Goal: Task Accomplishment & Management: Use online tool/utility

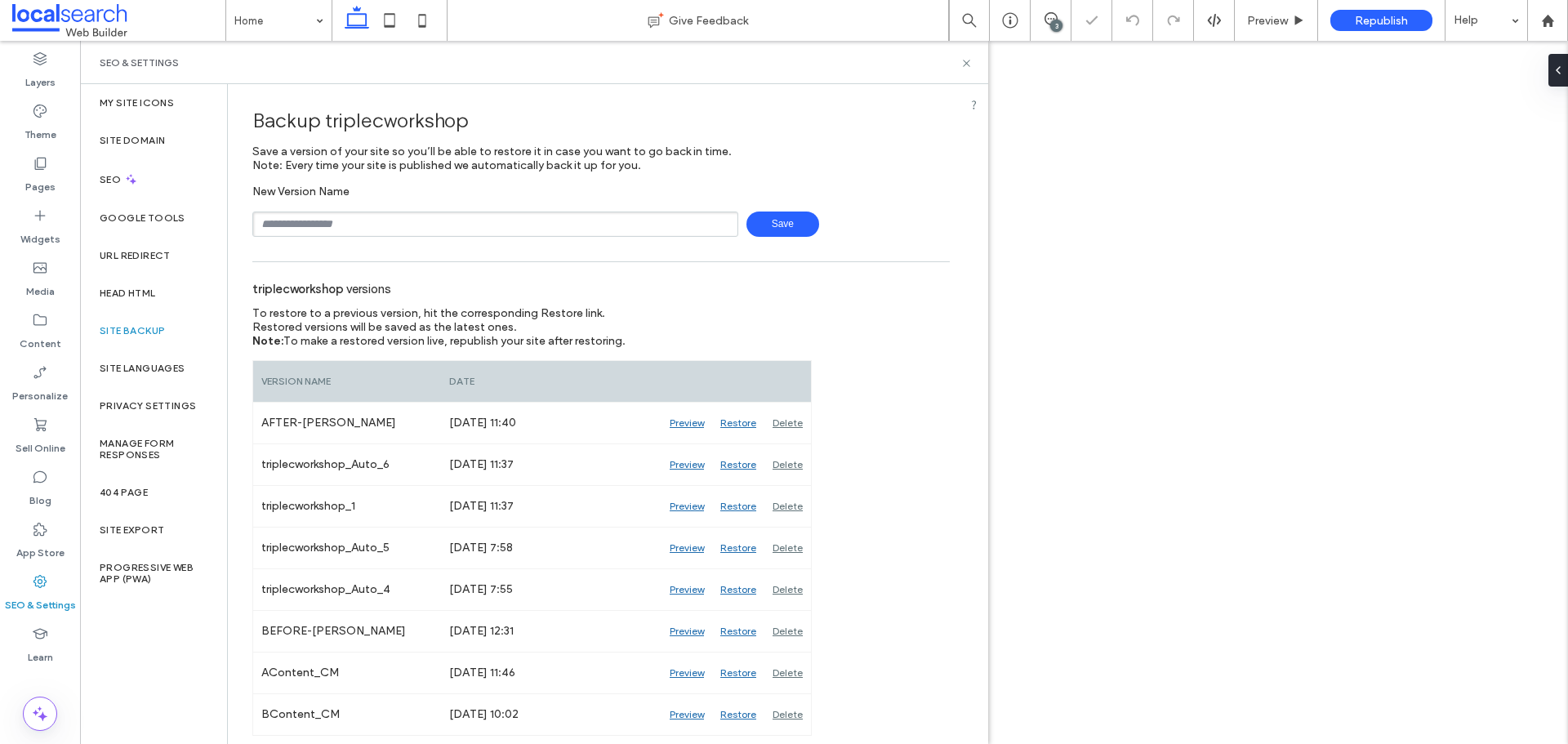
click at [396, 231] on input "text" at bounding box center [495, 224] width 486 height 26
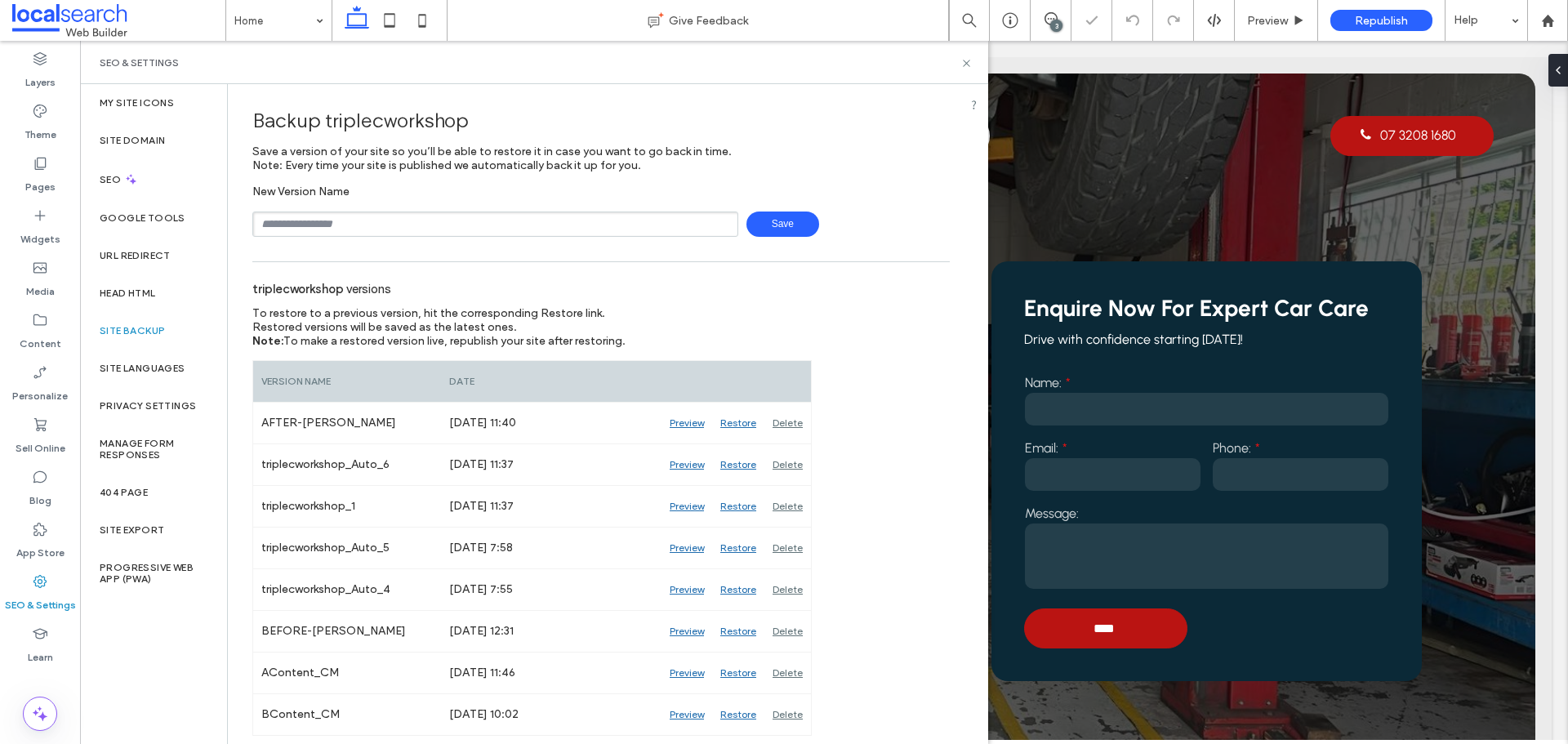
type input "**********"
click at [784, 219] on span "Save" at bounding box center [782, 224] width 72 height 26
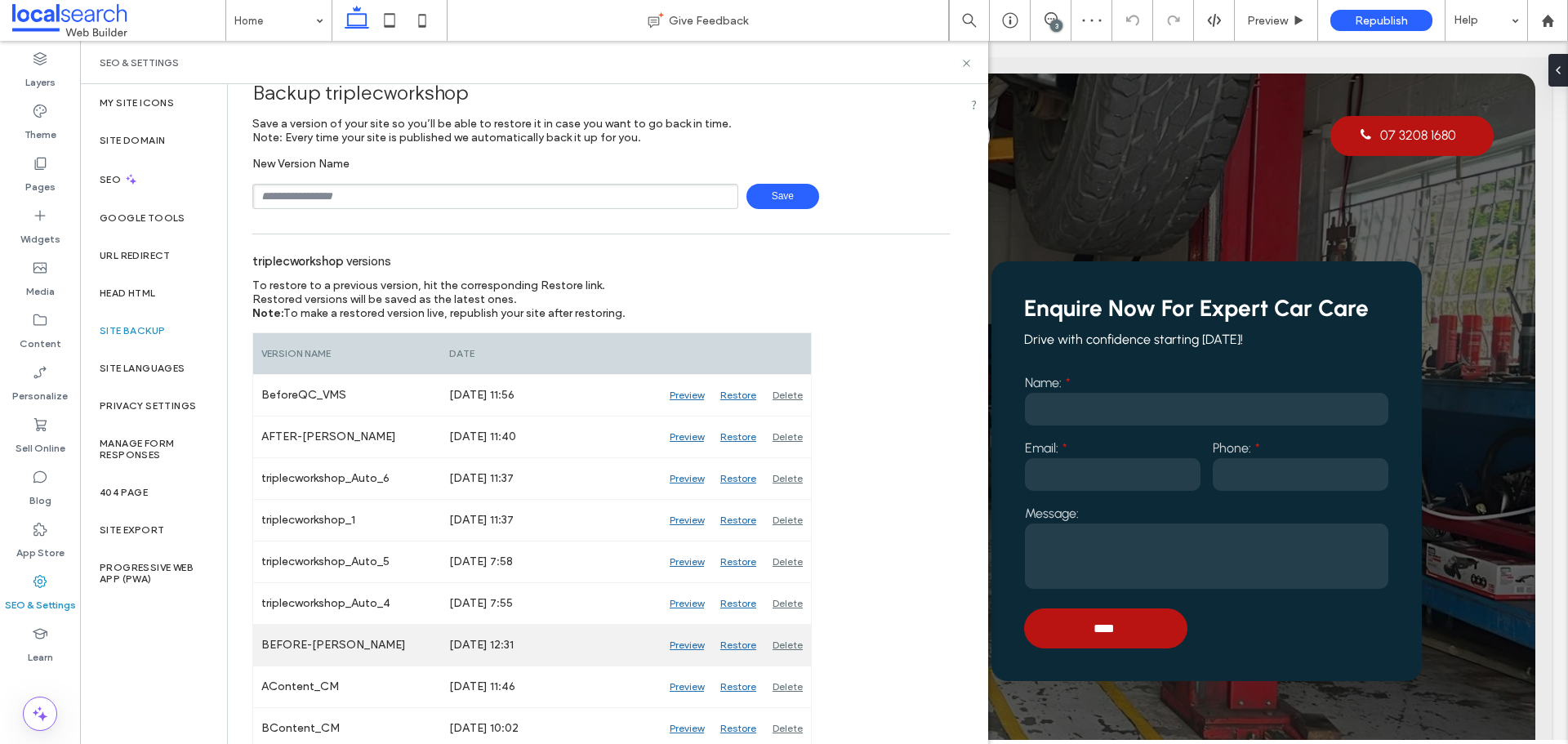
scroll to position [33, 0]
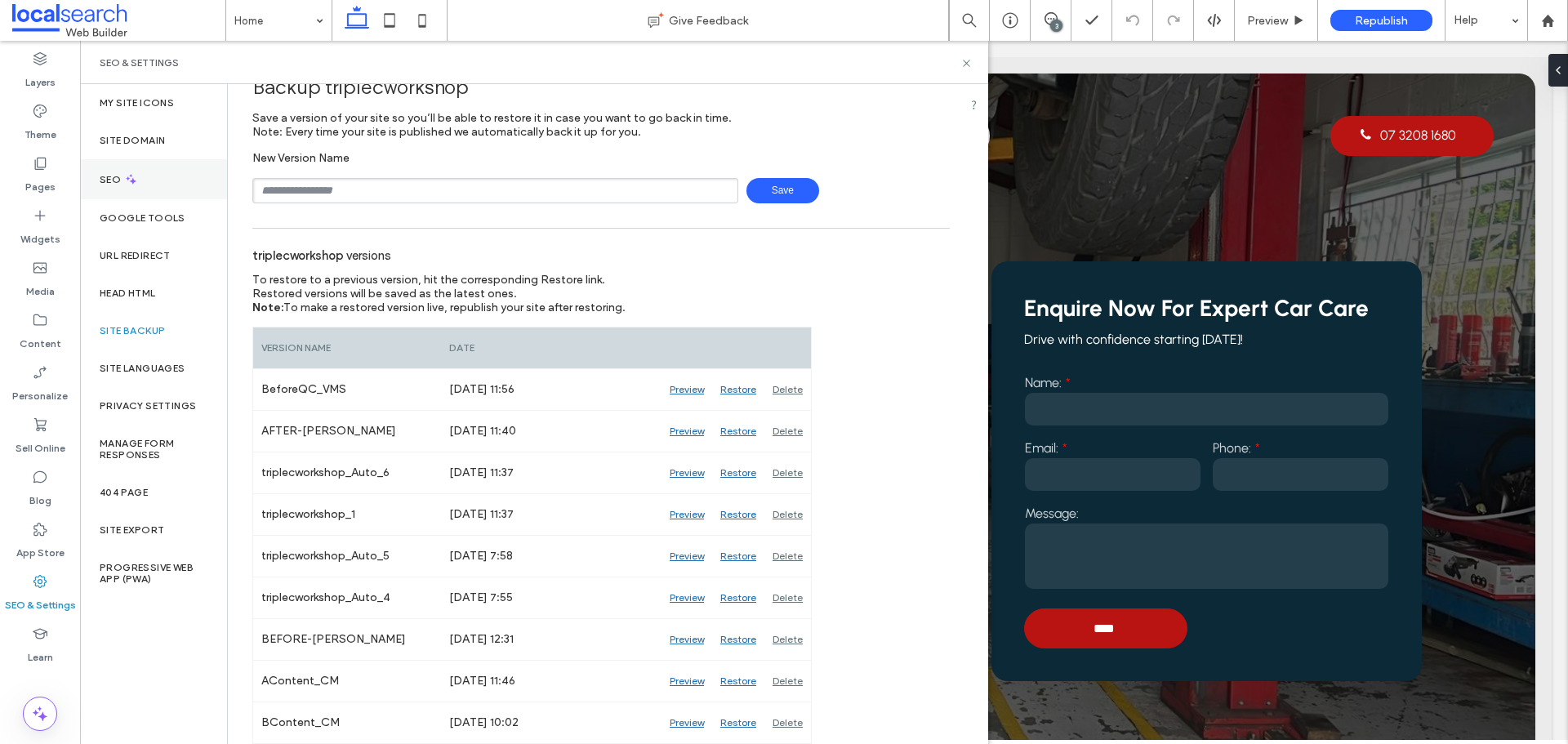
click at [123, 185] on label "SEO" at bounding box center [112, 180] width 25 height 11
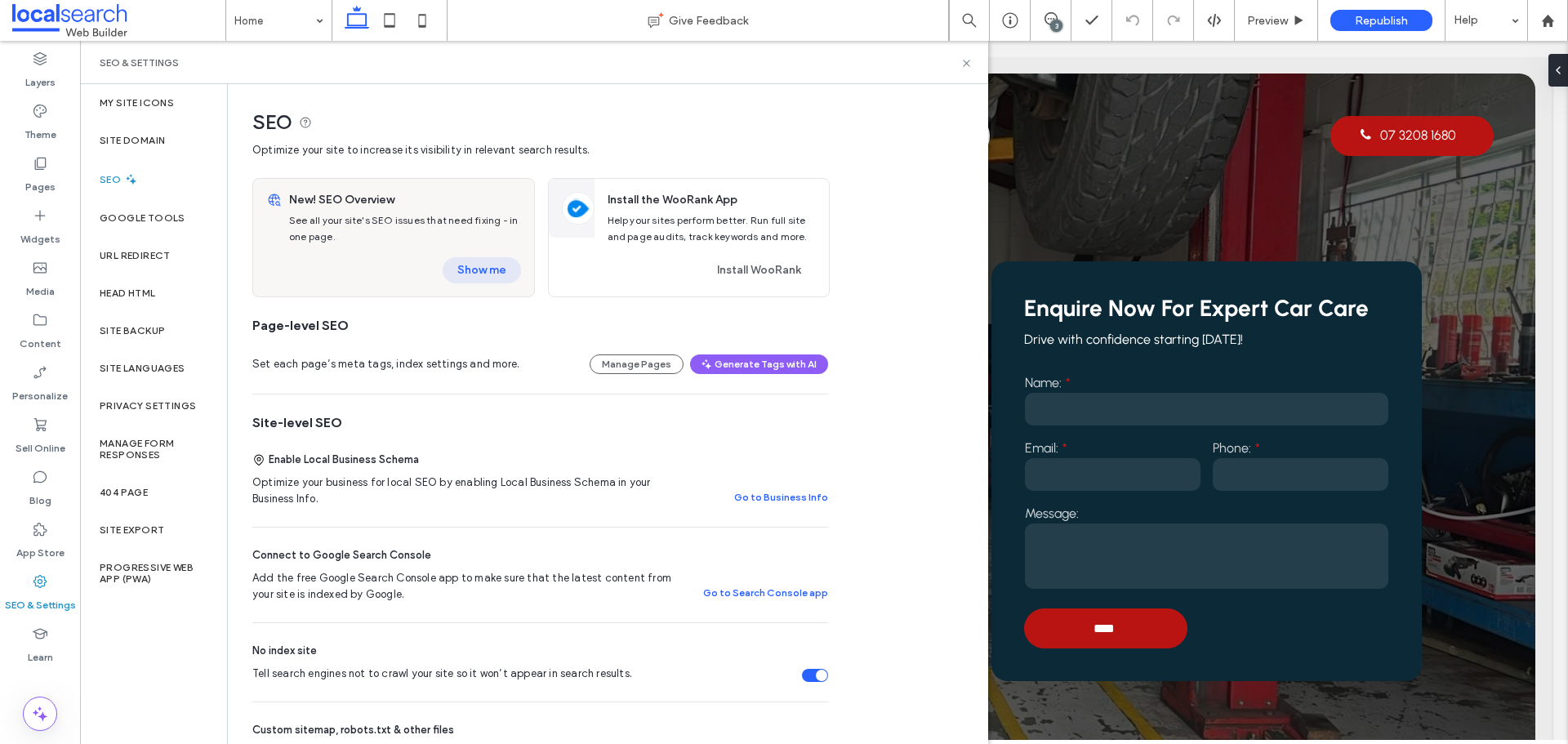
click at [504, 262] on button "Show me" at bounding box center [482, 270] width 78 height 26
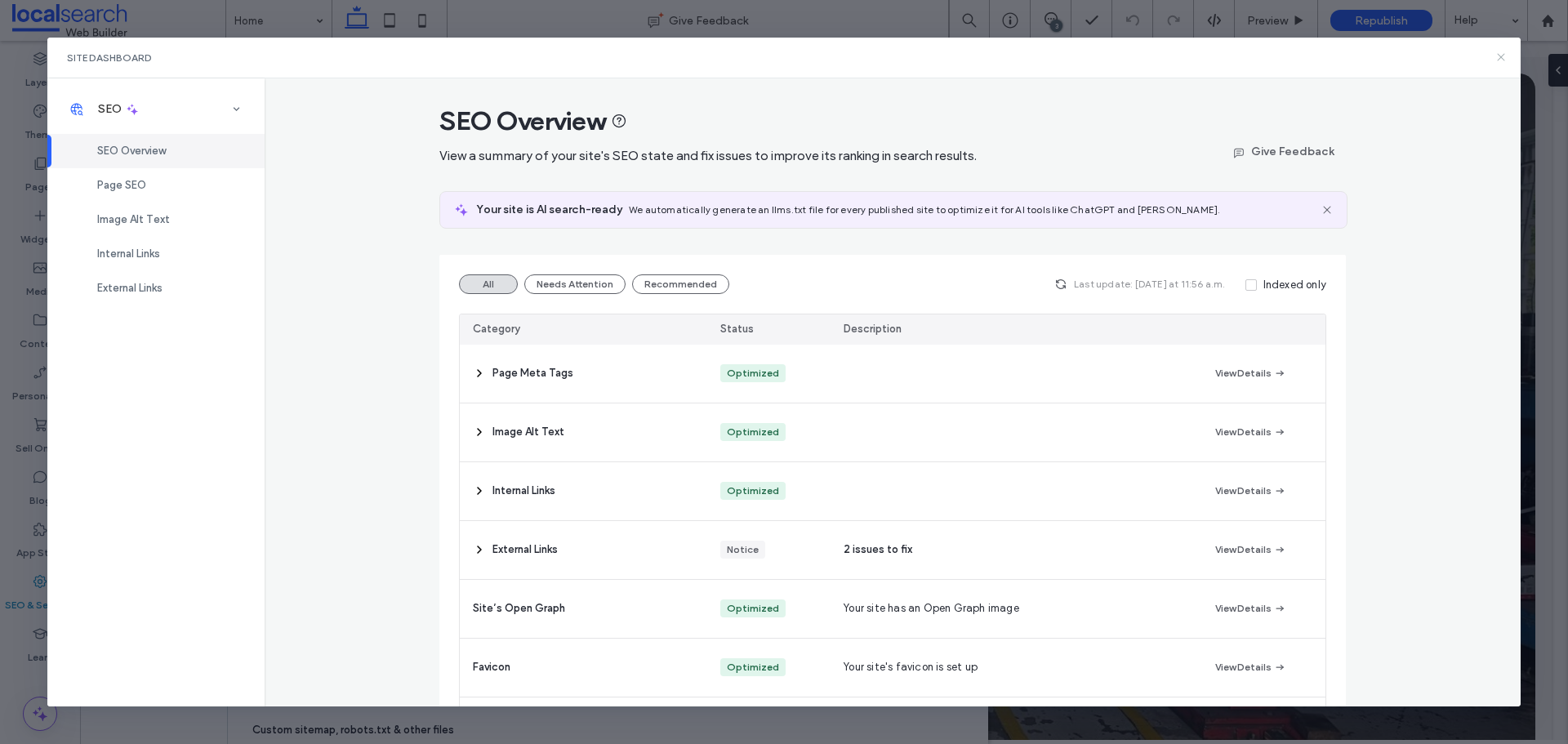
drag, startPoint x: 1499, startPoint y: 58, endPoint x: 1085, endPoint y: 94, distance: 415.6
click at [1499, 58] on icon at bounding box center [1501, 57] width 13 height 13
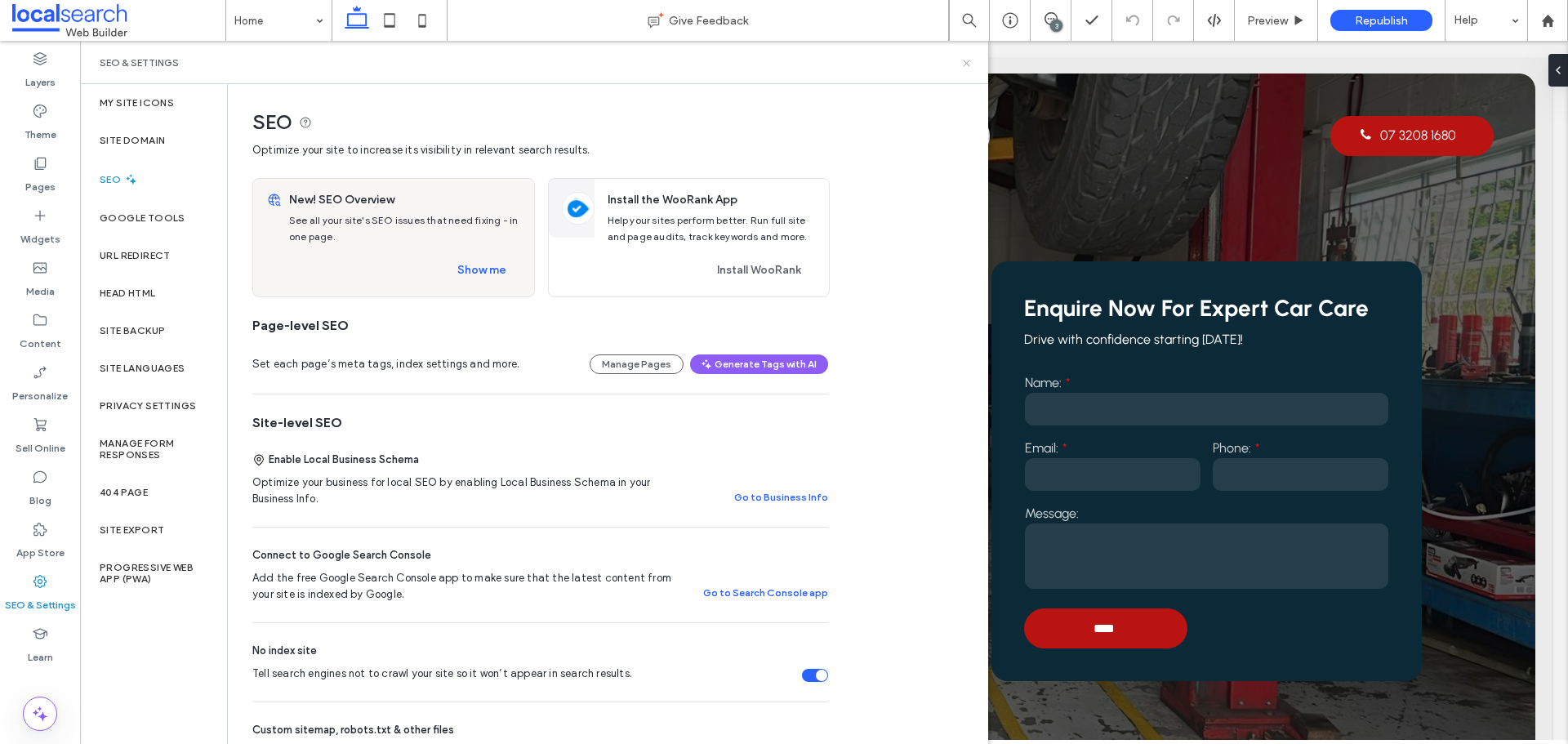
click at [969, 61] on icon at bounding box center [966, 63] width 12 height 12
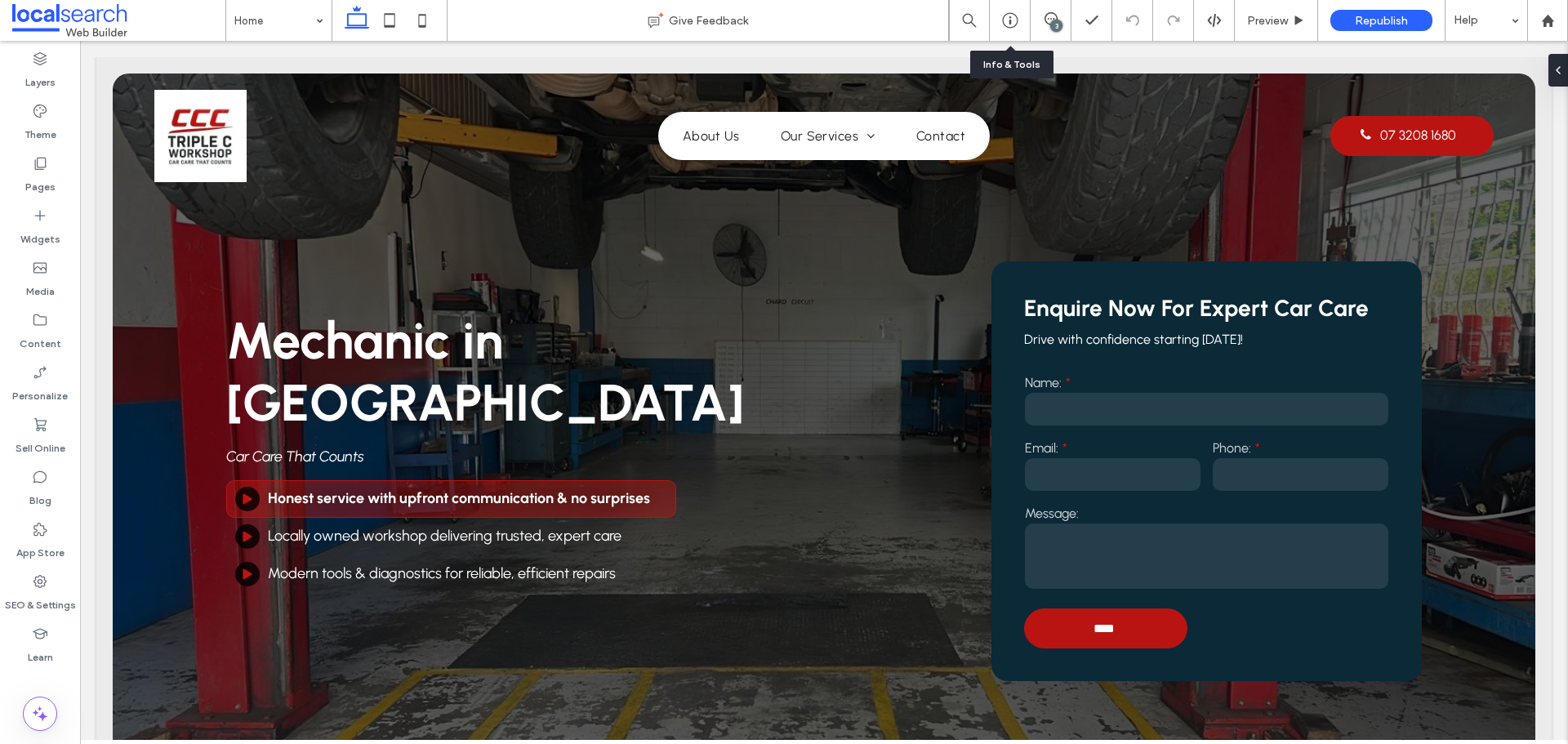
click at [1064, 5] on div "3" at bounding box center [1051, 20] width 41 height 41
click at [1054, 16] on icon at bounding box center [1051, 19] width 13 height 13
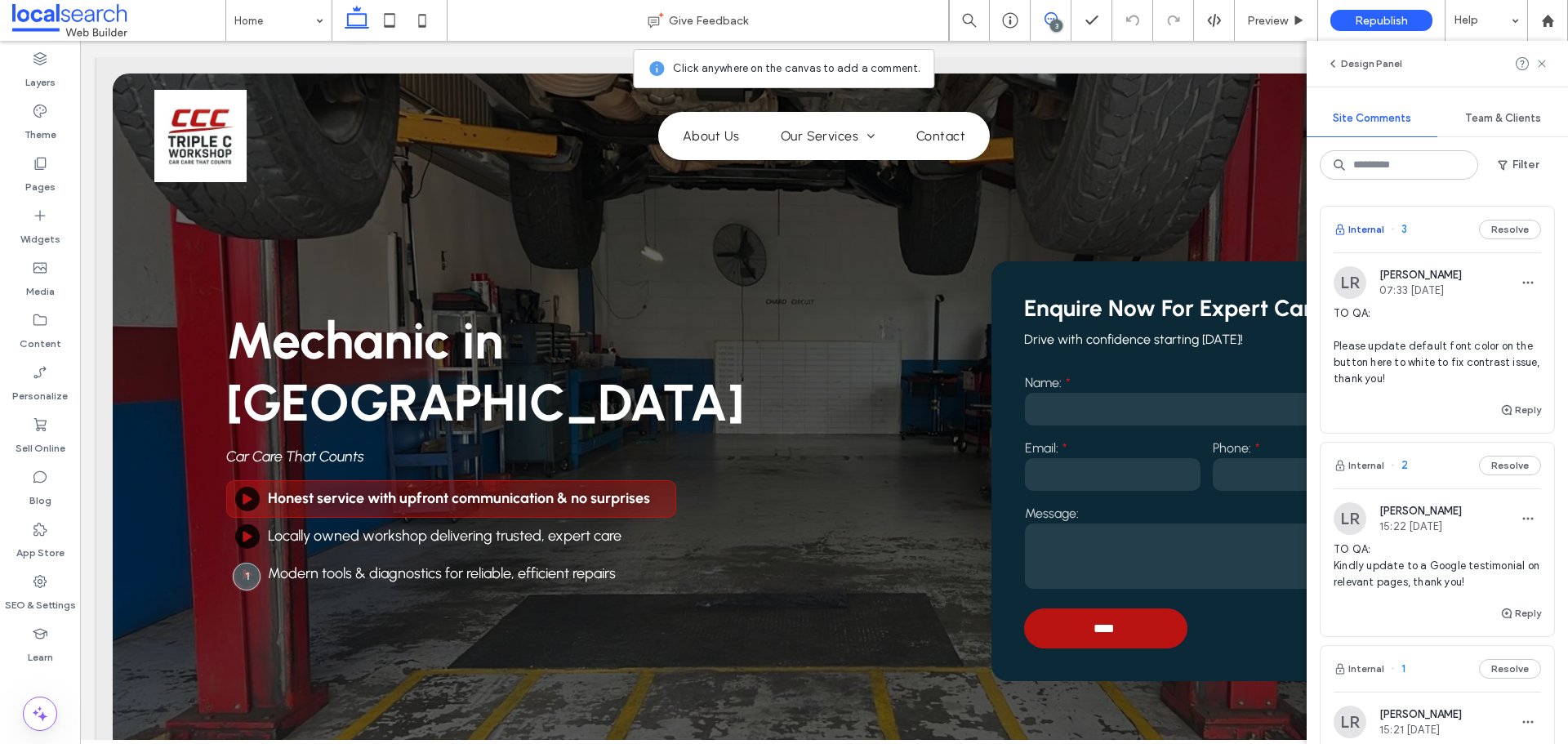
click at [1363, 231] on button "Internal" at bounding box center [1358, 230] width 50 height 20
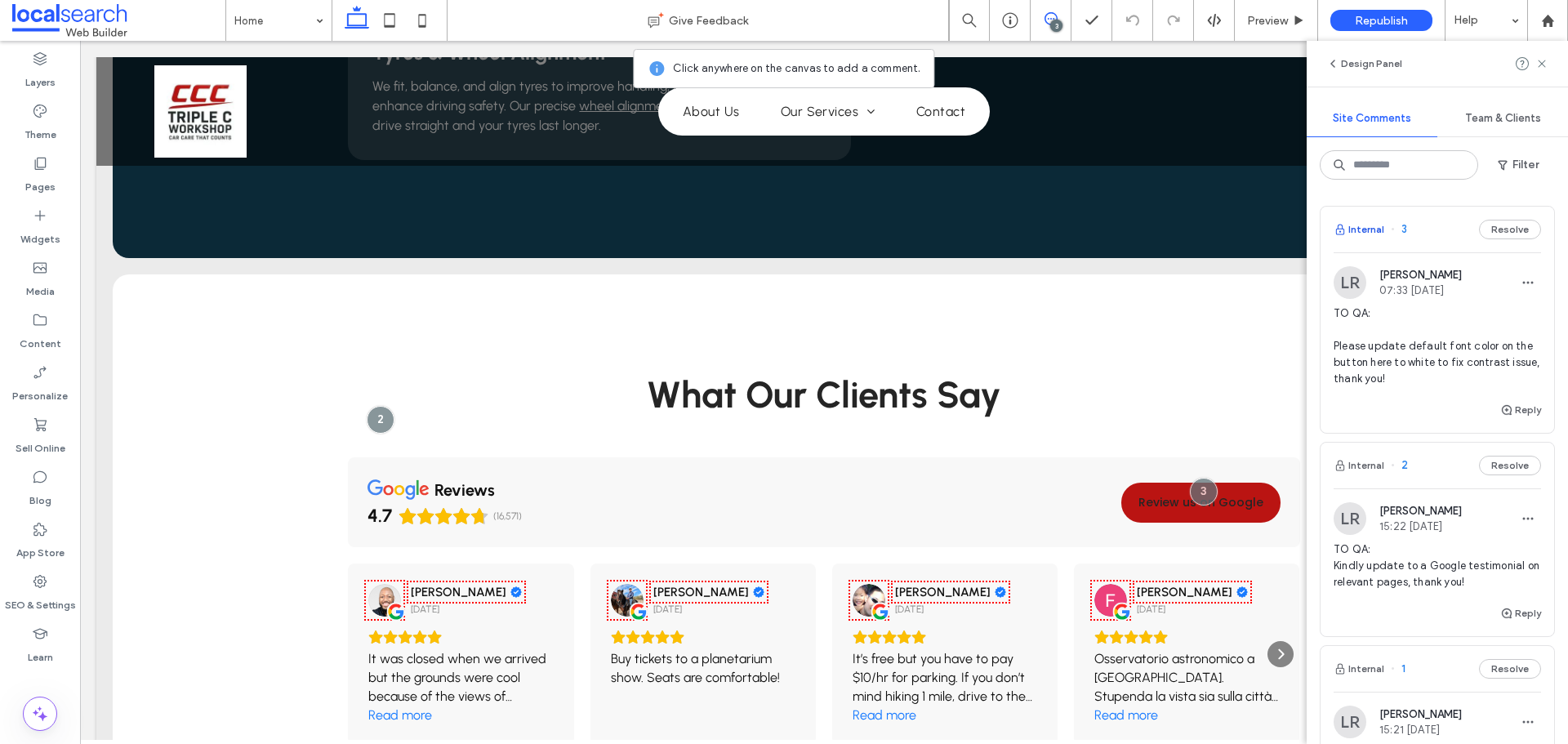
scroll to position [2761, 0]
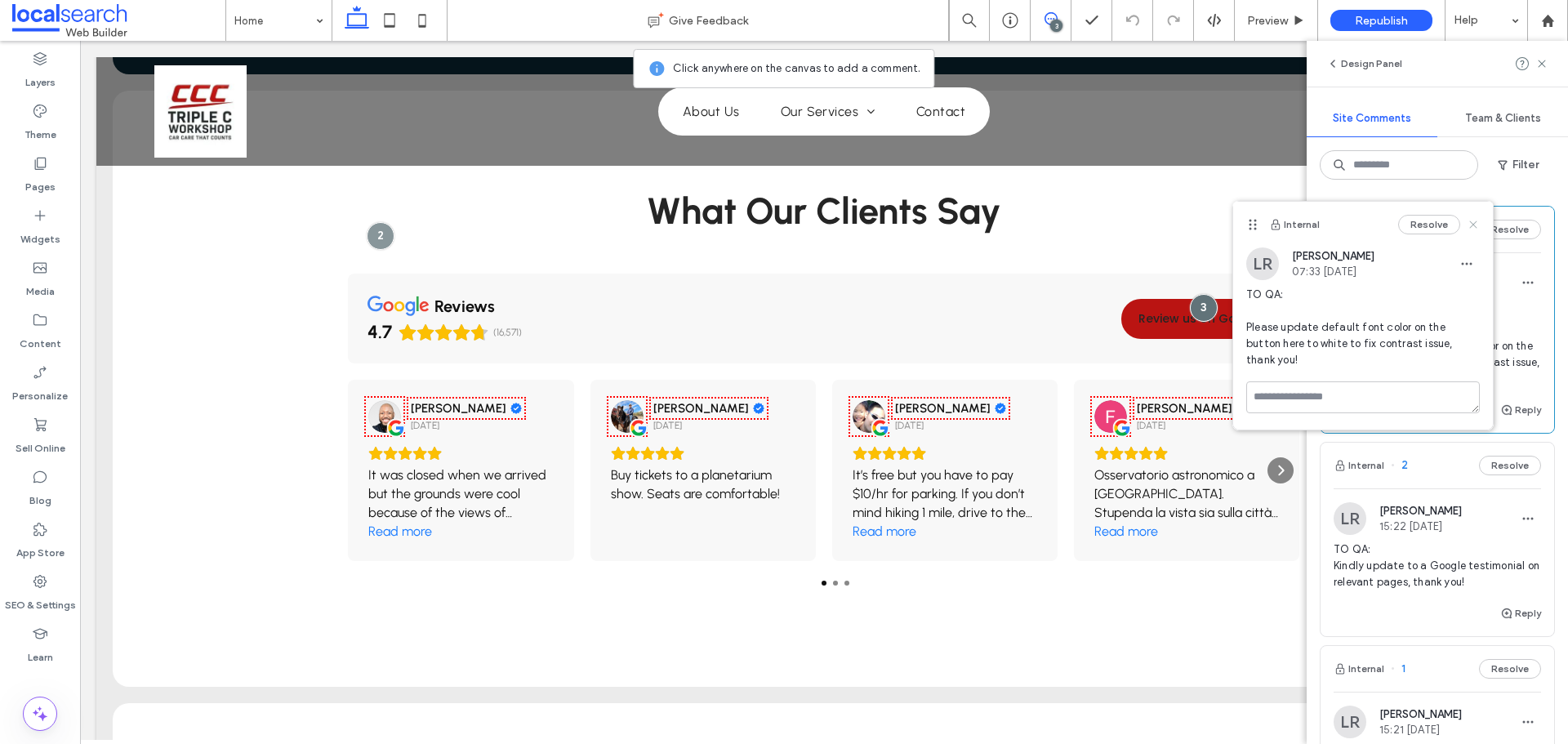
click at [1474, 224] on use at bounding box center [1473, 225] width 8 height 8
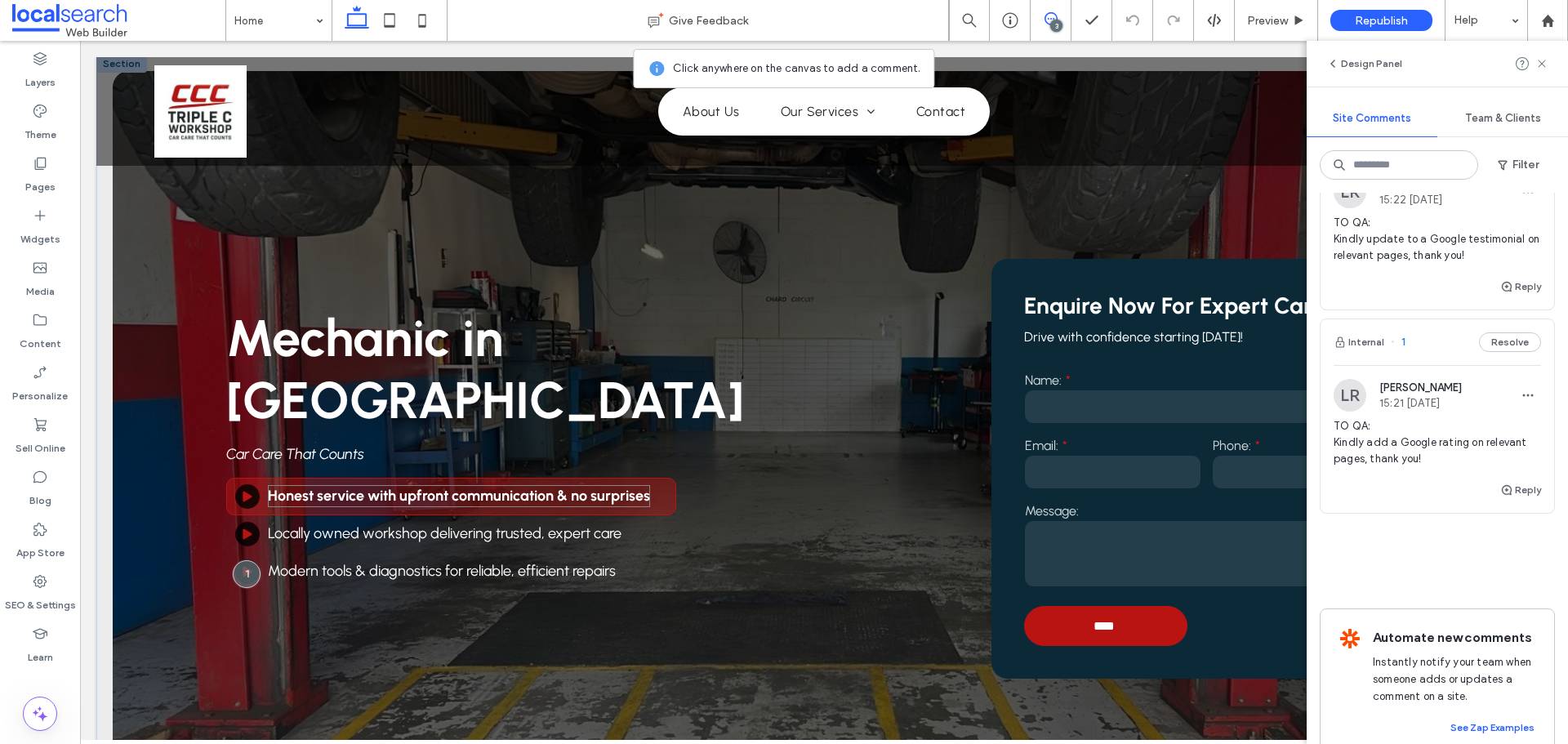
scroll to position [0, 0]
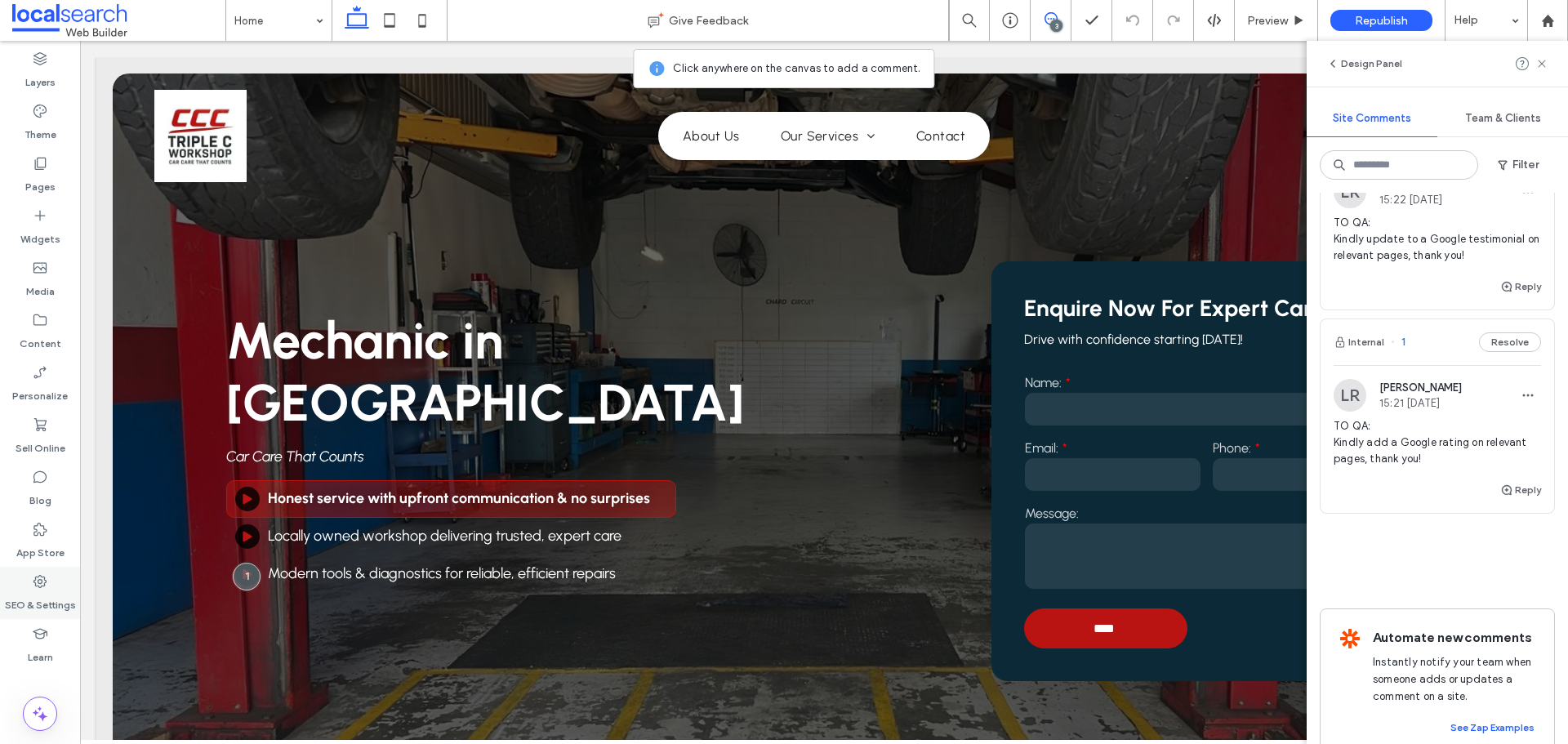
click at [61, 601] on label "SEO & Settings" at bounding box center [40, 601] width 71 height 23
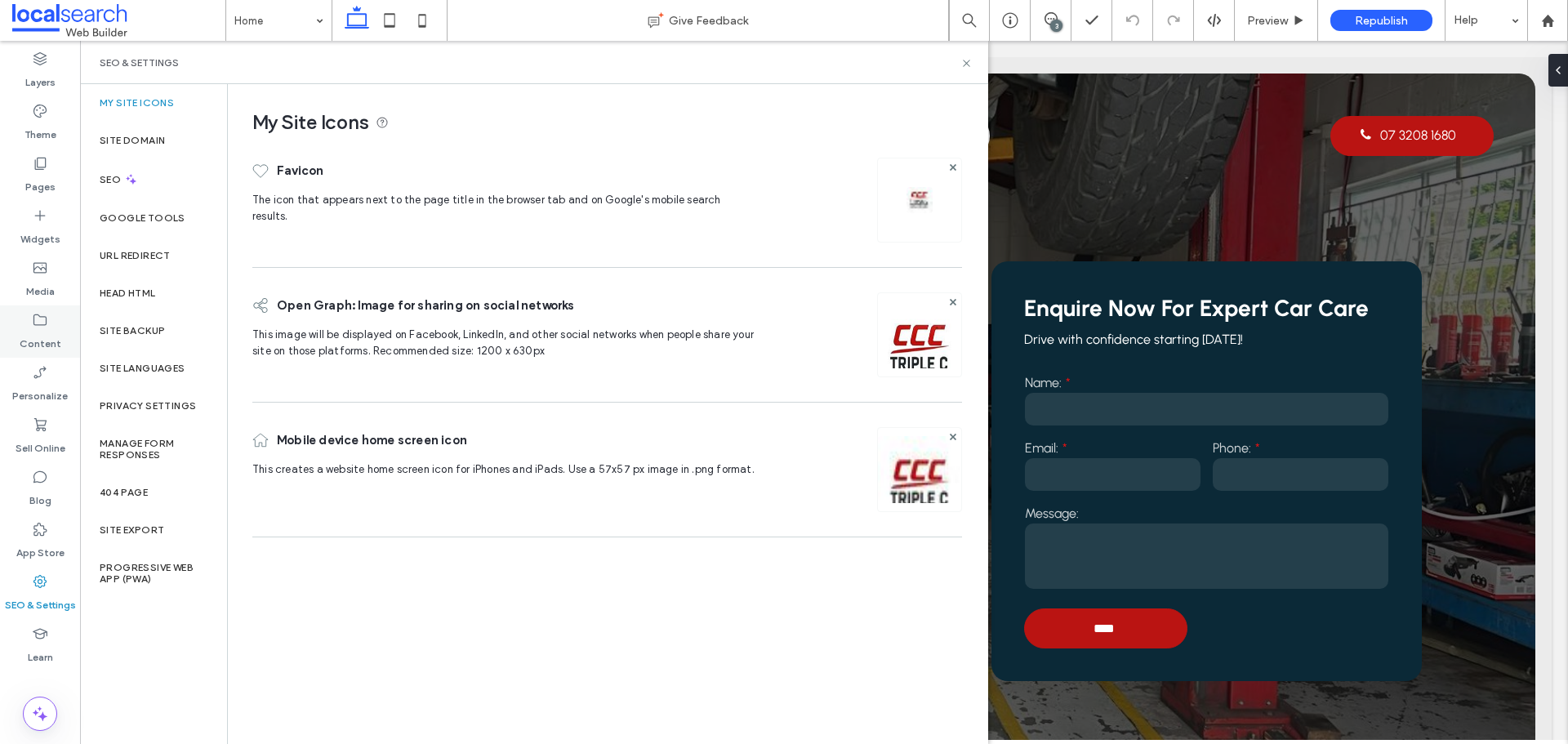
click at [50, 323] on div "Content" at bounding box center [40, 332] width 80 height 52
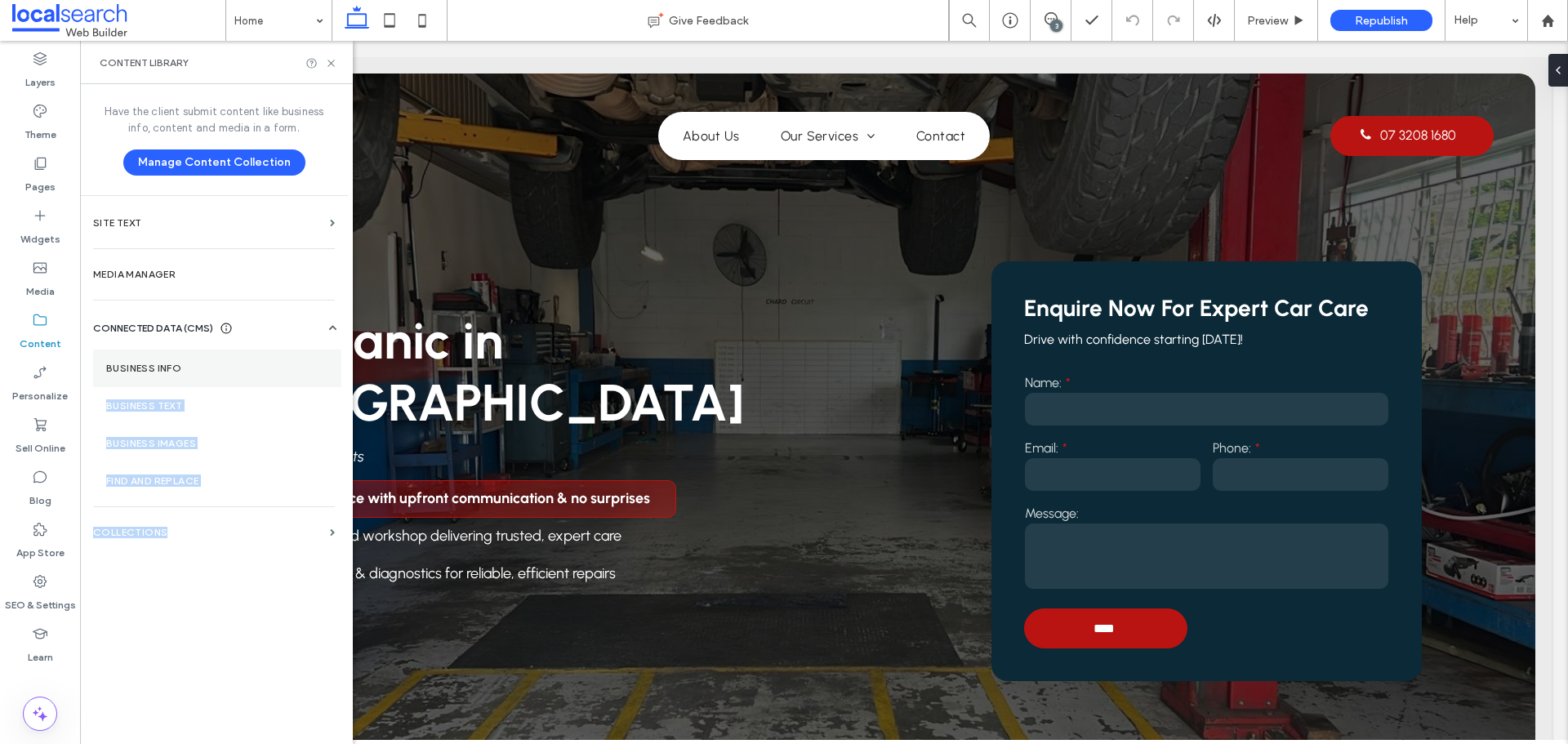
click at [182, 363] on label "Business Info" at bounding box center [216, 369] width 222 height 11
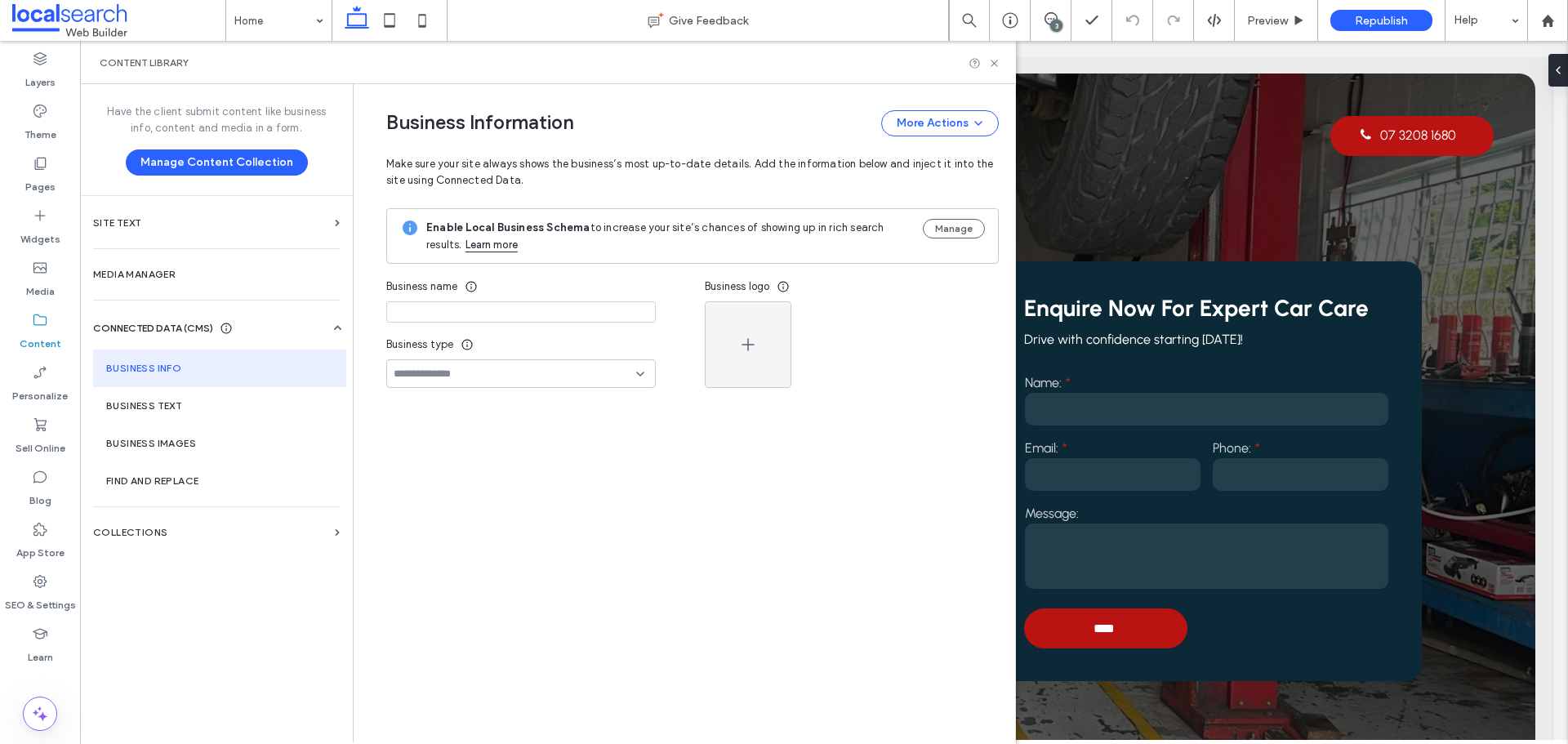
type input "**********"
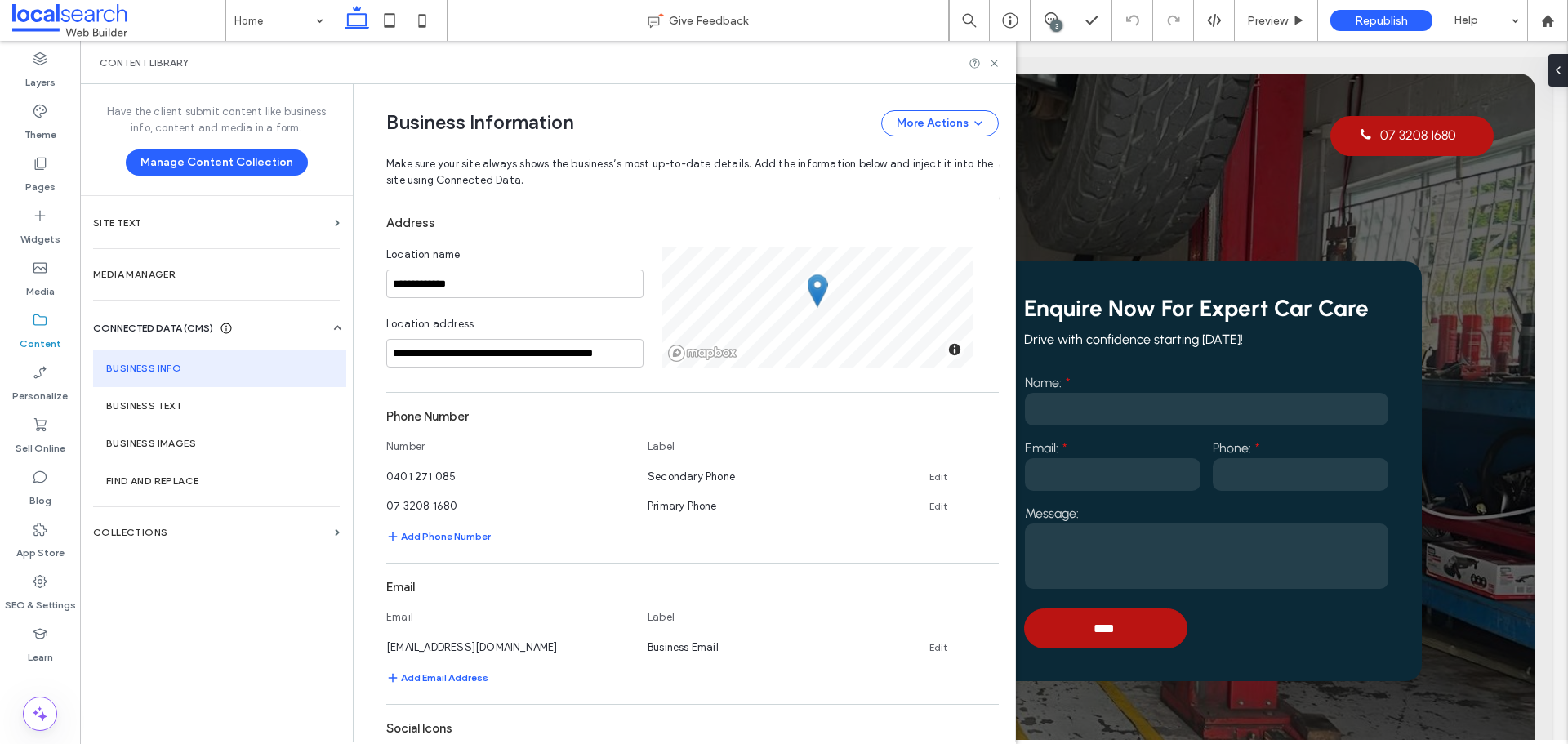
scroll to position [327, 0]
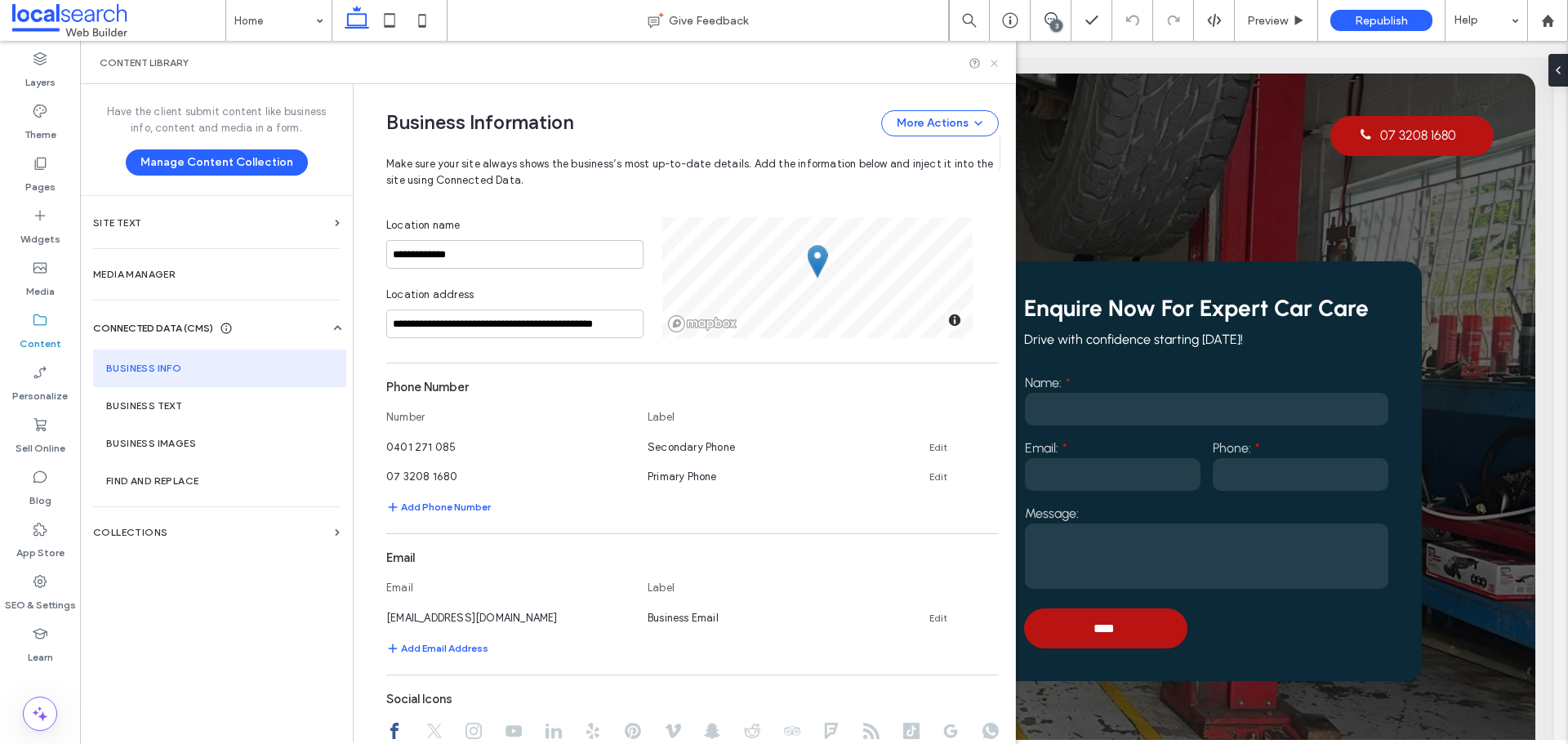
click at [996, 63] on icon at bounding box center [994, 63] width 12 height 12
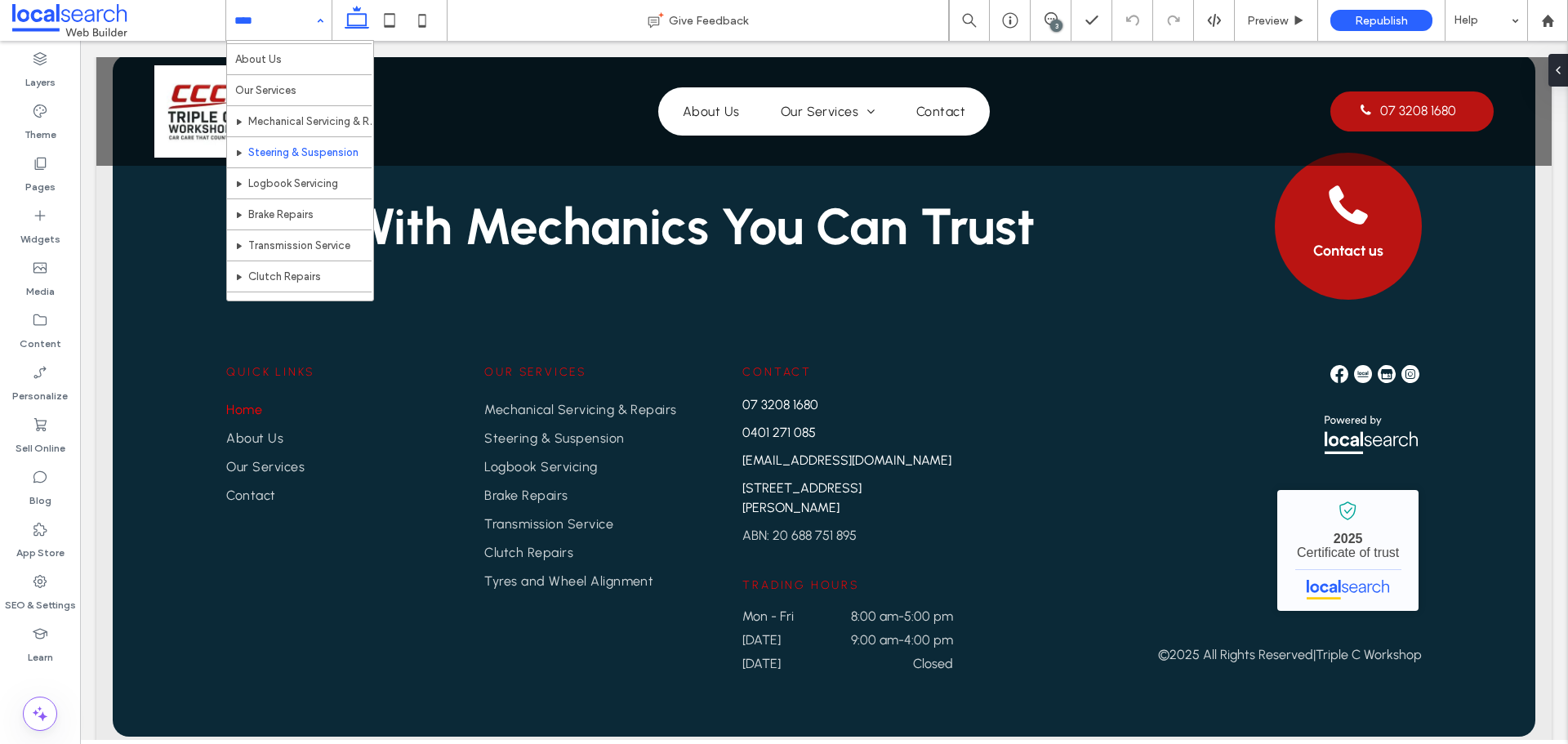
scroll to position [0, 0]
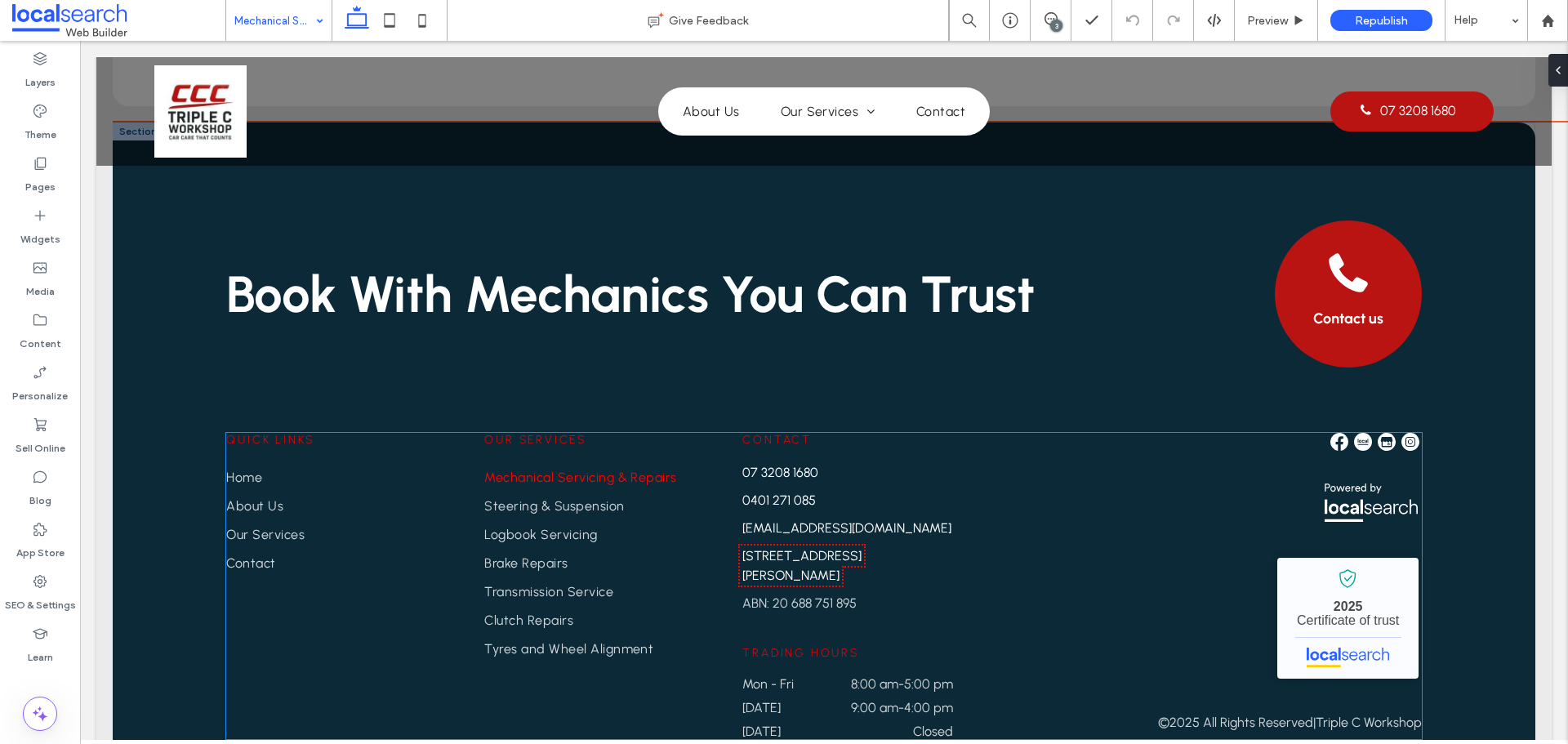
scroll to position [2569, 0]
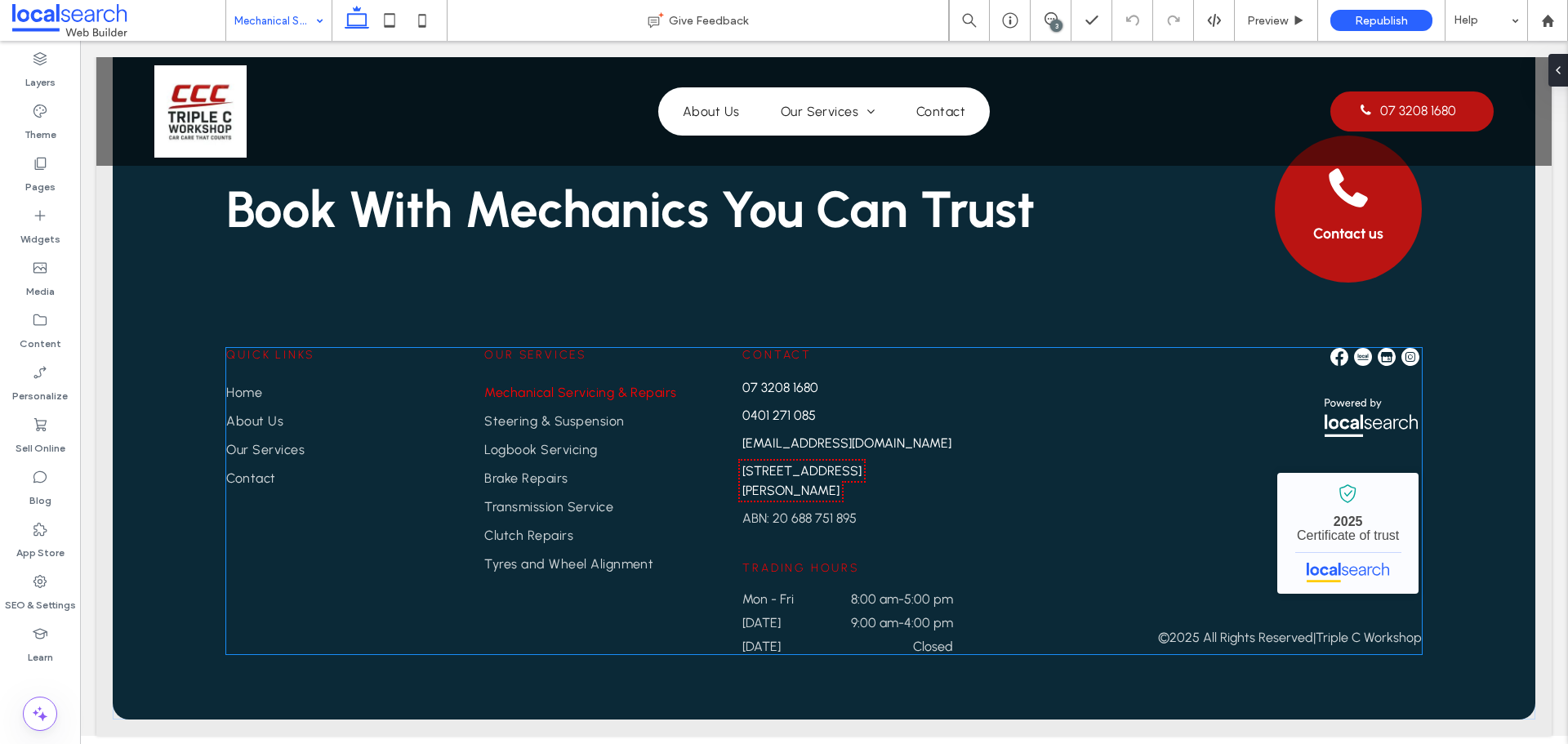
click at [283, 352] on span "Quick Links" at bounding box center [270, 354] width 89 height 14
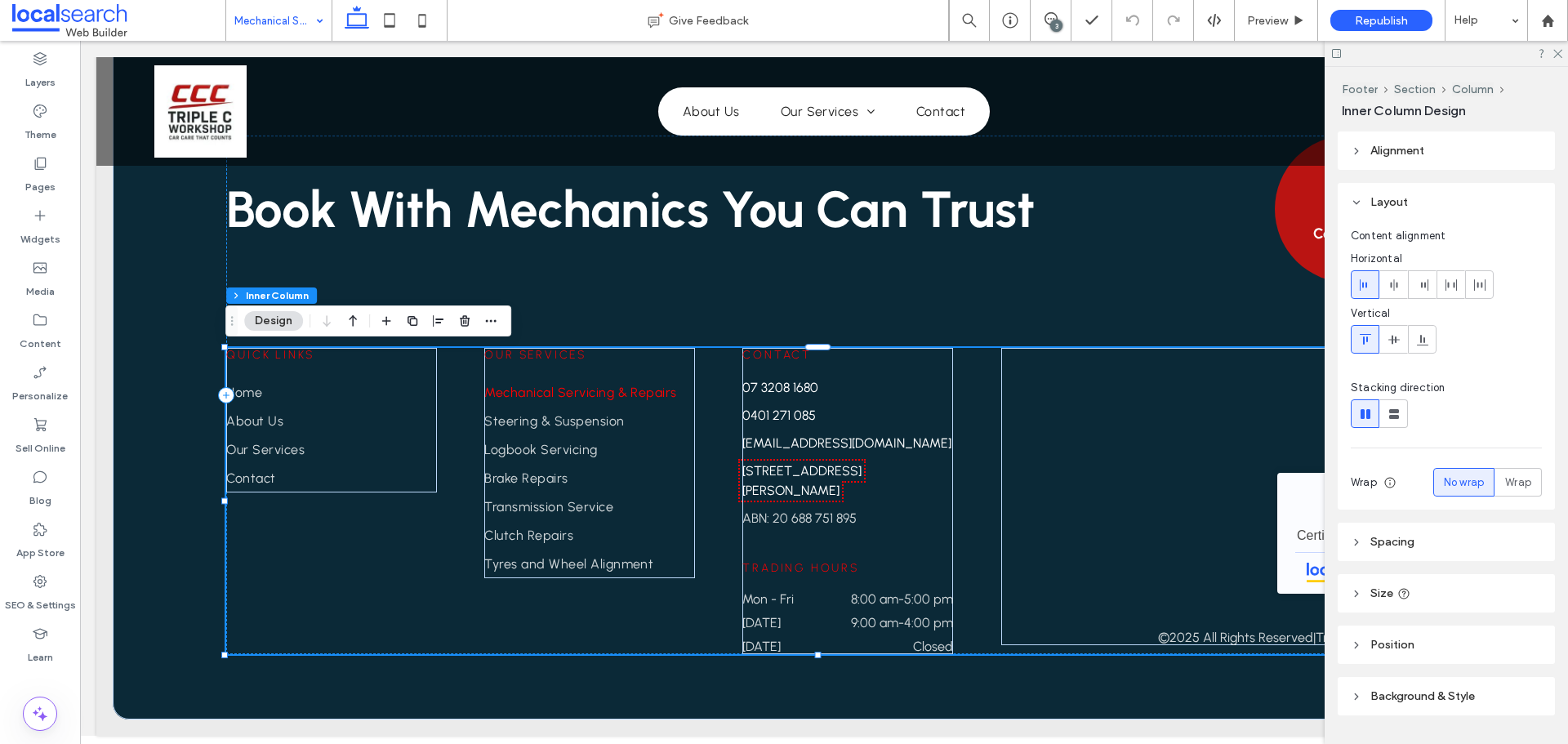
click at [283, 352] on span "Quick Links" at bounding box center [270, 354] width 89 height 14
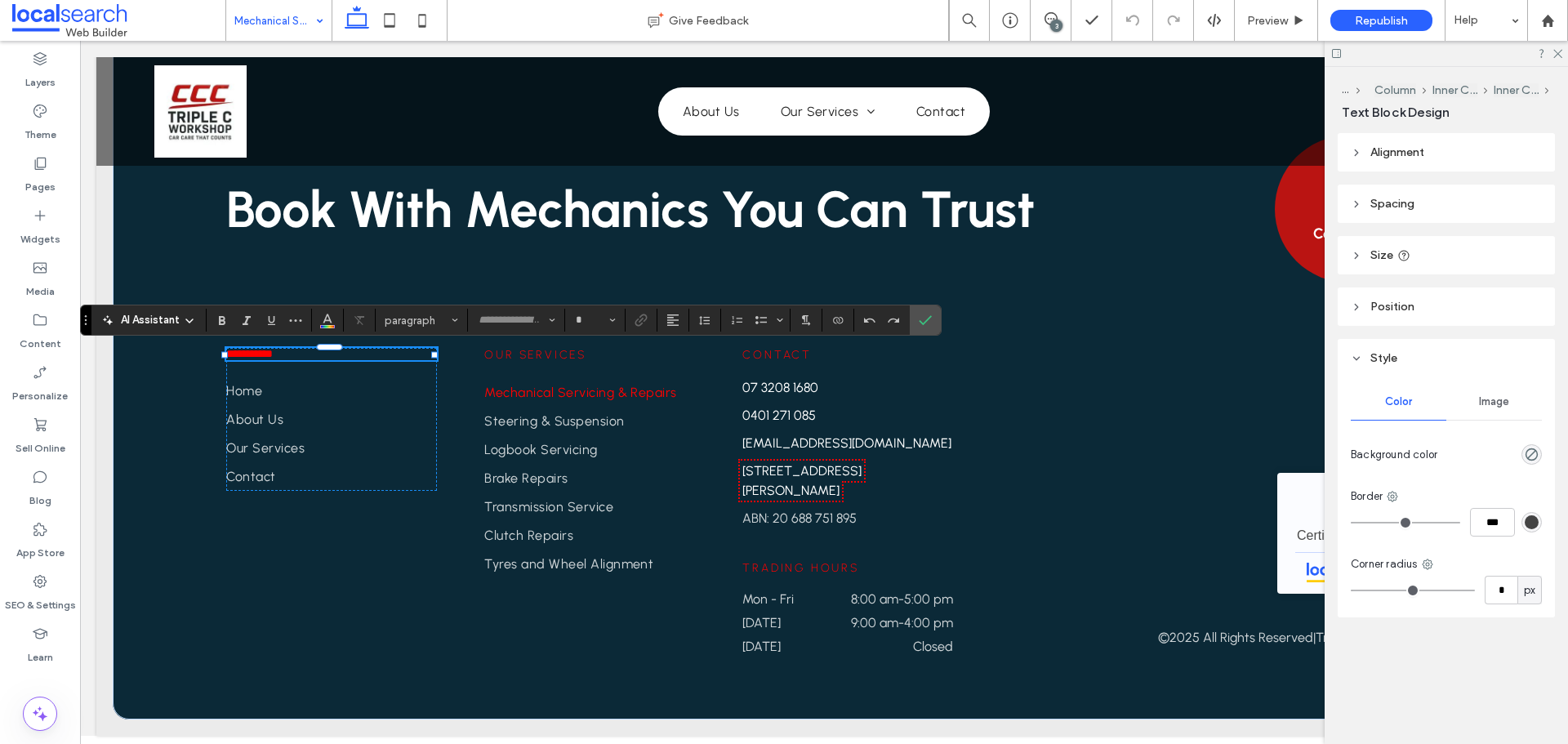
type input "********"
type input "**"
click at [321, 323] on icon "Color" at bounding box center [328, 318] width 13 height 13
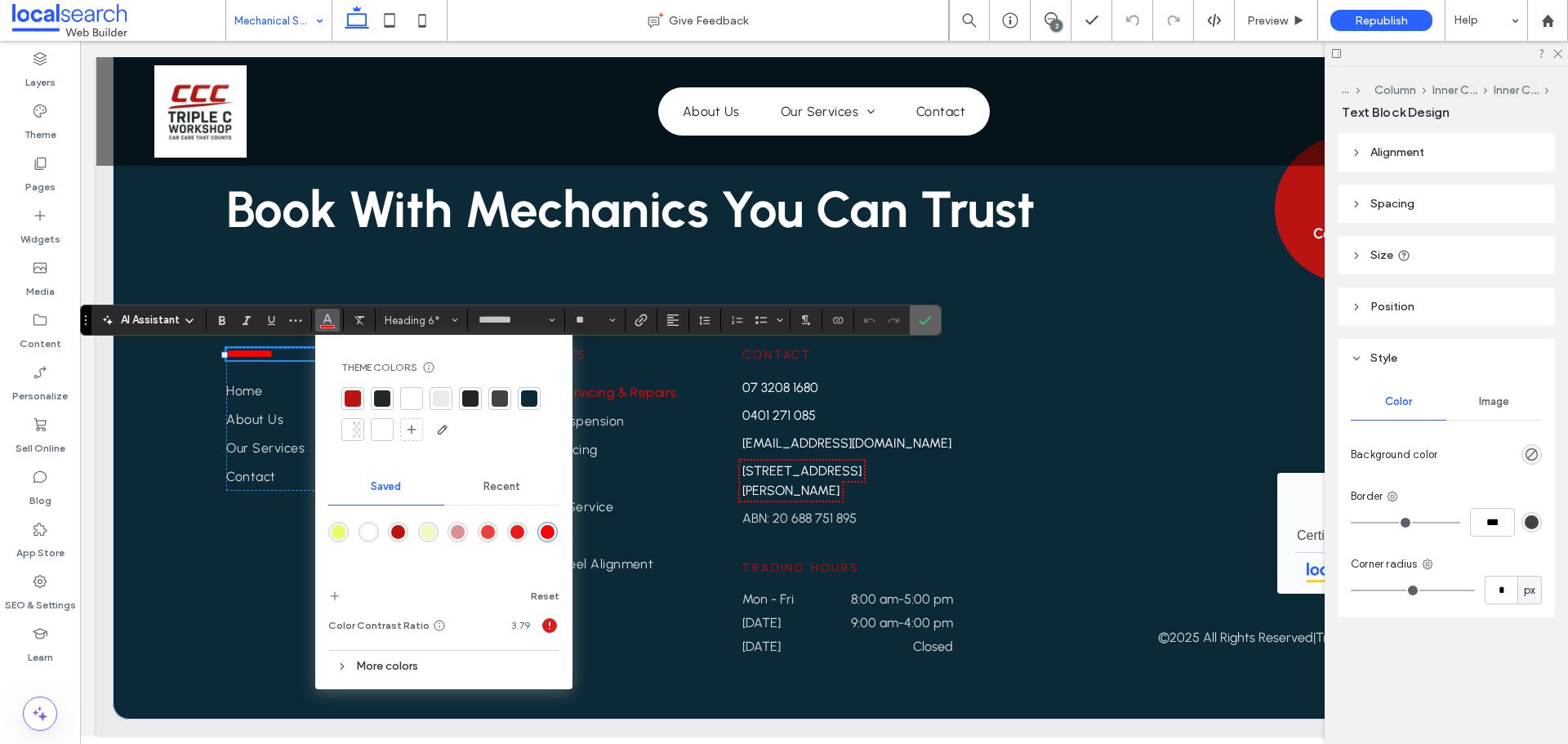
click at [923, 318] on icon "Confirm" at bounding box center [925, 320] width 13 height 13
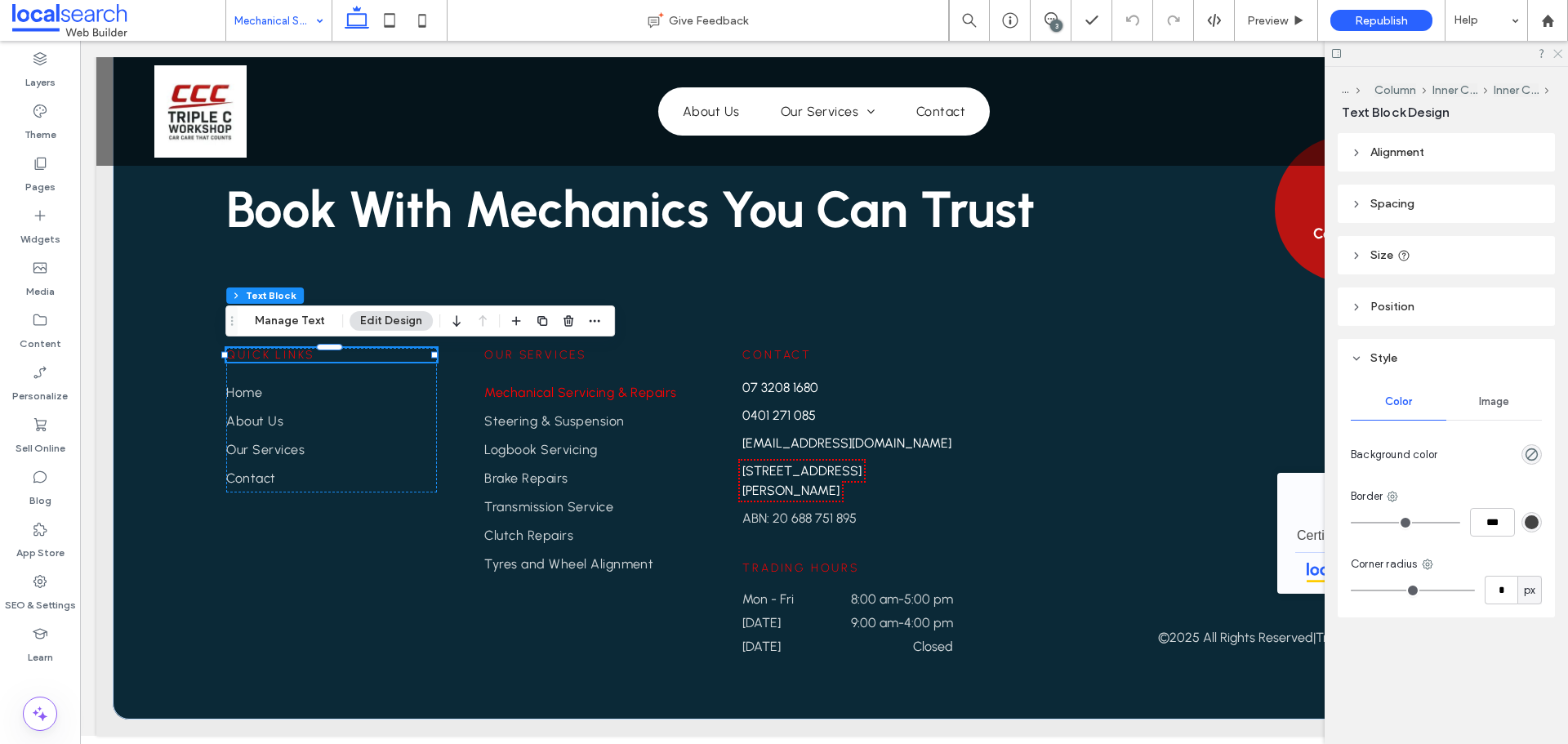
click at [1557, 55] on use at bounding box center [1557, 53] width 9 height 9
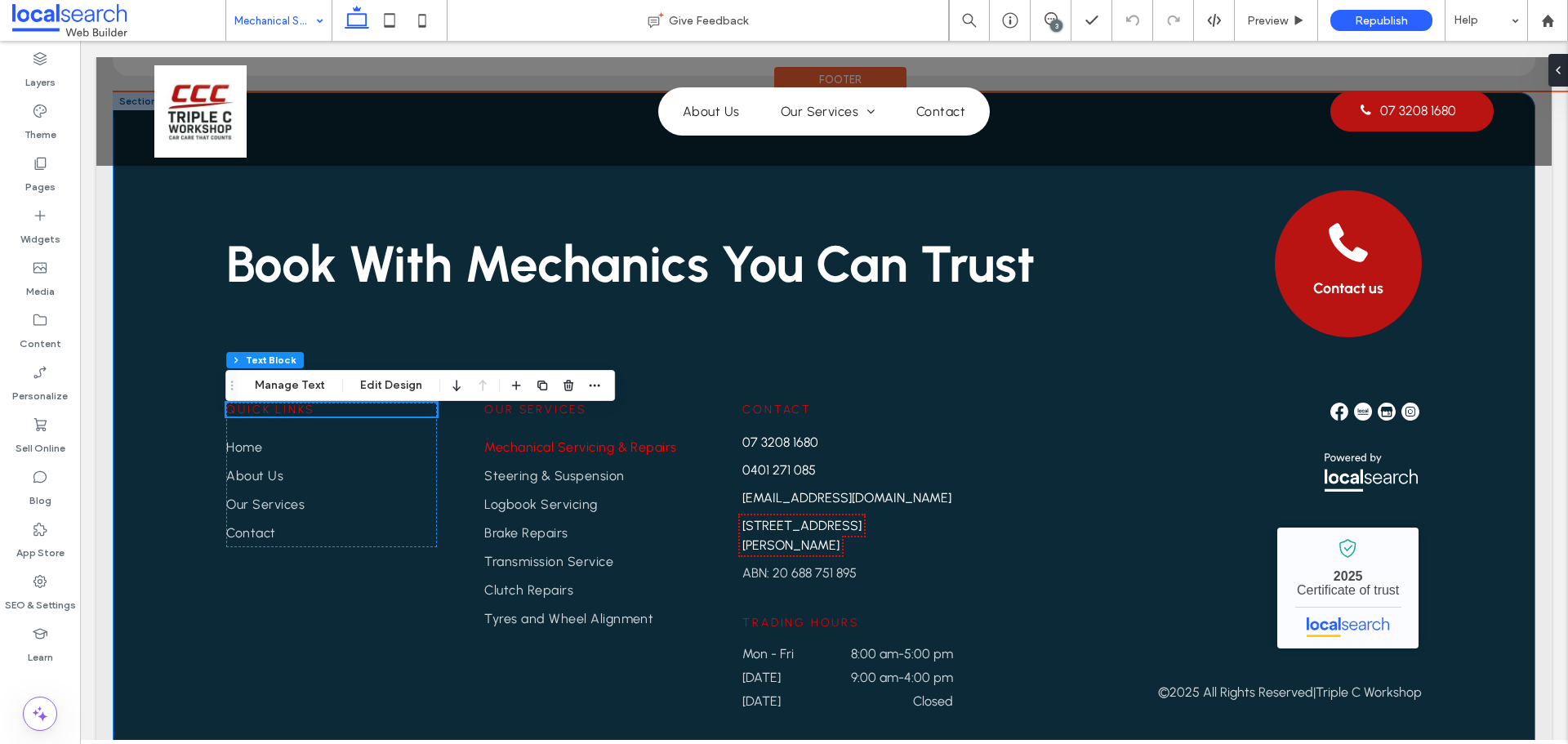
scroll to position [2487, 0]
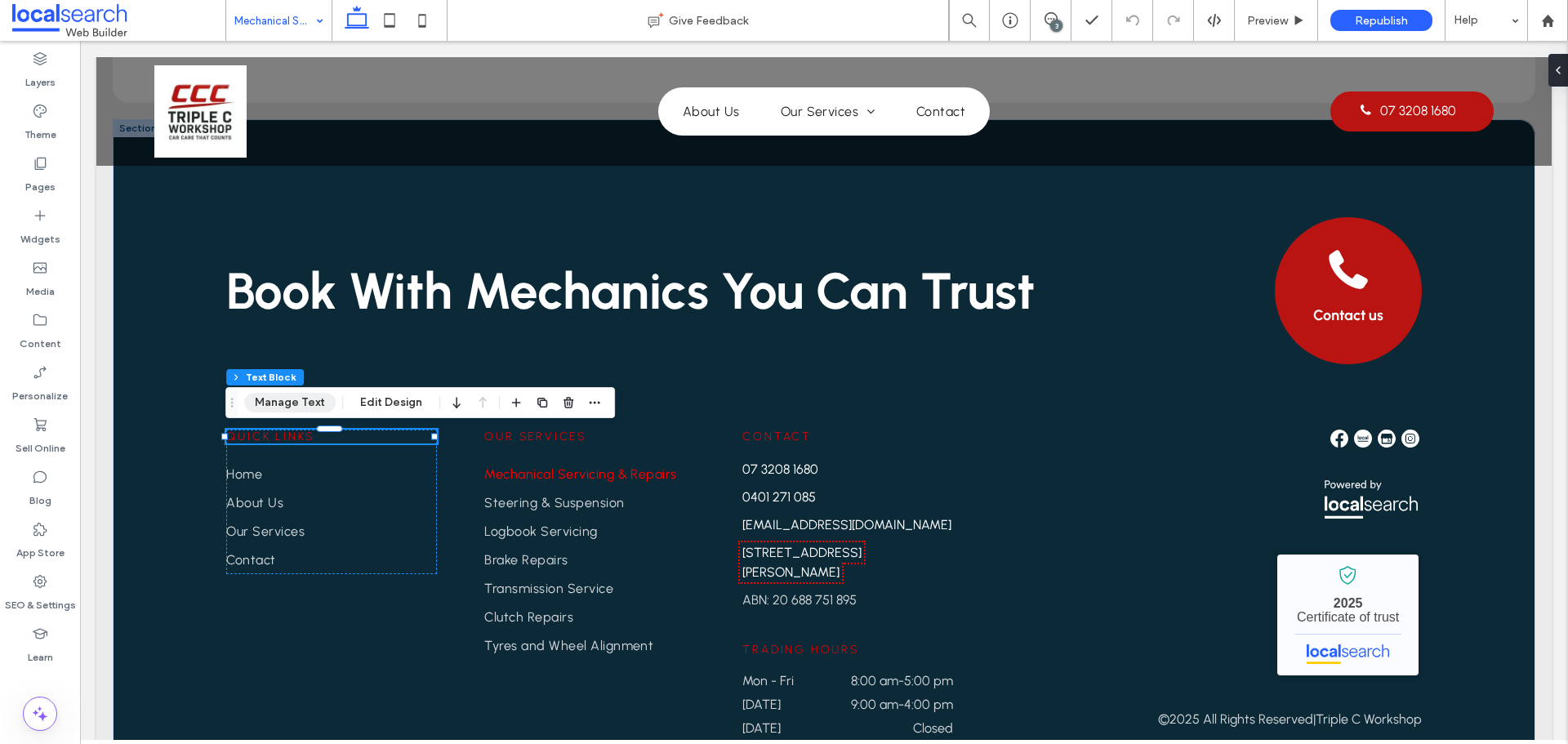
click at [267, 400] on button "Manage Text" at bounding box center [290, 402] width 91 height 20
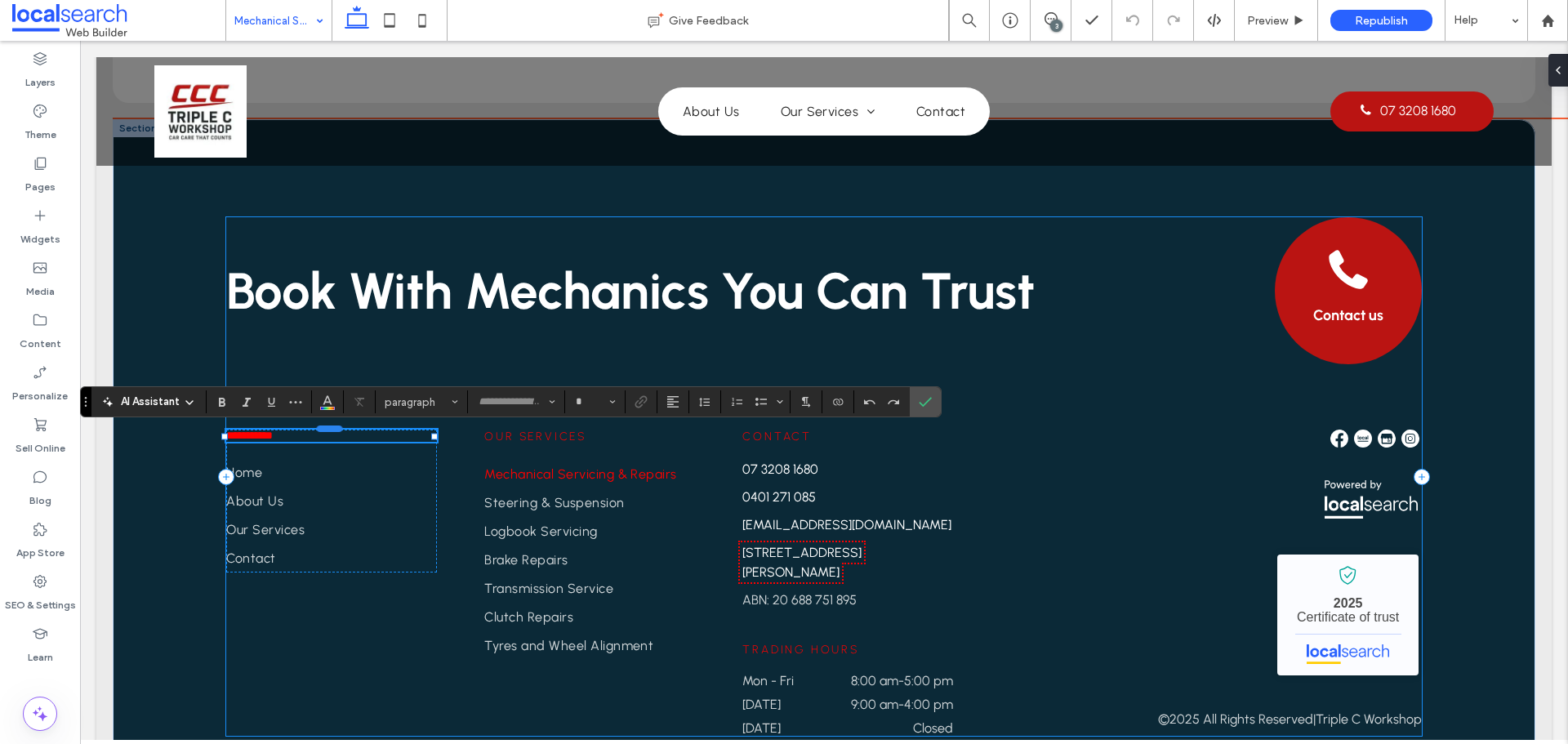
type input "********"
type input "**"
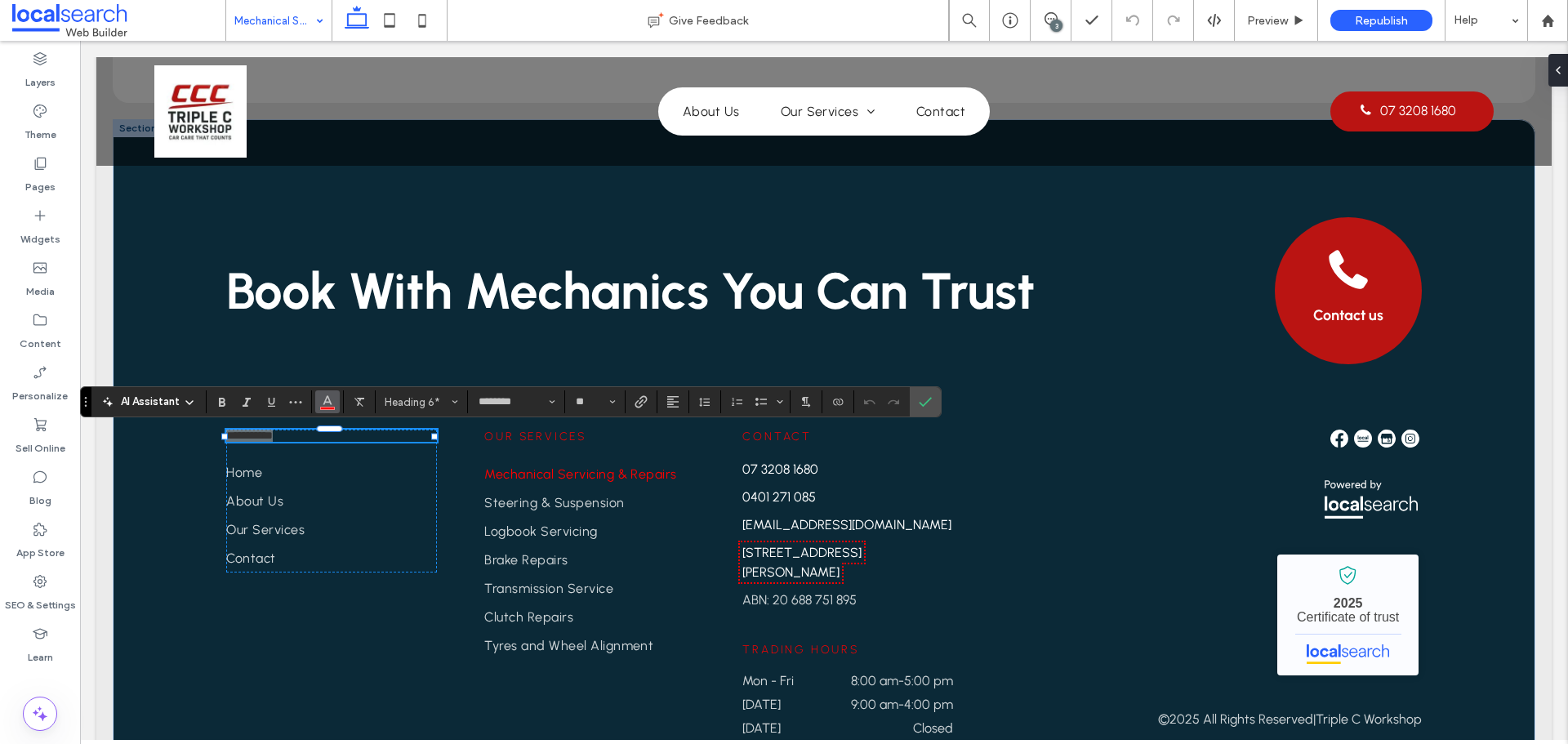
click at [323, 401] on icon "Color" at bounding box center [328, 400] width 13 height 13
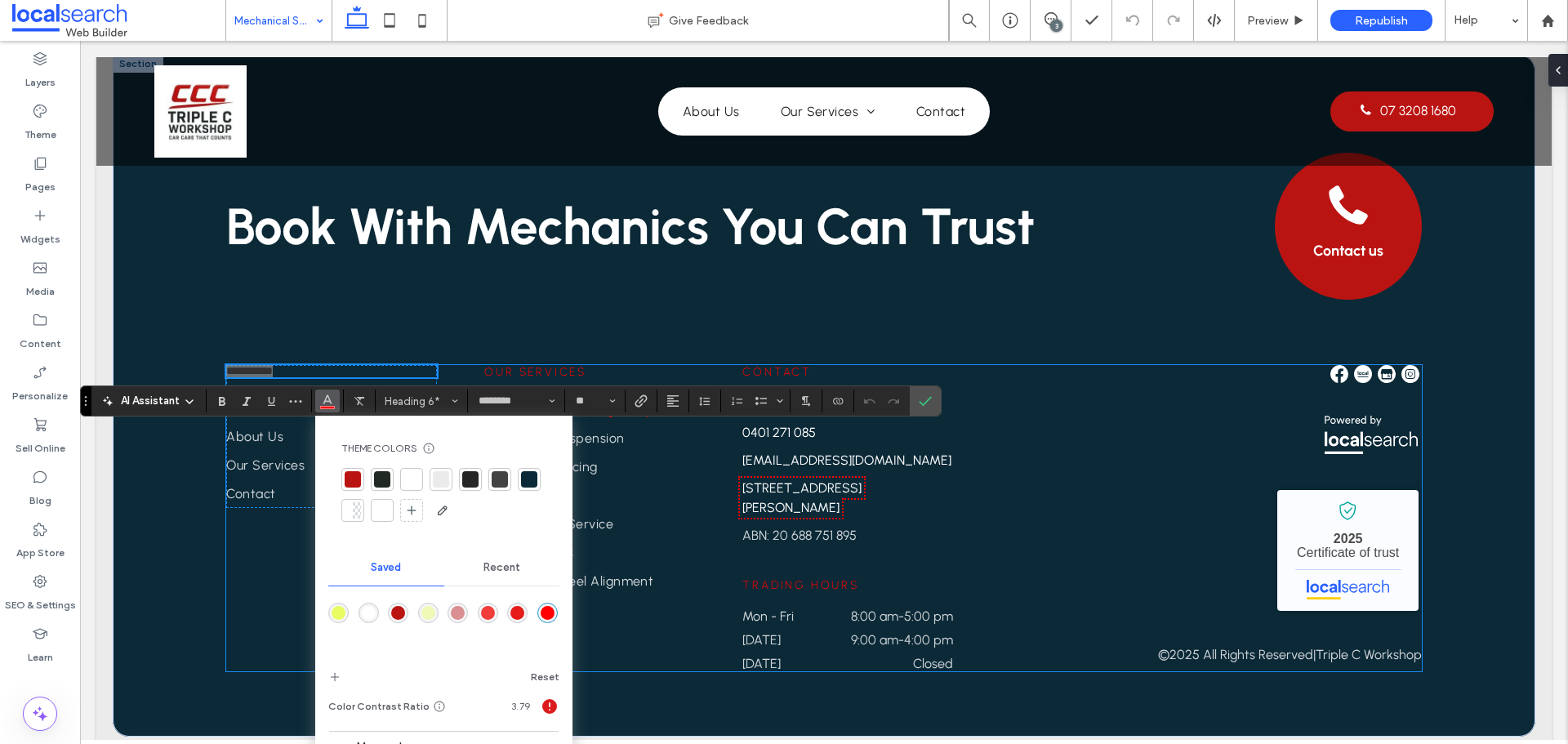
scroll to position [2569, 0]
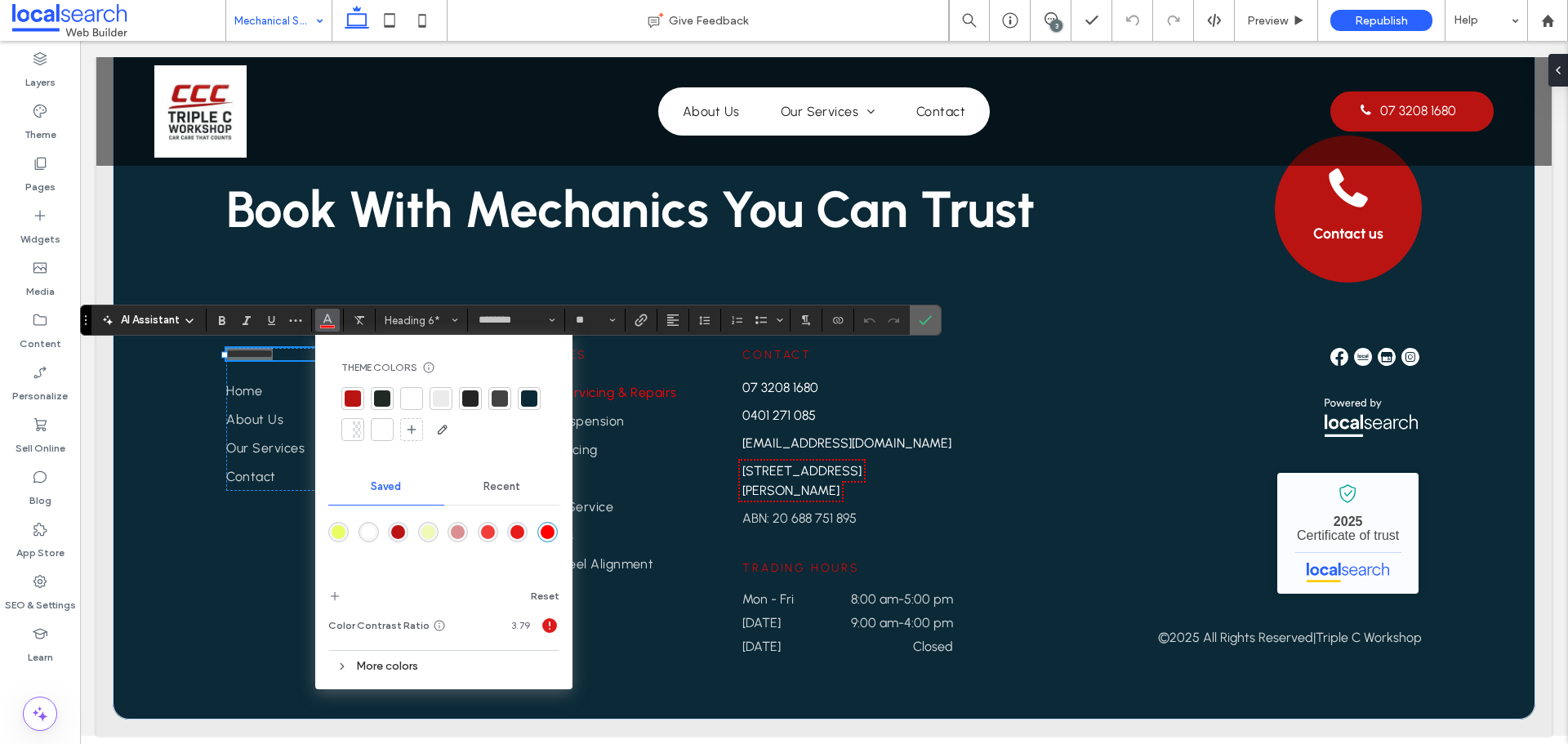
click at [916, 321] on label "Confirm" at bounding box center [925, 320] width 25 height 30
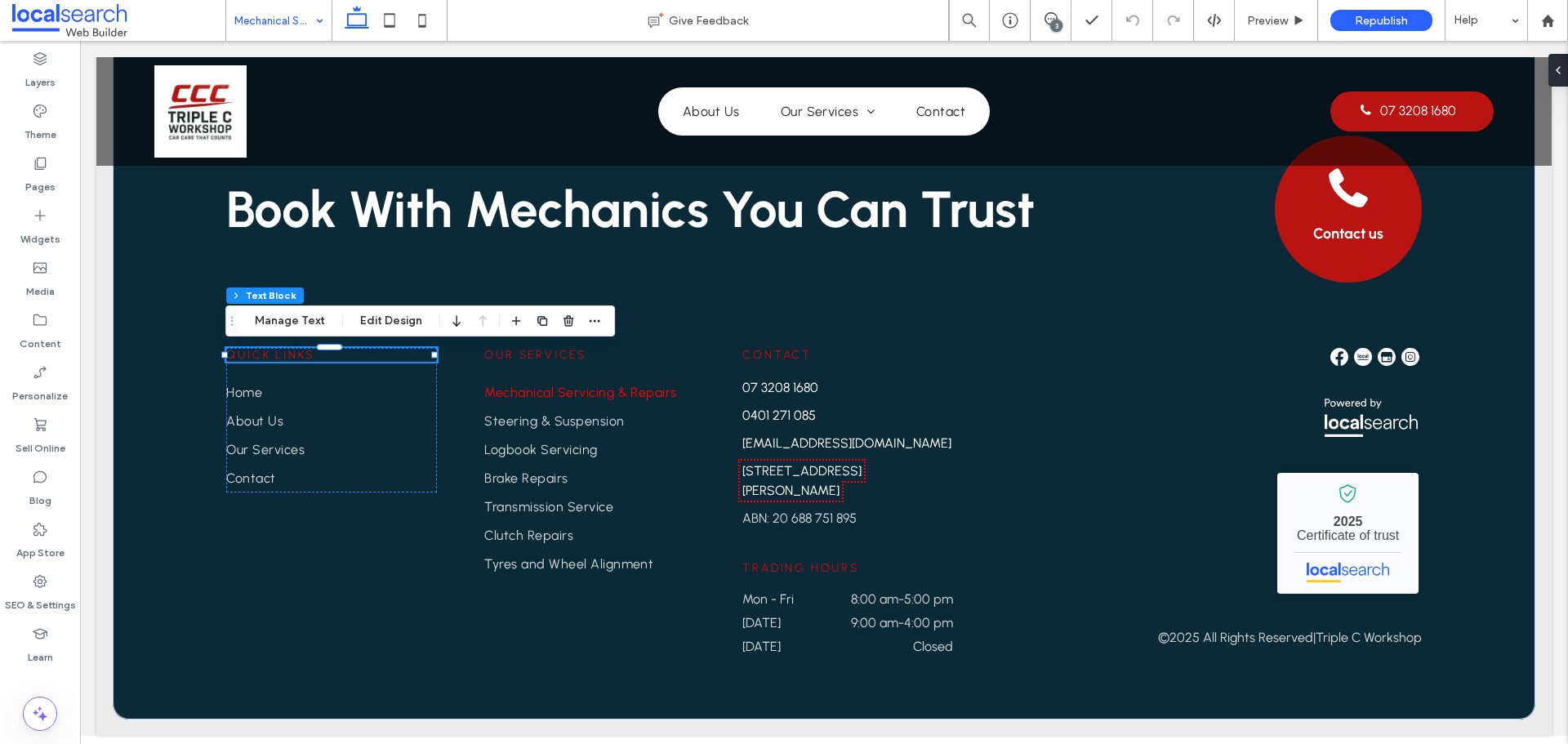
click at [285, 354] on span "Quick Links" at bounding box center [270, 354] width 89 height 14
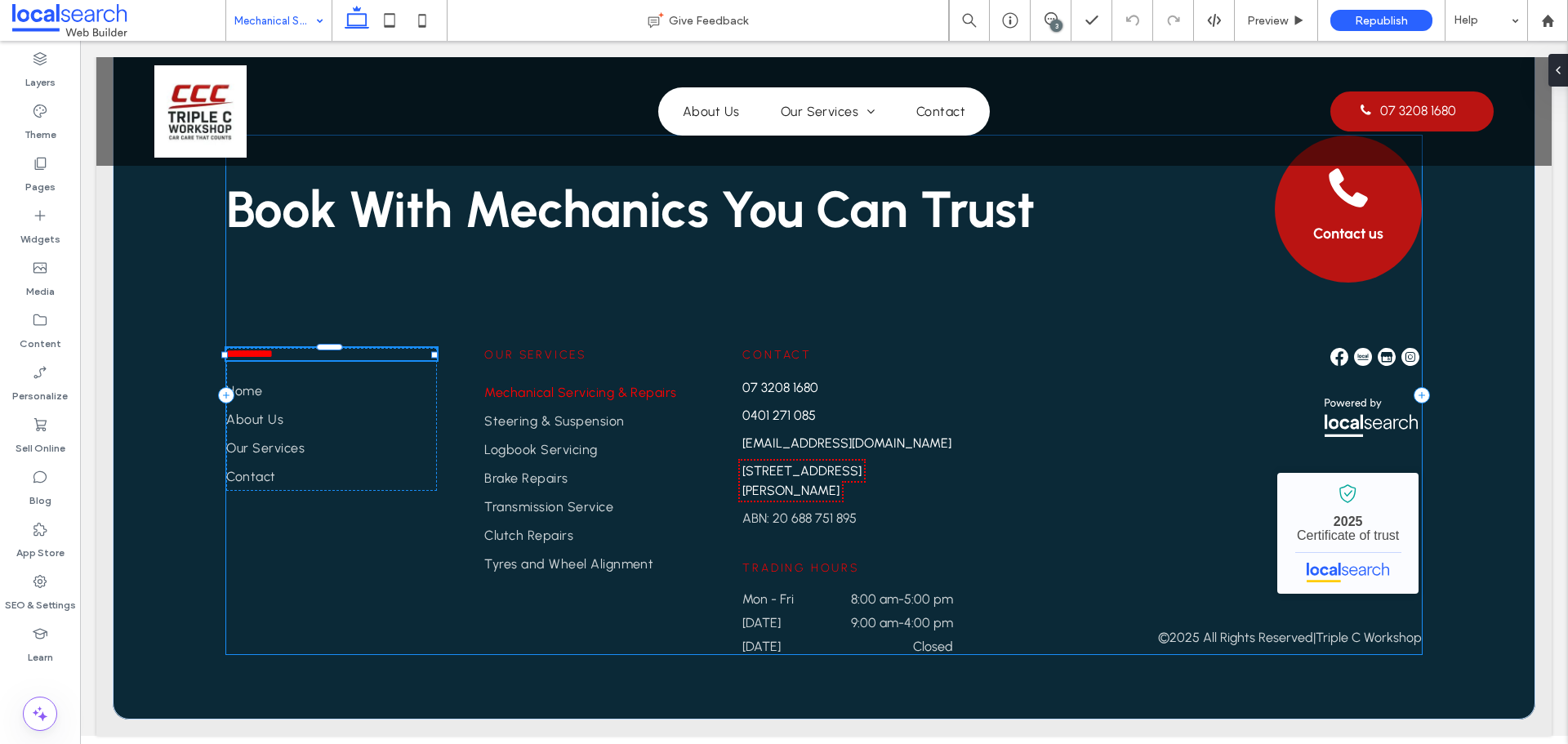
type input "********"
type input "**"
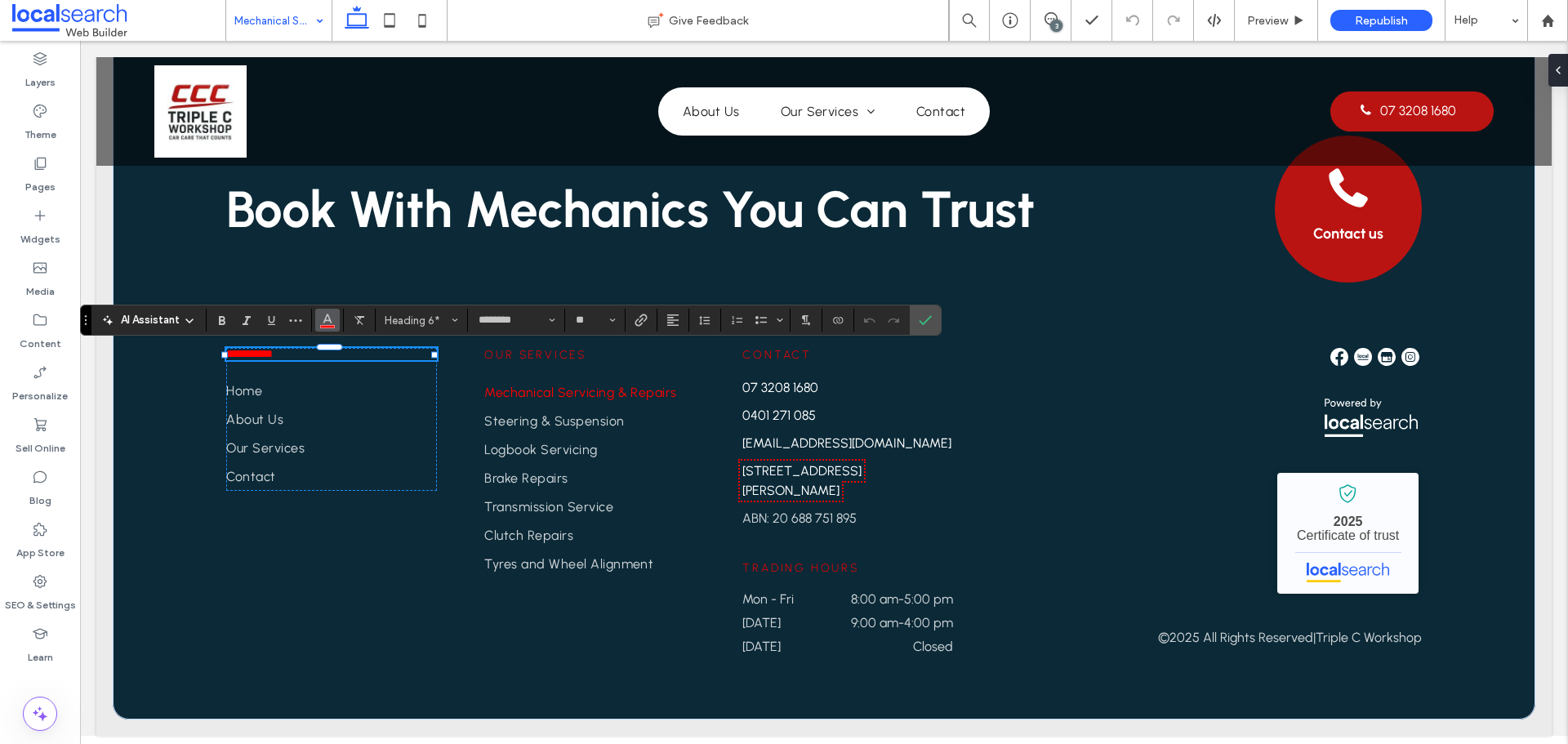
click at [328, 313] on icon "Color" at bounding box center [328, 318] width 13 height 13
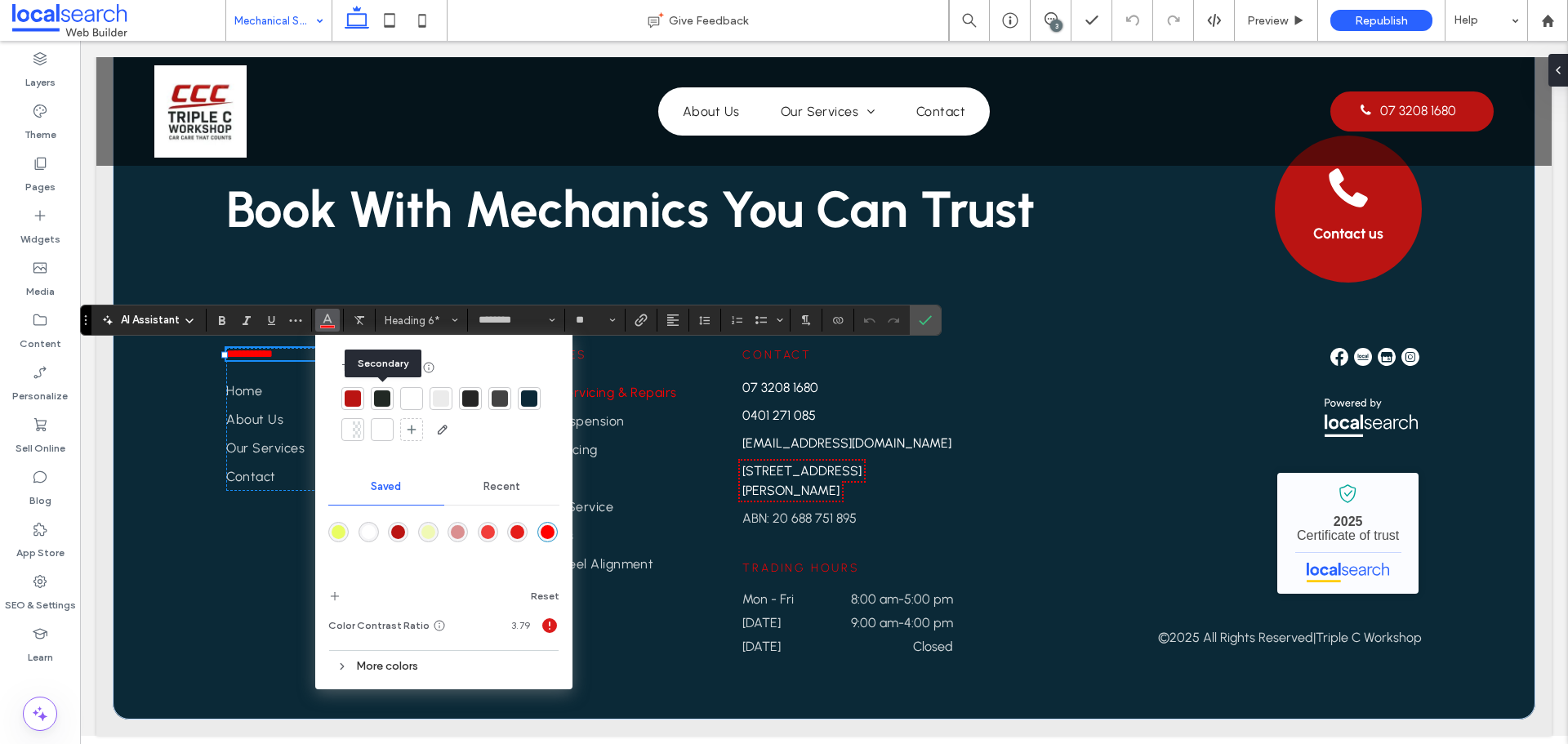
click at [387, 398] on div at bounding box center [382, 398] width 16 height 16
click at [386, 399] on div at bounding box center [382, 398] width 16 height 16
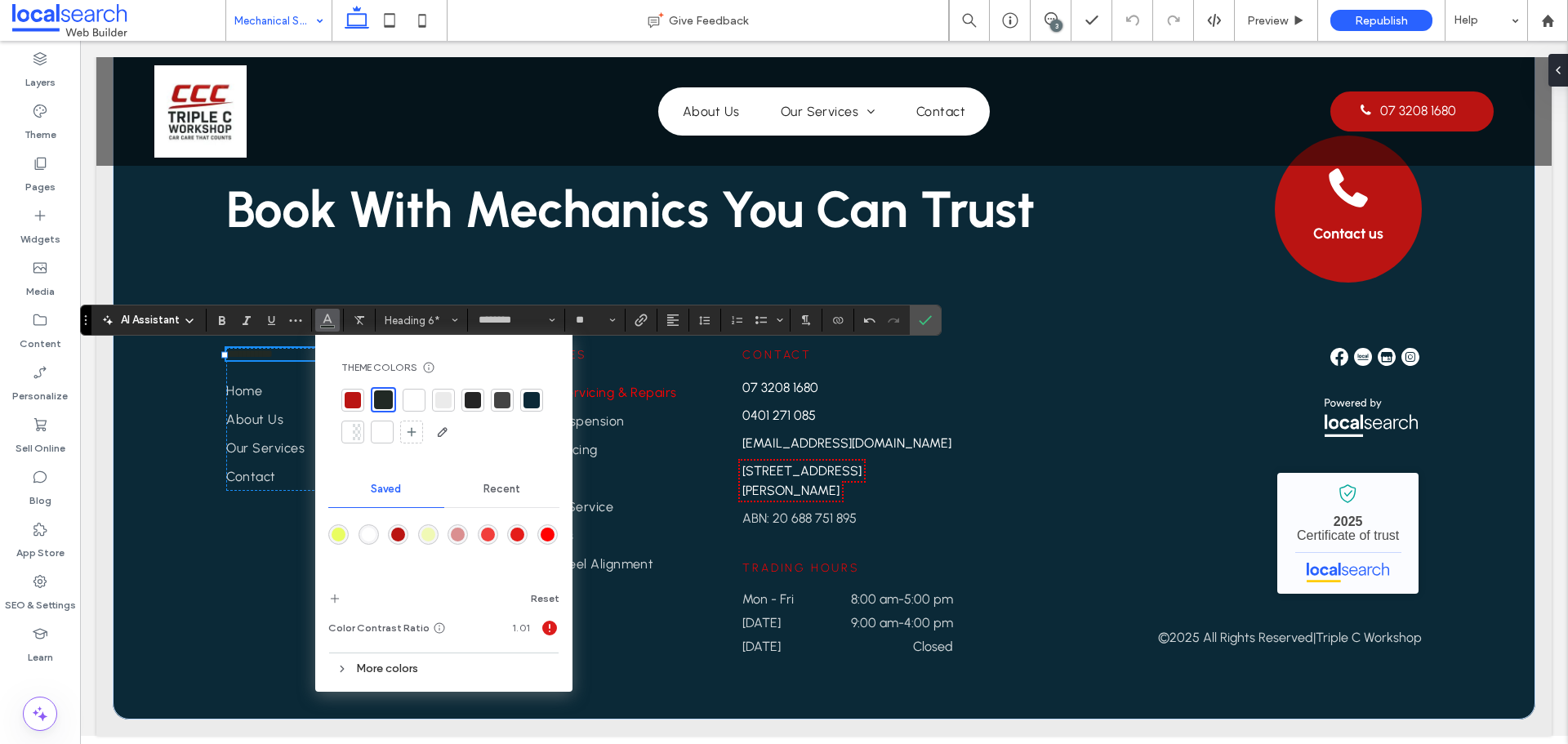
click at [349, 400] on div at bounding box center [352, 399] width 16 height 16
click at [931, 316] on use "Confirm" at bounding box center [926, 320] width 13 height 10
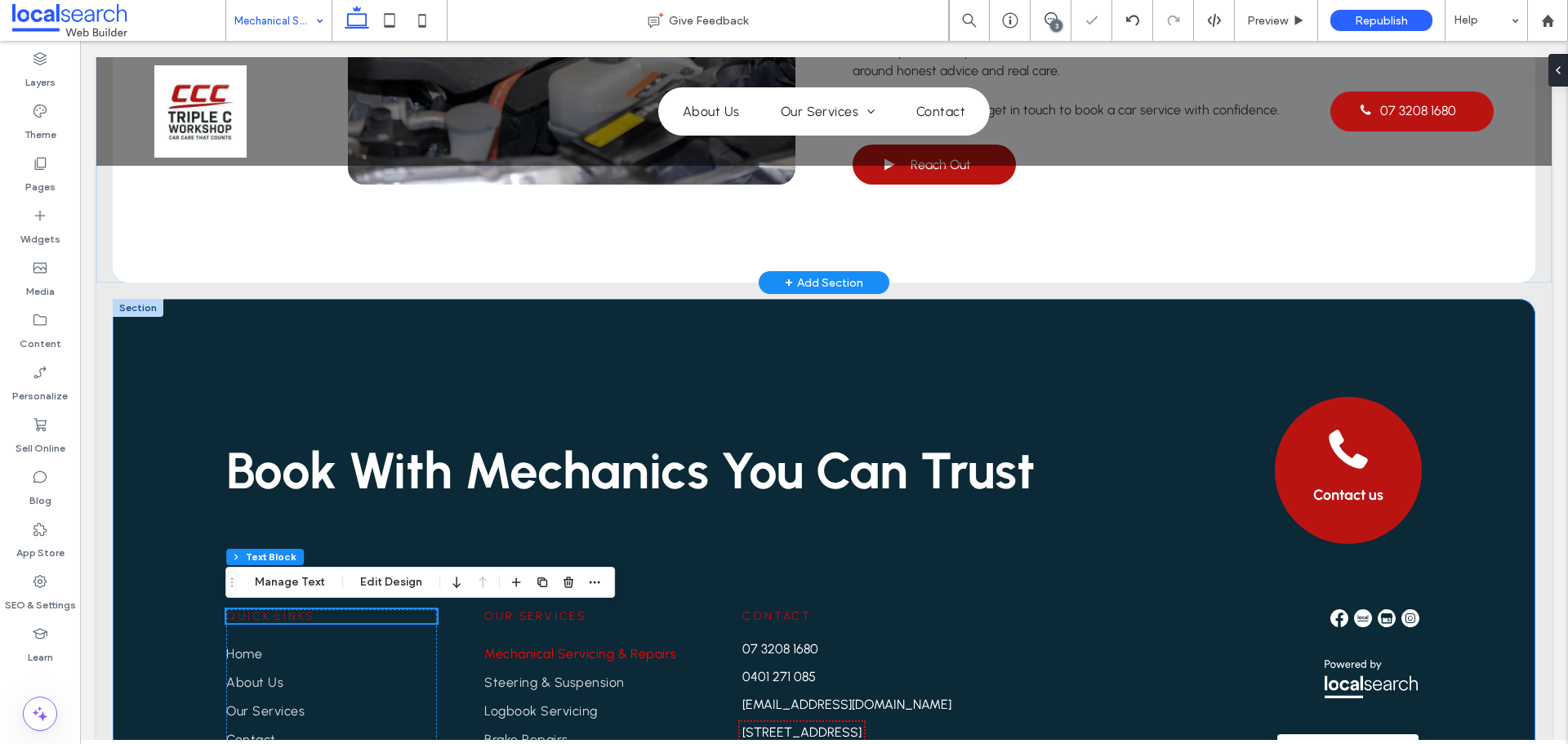
scroll to position [2242, 0]
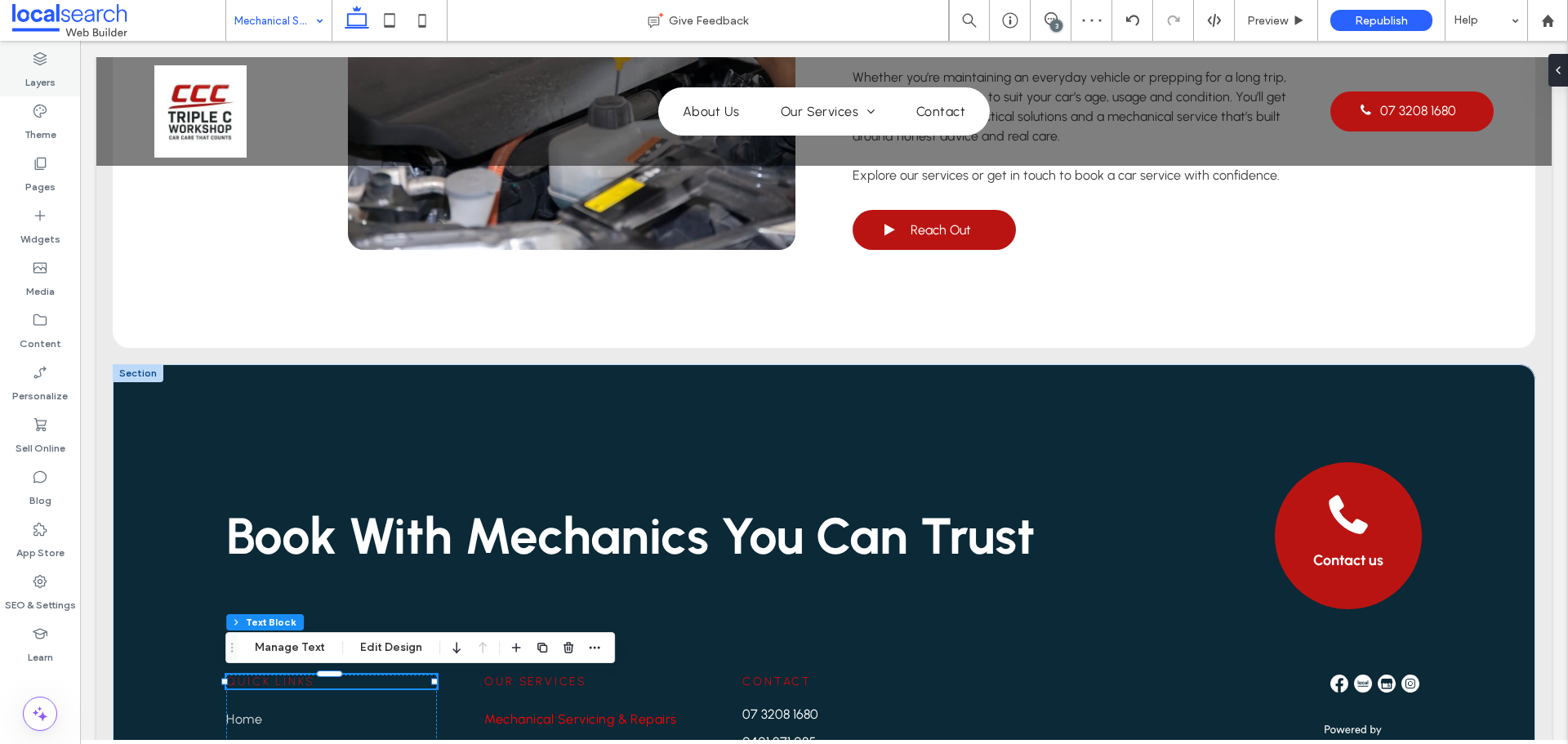
click at [44, 73] on label "Layers" at bounding box center [41, 78] width 30 height 23
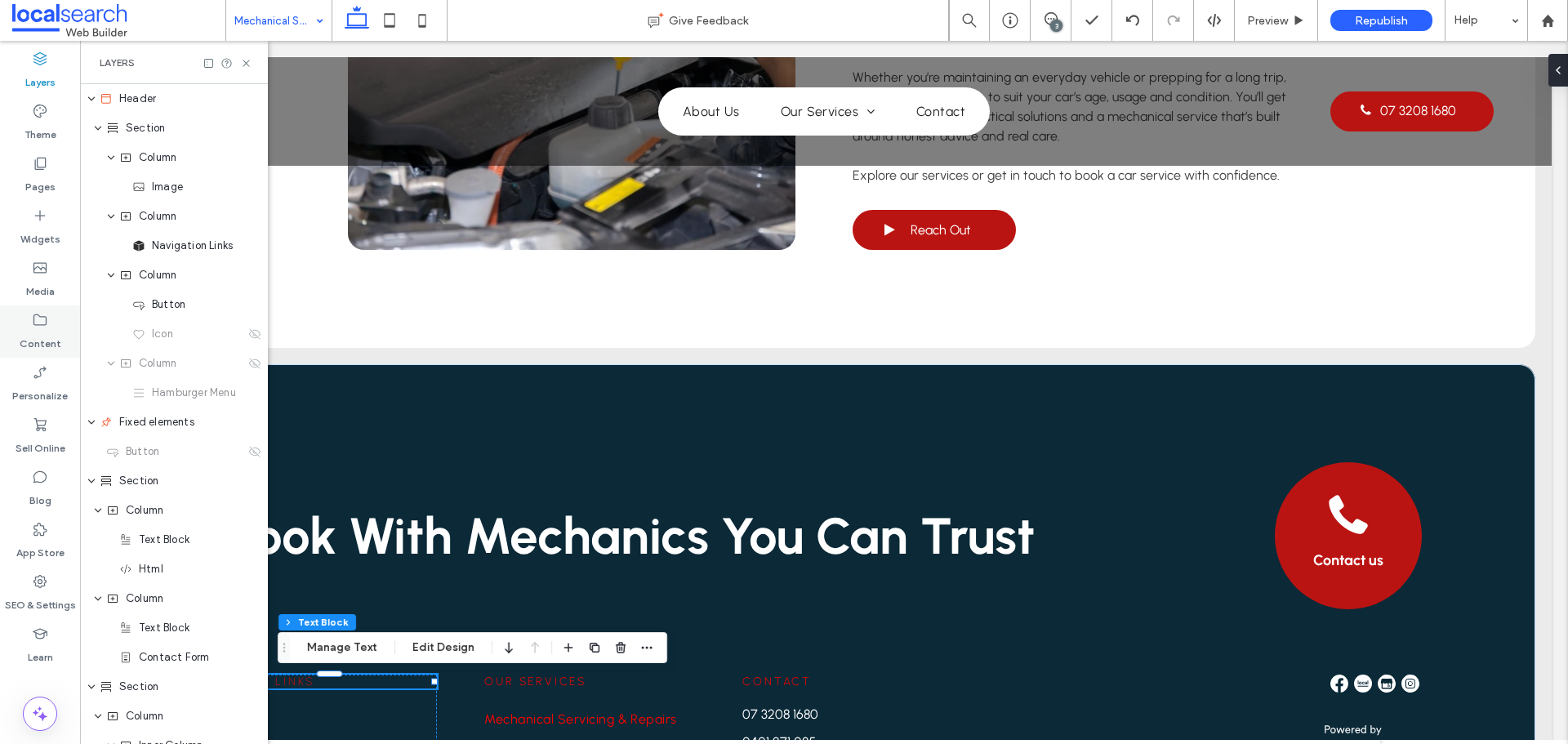
scroll to position [1272, 0]
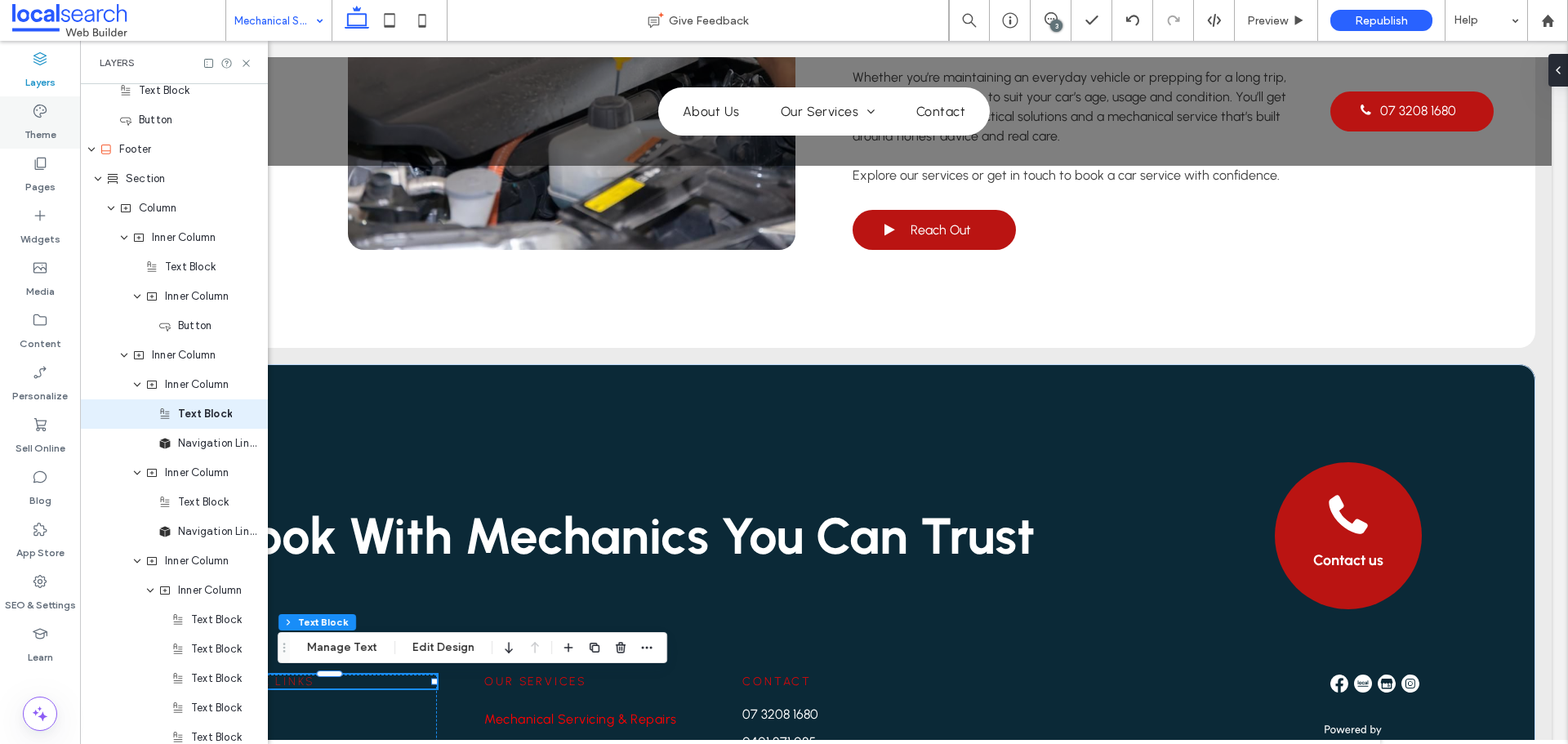
click at [39, 134] on label "Theme" at bounding box center [40, 131] width 31 height 23
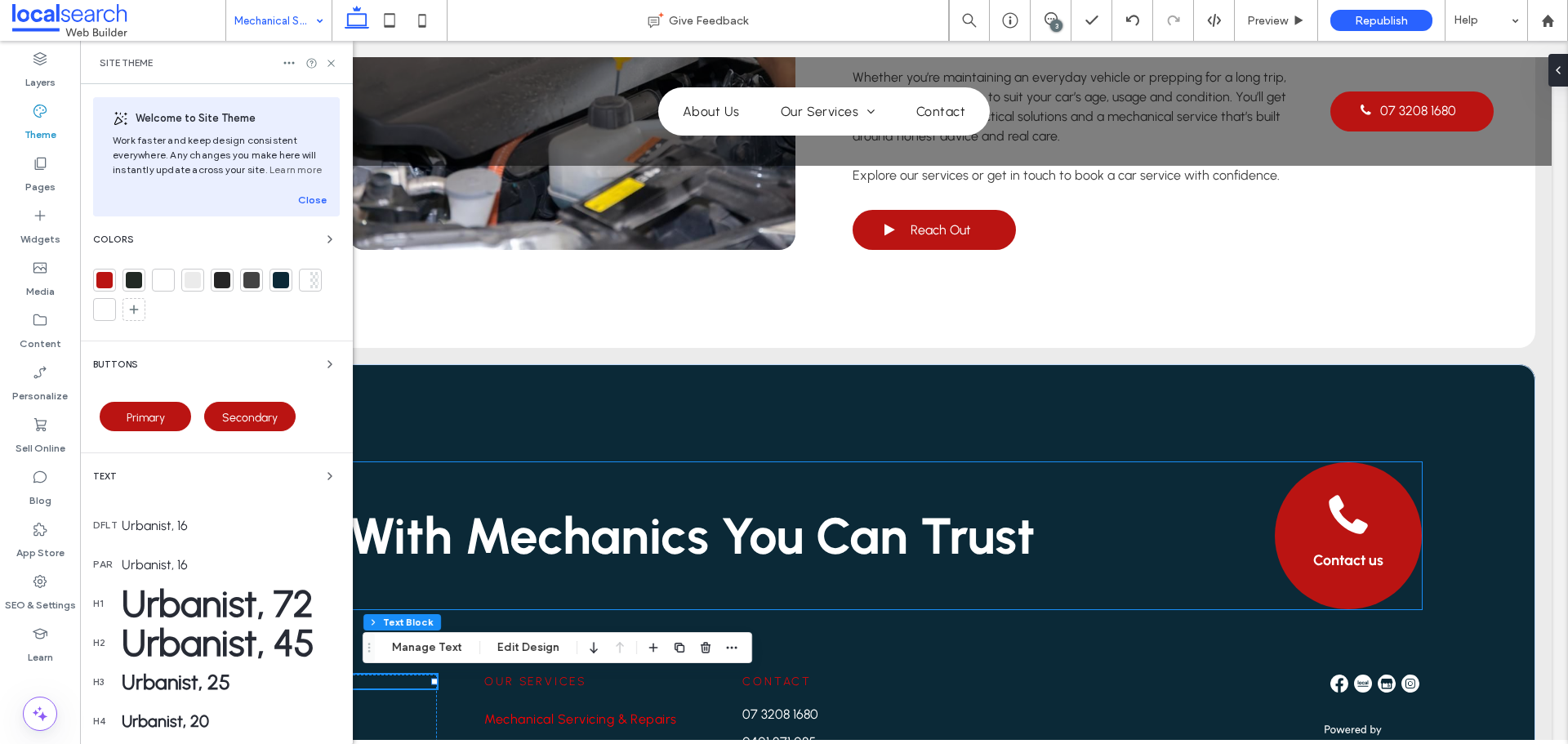
scroll to position [0, 0]
click at [324, 239] on icon "button" at bounding box center [330, 239] width 13 height 13
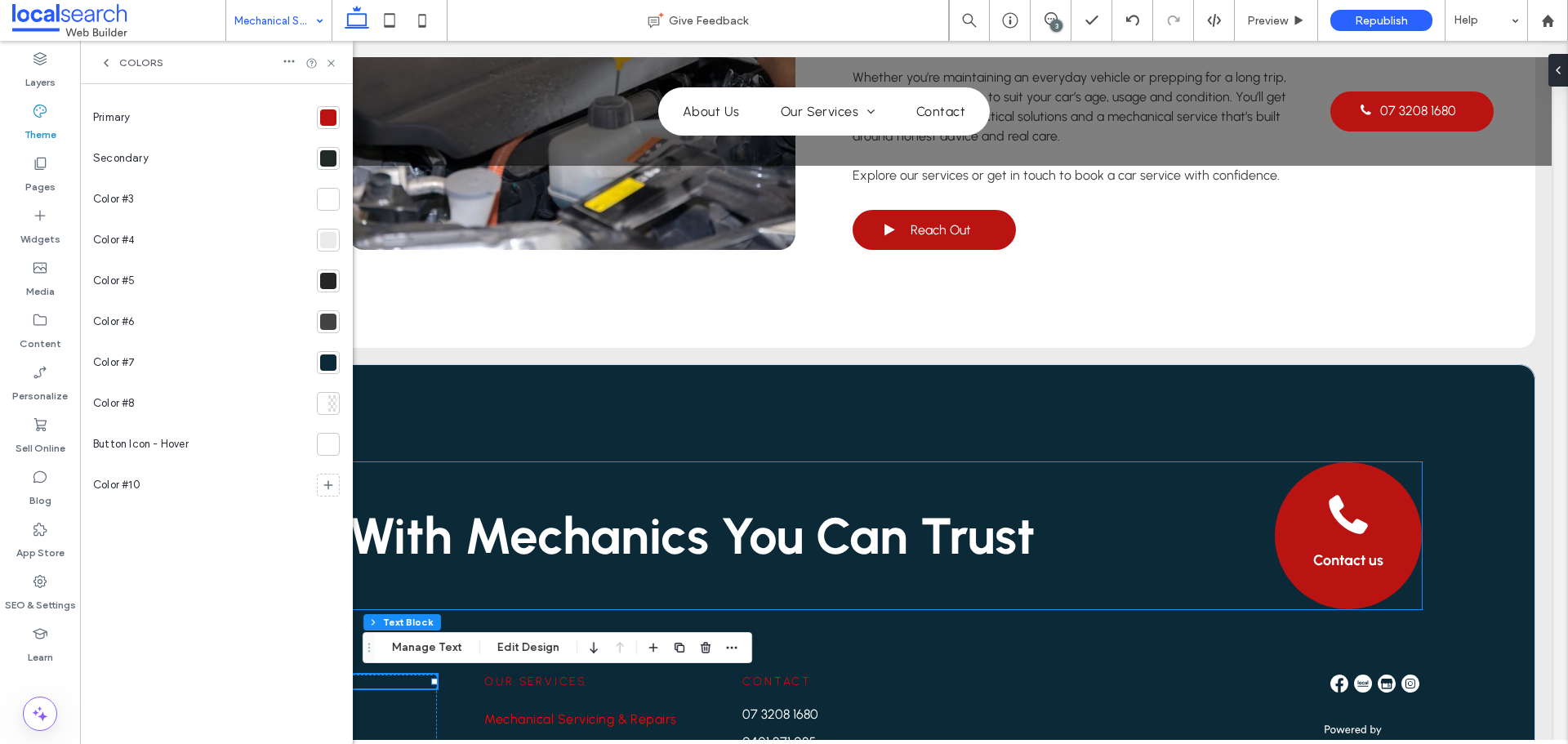
click at [329, 121] on div at bounding box center [328, 117] width 16 height 16
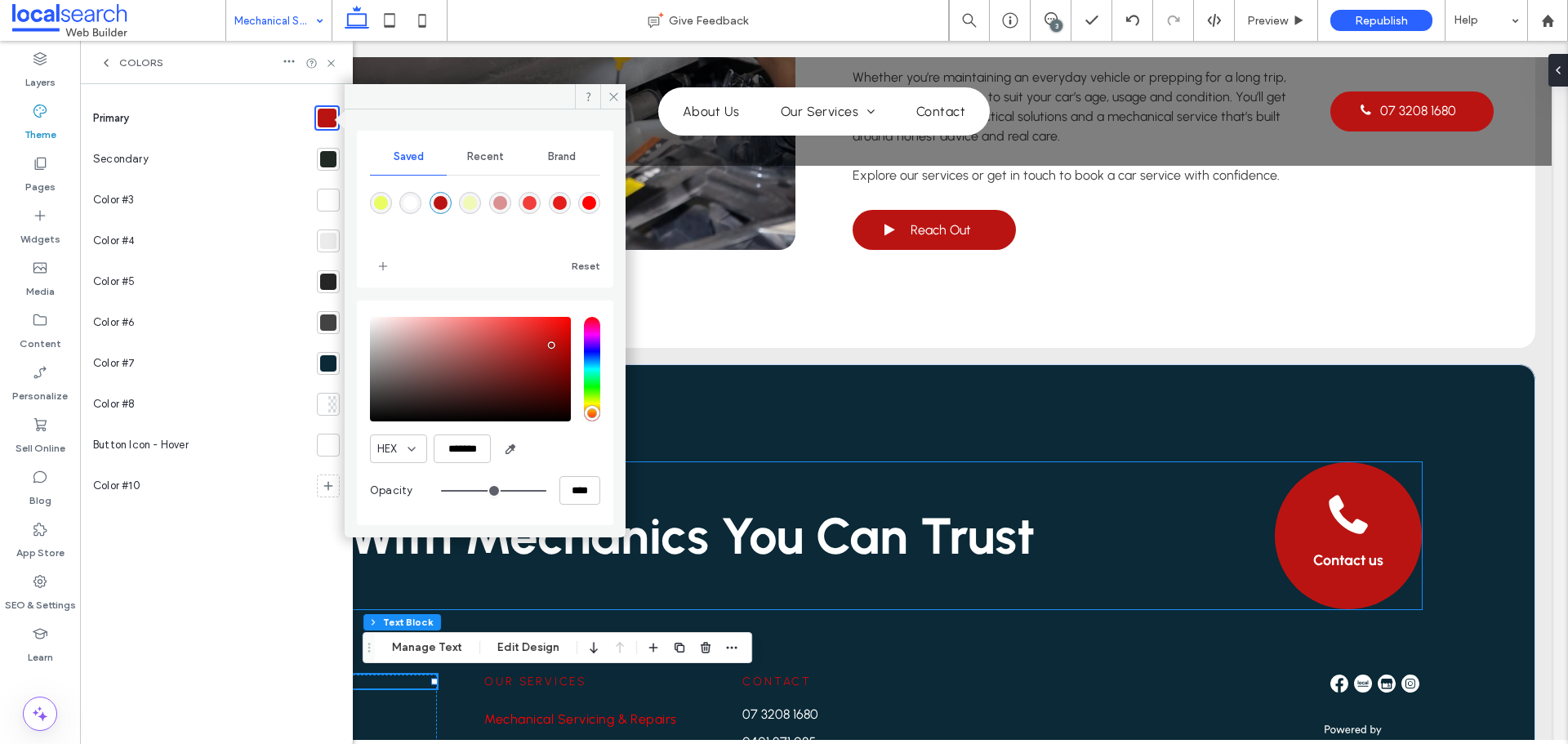
click at [325, 157] on div at bounding box center [328, 159] width 16 height 16
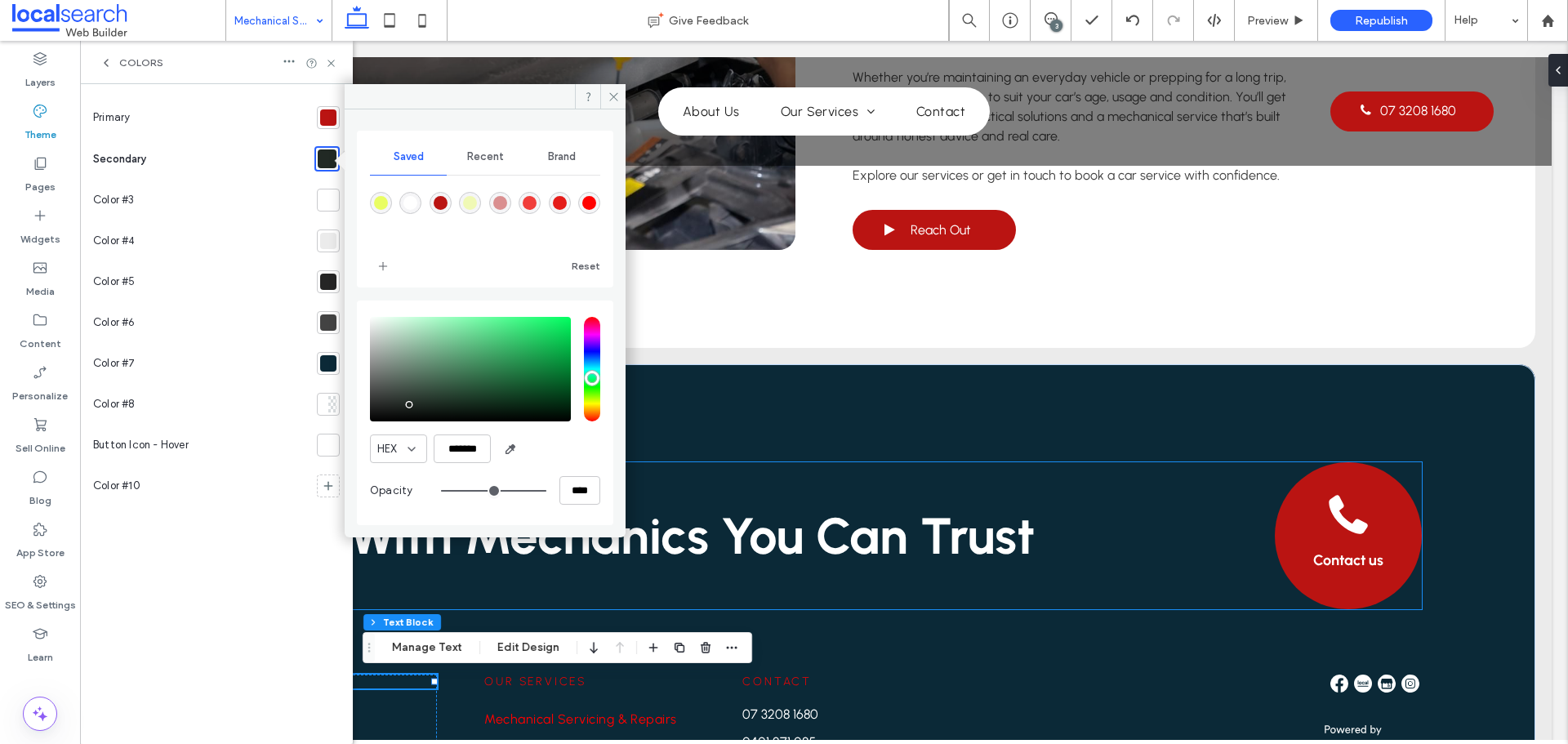
click at [329, 122] on div at bounding box center [328, 117] width 16 height 16
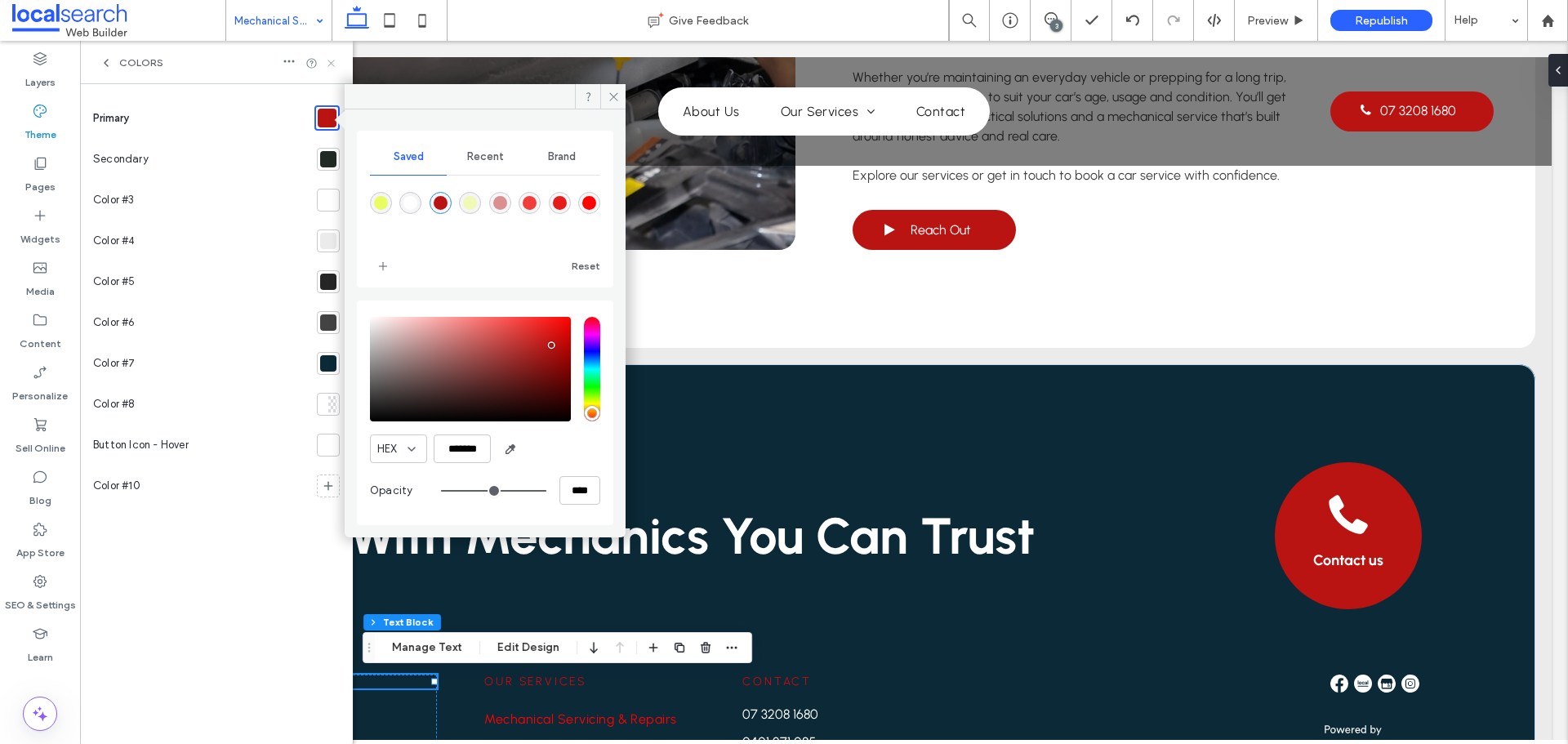
click at [335, 62] on icon at bounding box center [331, 63] width 12 height 12
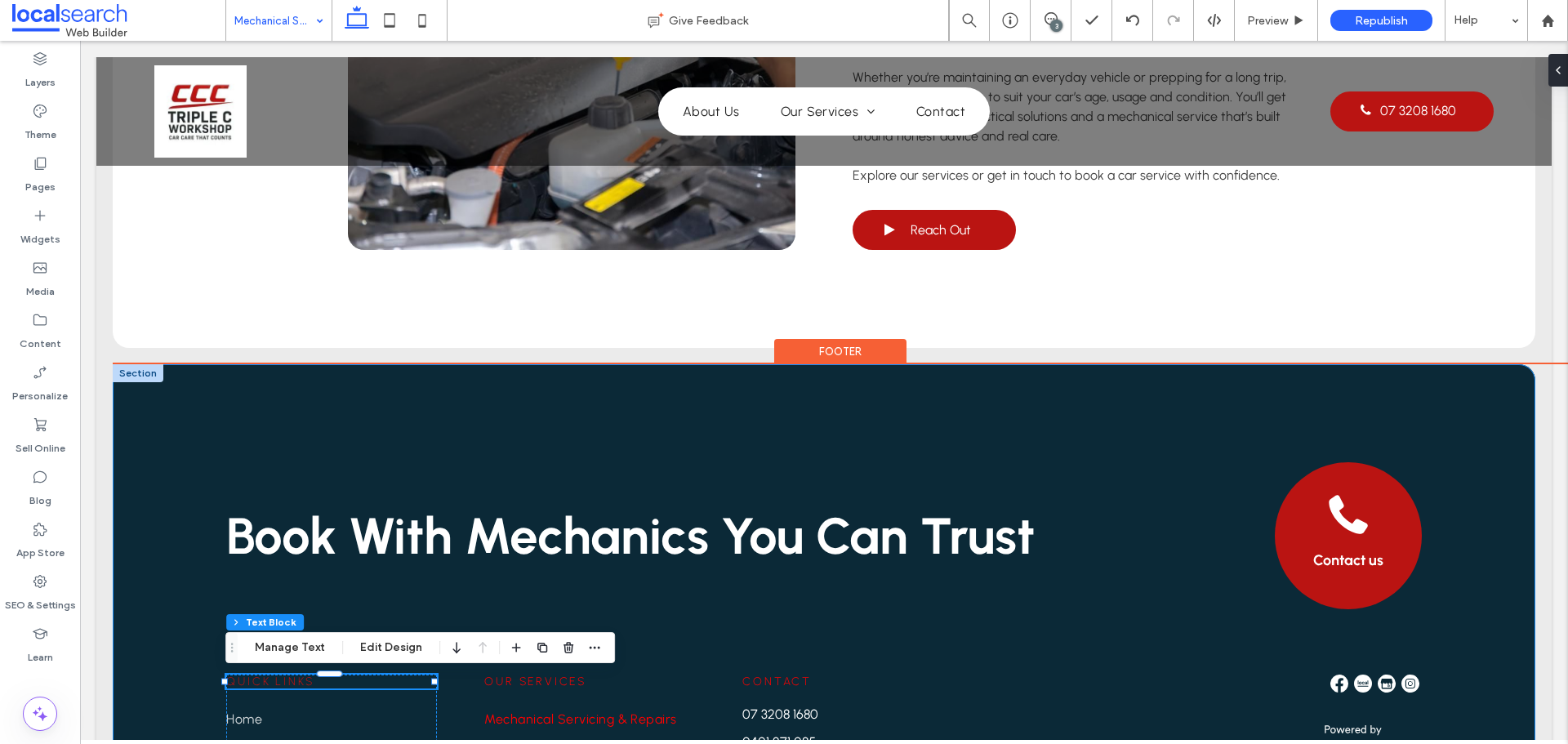
click at [229, 420] on div "Book With Mechanics You Can Trust Contact us Quick Links Home About Us Our Serv…" at bounding box center [823, 705] width 1422 height 682
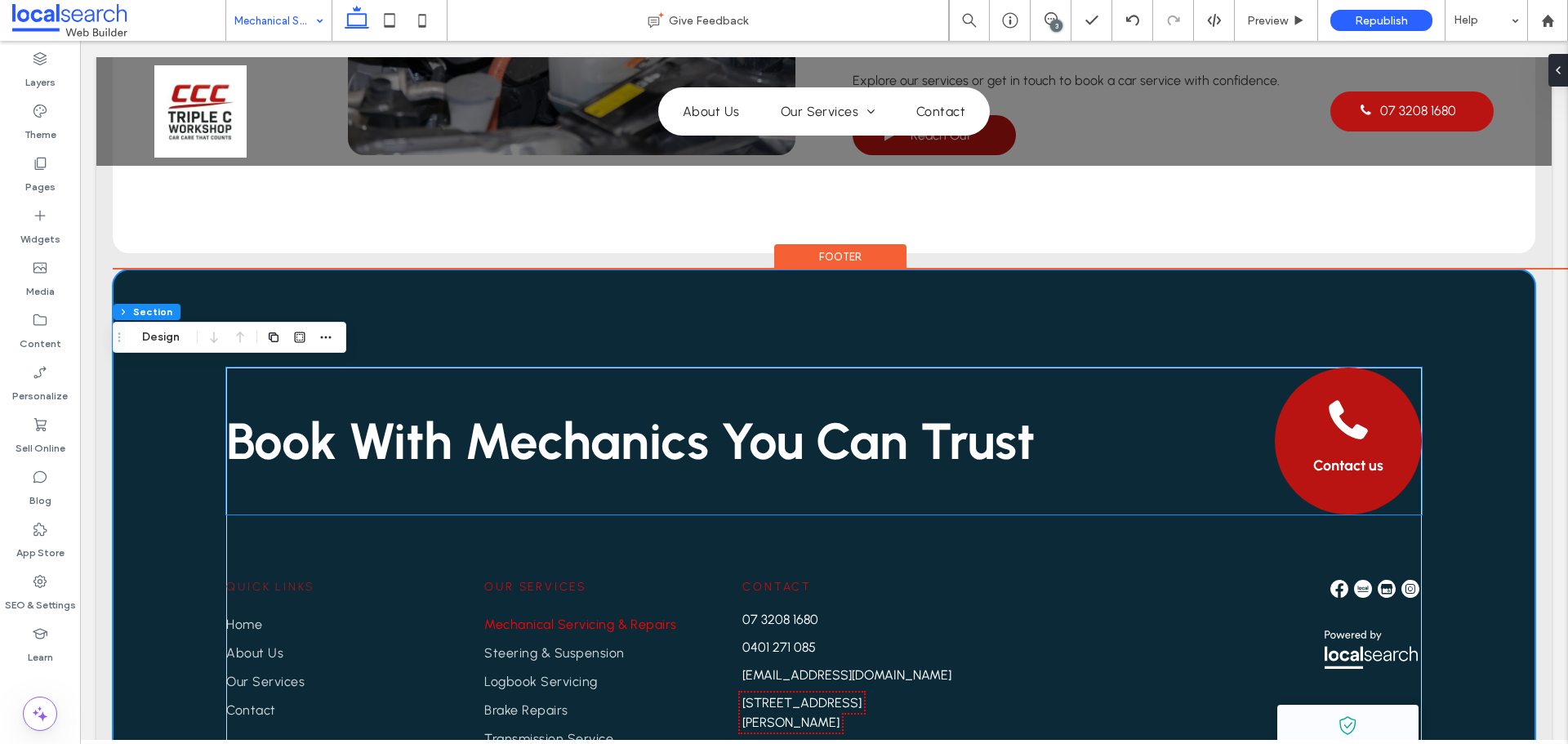
scroll to position [2405, 0]
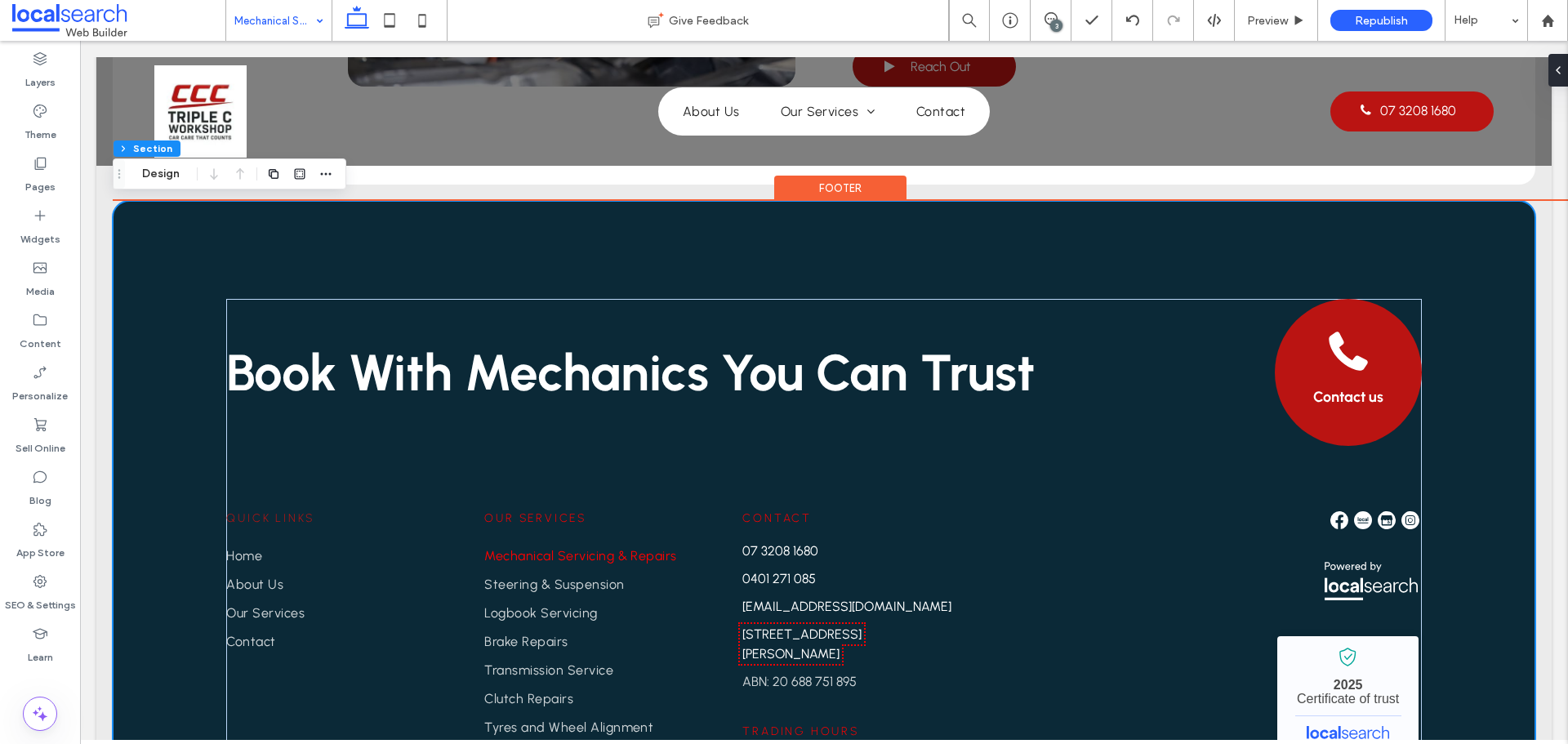
click at [150, 209] on div "Book With Mechanics You Can Trust Contact us Quick Links Home About Us Our Serv…" at bounding box center [823, 542] width 1422 height 682
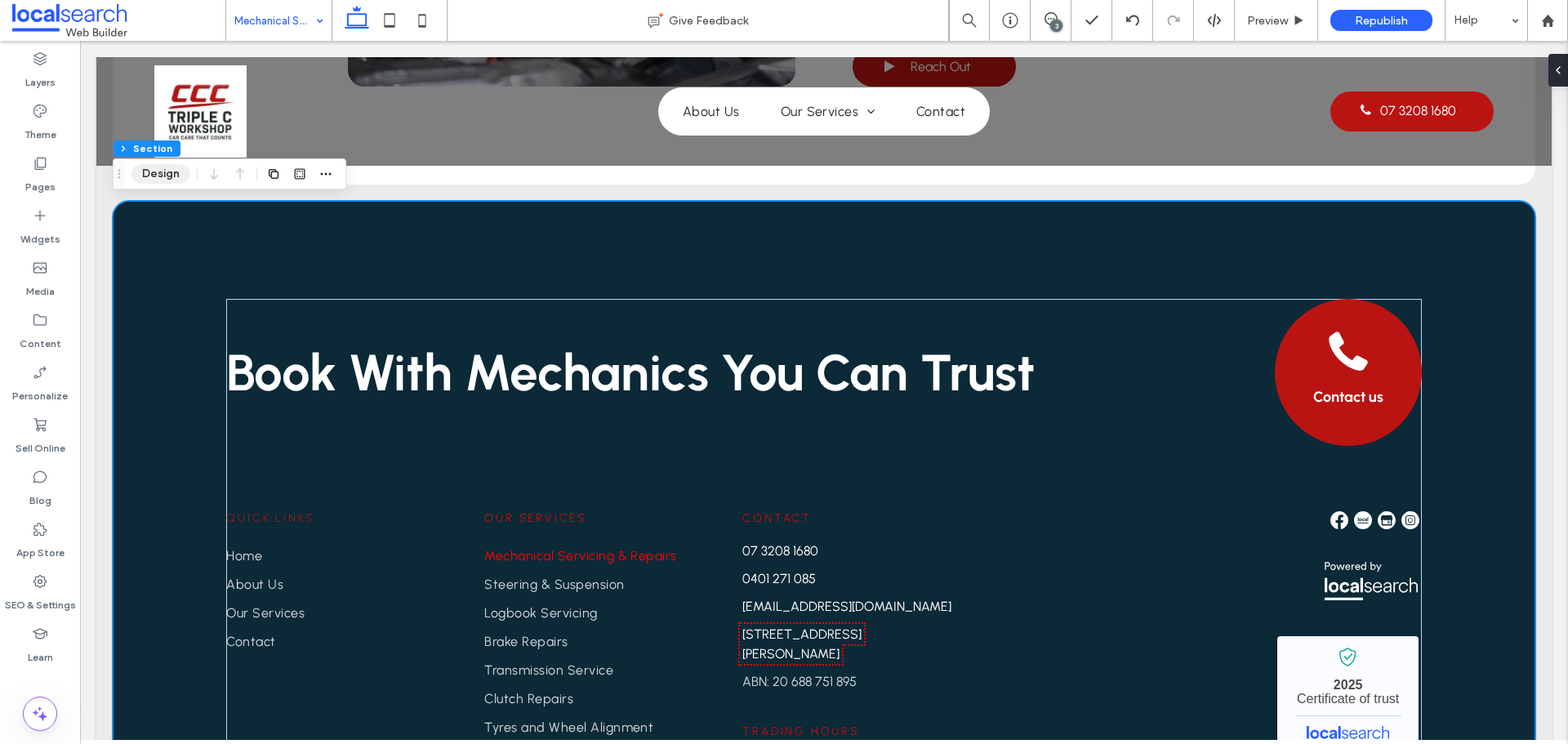
click at [146, 167] on button "Design" at bounding box center [161, 173] width 59 height 20
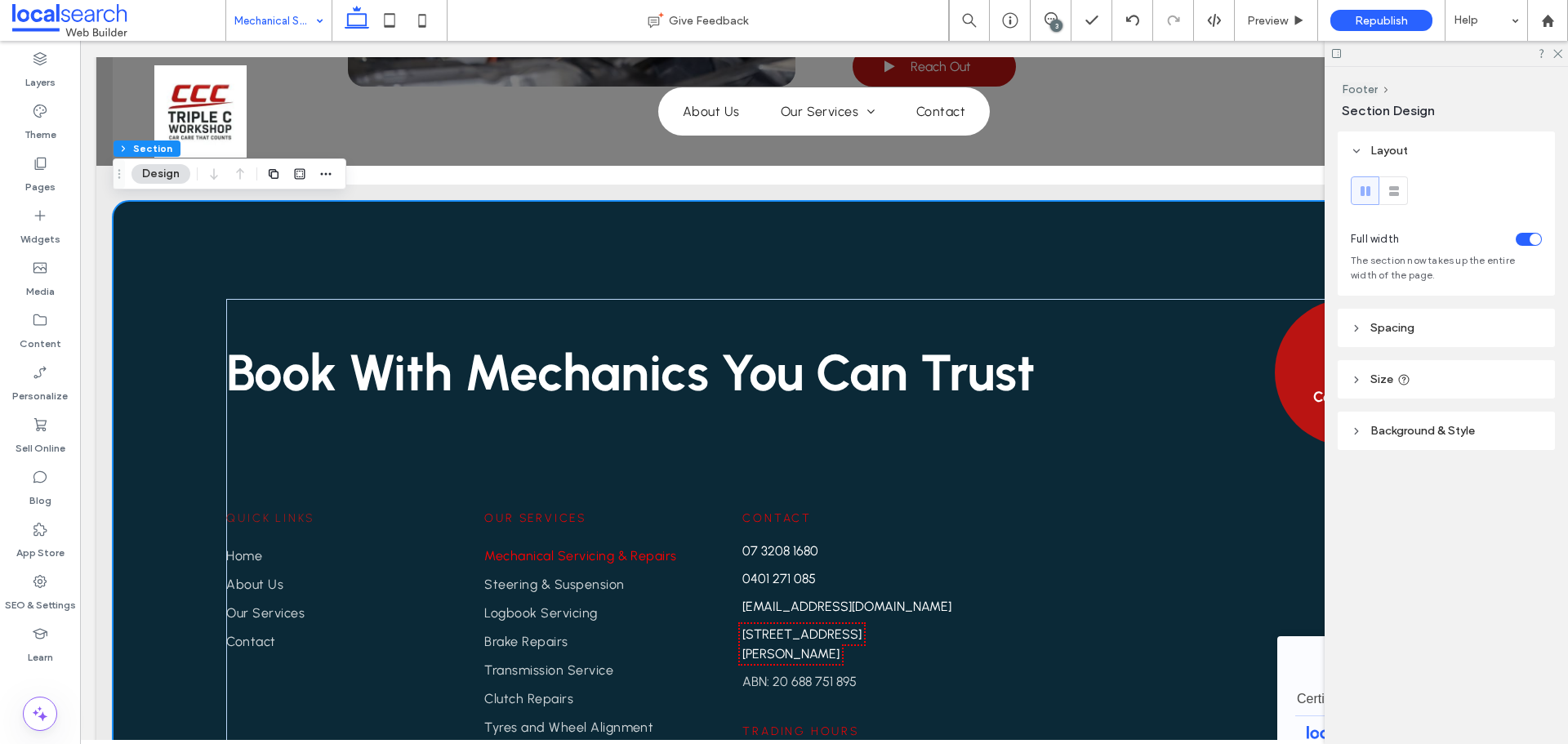
click at [1399, 440] on header "Background & Style" at bounding box center [1446, 431] width 217 height 38
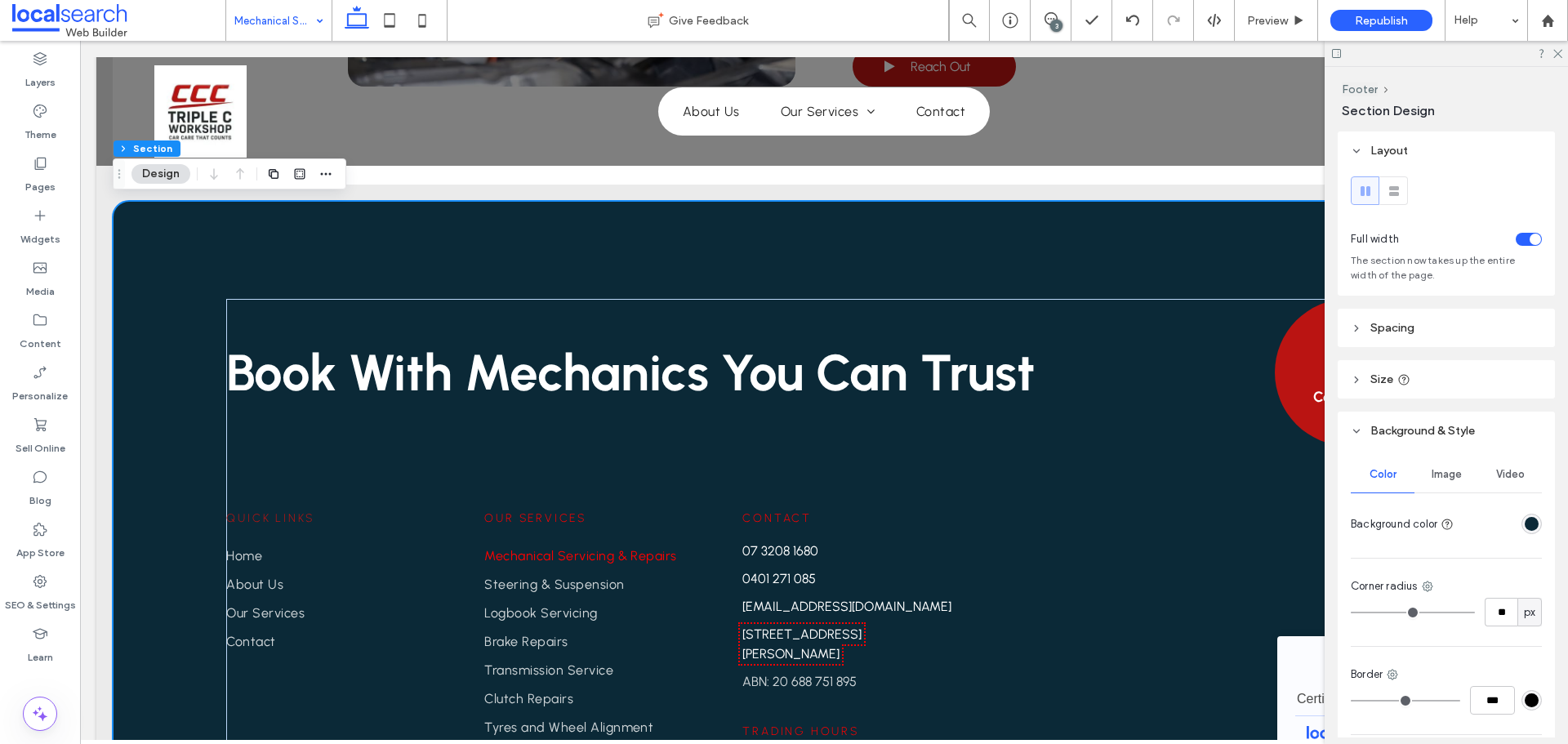
click at [1529, 523] on div "rgba(11, 41, 55, 1)" at bounding box center [1531, 524] width 14 height 14
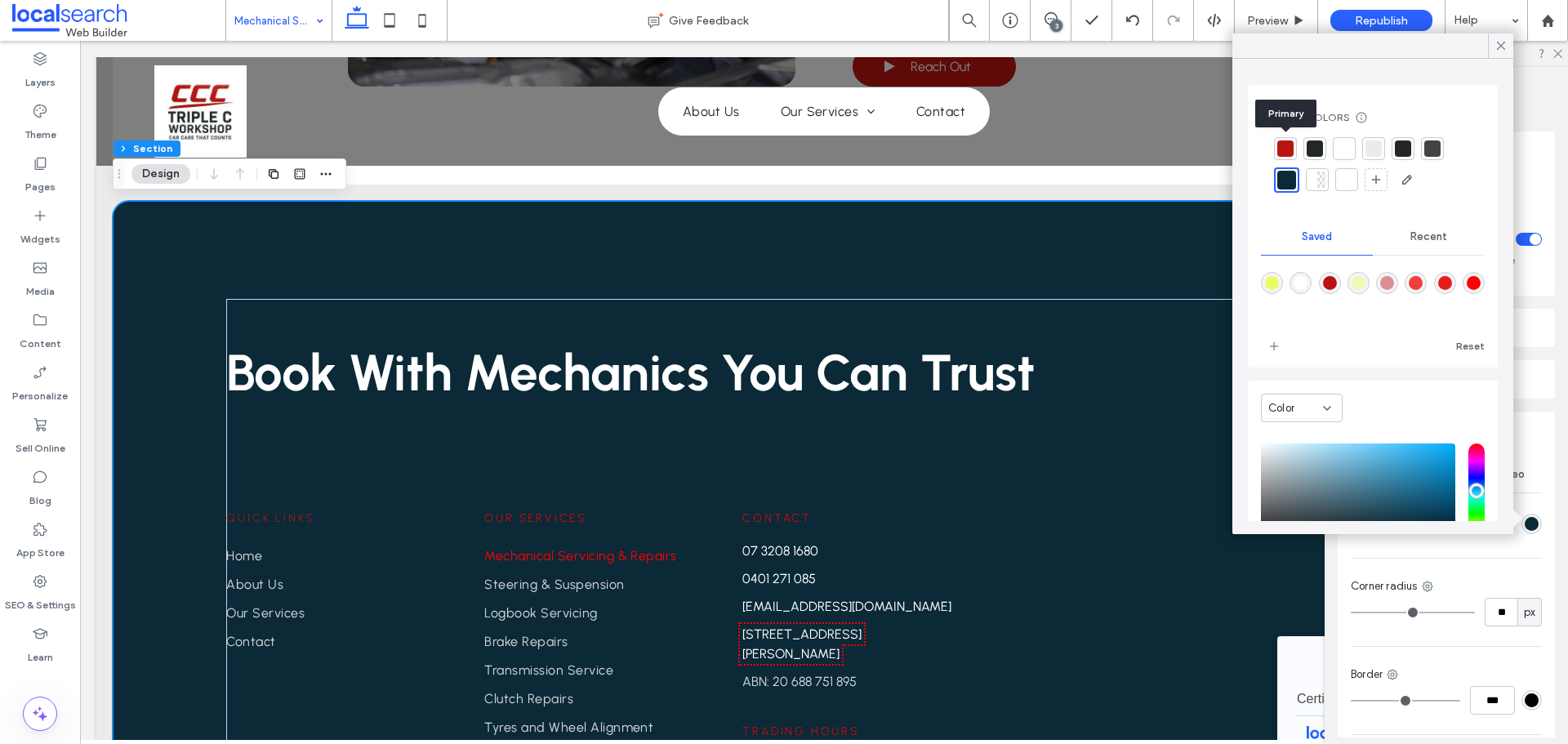
click at [1284, 152] on div at bounding box center [1285, 148] width 16 height 16
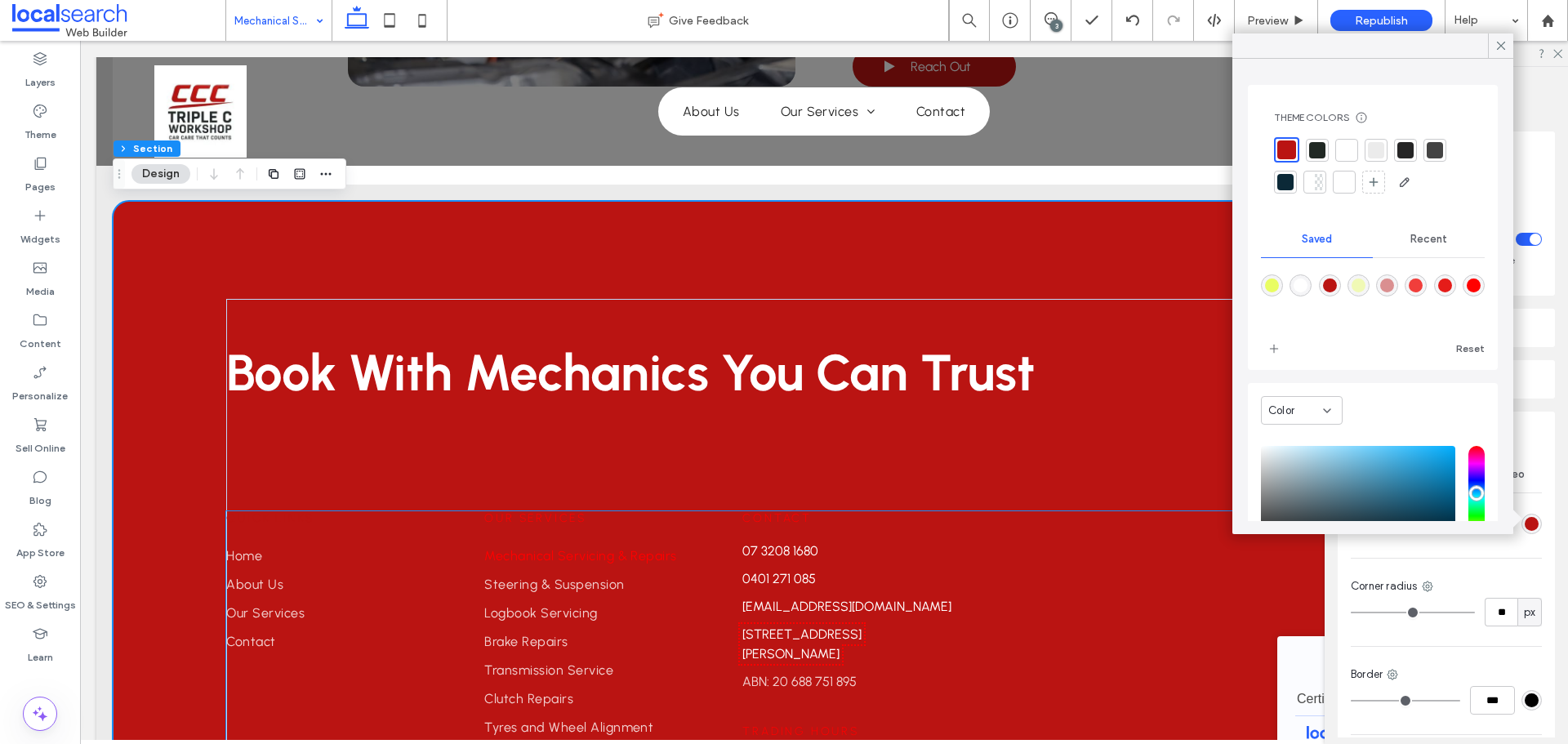
click at [271, 526] on div "Quick Links Home About Us Our Services Contact" at bounding box center [331, 584] width 211 height 145
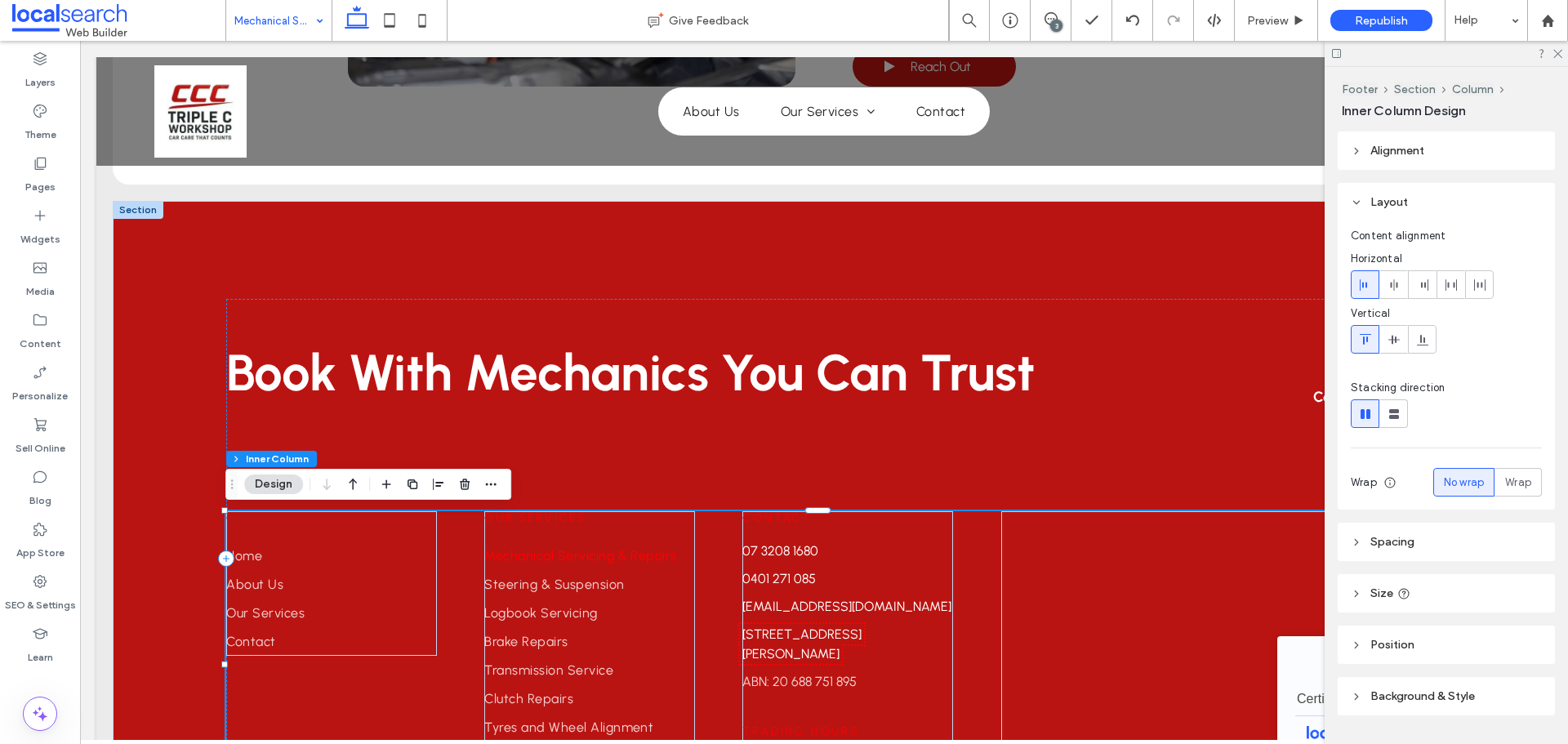
click at [271, 526] on div "Quick Links Home About Us Our Services Contact" at bounding box center [331, 584] width 211 height 145
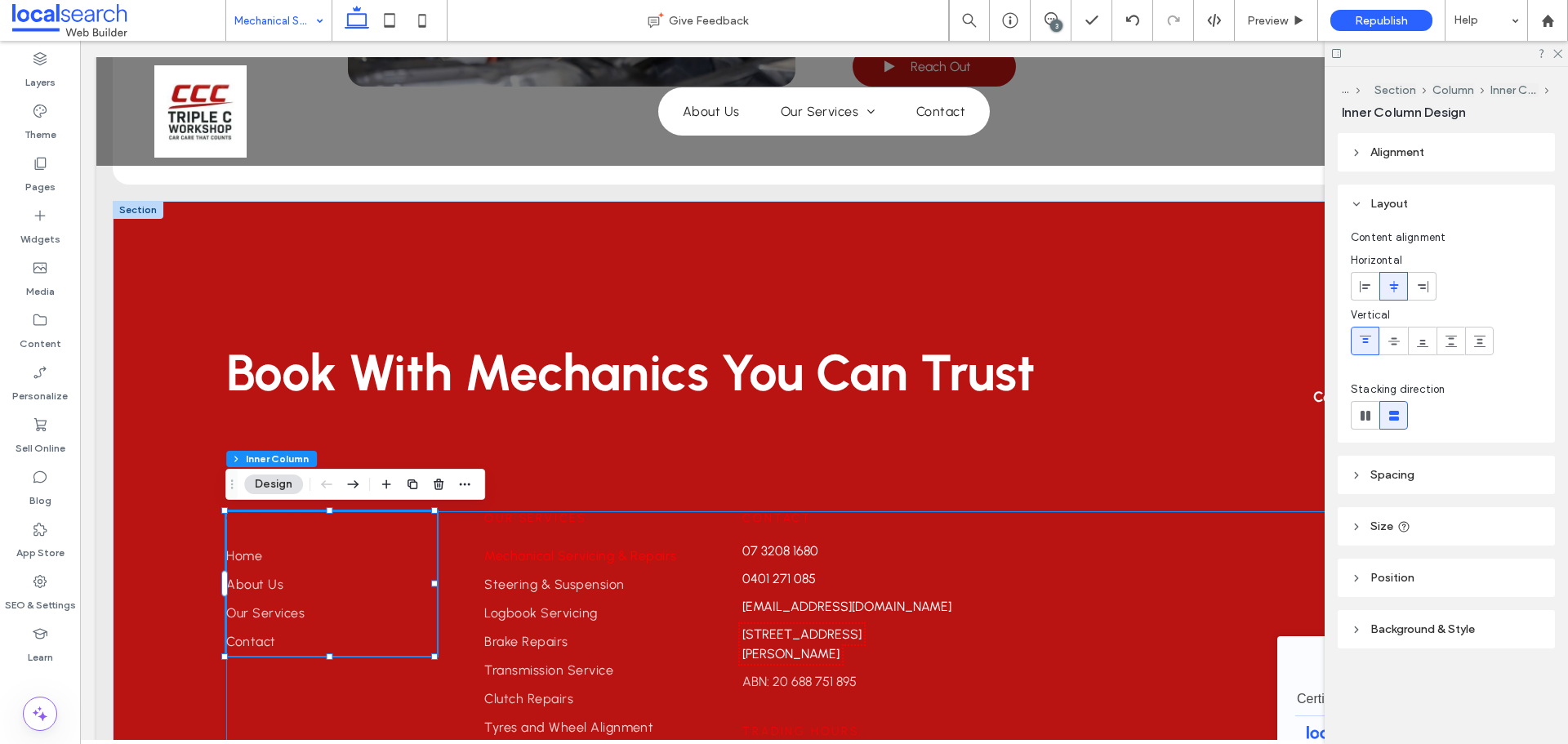
click at [271, 526] on div "Quick Links Home About Us Our Services Contact" at bounding box center [331, 584] width 211 height 145
click at [269, 523] on span "Quick Links" at bounding box center [270, 518] width 89 height 14
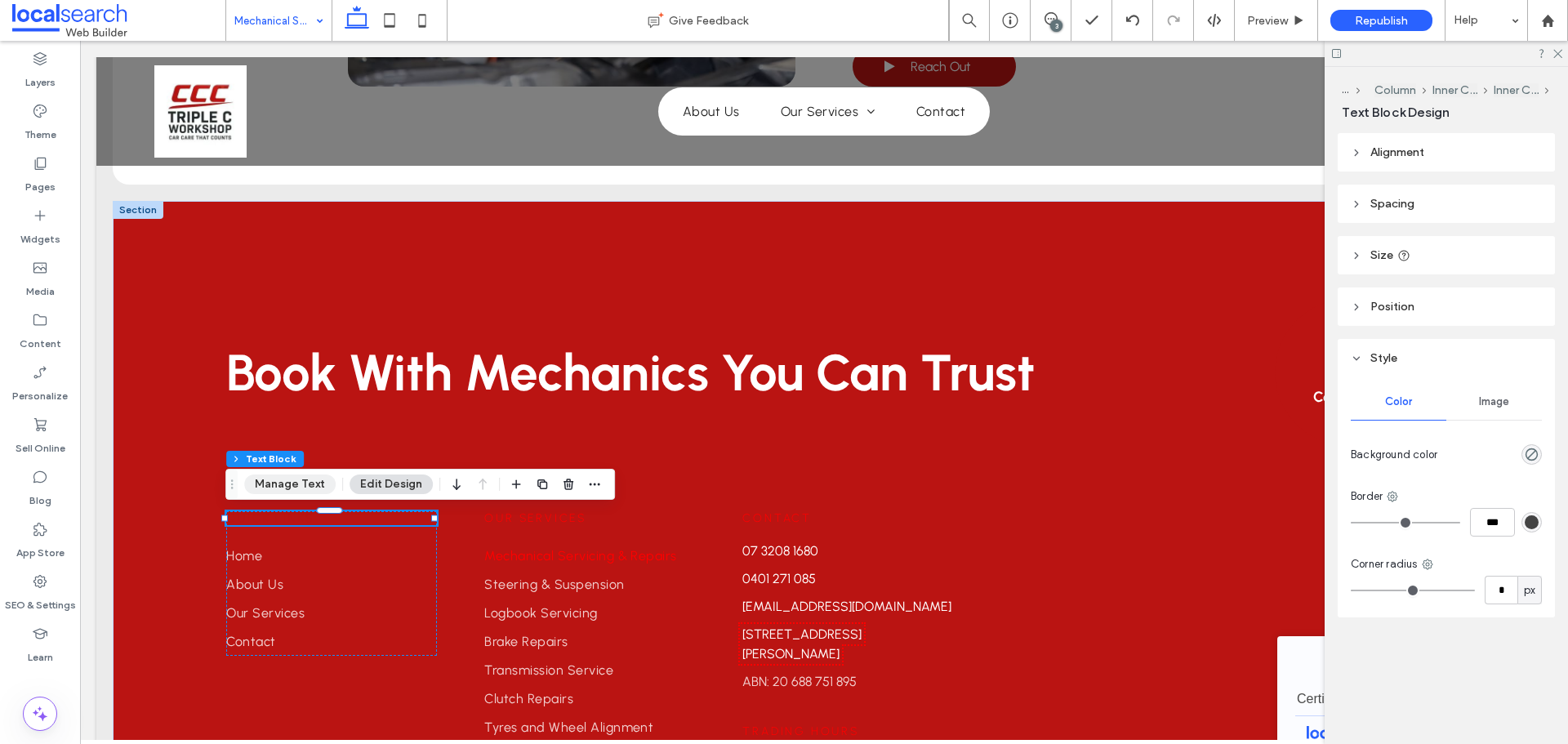
click at [269, 487] on button "Manage Text" at bounding box center [290, 484] width 91 height 20
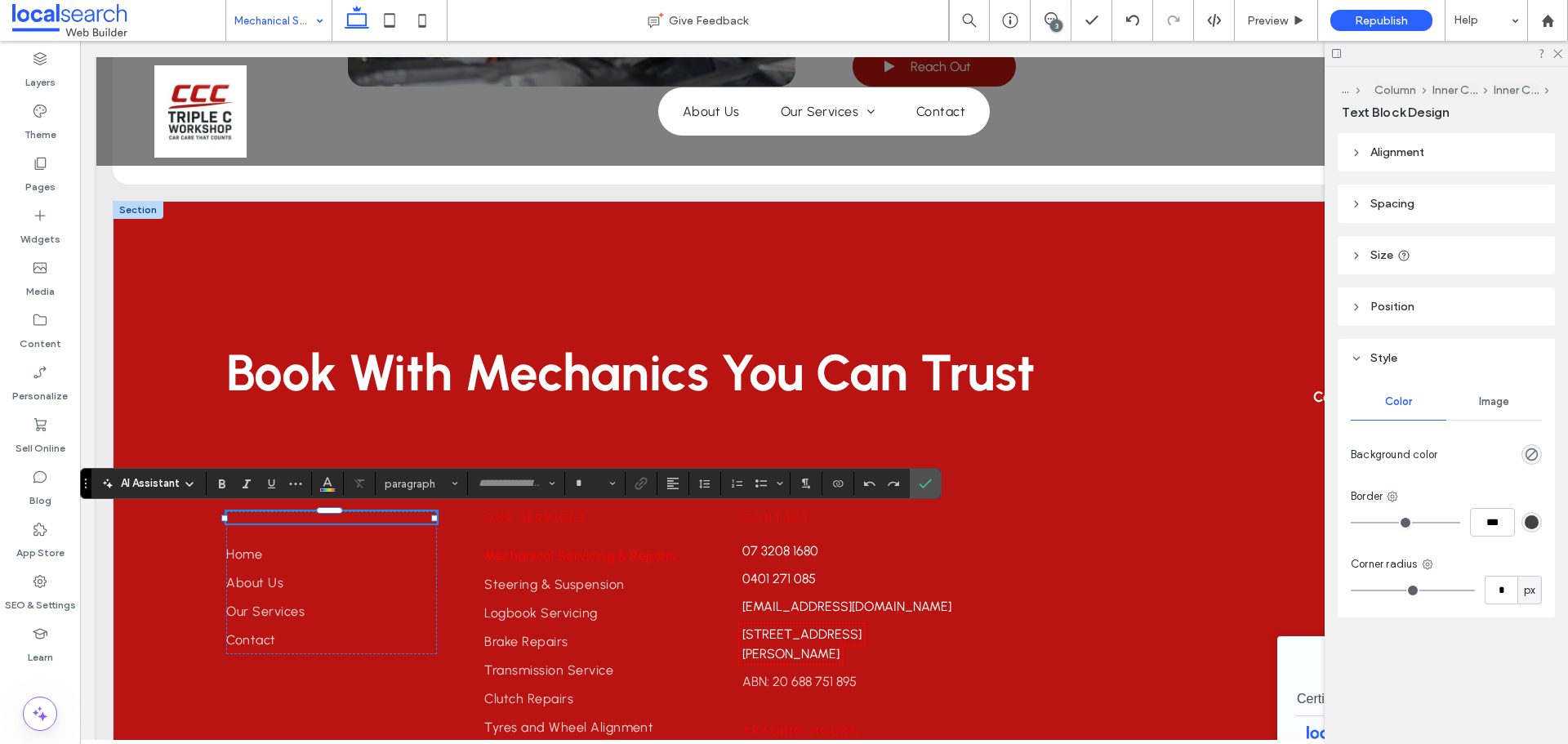
type input "********"
type input "**"
click at [334, 485] on button "Color" at bounding box center [328, 483] width 25 height 23
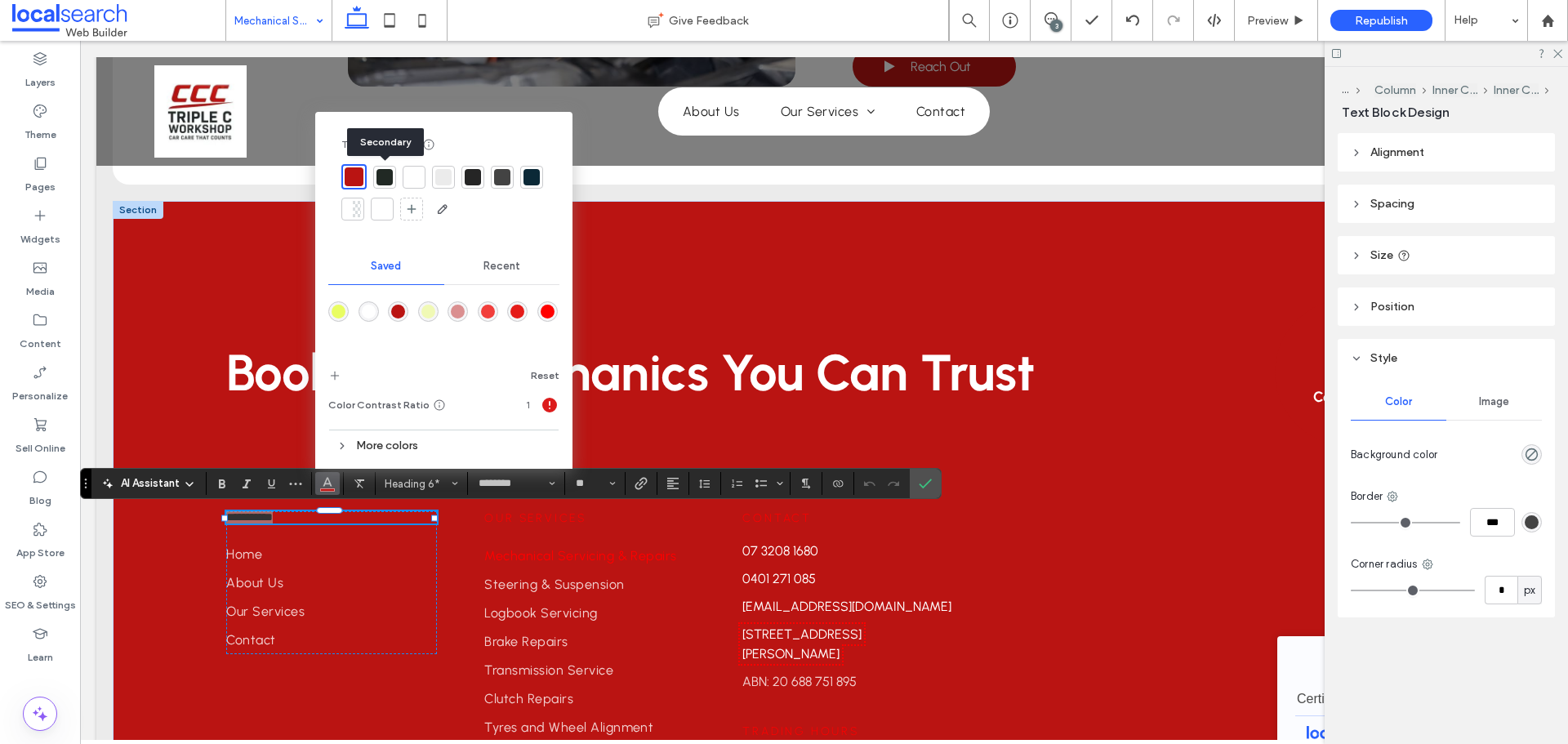
click at [381, 174] on div at bounding box center [384, 176] width 16 height 16
click at [919, 483] on icon "Confirm" at bounding box center [925, 484] width 13 height 13
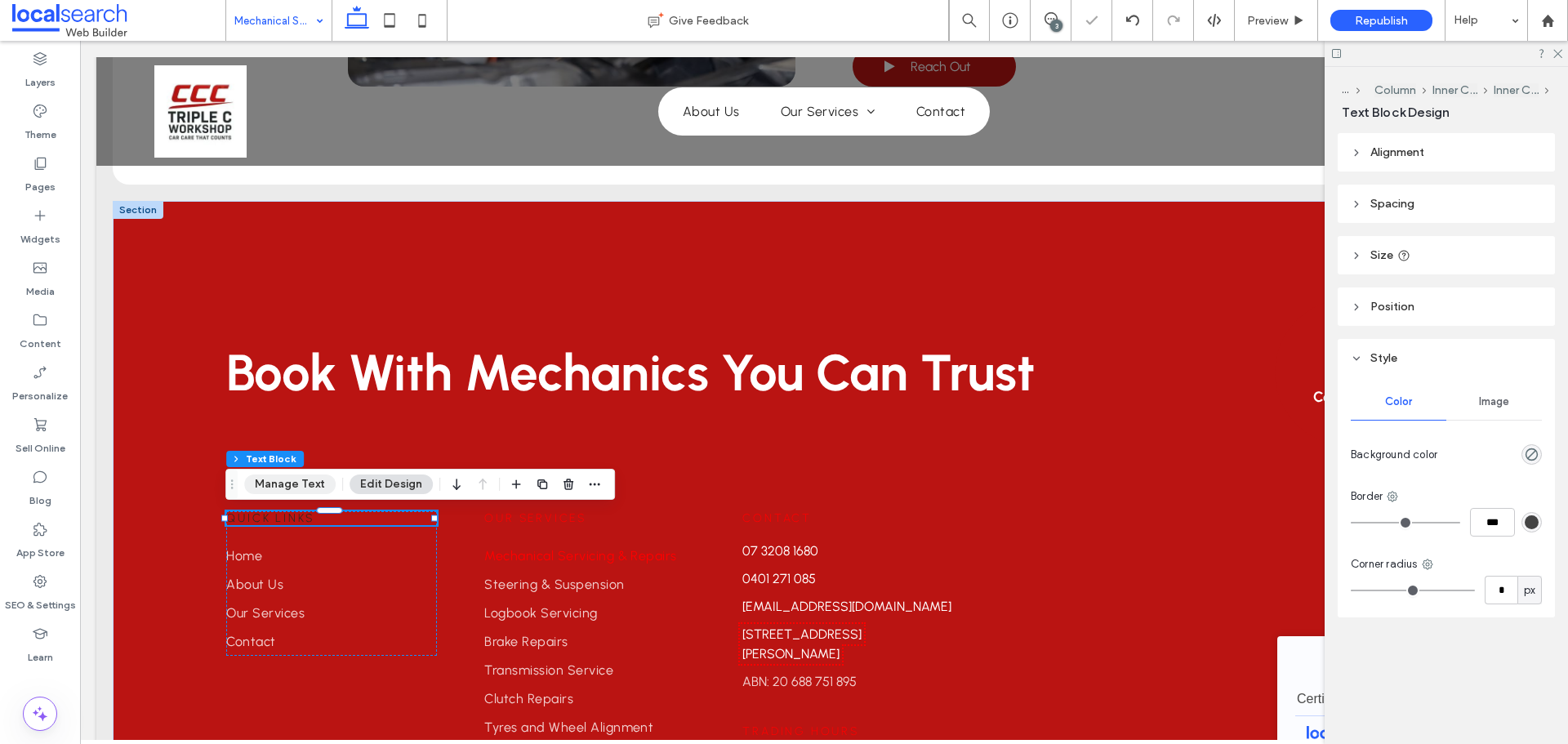
click at [271, 491] on button "Manage Text" at bounding box center [290, 484] width 91 height 20
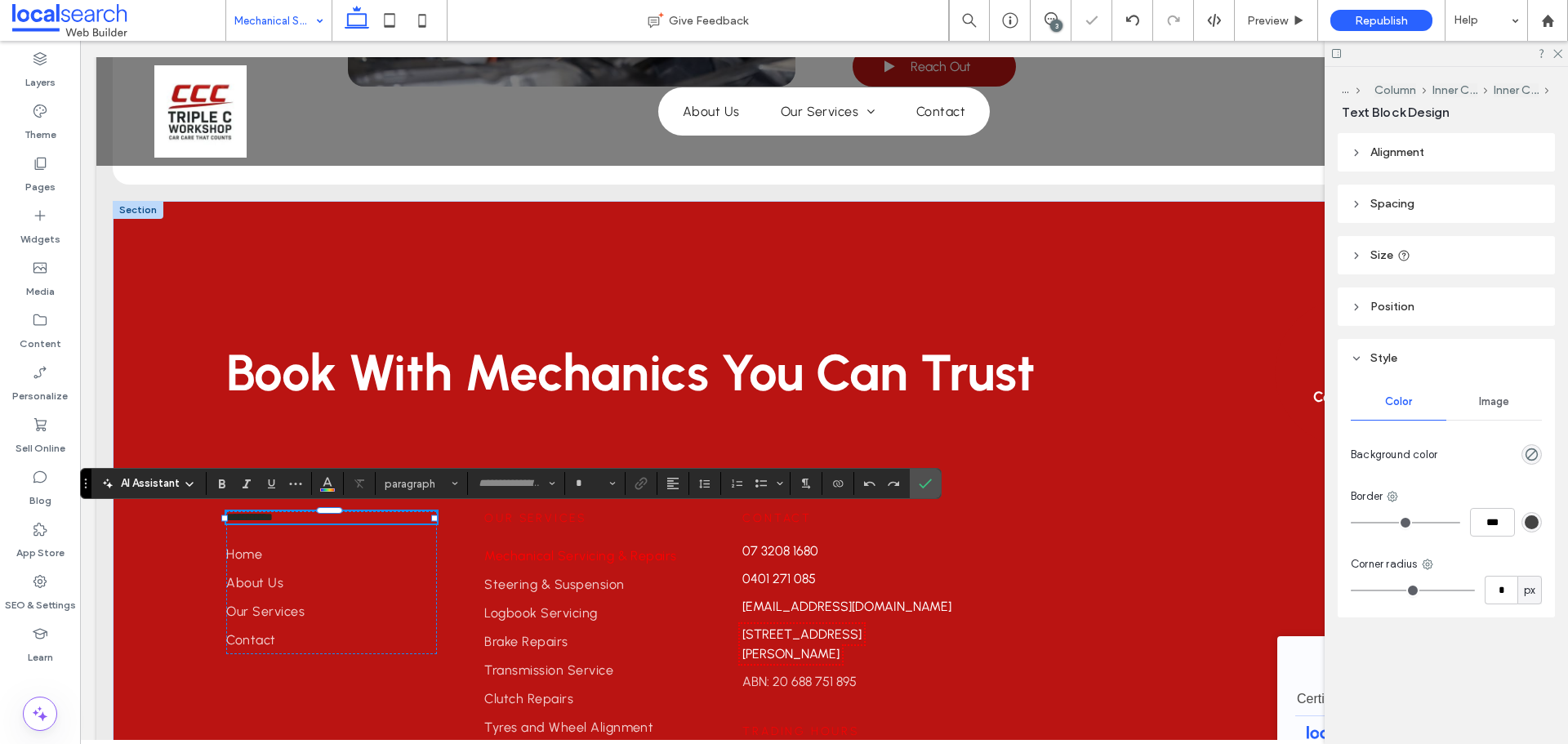
type input "********"
type input "**"
click at [318, 487] on button "Color" at bounding box center [328, 483] width 25 height 23
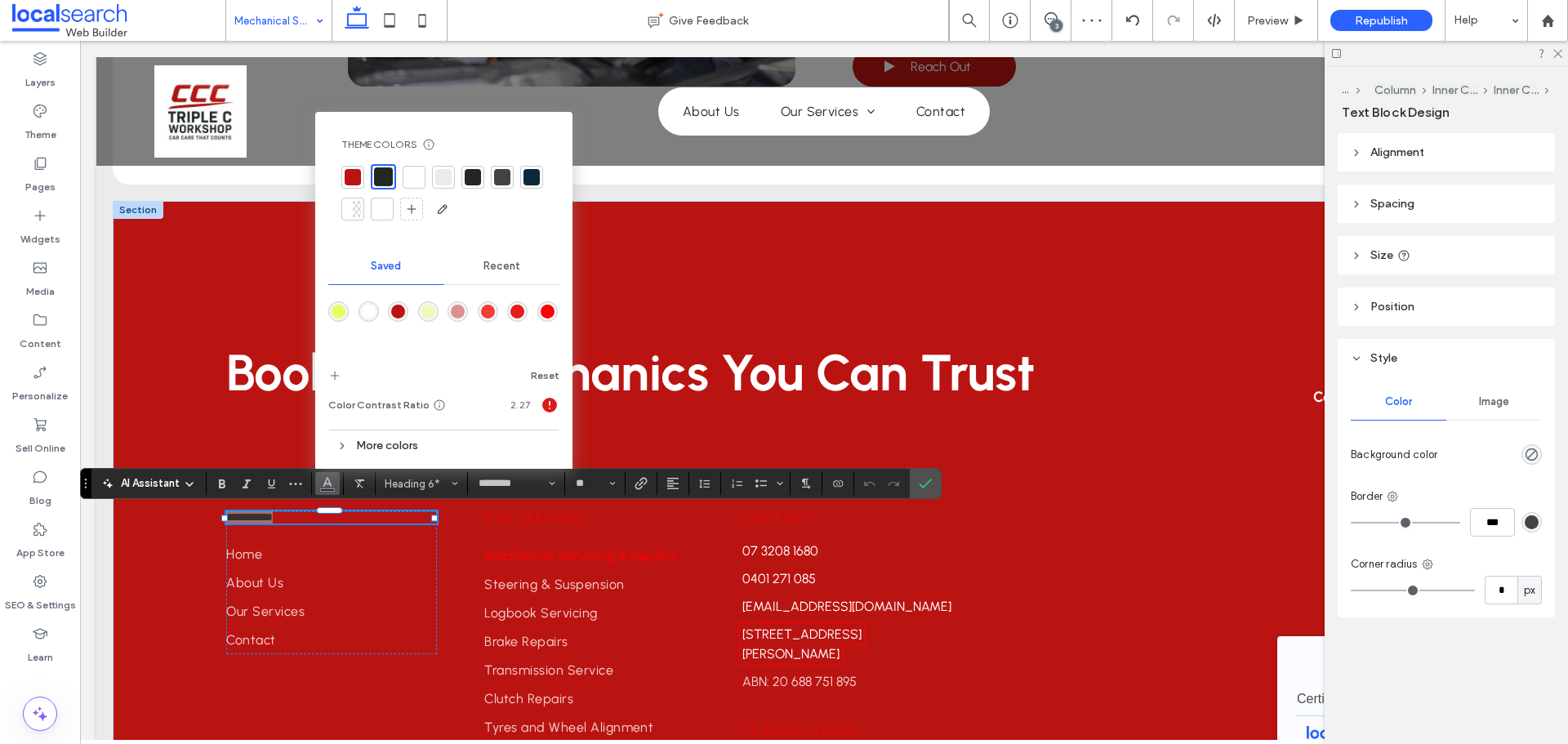
drag, startPoint x: 357, startPoint y: 174, endPoint x: 205, endPoint y: 193, distance: 153.2
click at [357, 174] on div at bounding box center [352, 176] width 16 height 16
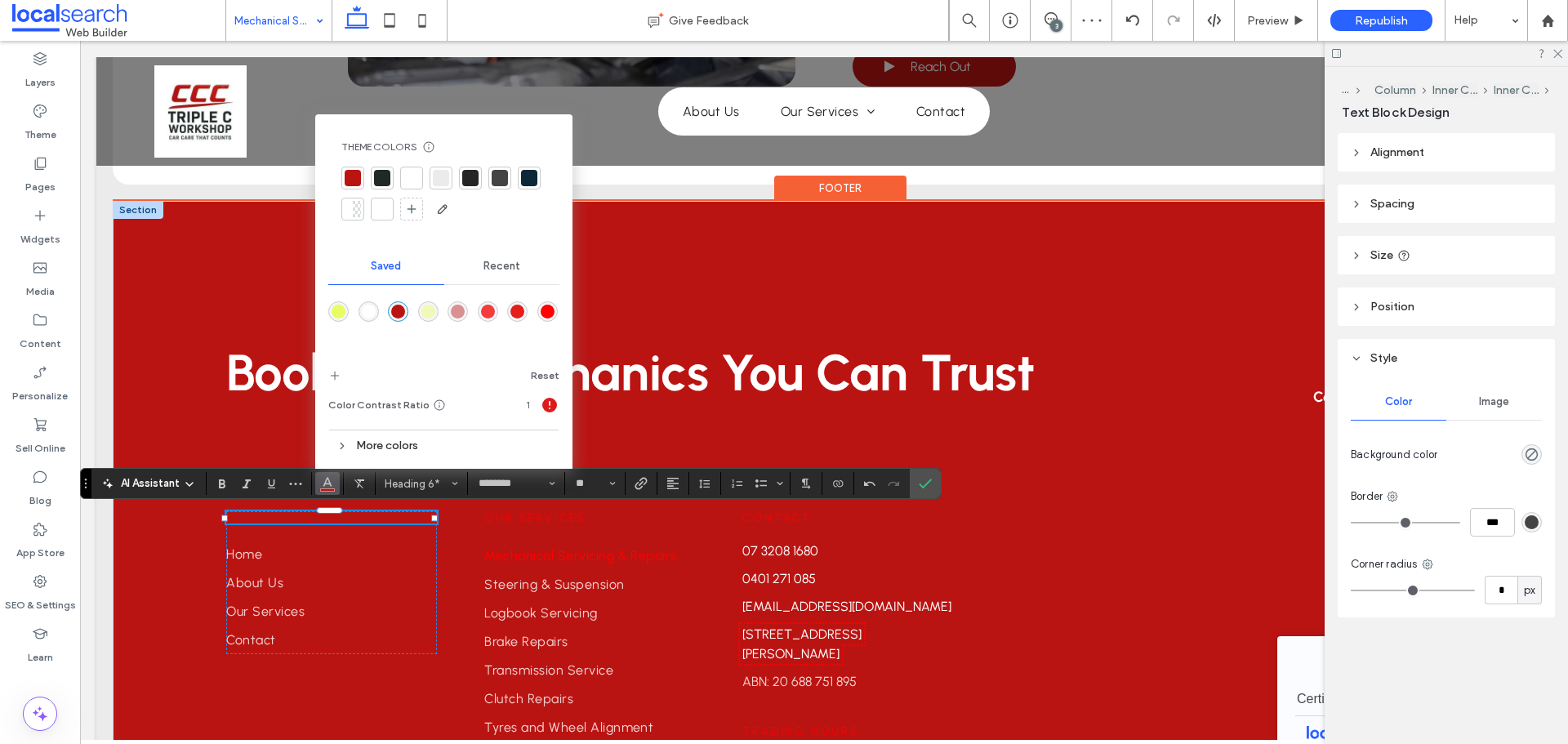
click at [147, 205] on div at bounding box center [137, 210] width 50 height 18
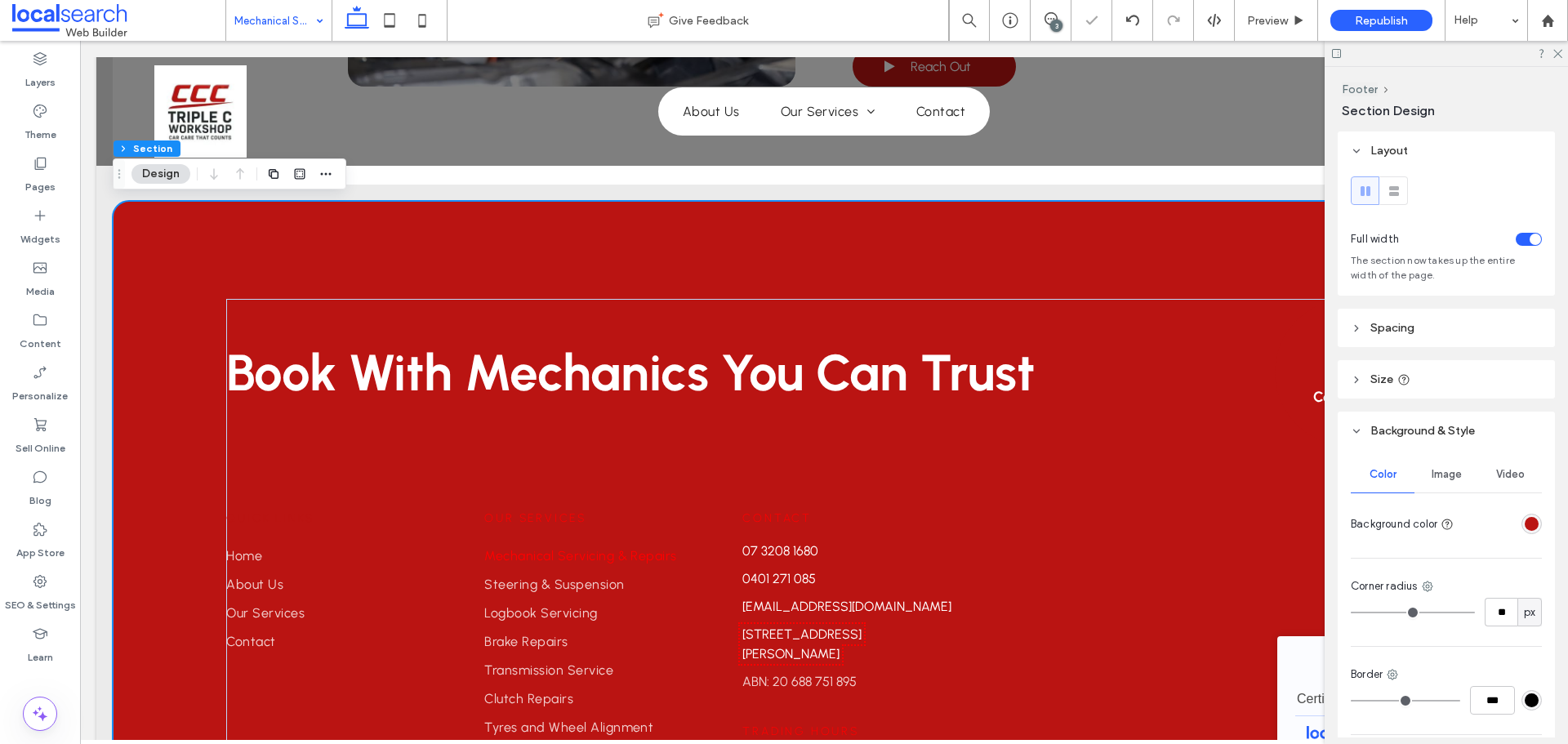
click at [1528, 527] on div "rgba(186, 20, 18, 1)" at bounding box center [1531, 524] width 14 height 14
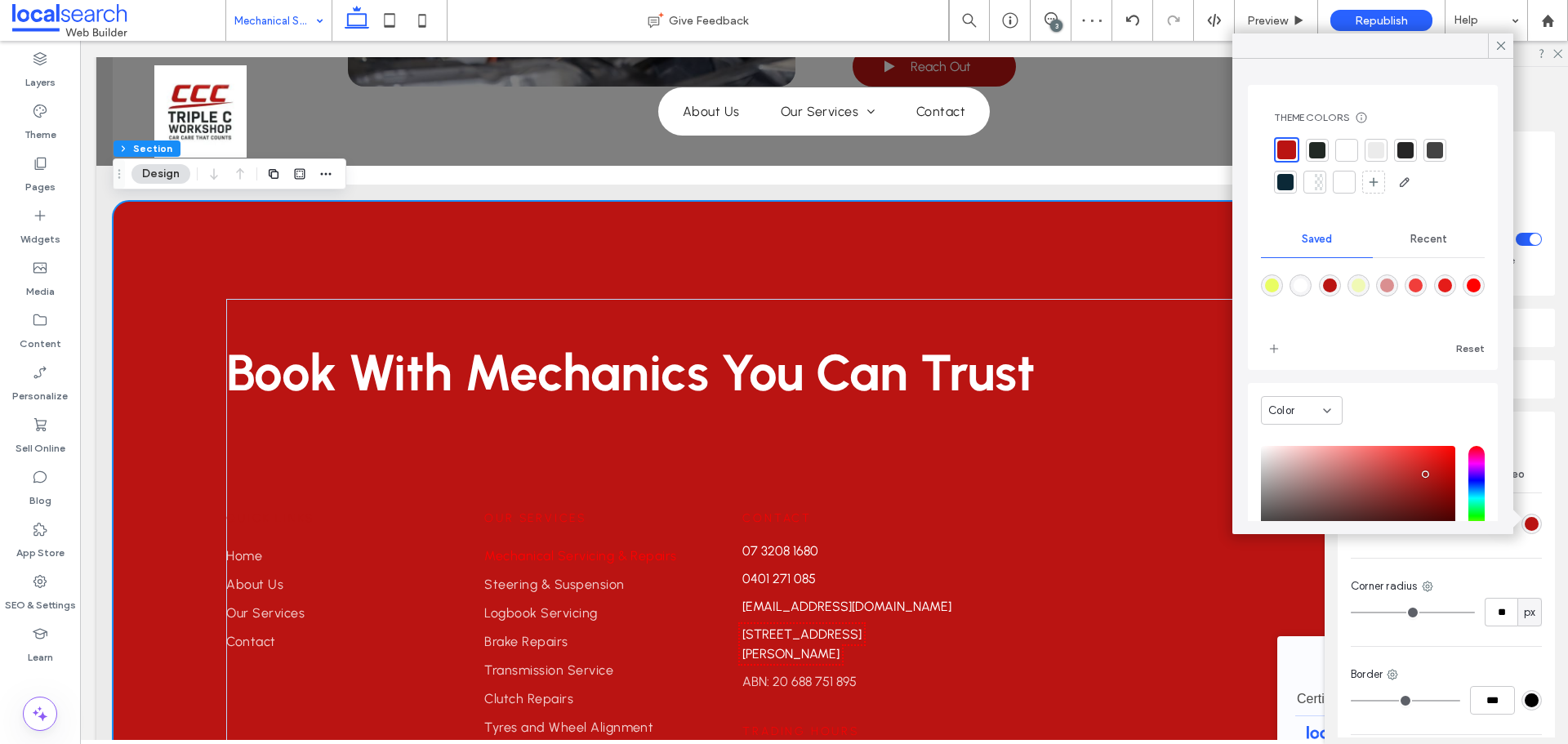
click at [1289, 183] on div at bounding box center [1285, 182] width 16 height 16
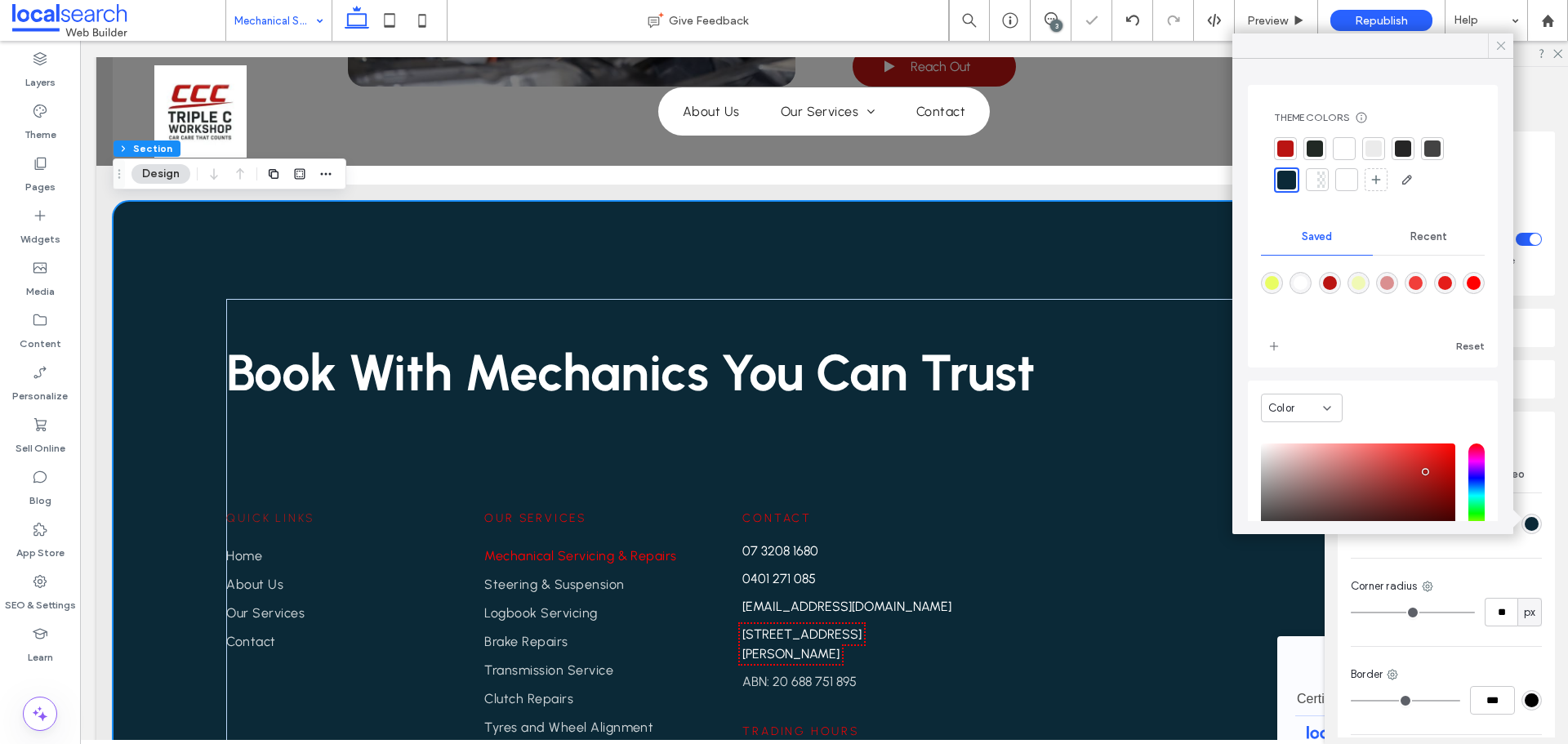
click at [1498, 48] on icon at bounding box center [1500, 45] width 14 height 14
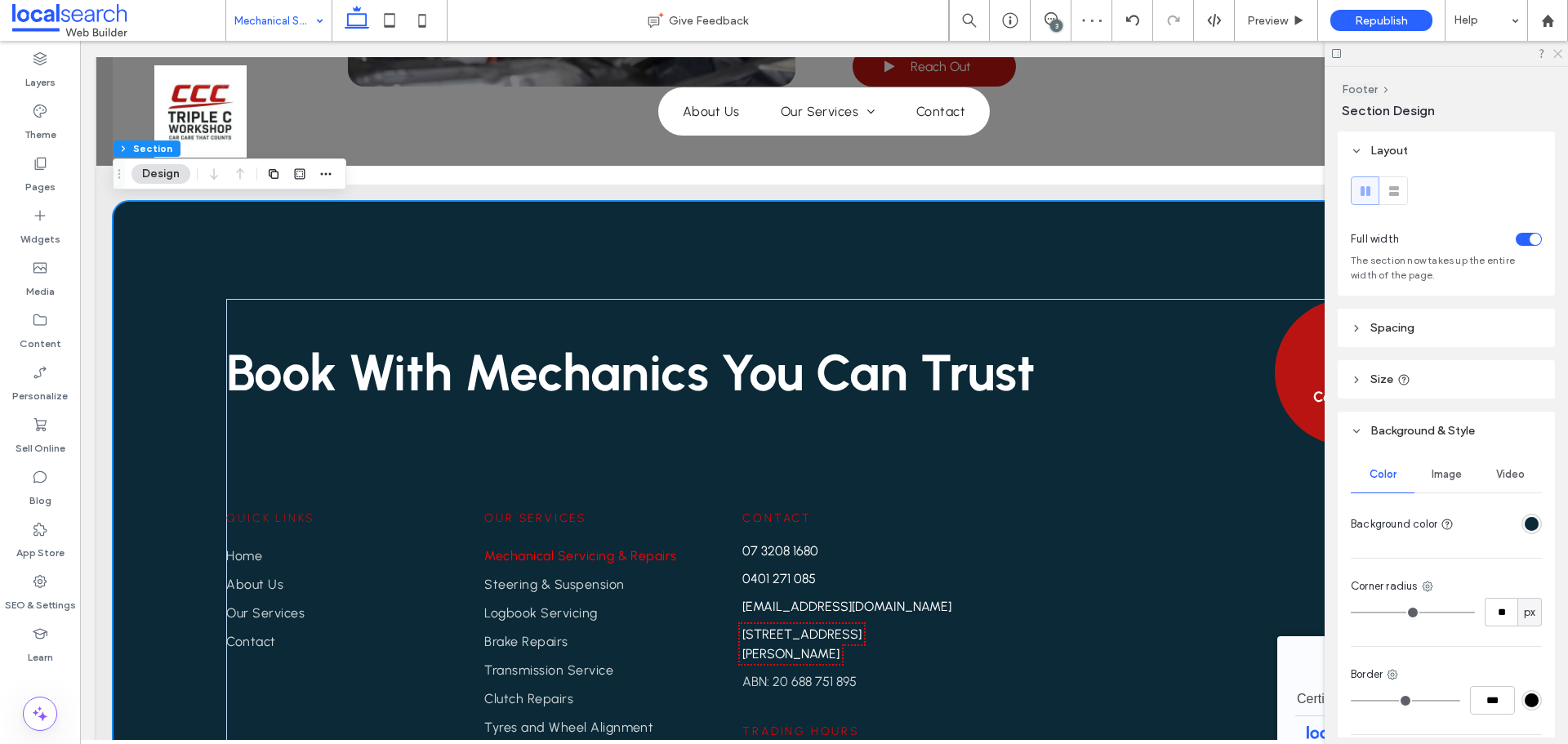
drag, startPoint x: 1559, startPoint y: 55, endPoint x: 1128, endPoint y: 331, distance: 511.8
click at [1559, 55] on use at bounding box center [1557, 53] width 9 height 9
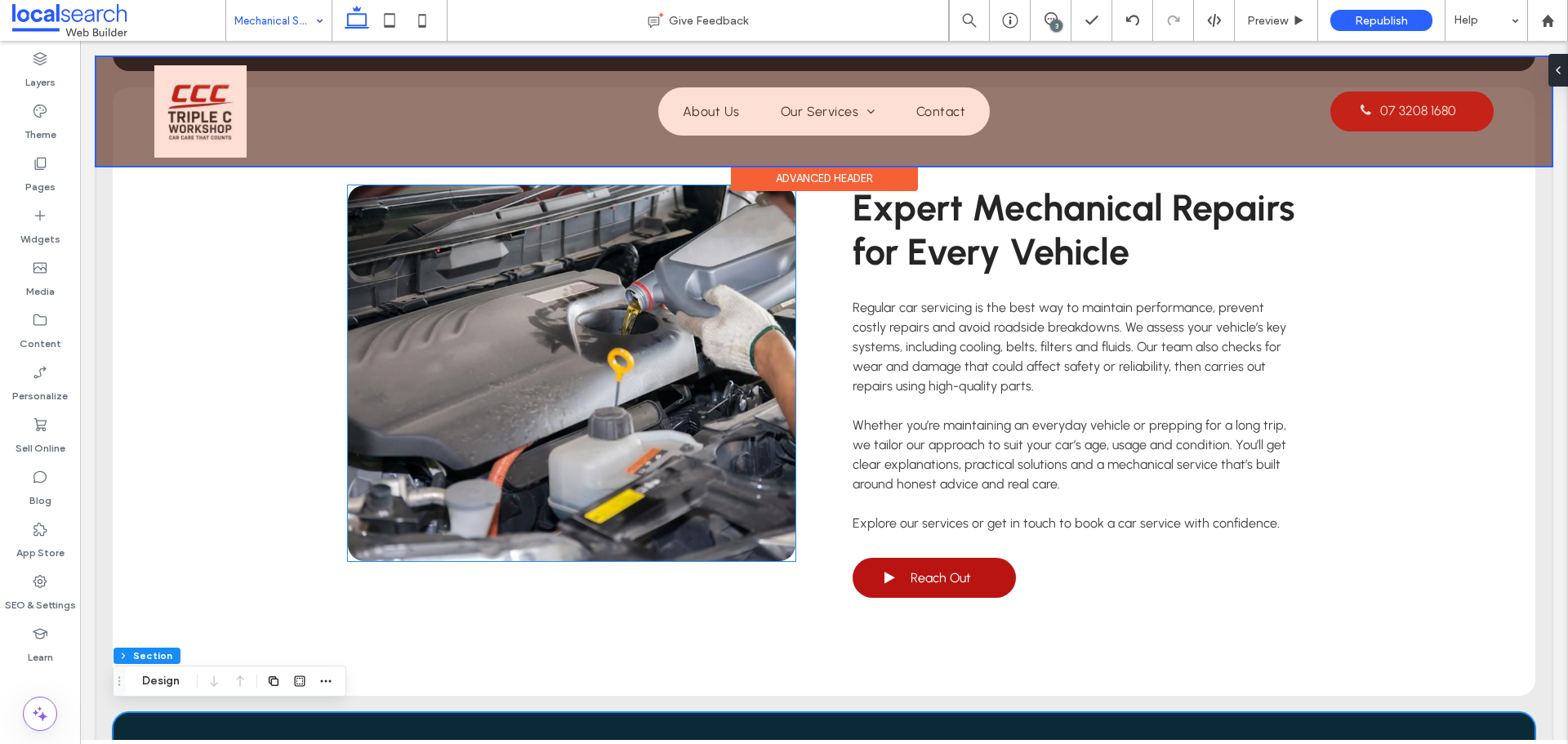
scroll to position [2041, 0]
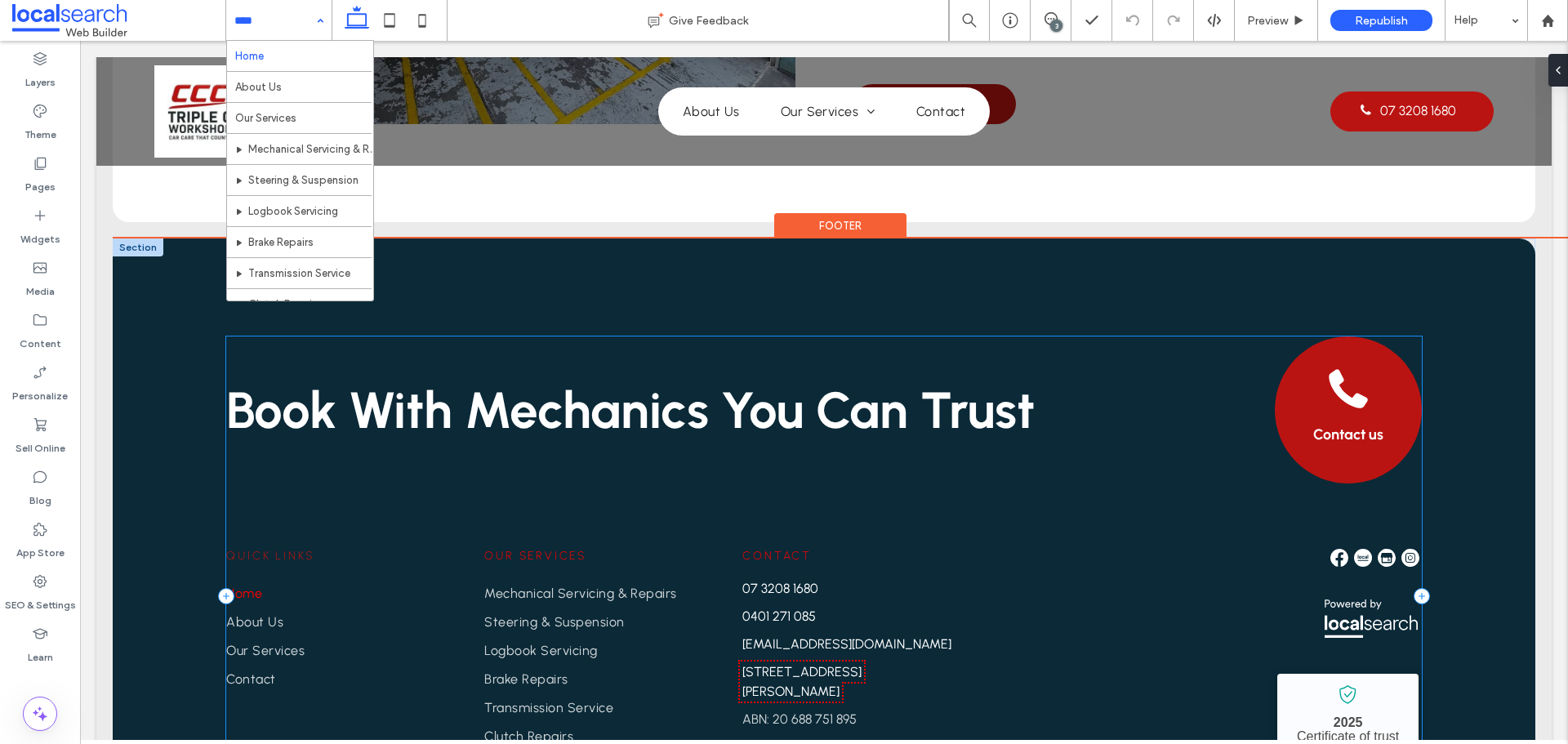
scroll to position [3838, 0]
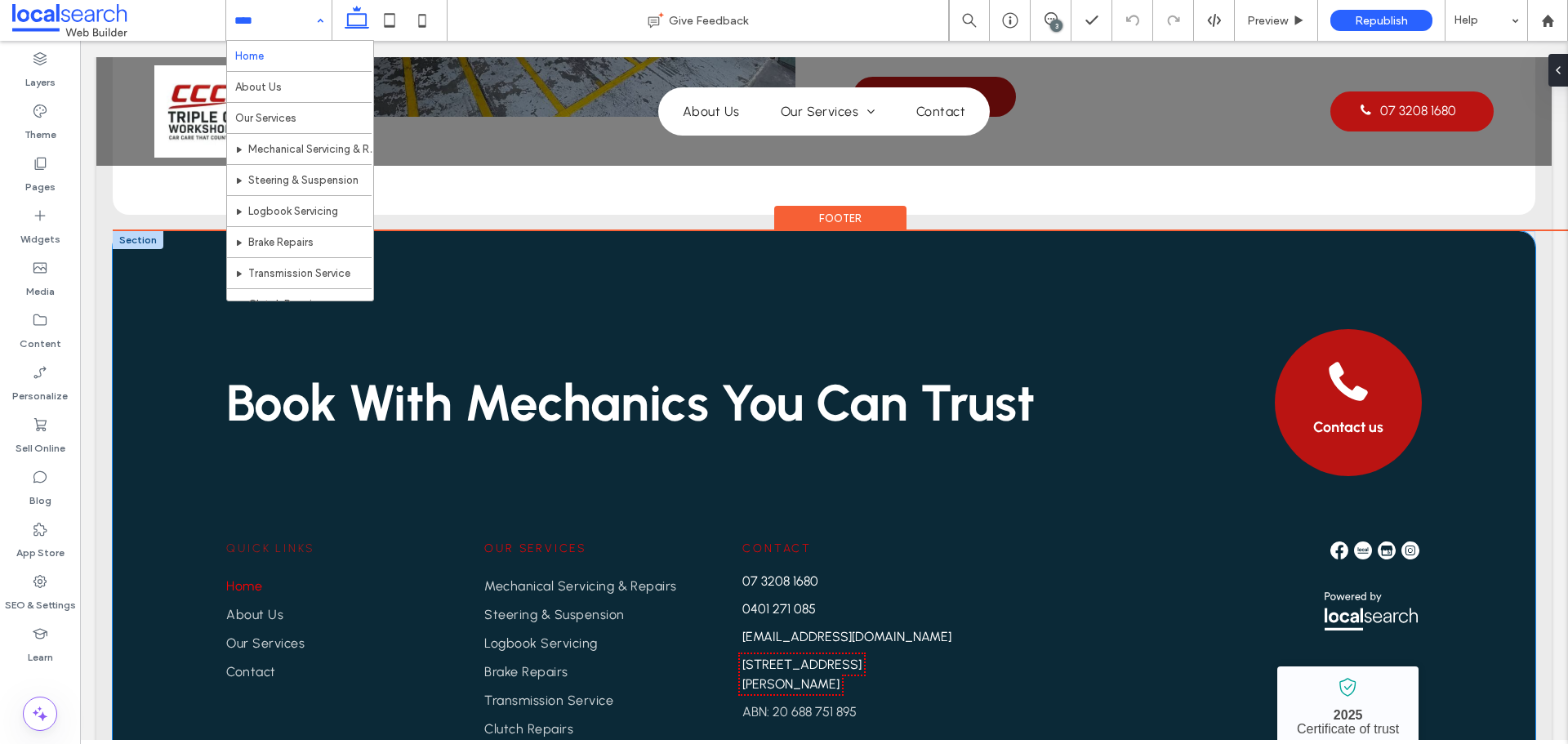
click at [157, 334] on div "Book With Mechanics You Can Trust Contact us Quick Links Home About Us Our Serv…" at bounding box center [823, 573] width 1422 height 682
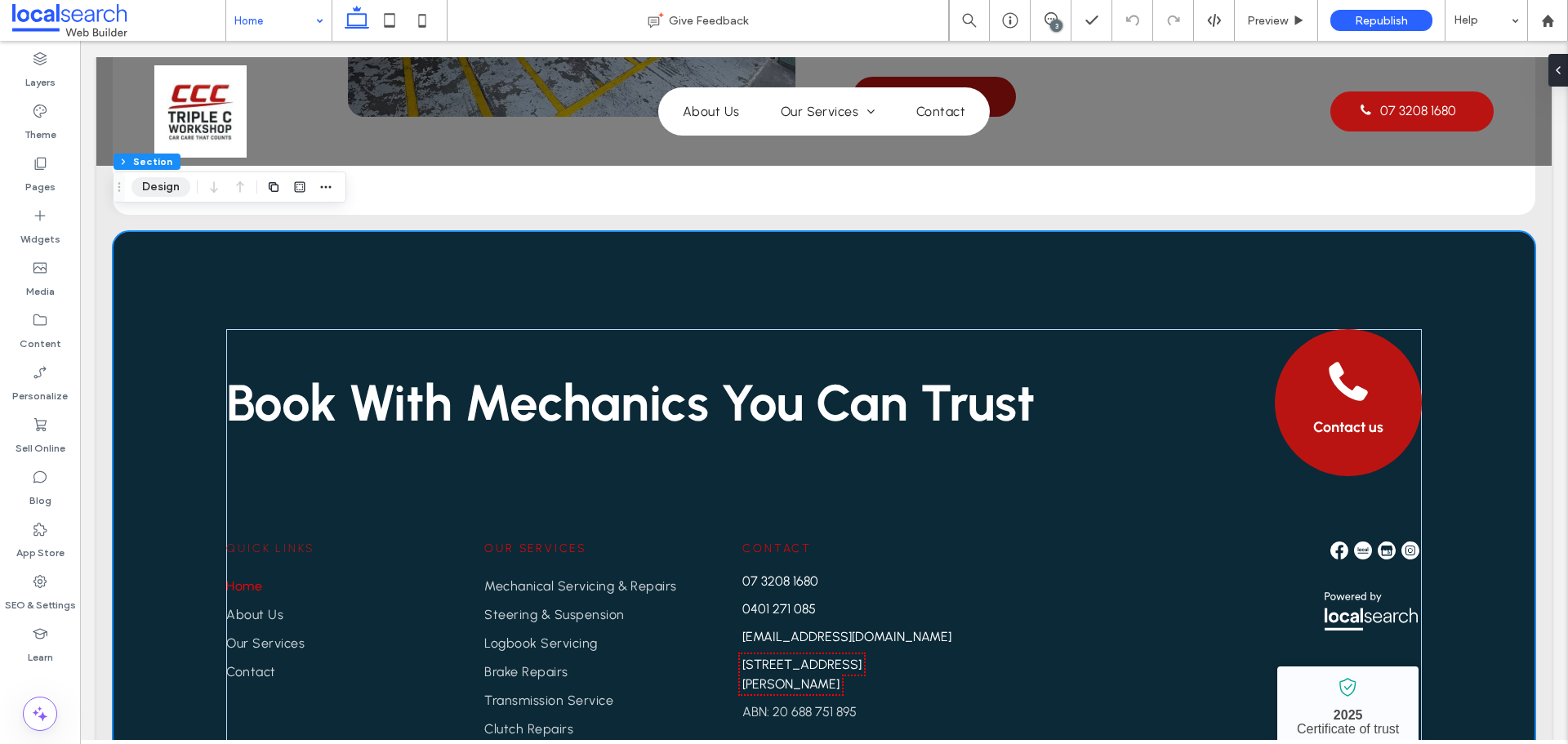
click at [151, 189] on button "Design" at bounding box center [161, 187] width 59 height 20
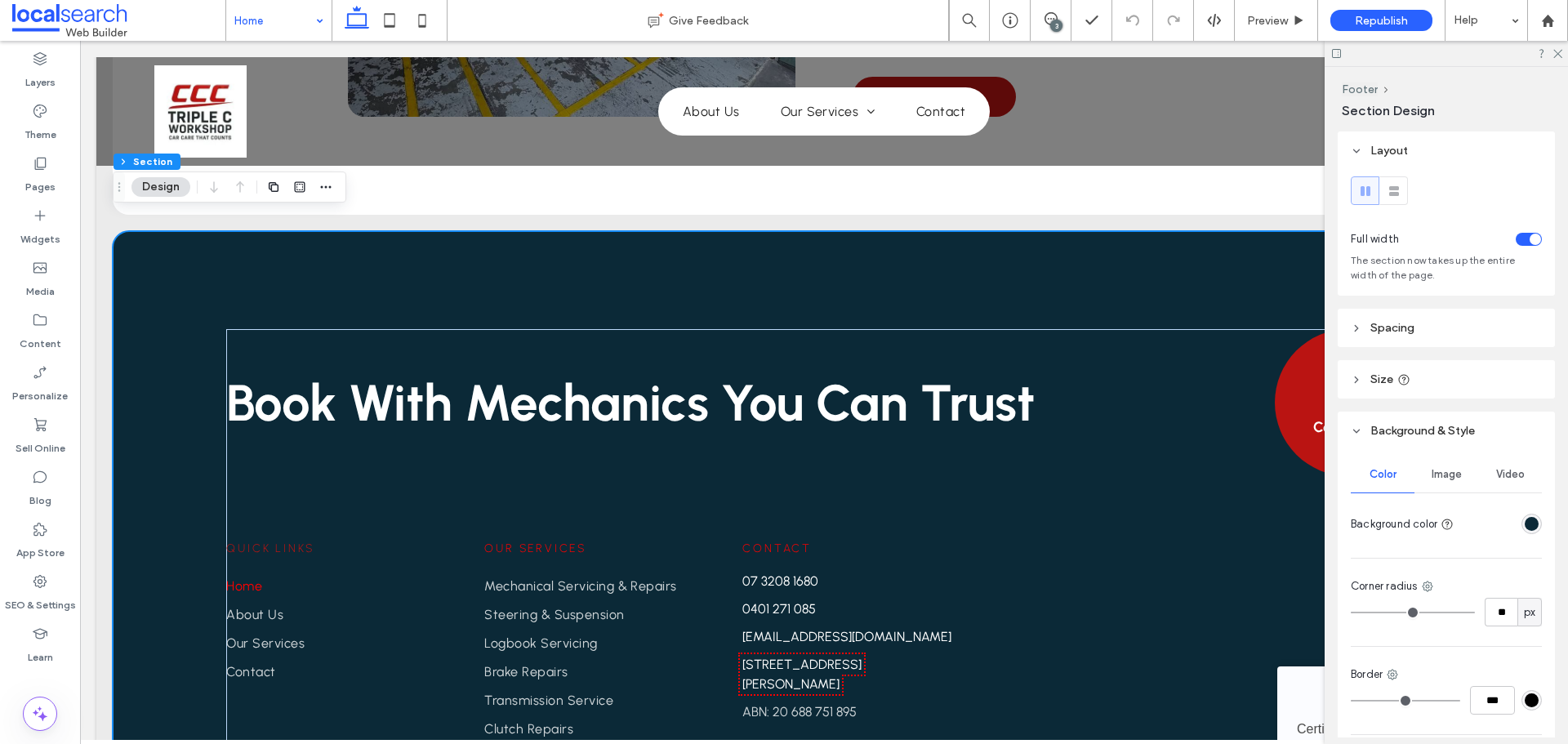
click at [1521, 531] on div "rgba(11, 41, 55, 1)" at bounding box center [1531, 523] width 20 height 20
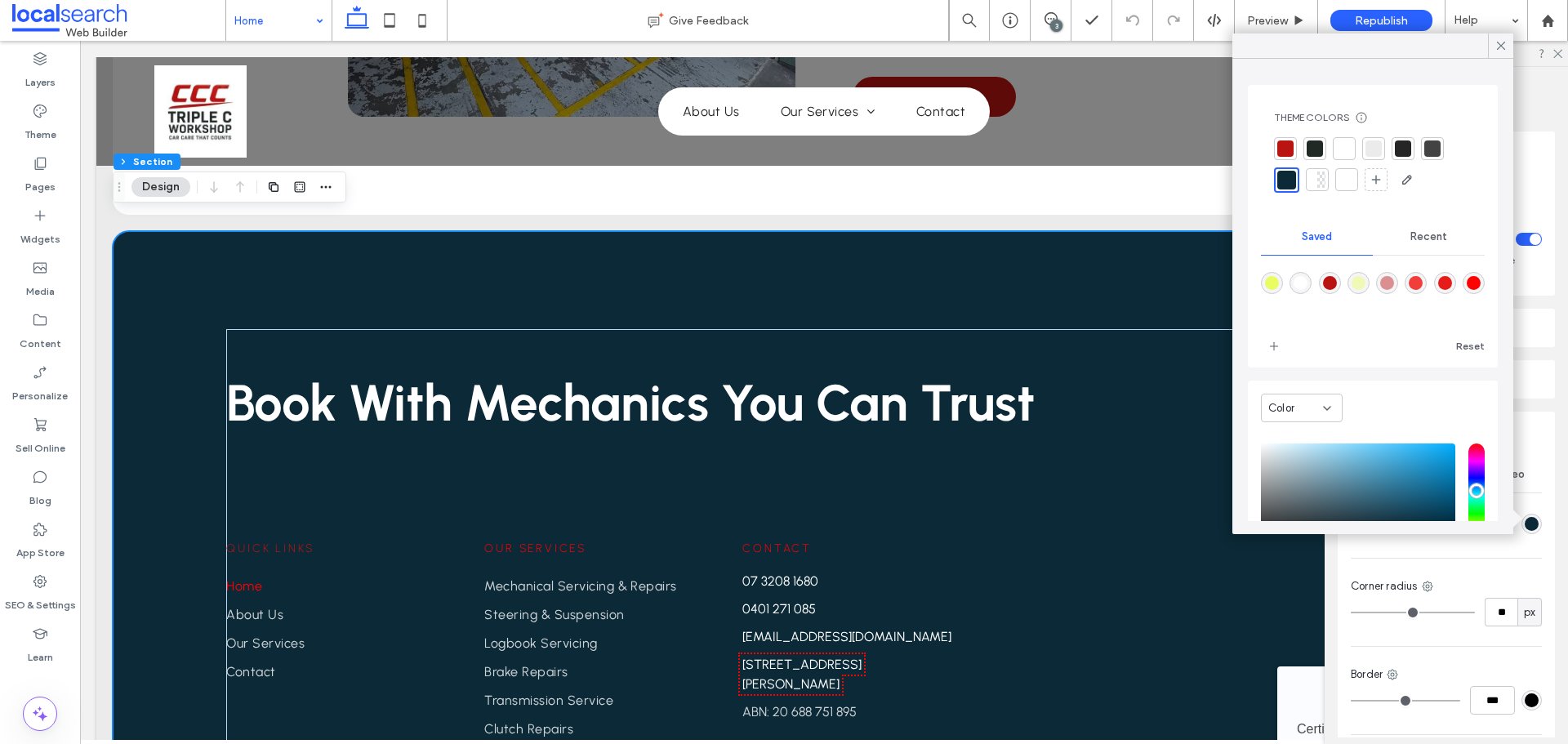
click at [1317, 148] on div at bounding box center [1314, 148] width 16 height 16
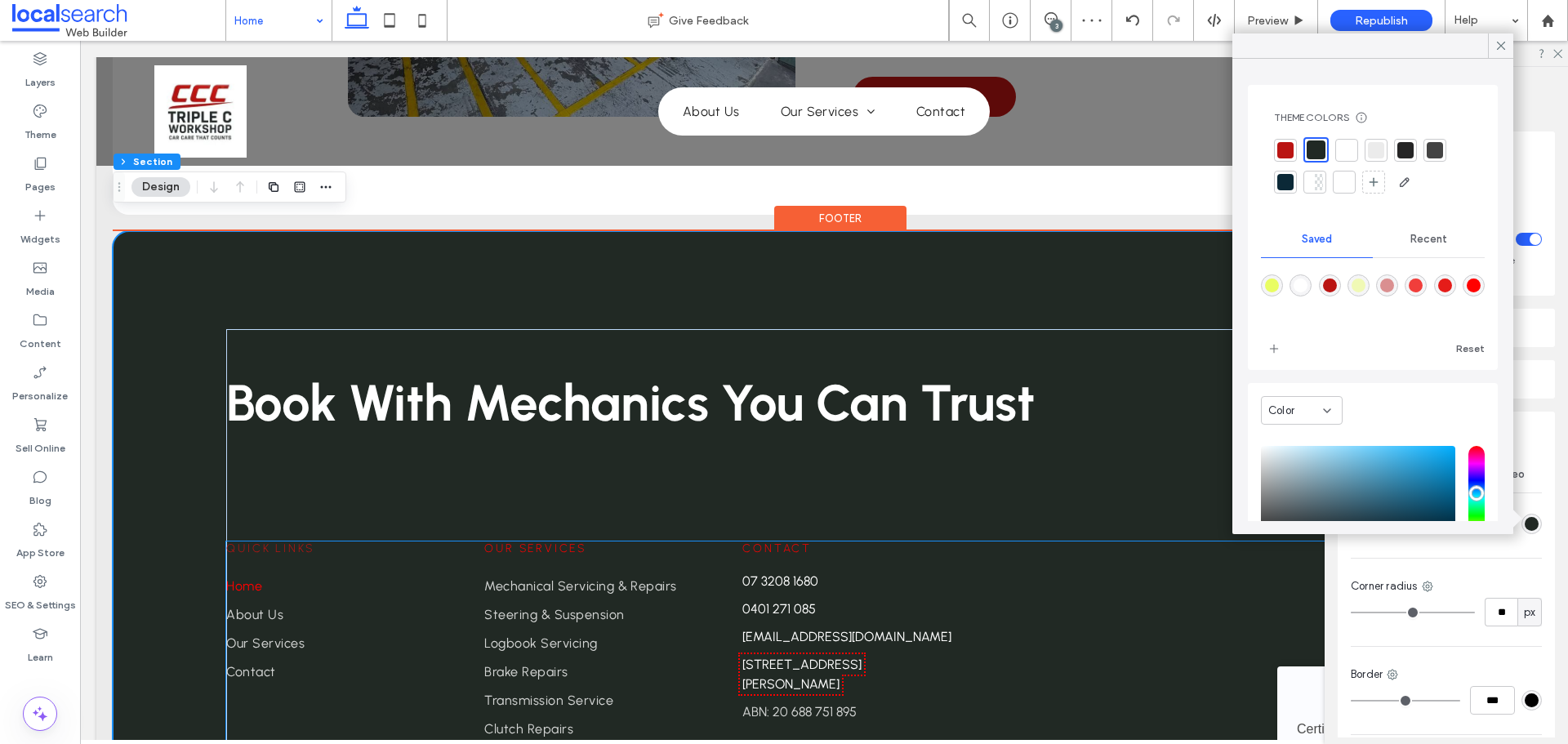
click at [292, 541] on span "Quick Links" at bounding box center [270, 548] width 89 height 14
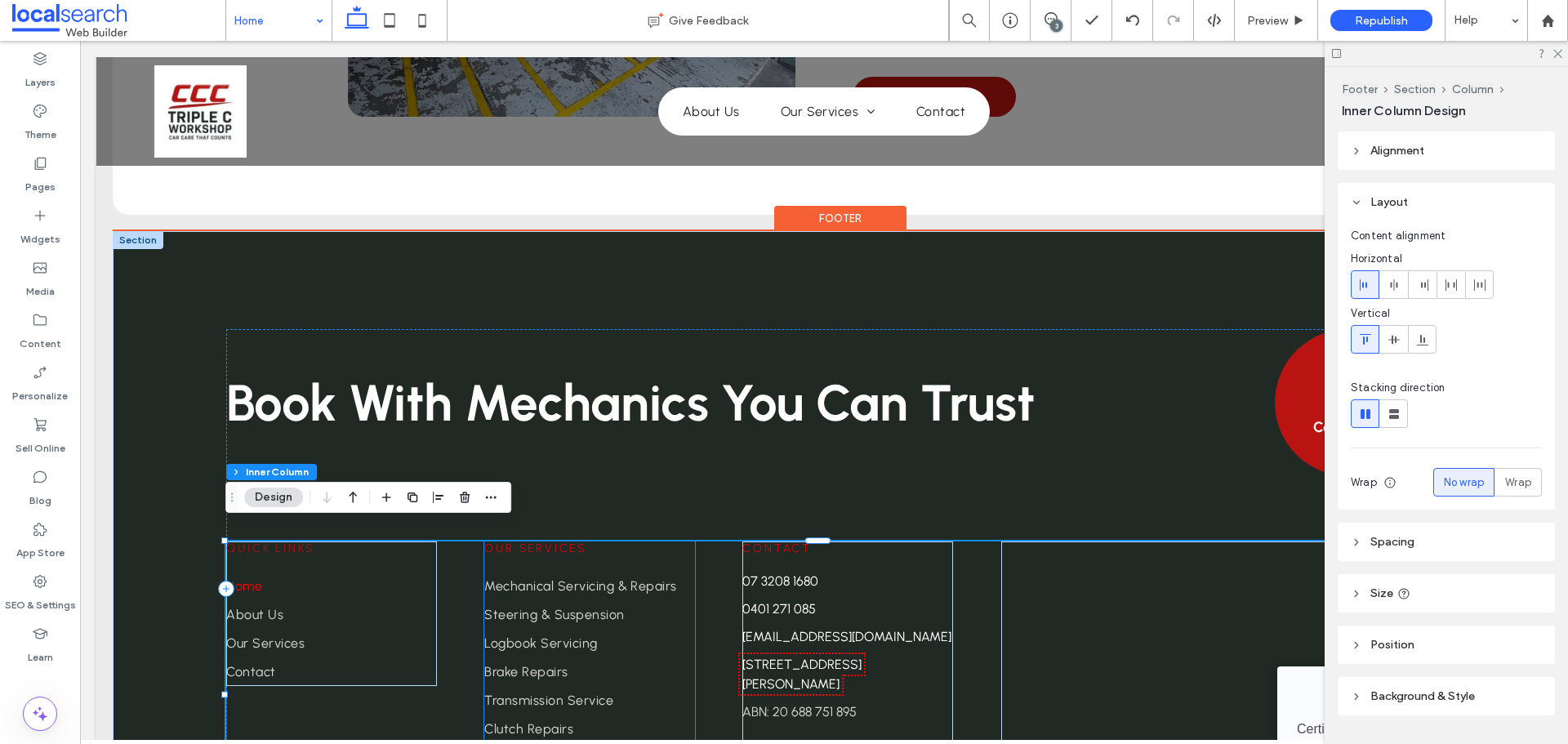
click at [519, 541] on span "Our Services" at bounding box center [534, 548] width 102 height 14
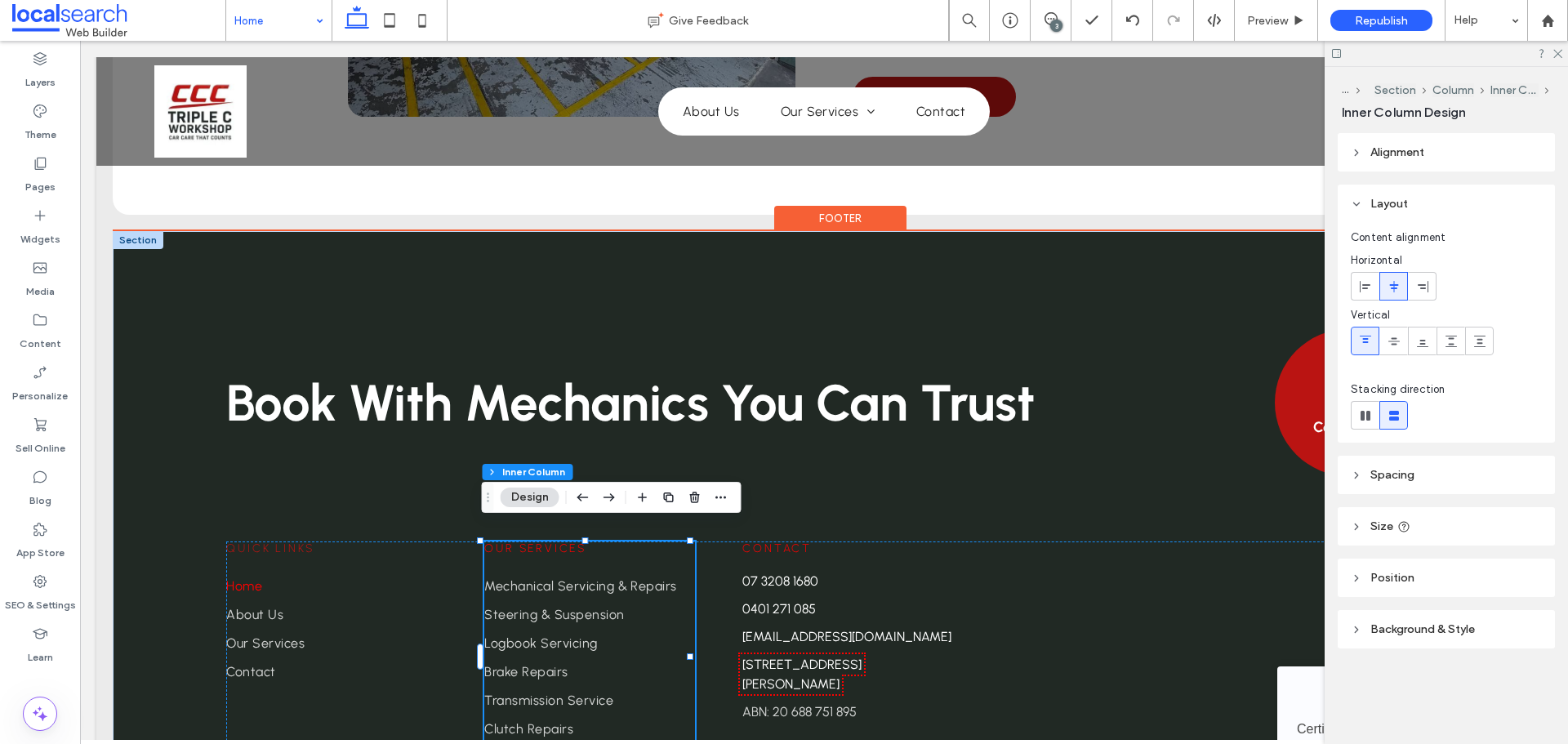
click at [519, 541] on span "Our Services" at bounding box center [534, 548] width 102 height 14
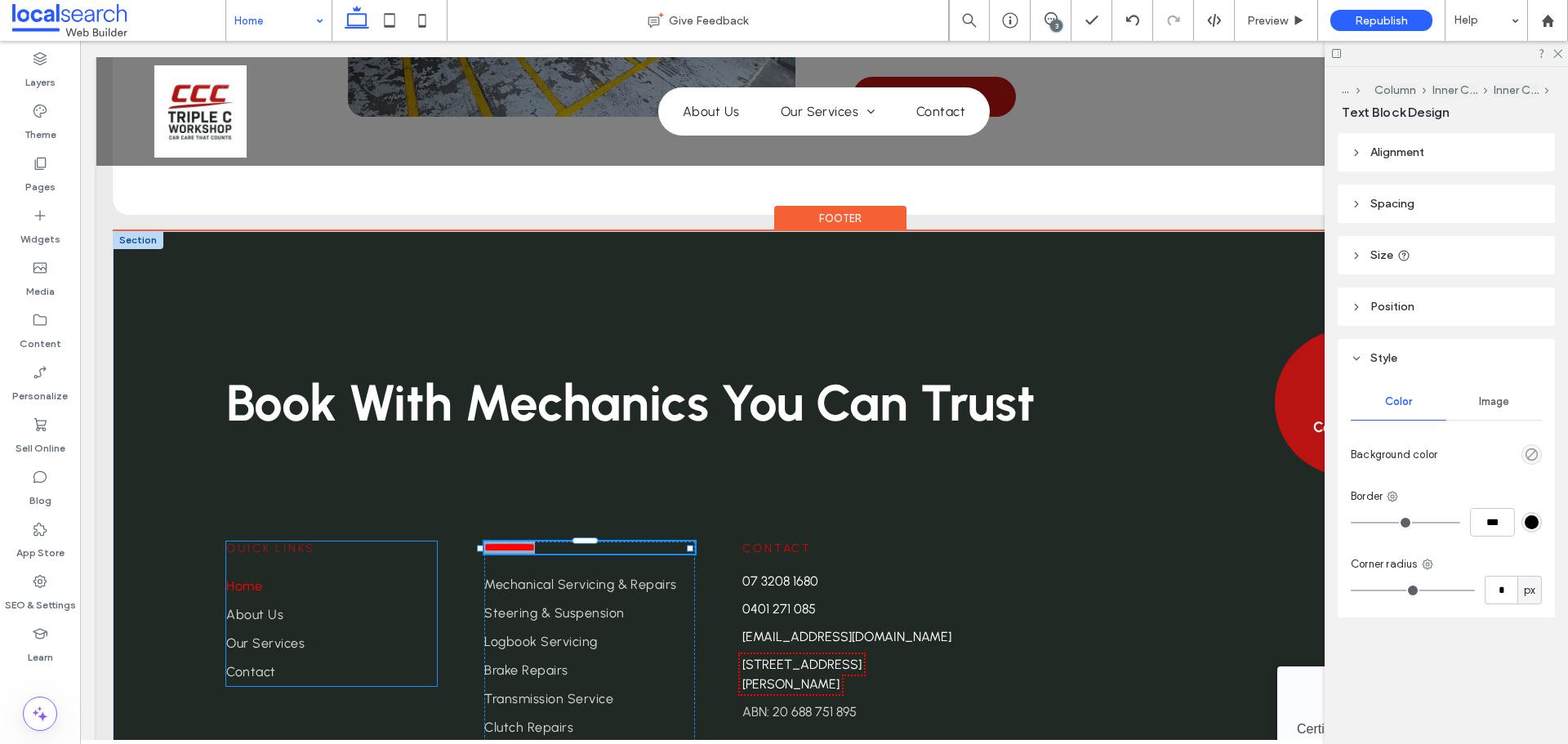
type input "********"
type input "**"
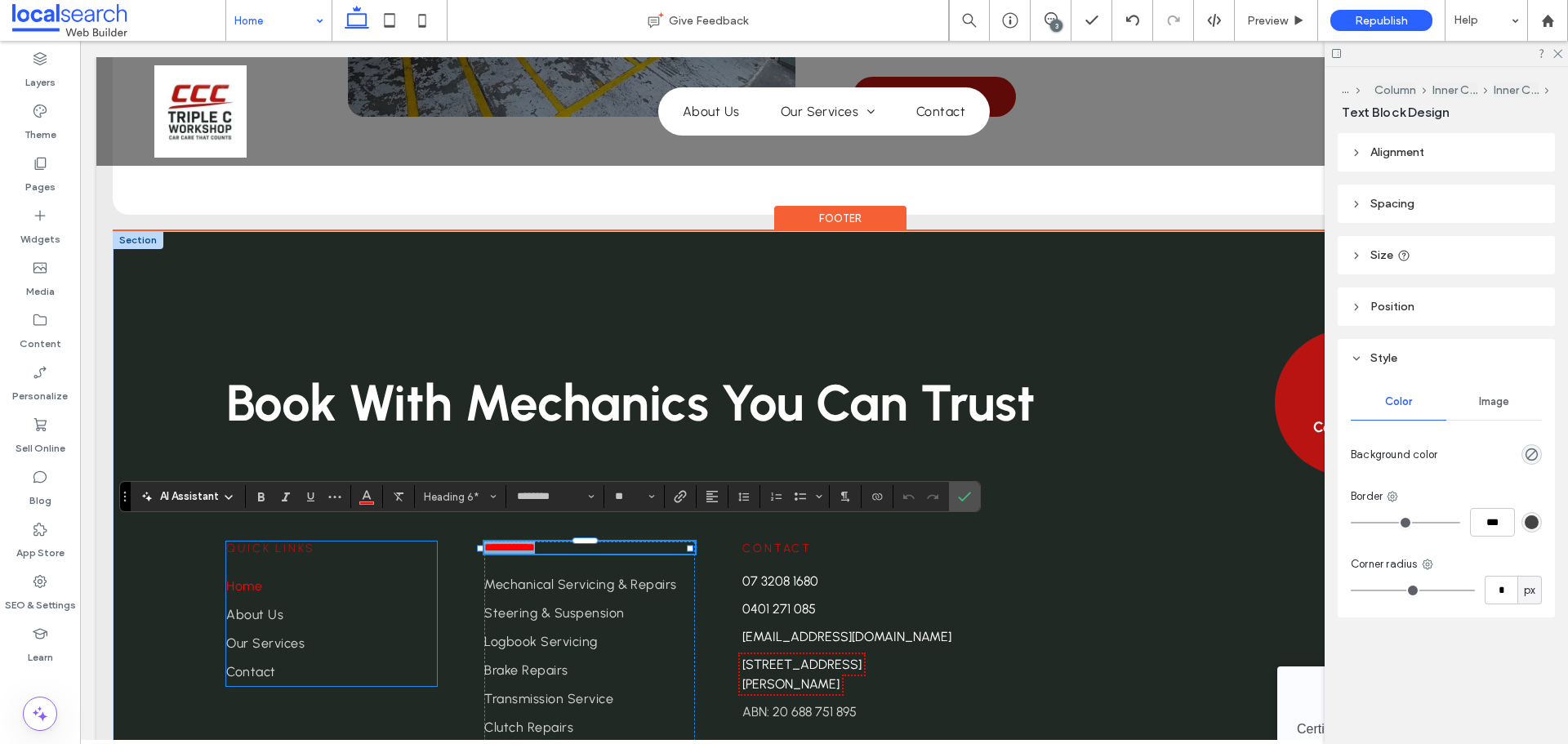
click at [293, 541] on span "Quick Links" at bounding box center [270, 548] width 89 height 14
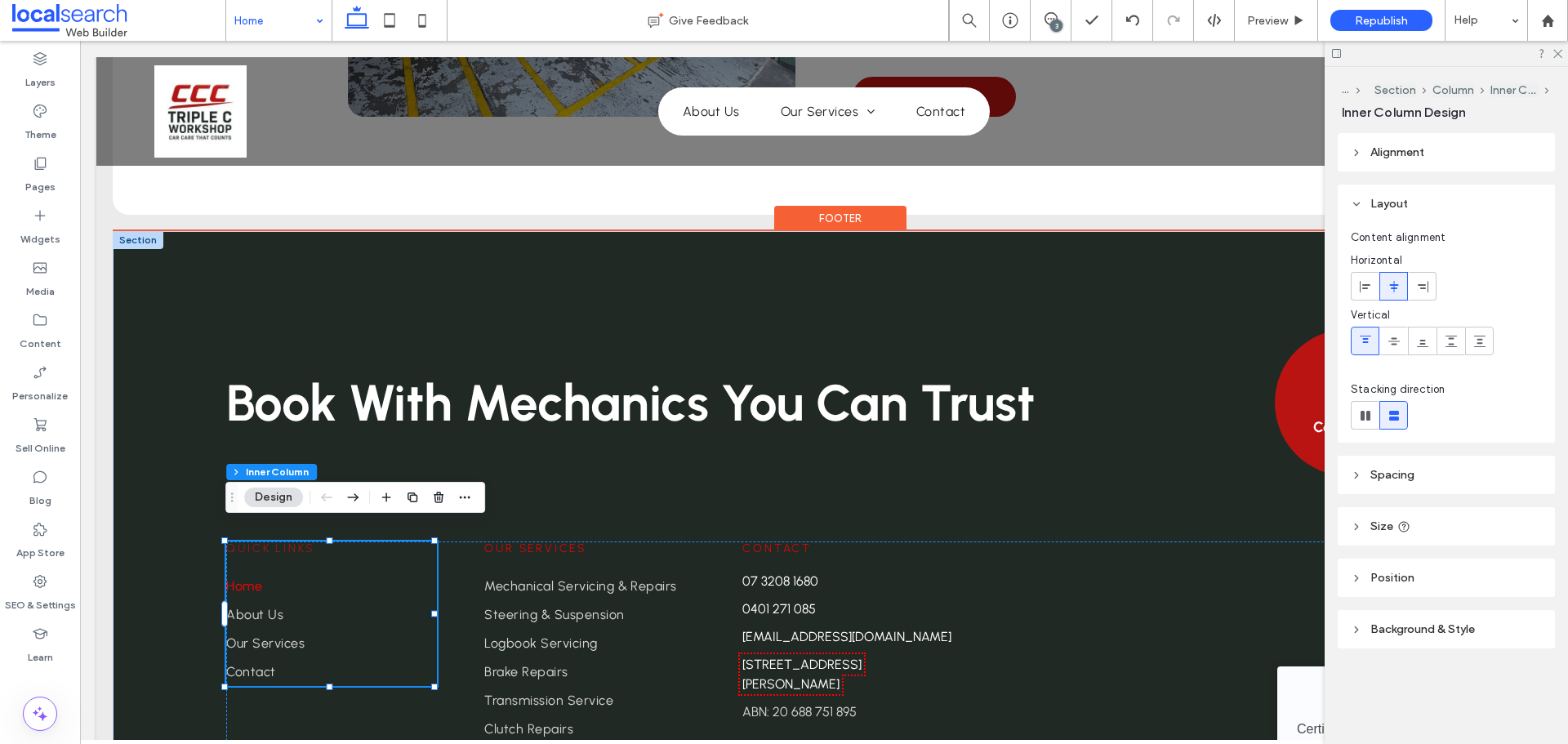
click at [293, 541] on span "Quick Links" at bounding box center [270, 548] width 89 height 14
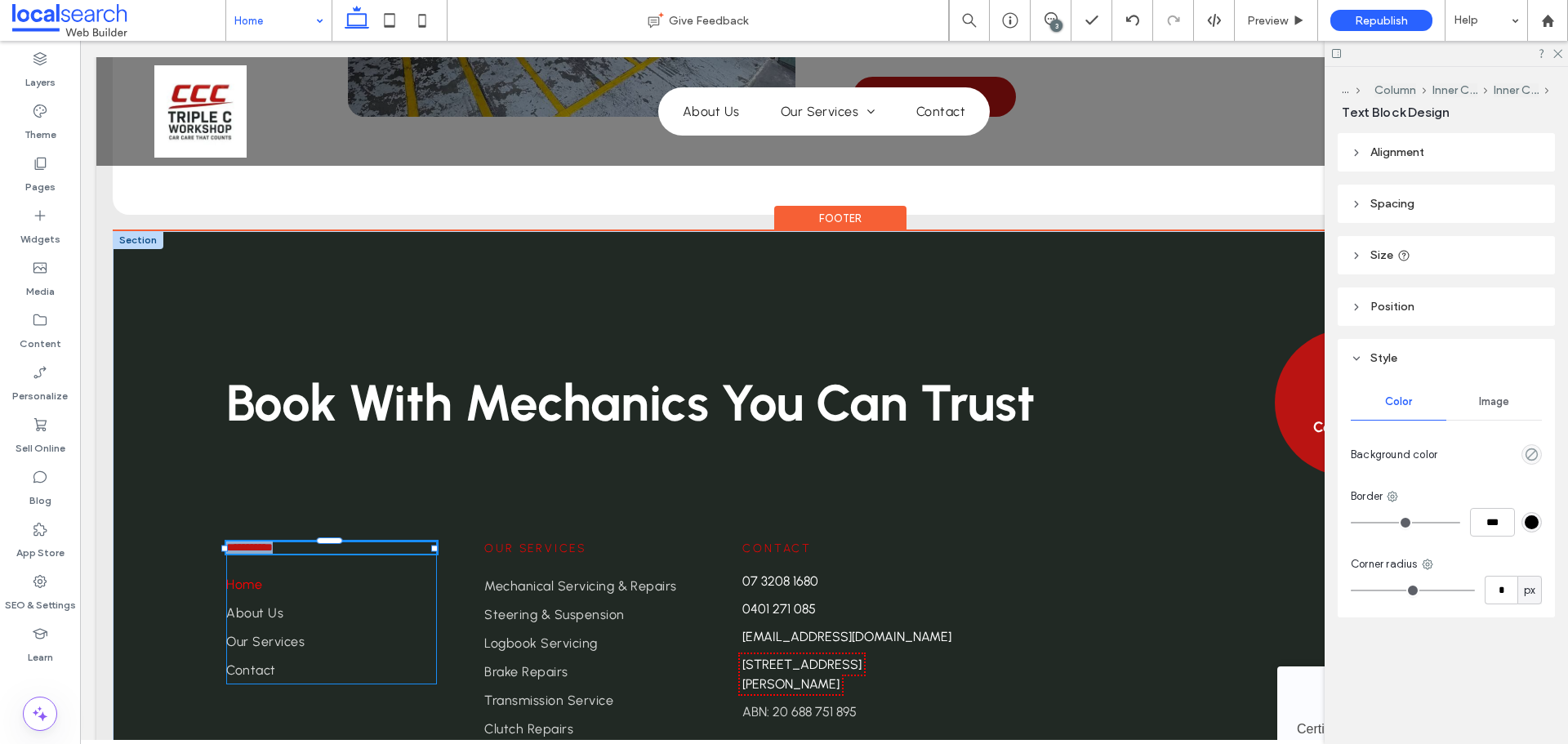
type input "********"
type input "**"
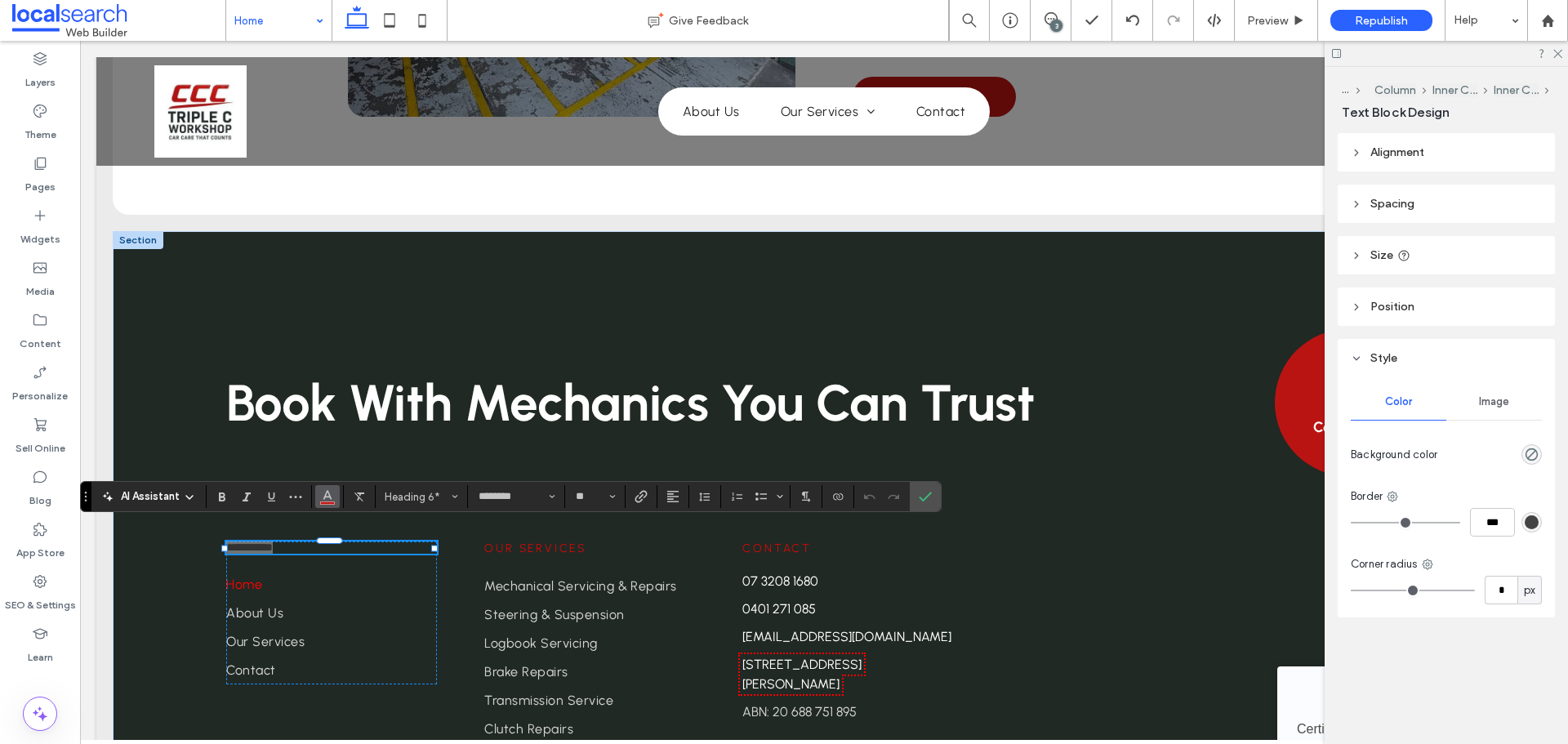
click at [331, 497] on use "Color" at bounding box center [327, 494] width 9 height 9
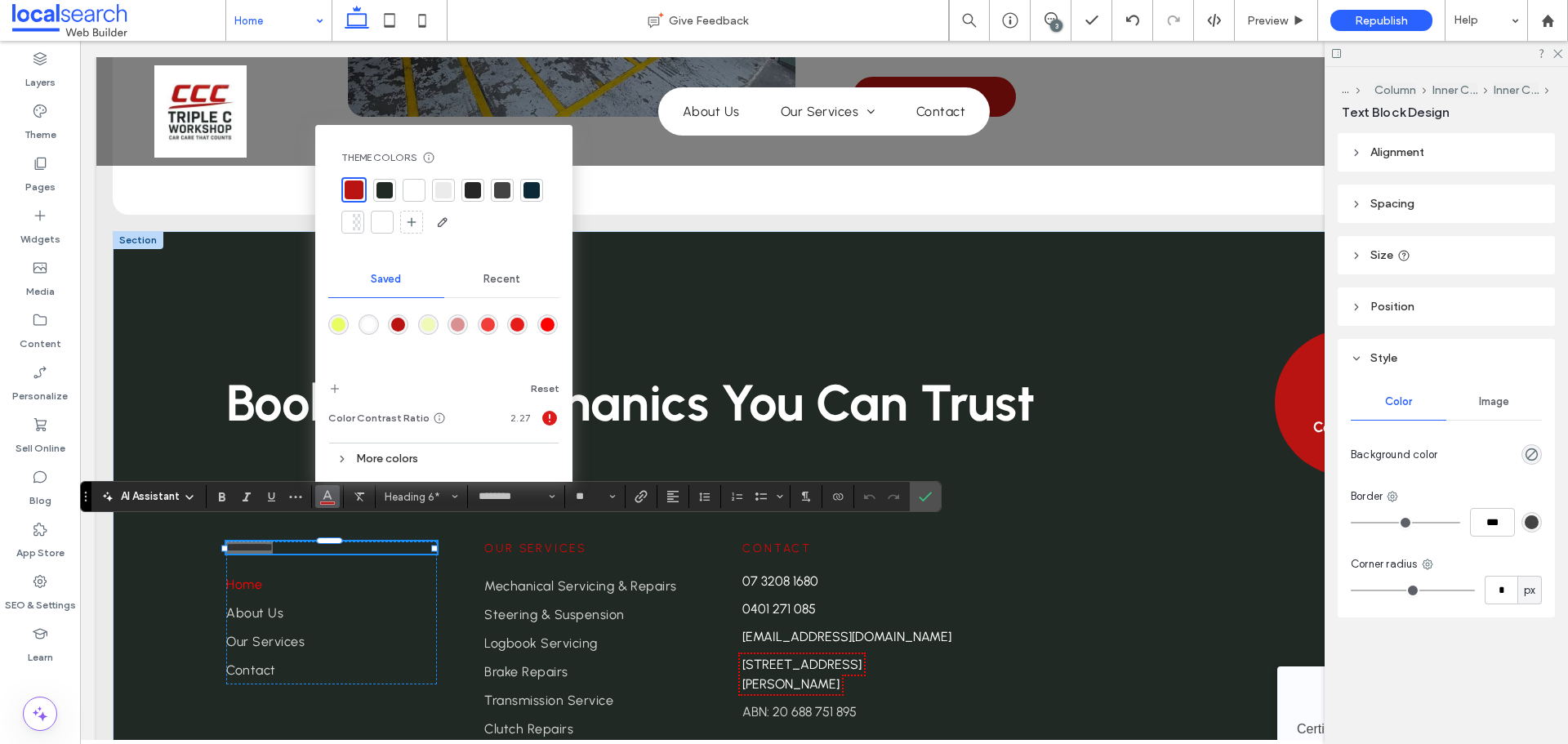
click at [458, 324] on div "rgba(186,20,18,0.45)" at bounding box center [457, 324] width 14 height 14
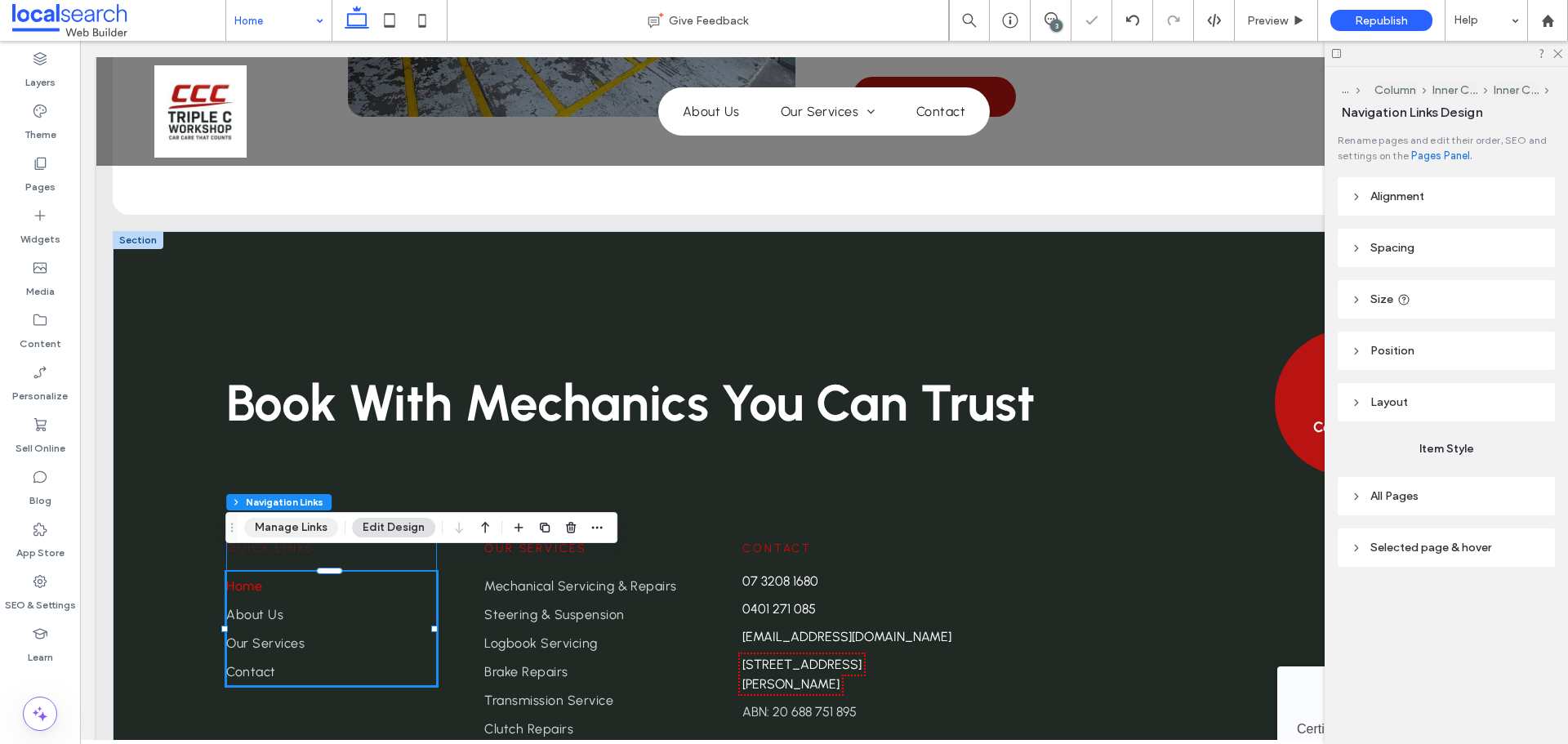
type input "***"
type input "****"
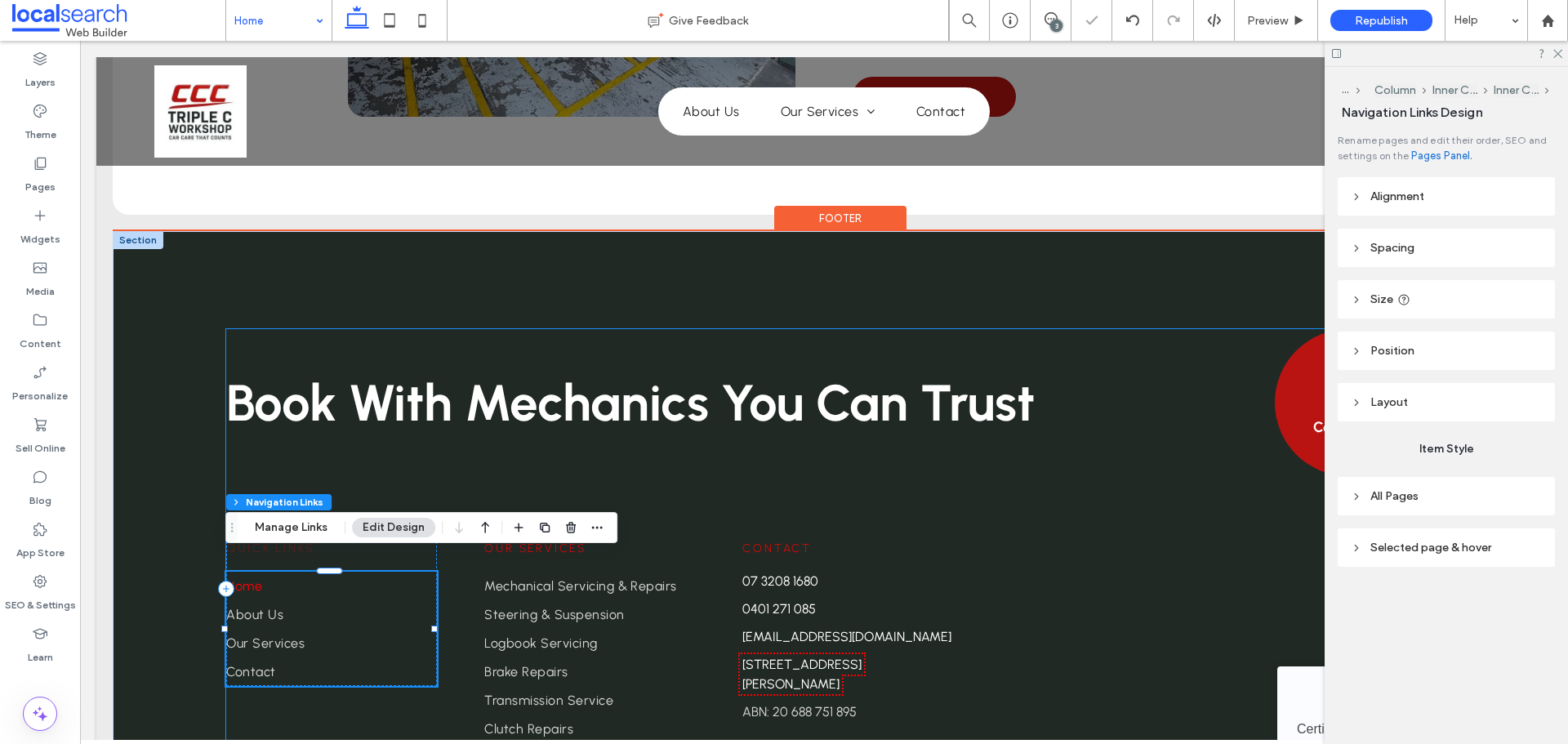
click at [354, 473] on div "Book With Mechanics You Can Trust Contact us Quick Links Home About Us Our Serv…" at bounding box center [823, 588] width 1195 height 518
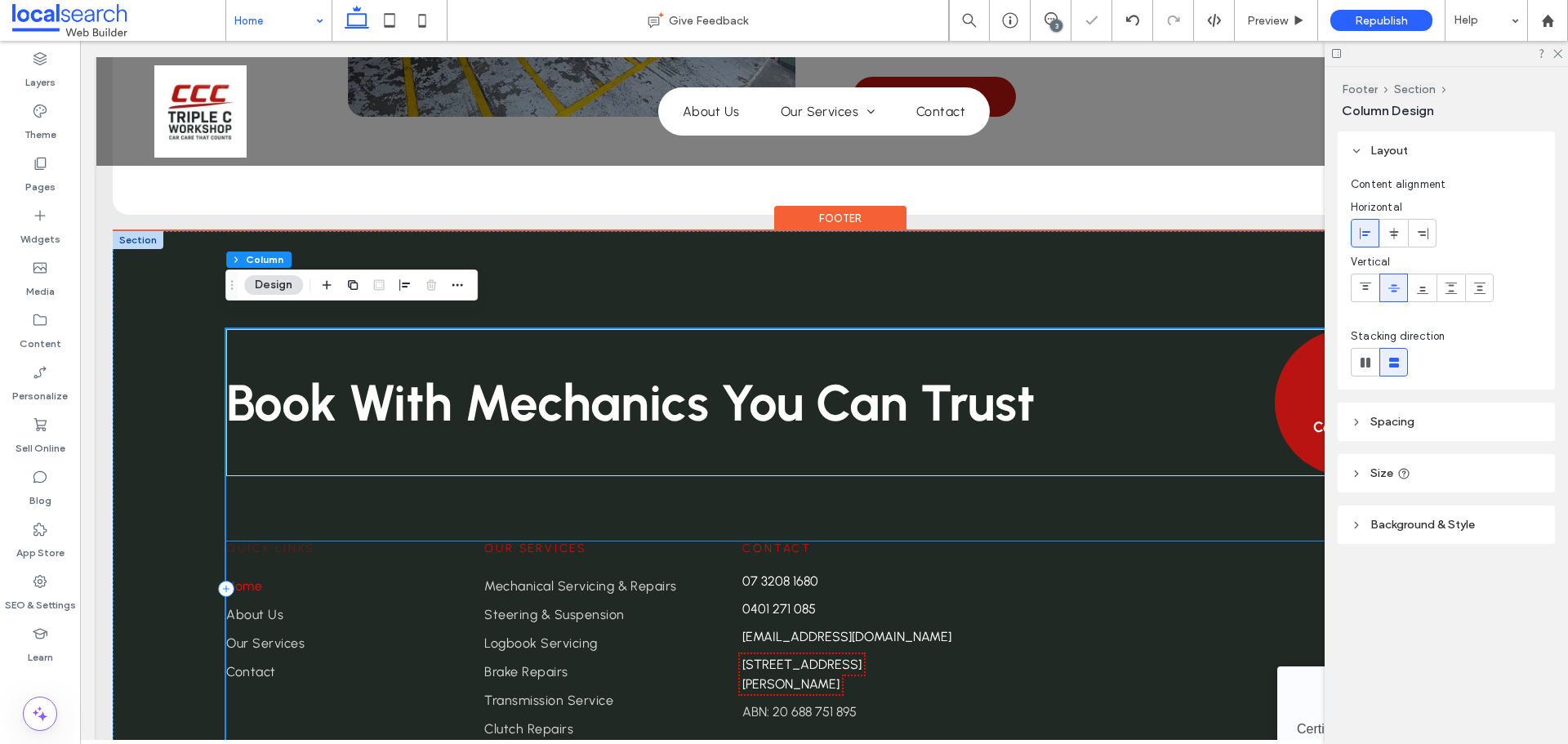
click at [304, 541] on span "Quick Links" at bounding box center [270, 548] width 89 height 14
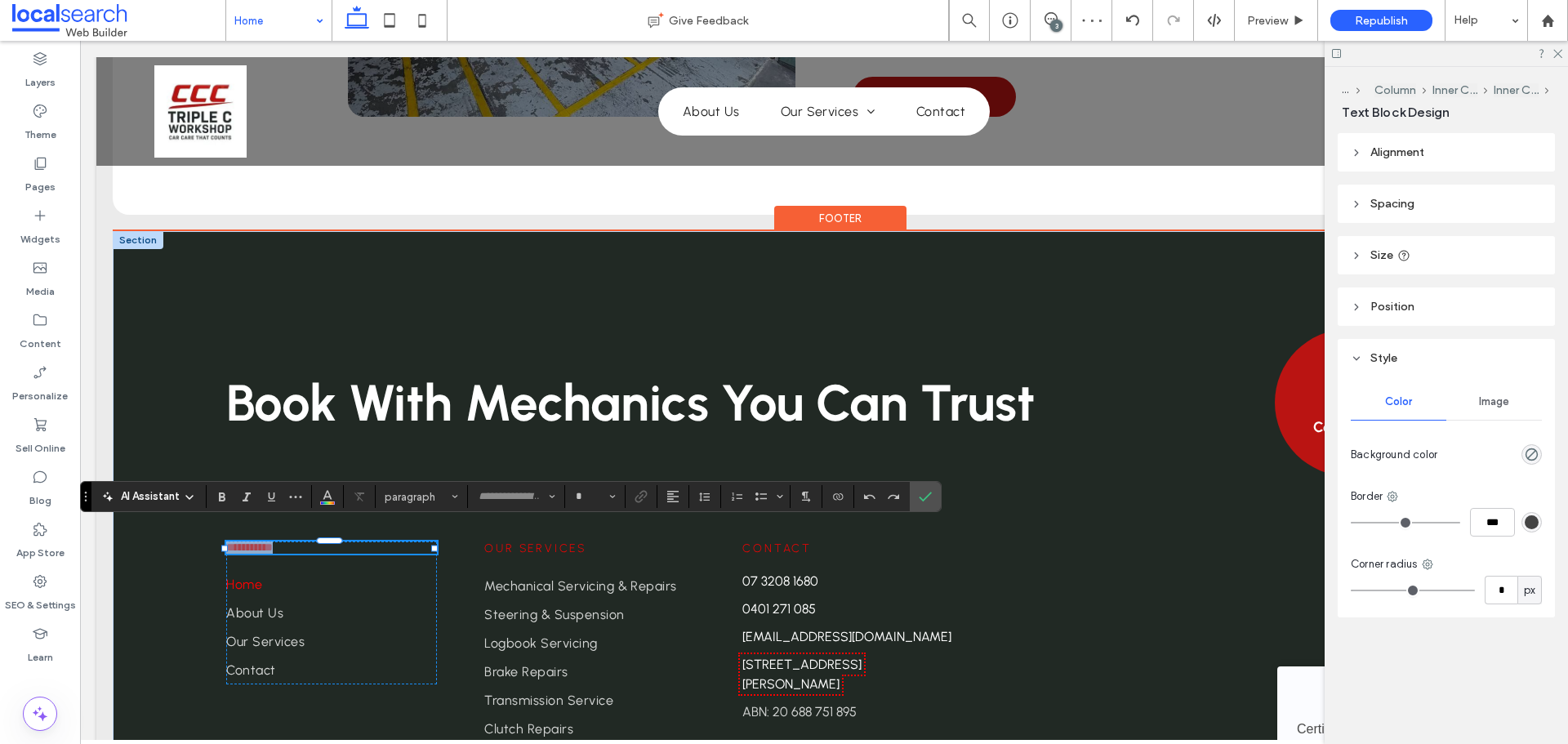
type input "********"
type input "**"
click at [323, 500] on icon "Color" at bounding box center [328, 495] width 13 height 13
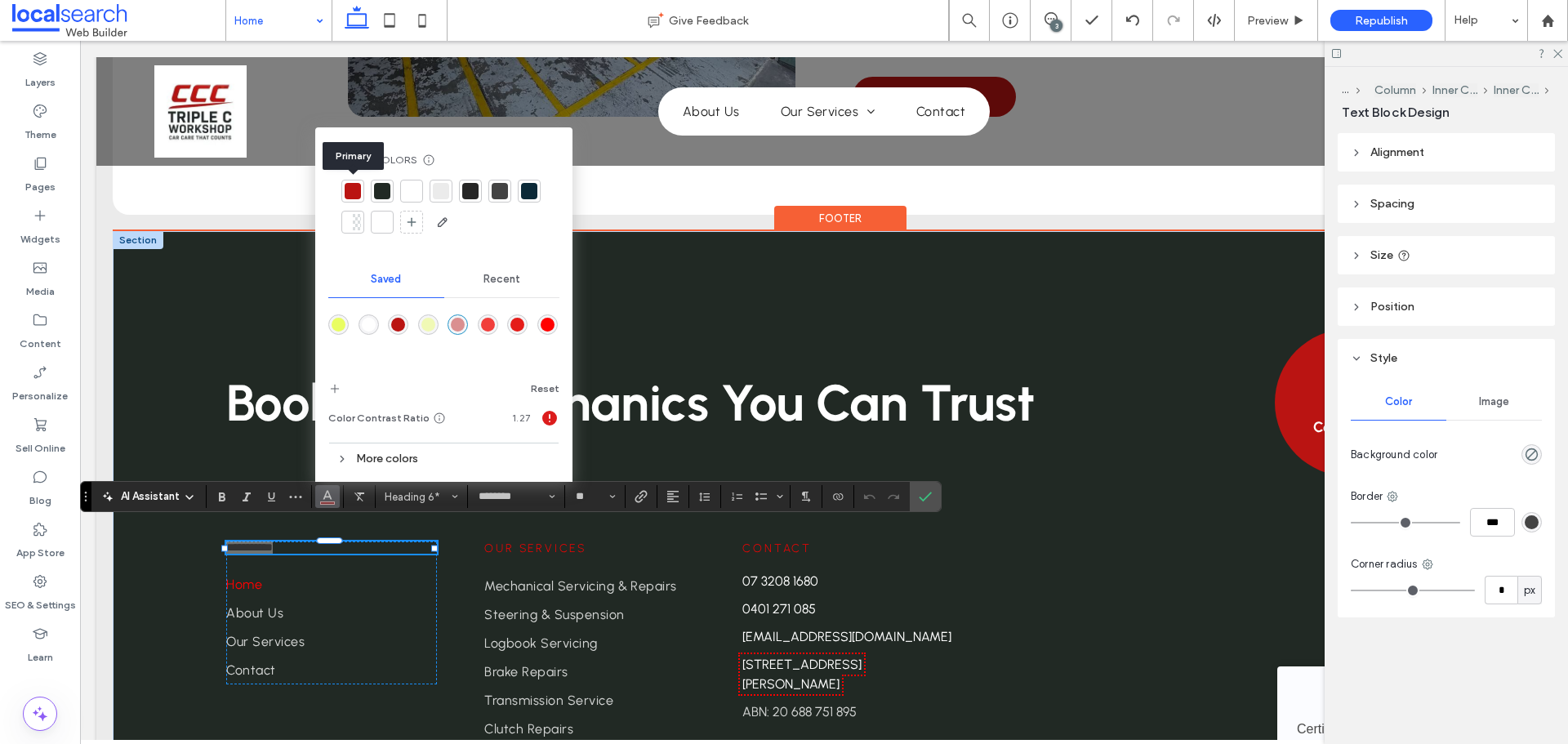
click at [352, 195] on div at bounding box center [352, 191] width 16 height 16
click at [926, 498] on use "Confirm" at bounding box center [926, 496] width 13 height 10
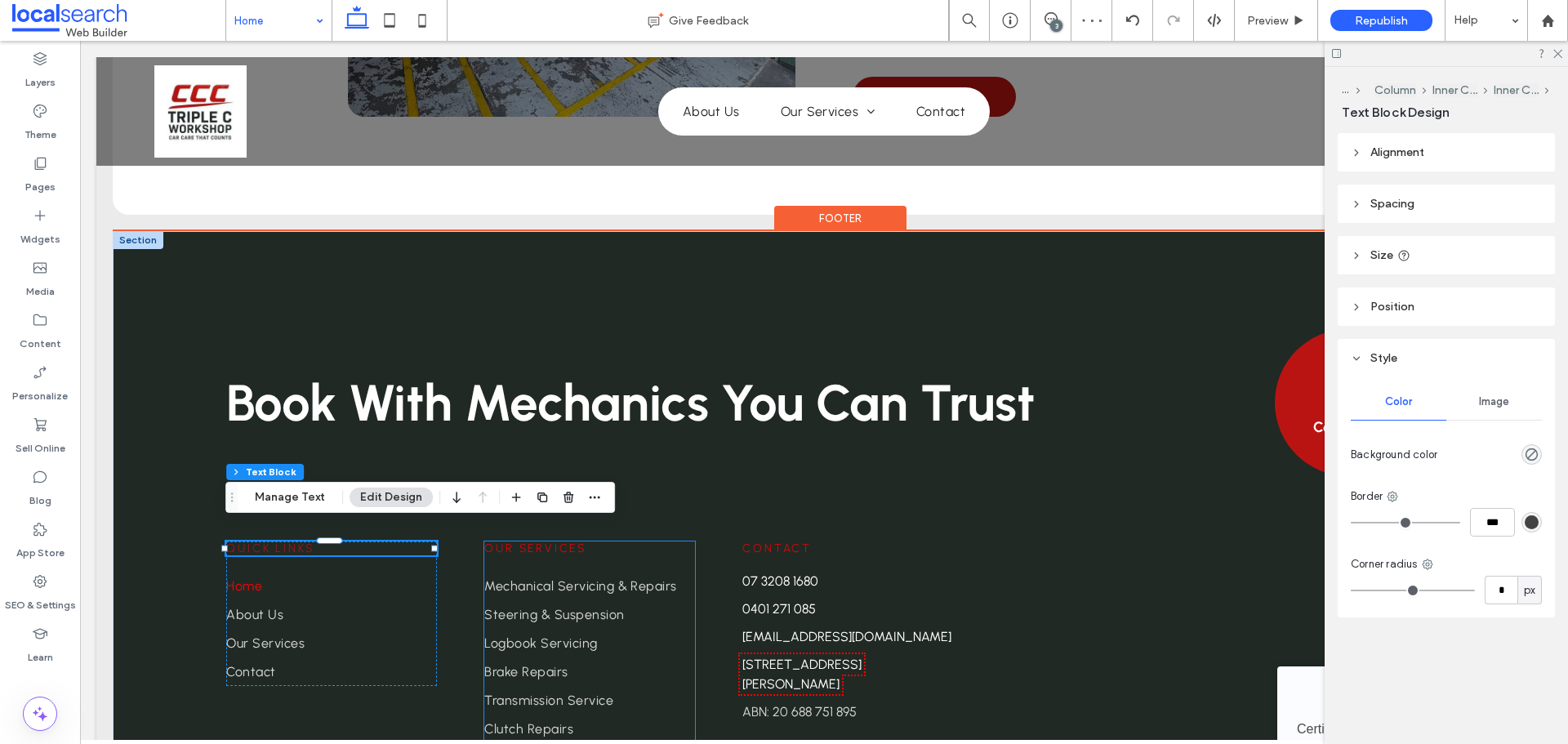
click at [553, 541] on span "Our Services" at bounding box center [534, 548] width 102 height 14
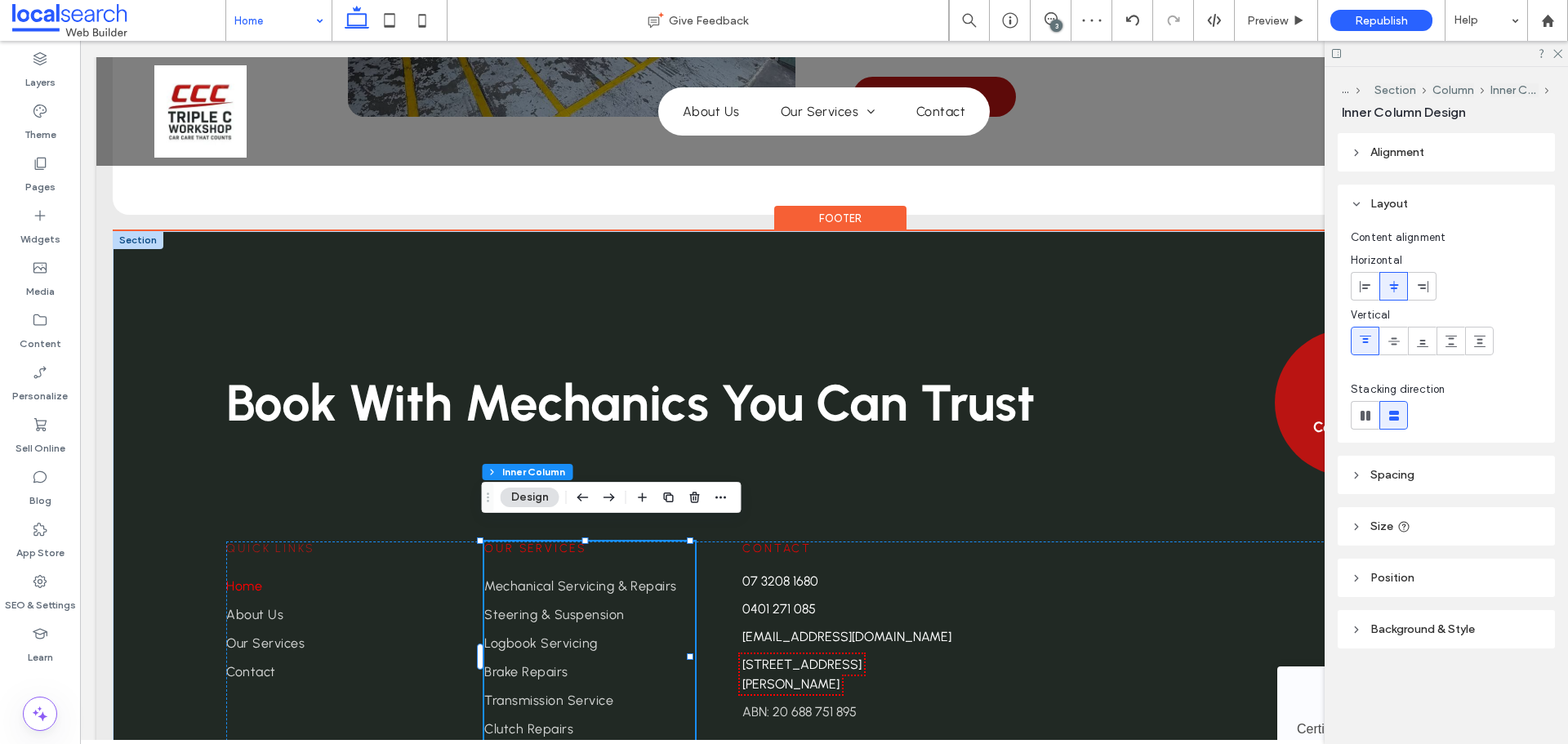
click at [553, 541] on span "Our Services" at bounding box center [534, 548] width 102 height 14
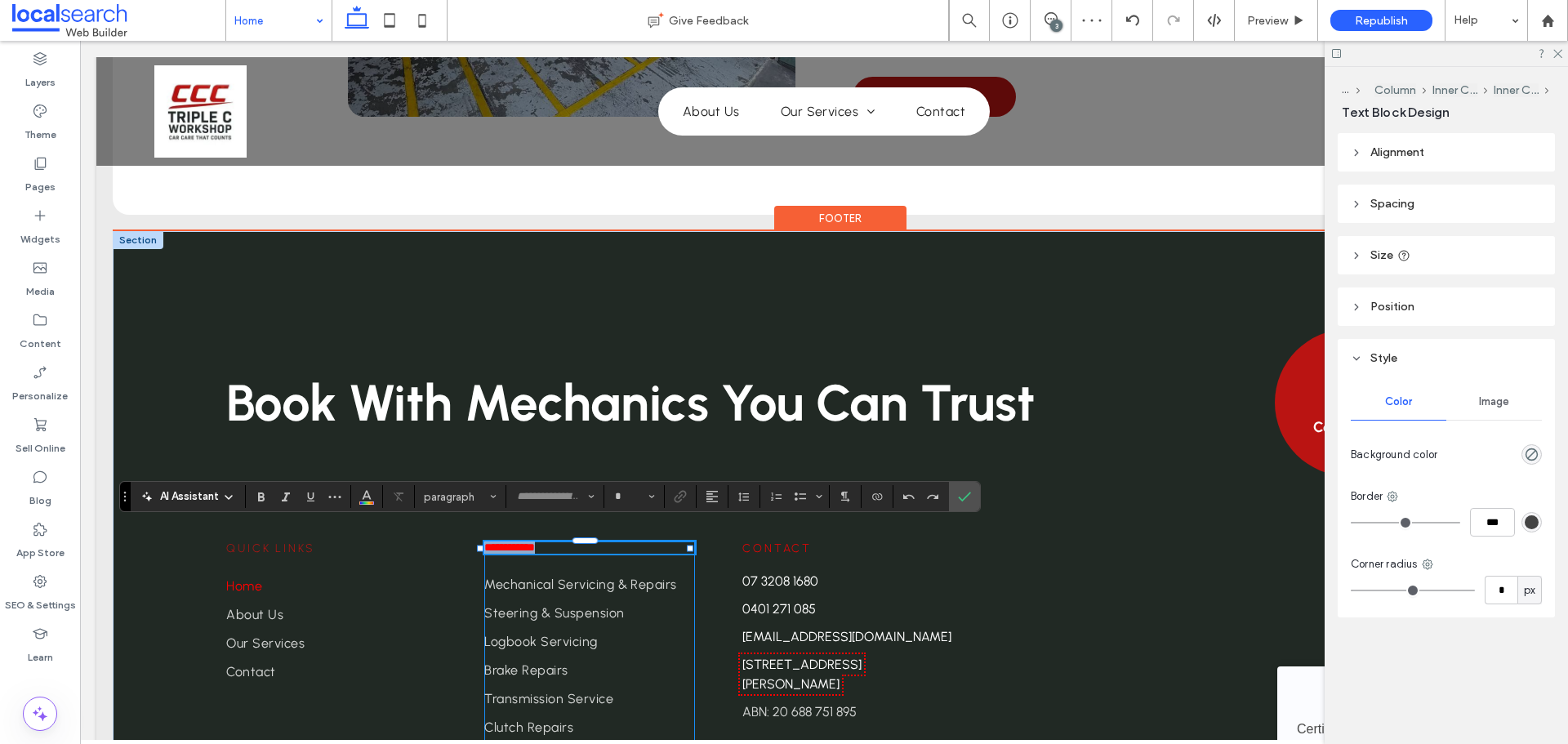
type input "********"
type input "**"
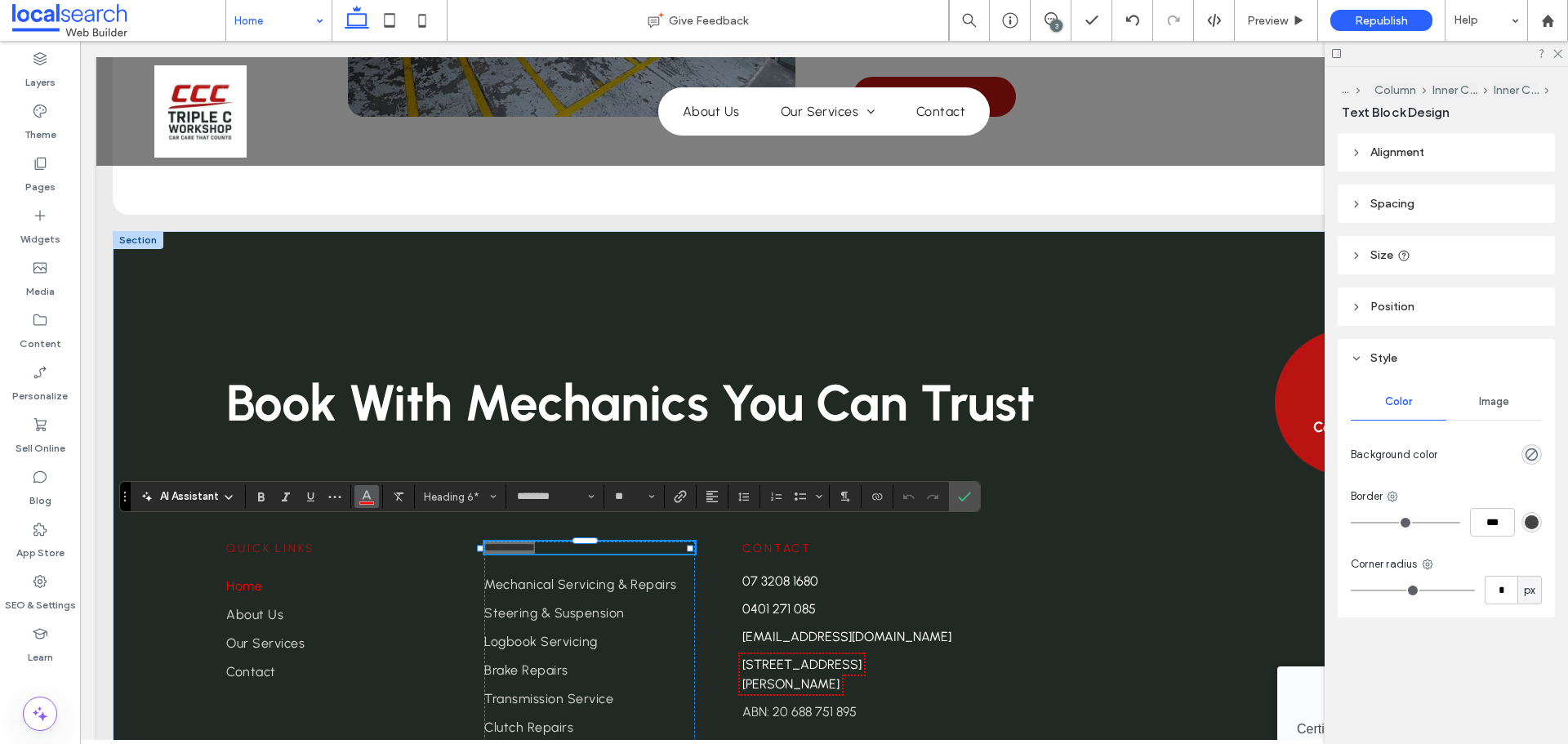
click at [369, 497] on use "Color" at bounding box center [366, 494] width 9 height 9
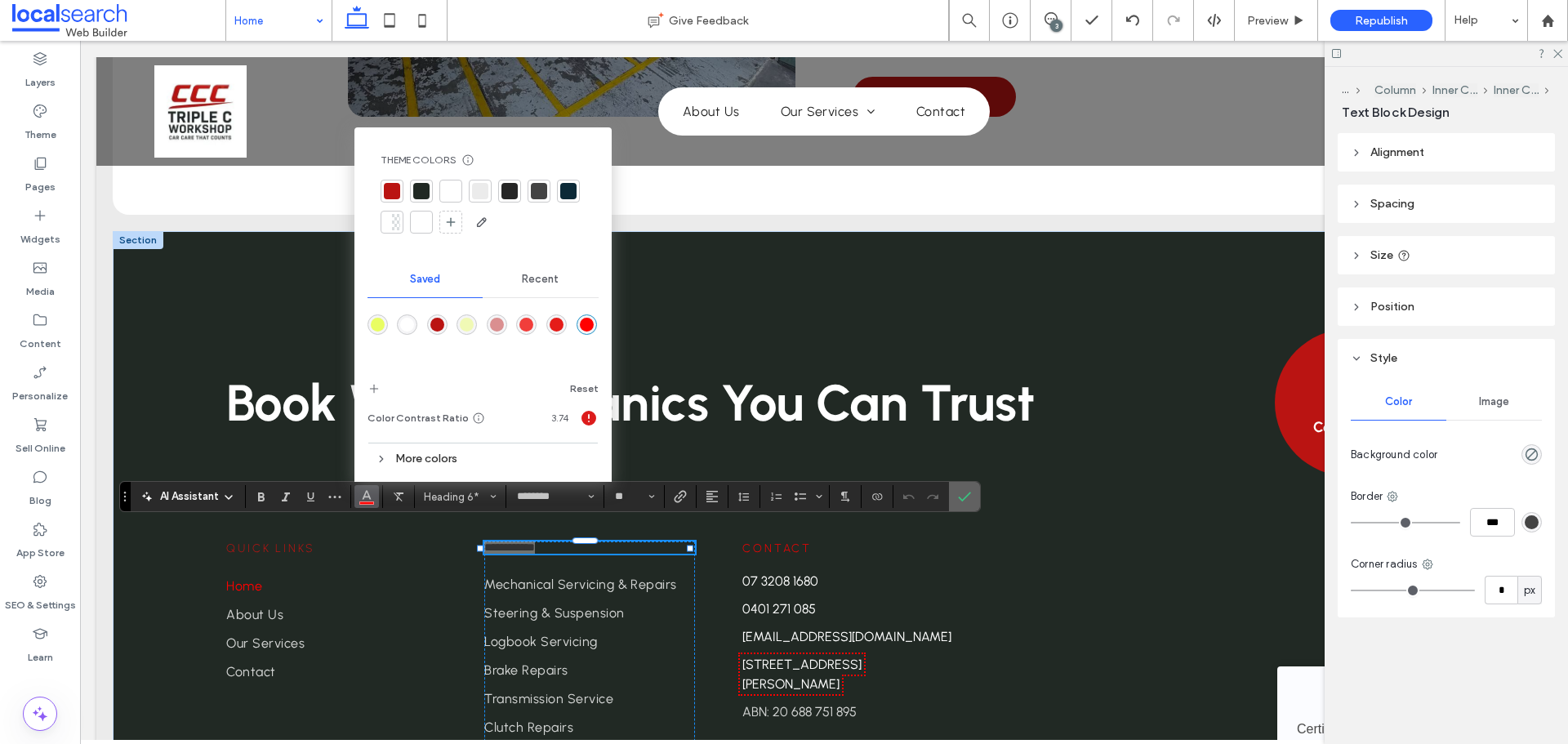
click at [965, 493] on icon "Confirm" at bounding box center [964, 496] width 13 height 13
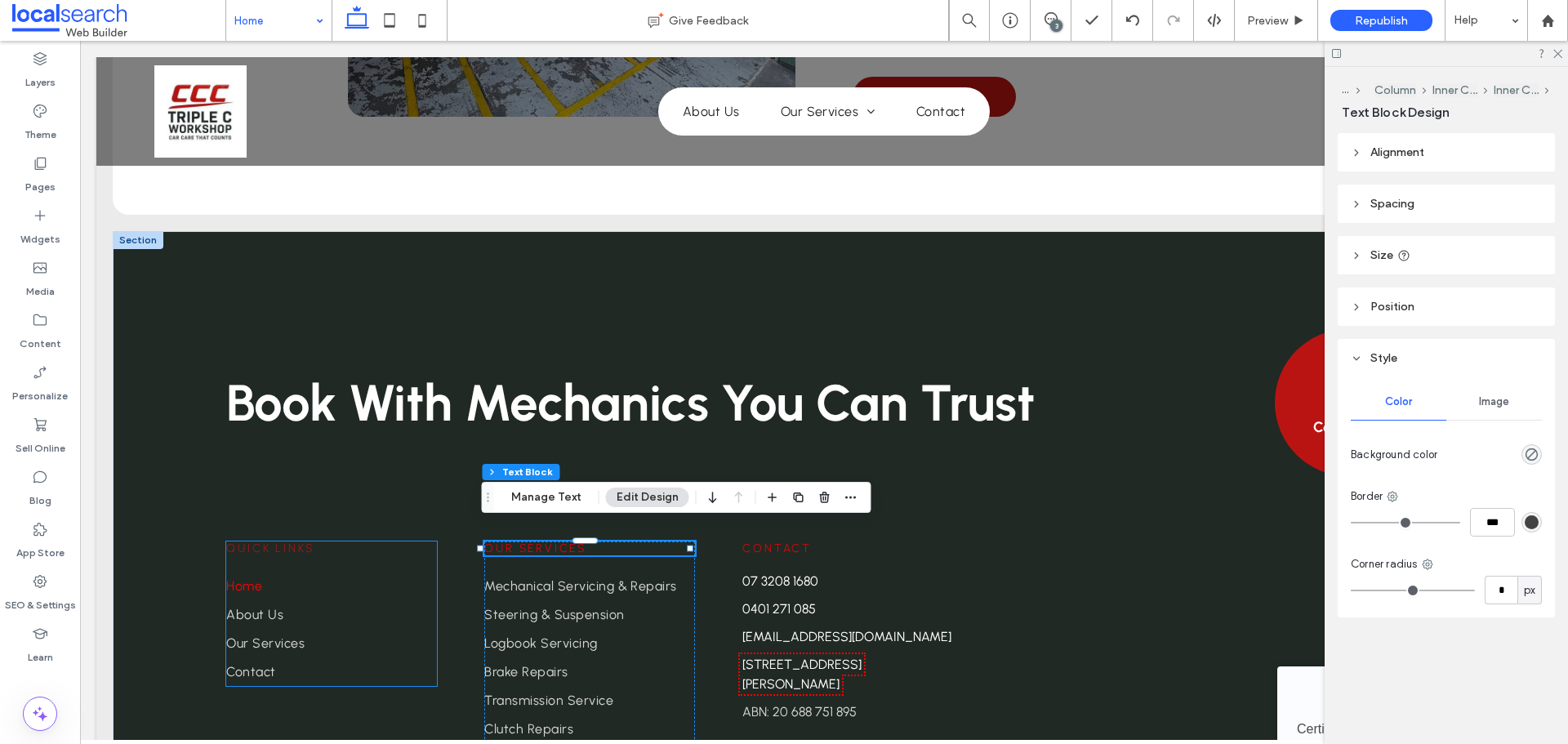
click at [276, 541] on span "Quick Links" at bounding box center [270, 548] width 89 height 14
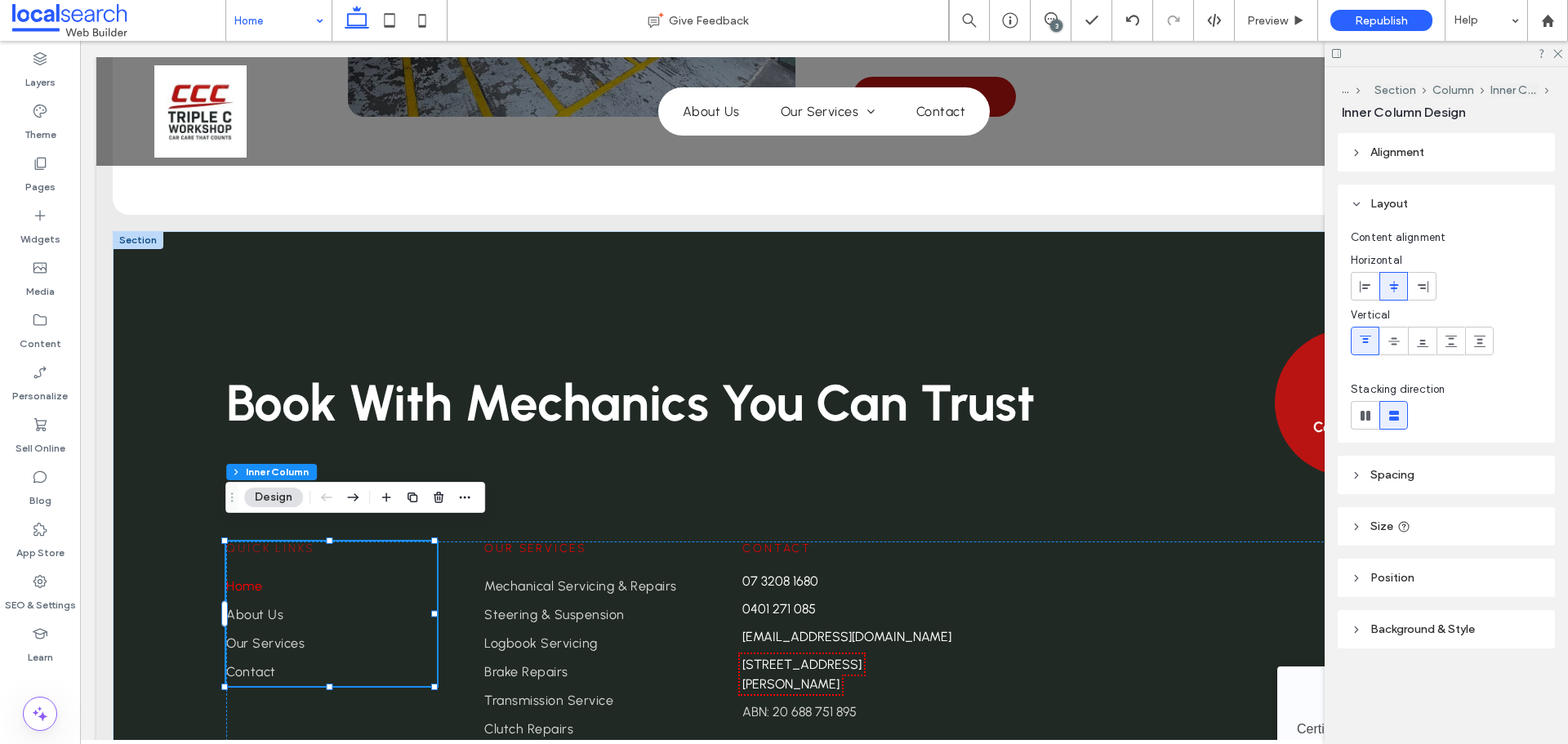
click at [276, 541] on span "Quick Links" at bounding box center [270, 548] width 89 height 14
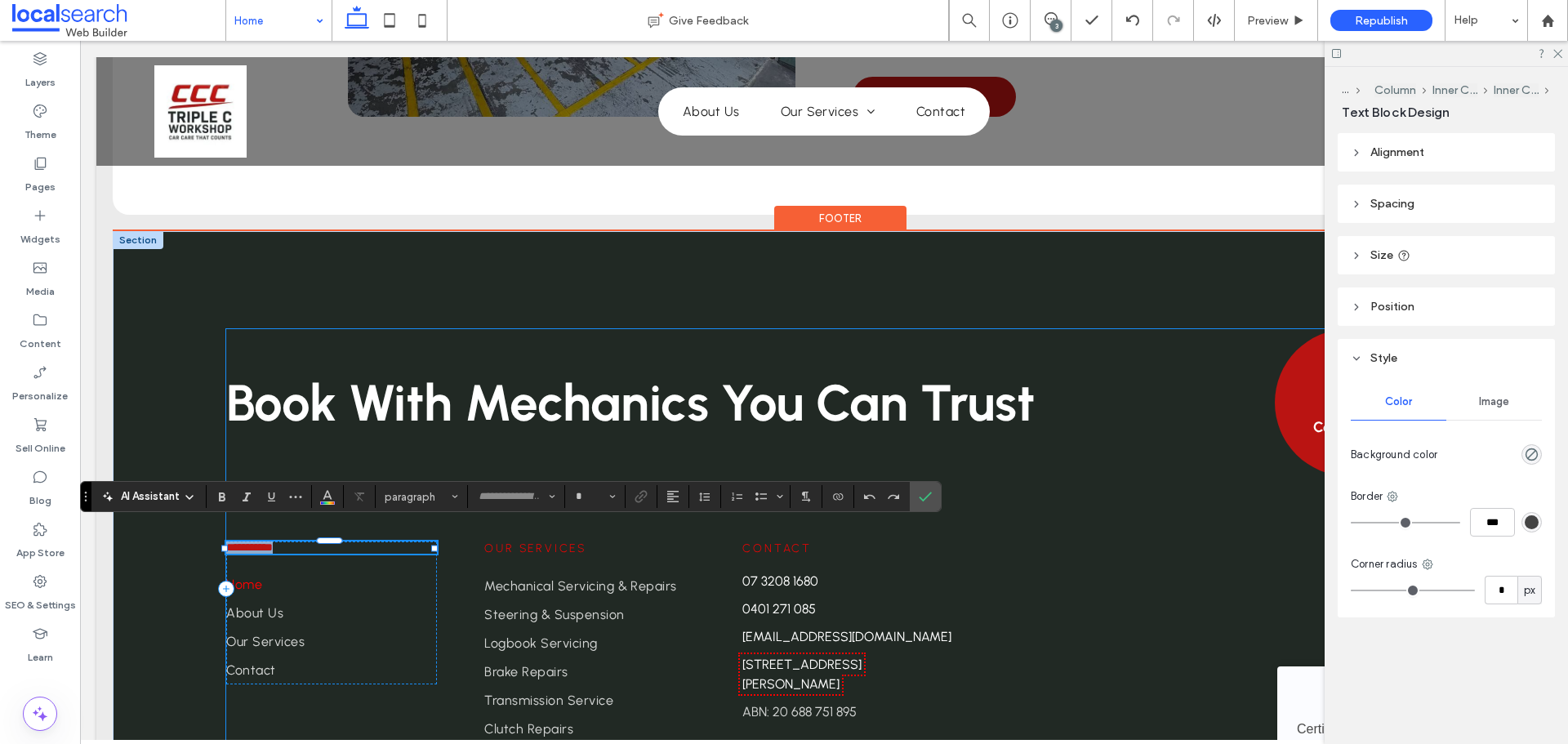
type input "********"
type input "**"
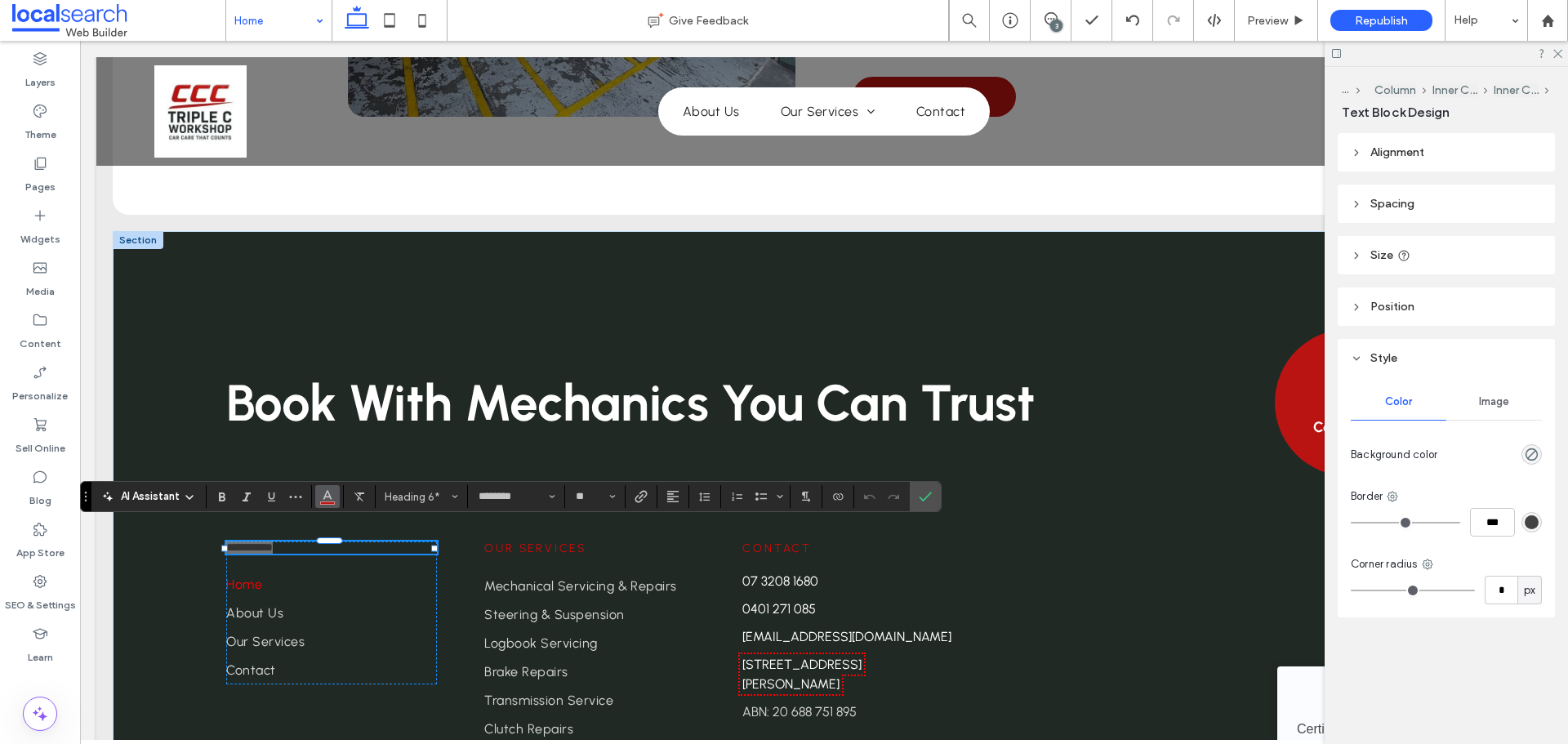
click at [325, 494] on icon "Color" at bounding box center [328, 495] width 13 height 13
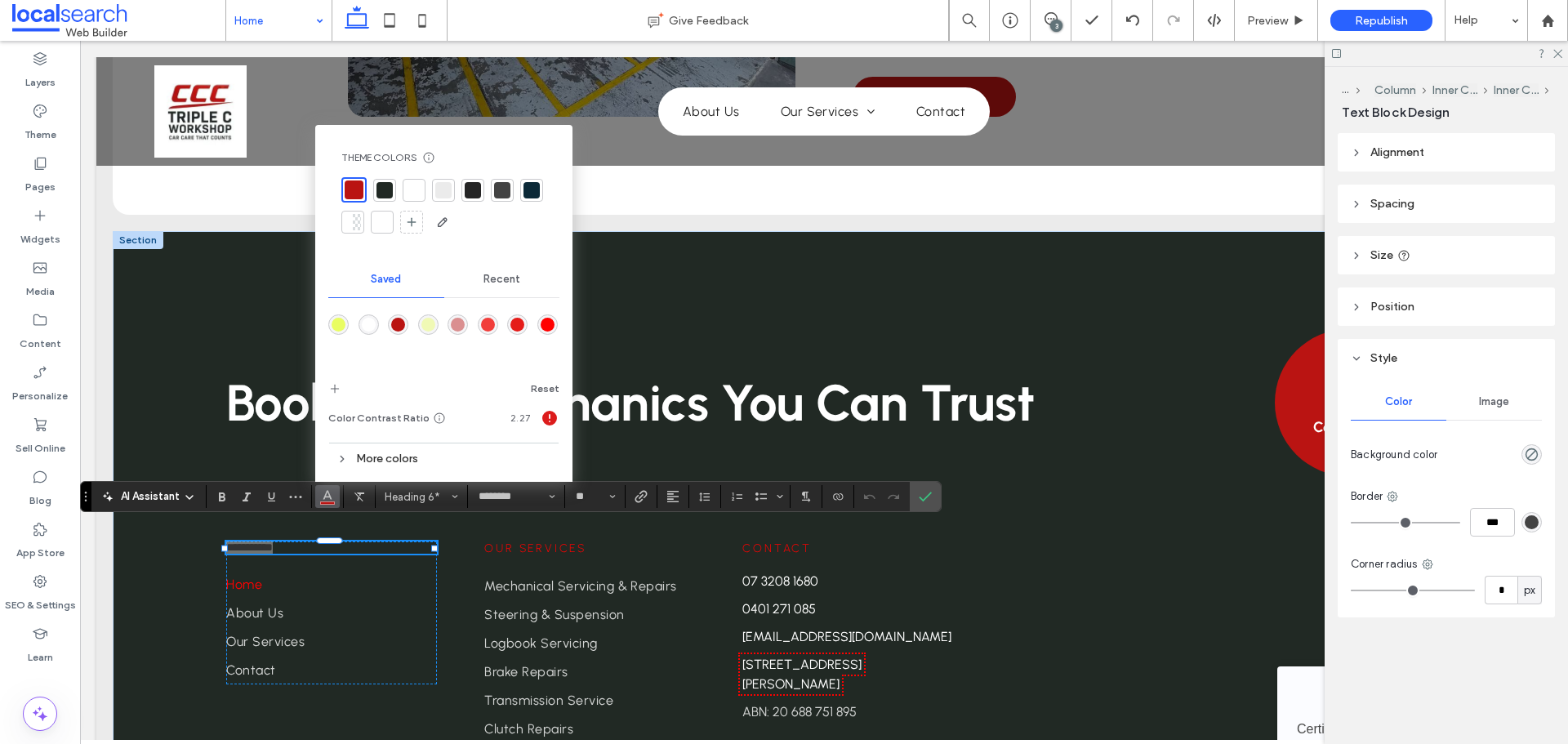
click at [545, 321] on div "rgba(255,1,0,1)" at bounding box center [547, 324] width 14 height 14
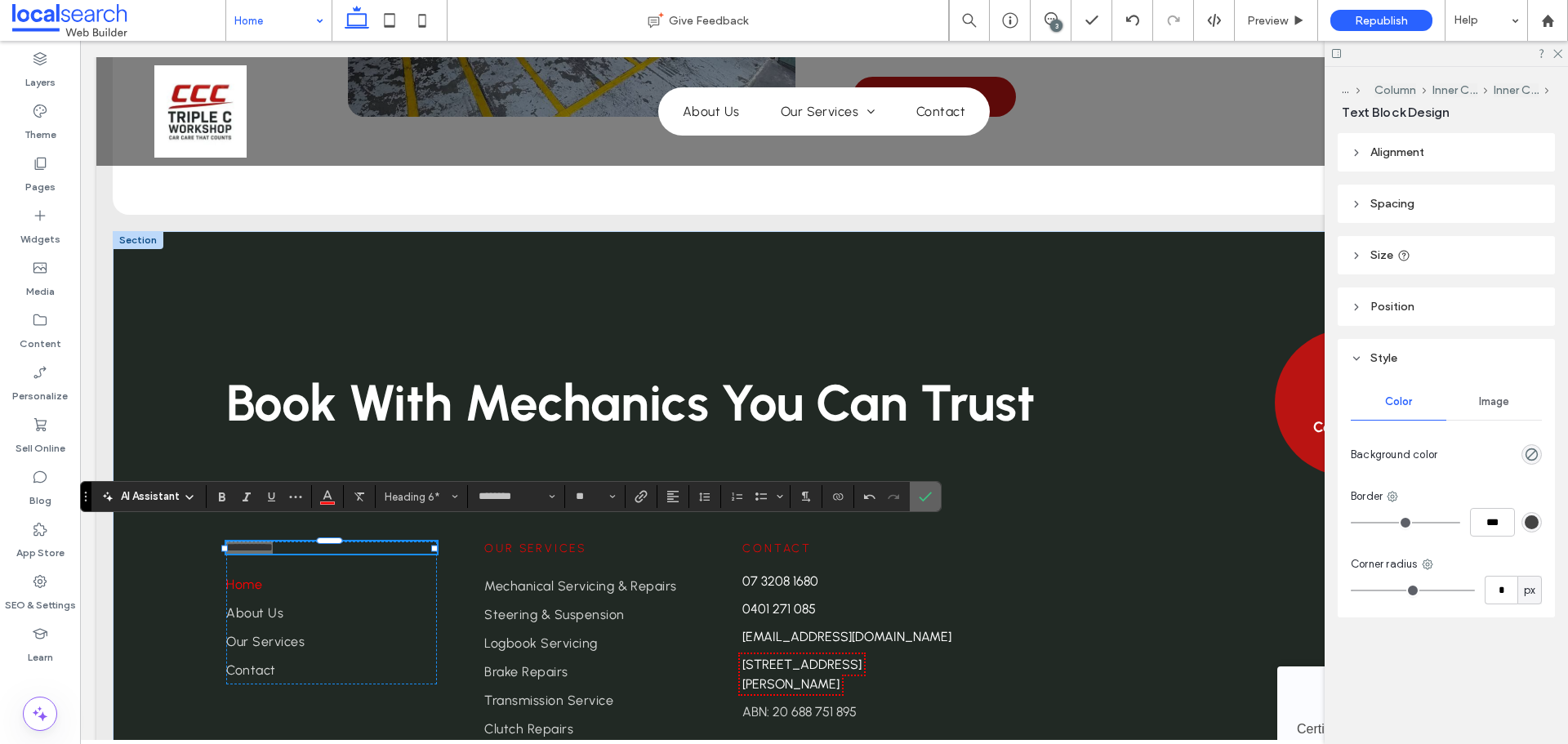
drag, startPoint x: 931, startPoint y: 488, endPoint x: 723, endPoint y: 475, distance: 208.4
click at [931, 488] on span "Confirm" at bounding box center [925, 496] width 13 height 28
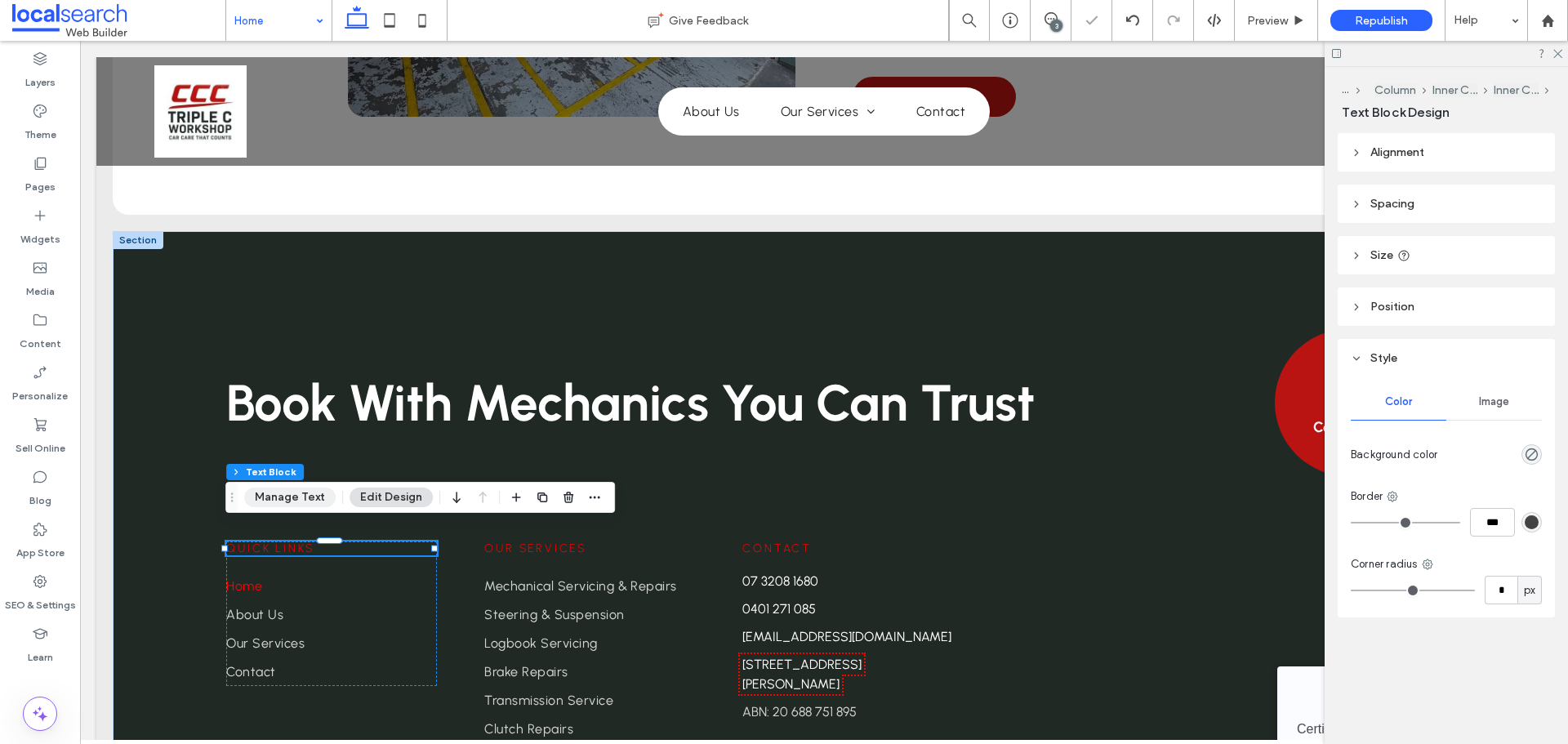
click at [278, 492] on button "Manage Text" at bounding box center [290, 497] width 91 height 20
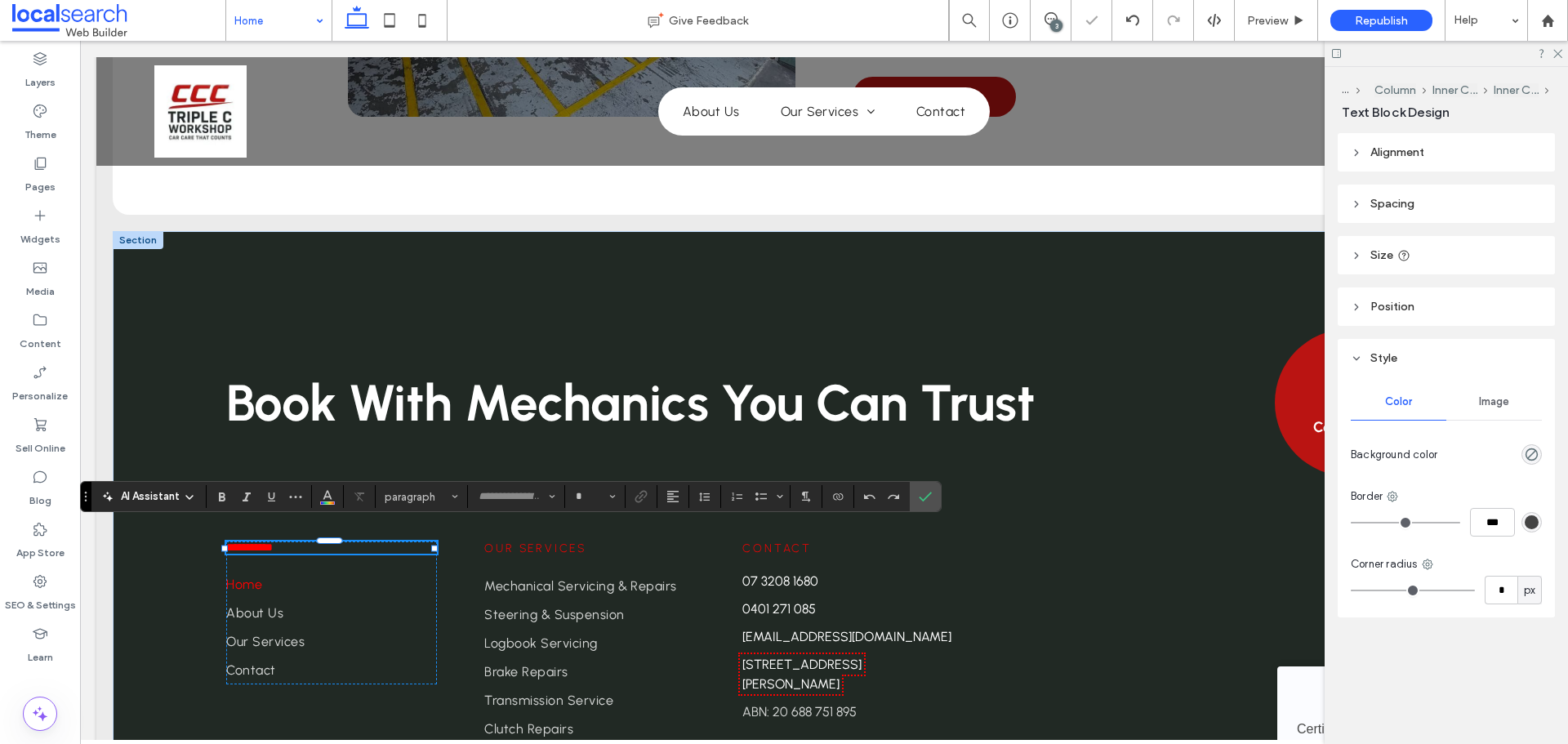
type input "********"
type input "**"
click at [330, 487] on span "Color" at bounding box center [328, 494] width 13 height 21
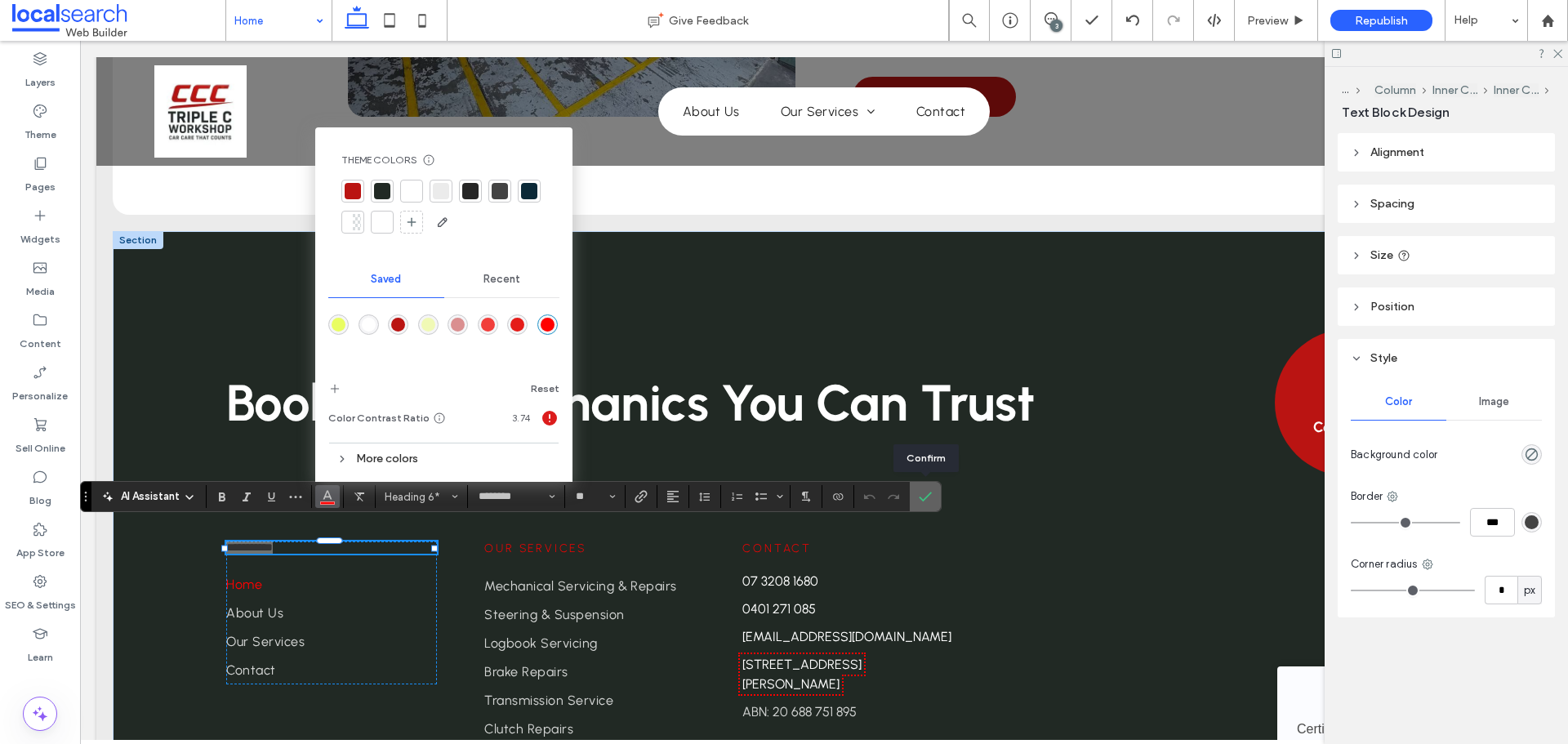
click at [923, 497] on icon "Confirm" at bounding box center [925, 496] width 13 height 13
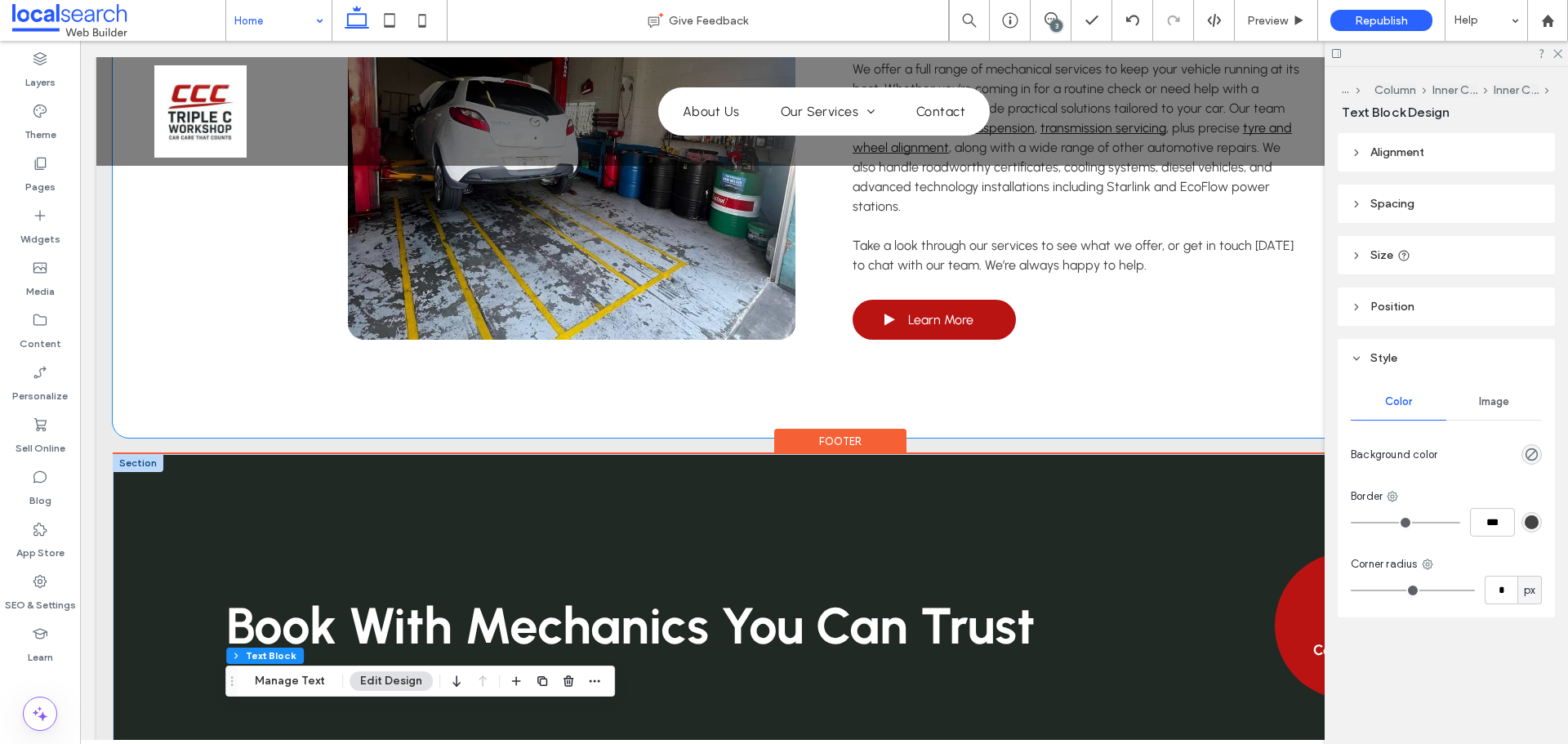
scroll to position [3618, 0]
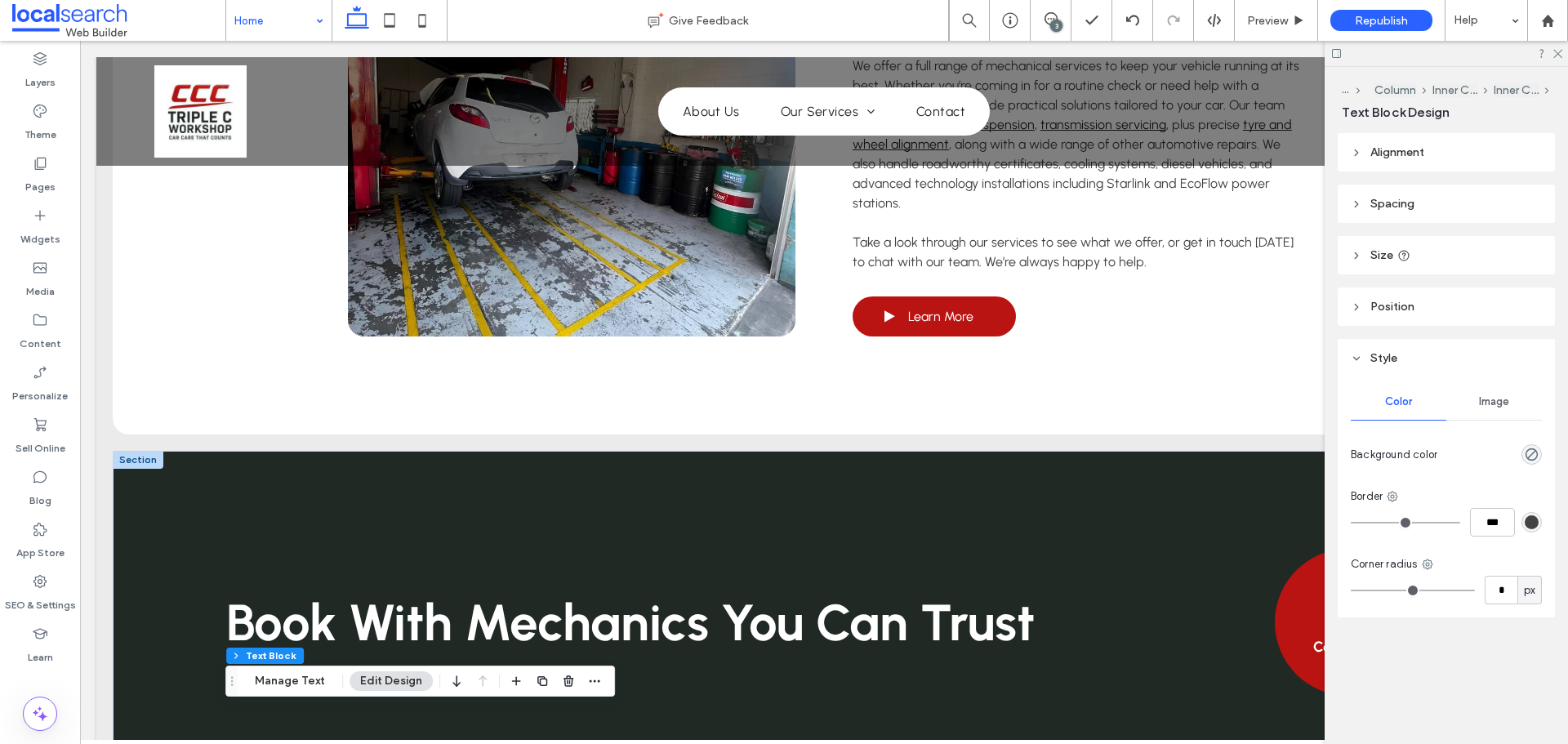
click at [279, 691] on div "Footer Section Column Inner Column Inner Column Text Block Manage Text Edit Des…" at bounding box center [420, 681] width 390 height 31
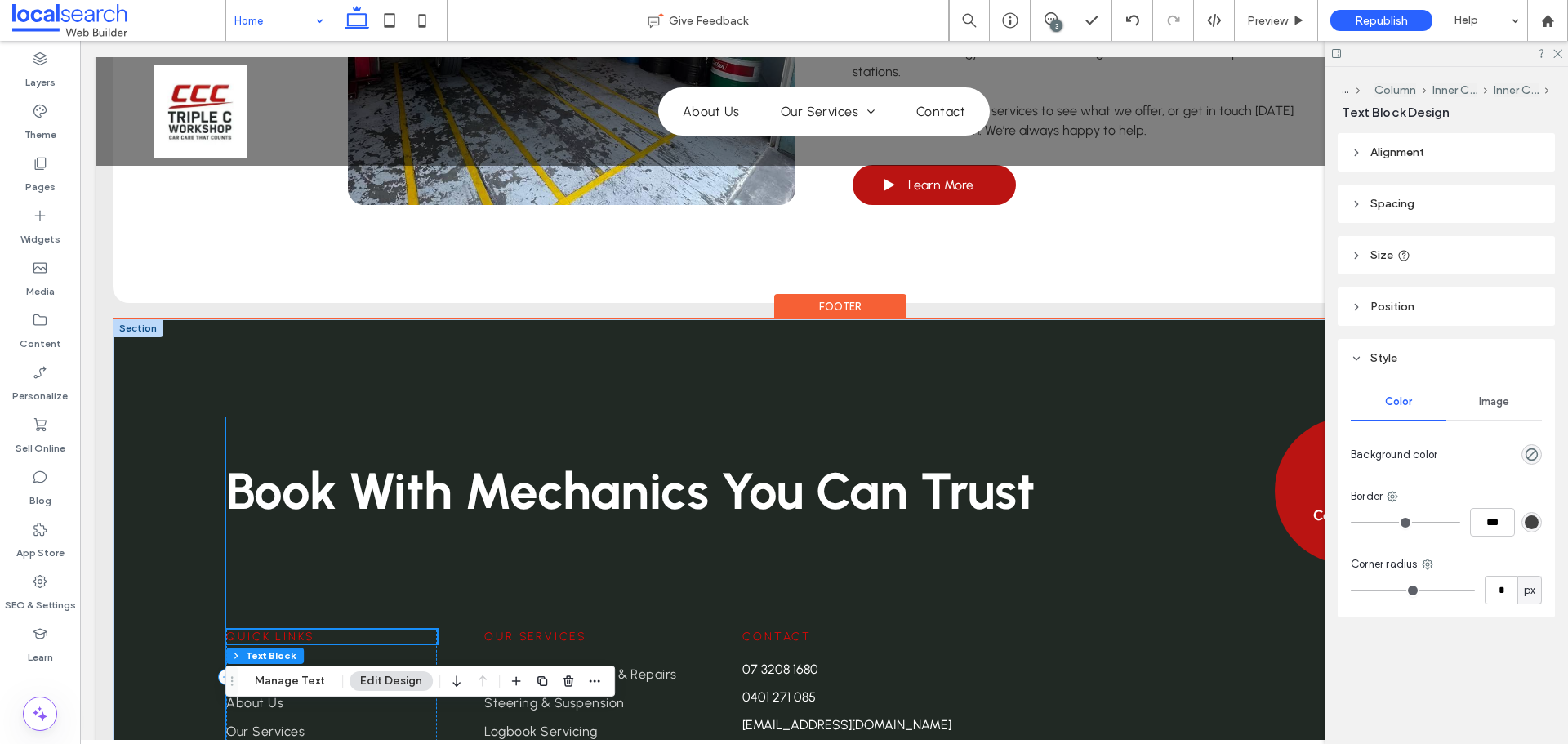
scroll to position [3863, 0]
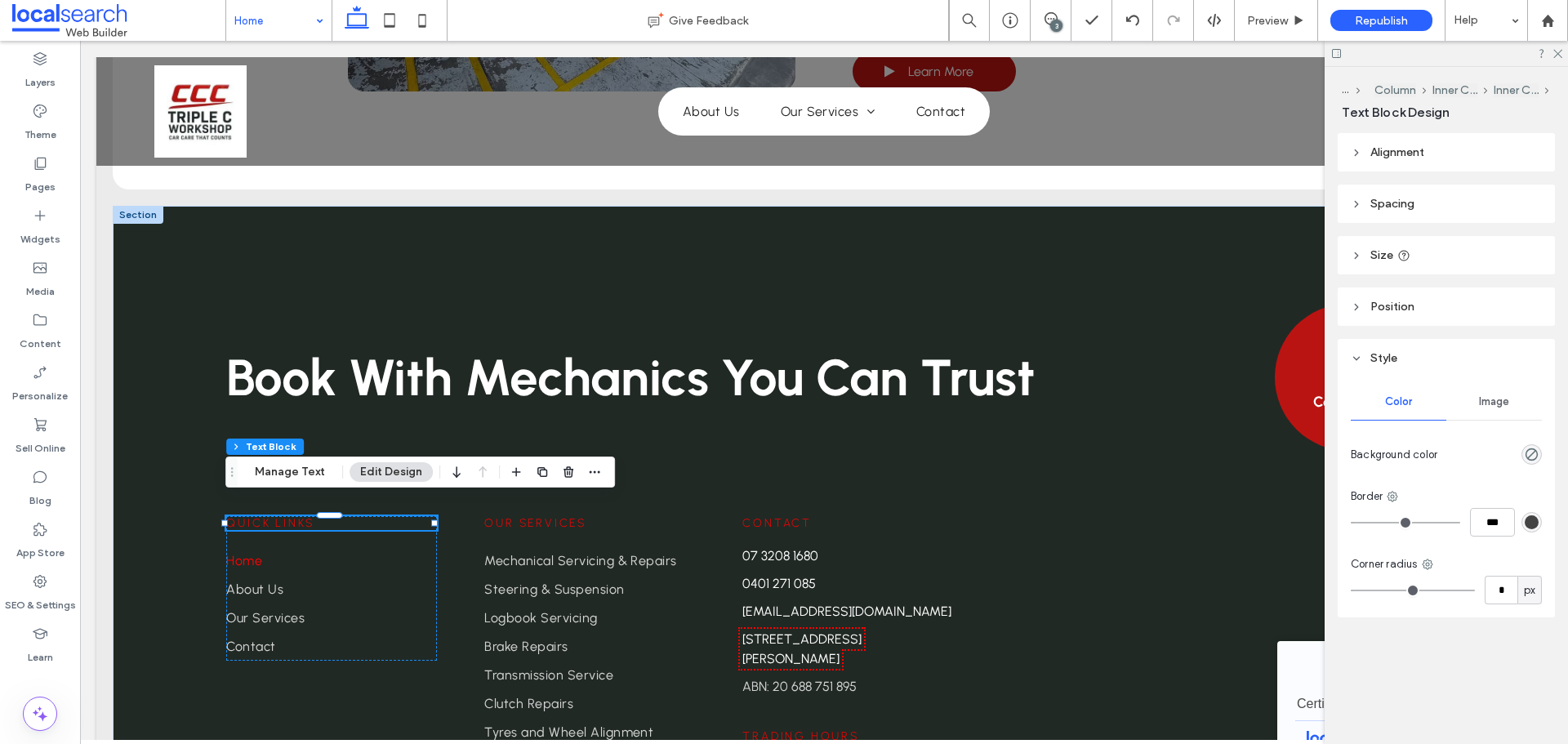
click at [1532, 523] on div "rgb(67, 67, 67)" at bounding box center [1531, 522] width 14 height 14
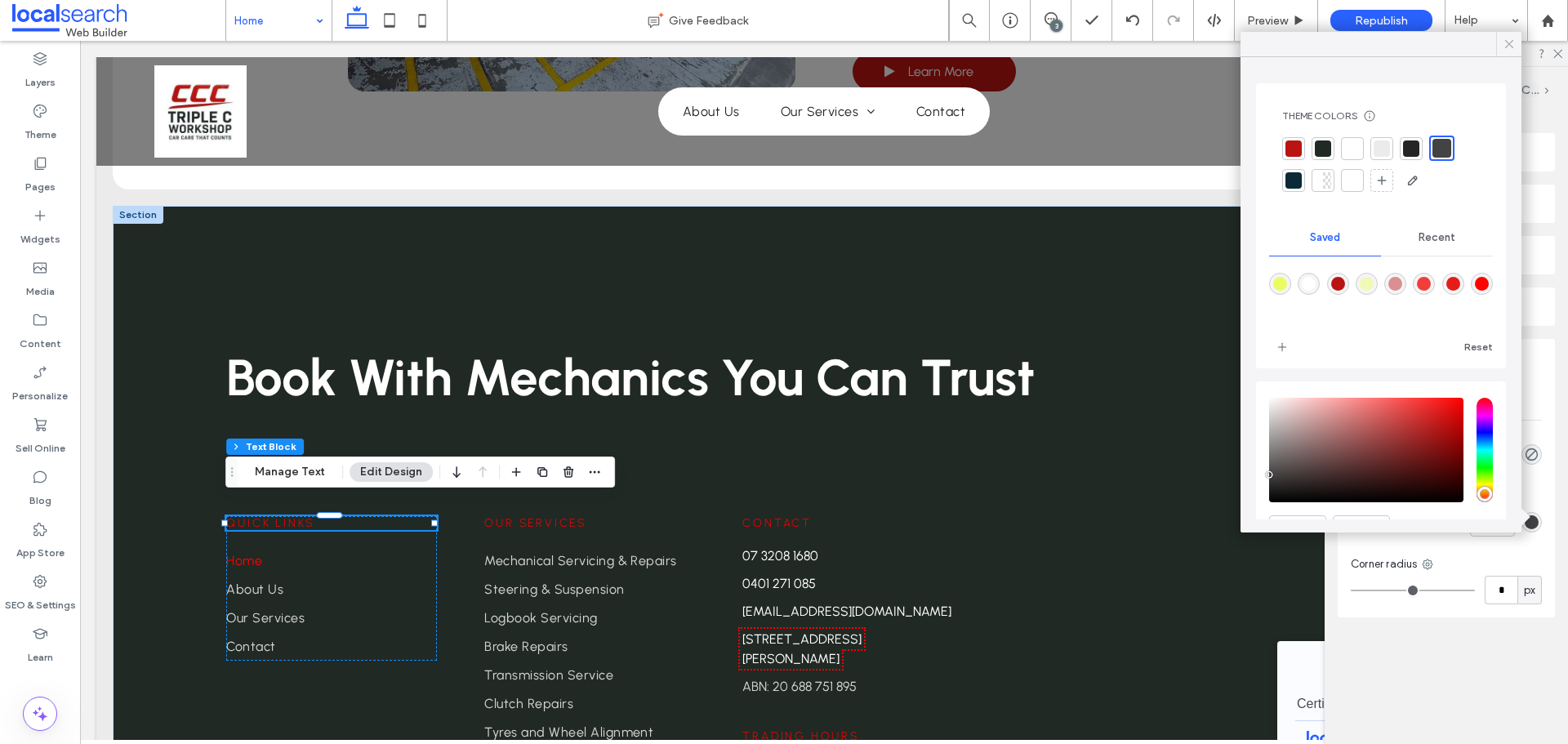
click at [1508, 45] on use at bounding box center [1509, 44] width 9 height 9
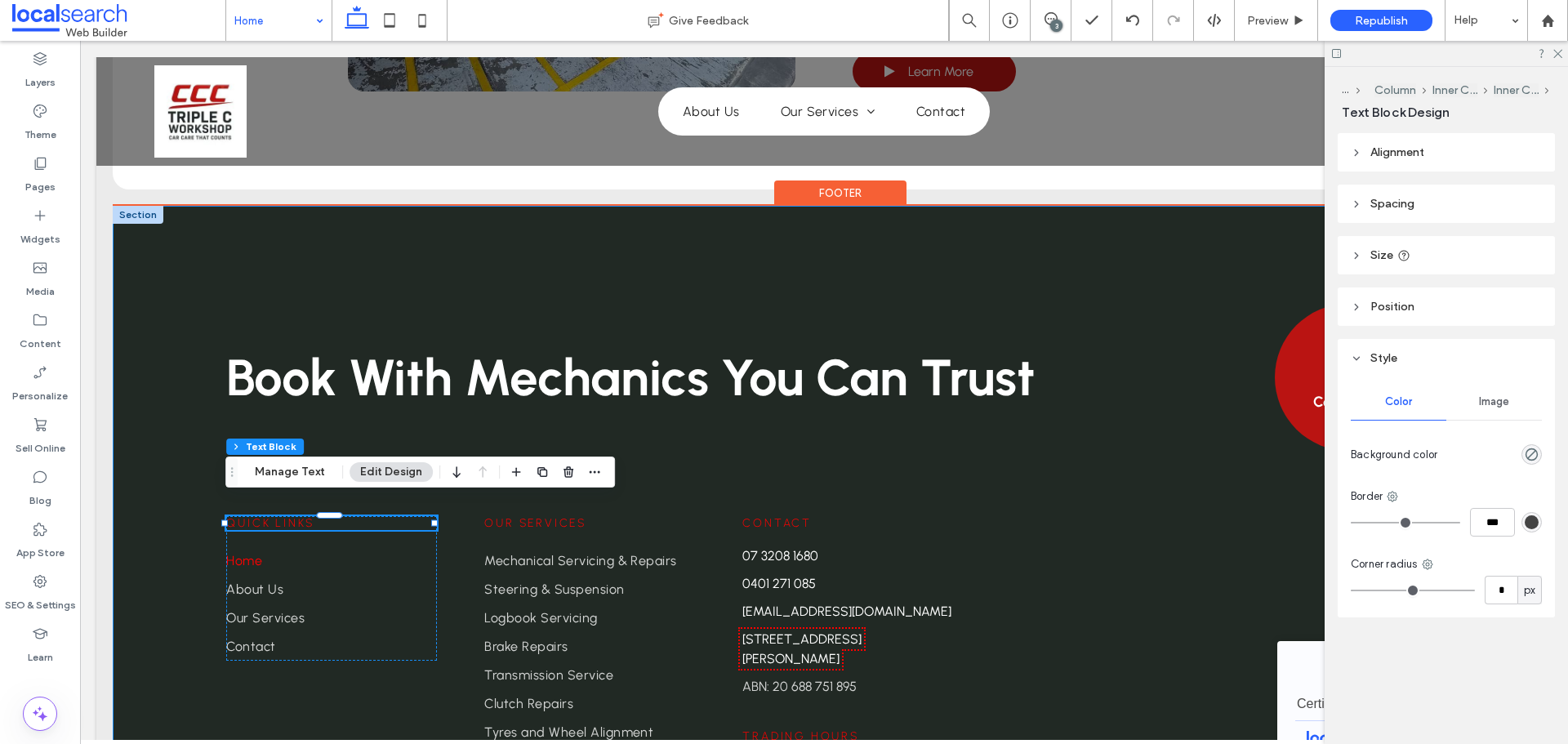
click at [432, 255] on div "Book With Mechanics You Can Trust Contact us Quick Links Home About Us Our Serv…" at bounding box center [823, 547] width 1422 height 682
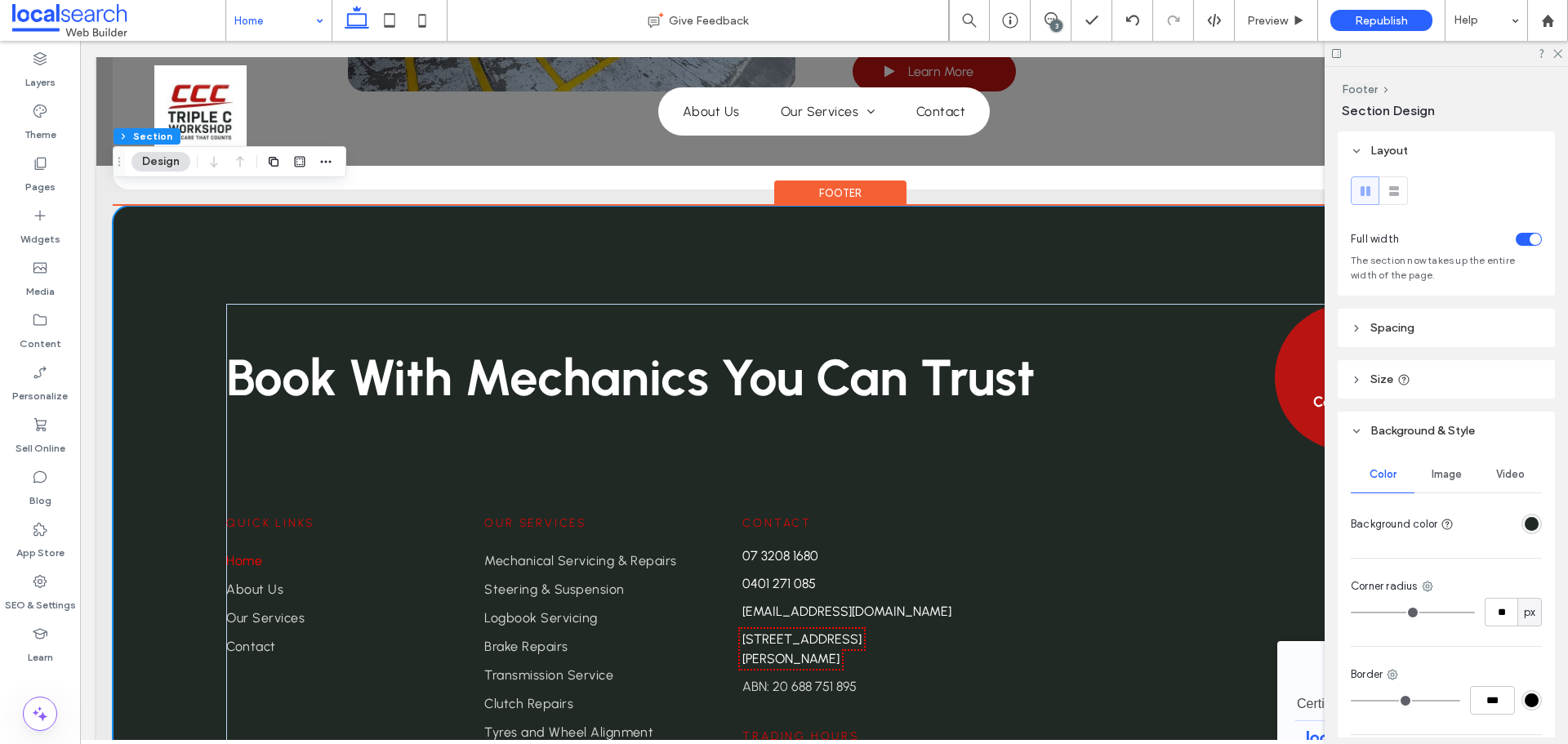
click at [380, 208] on div "Book With Mechanics You Can Trust Contact us Quick Links Home About Us Our Serv…" at bounding box center [823, 547] width 1422 height 682
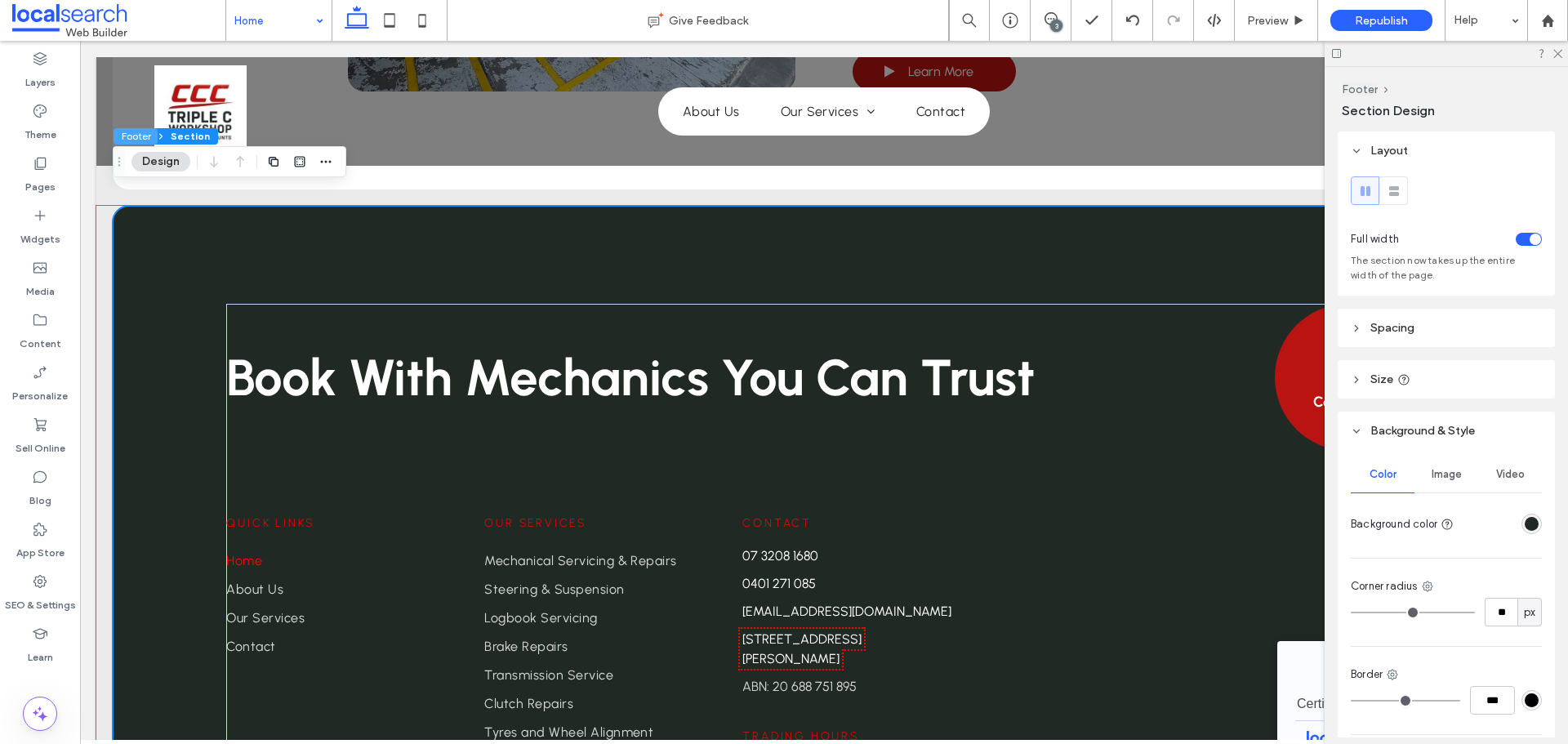
click at [141, 139] on button "Footer" at bounding box center [135, 136] width 44 height 16
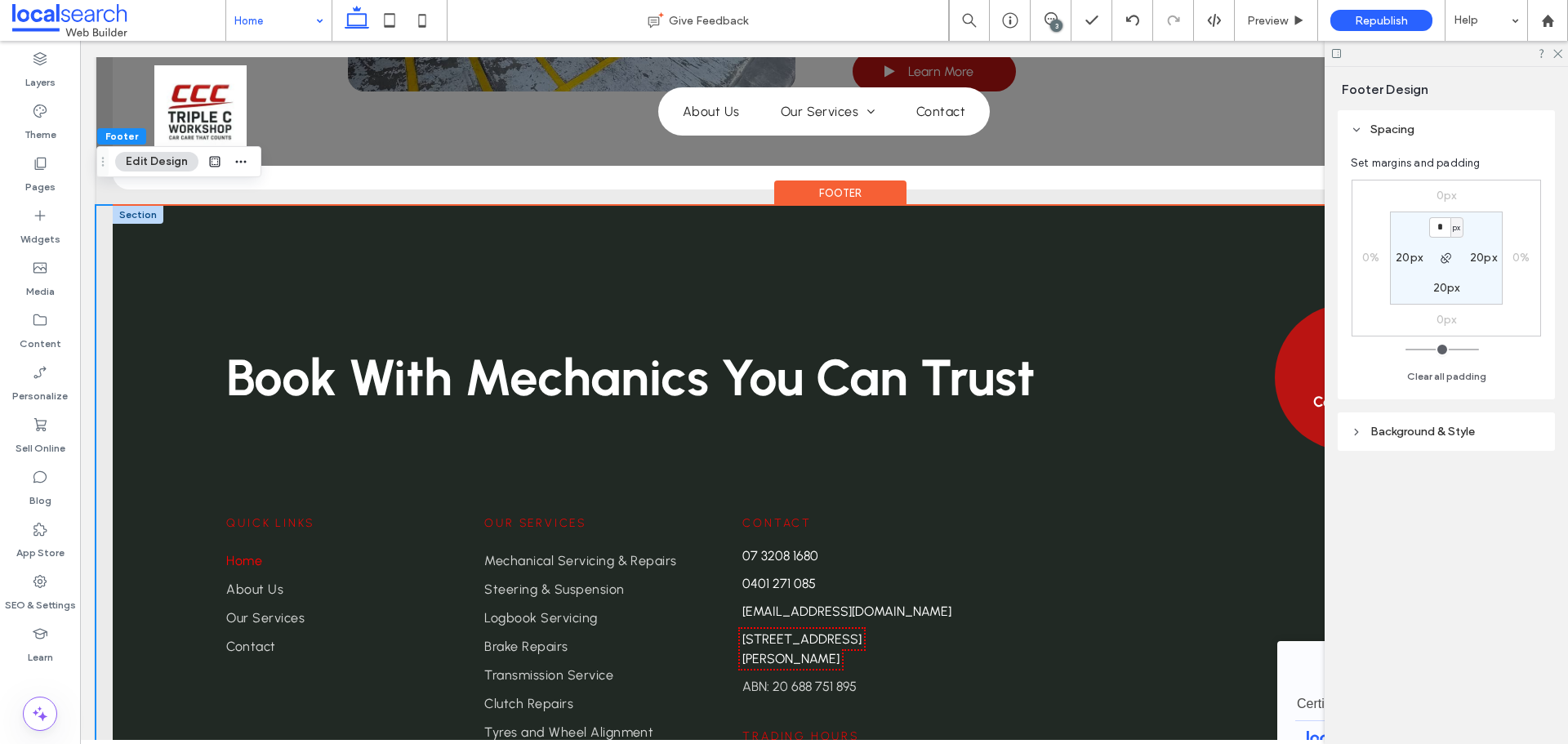
click at [135, 206] on div at bounding box center [137, 214] width 50 height 18
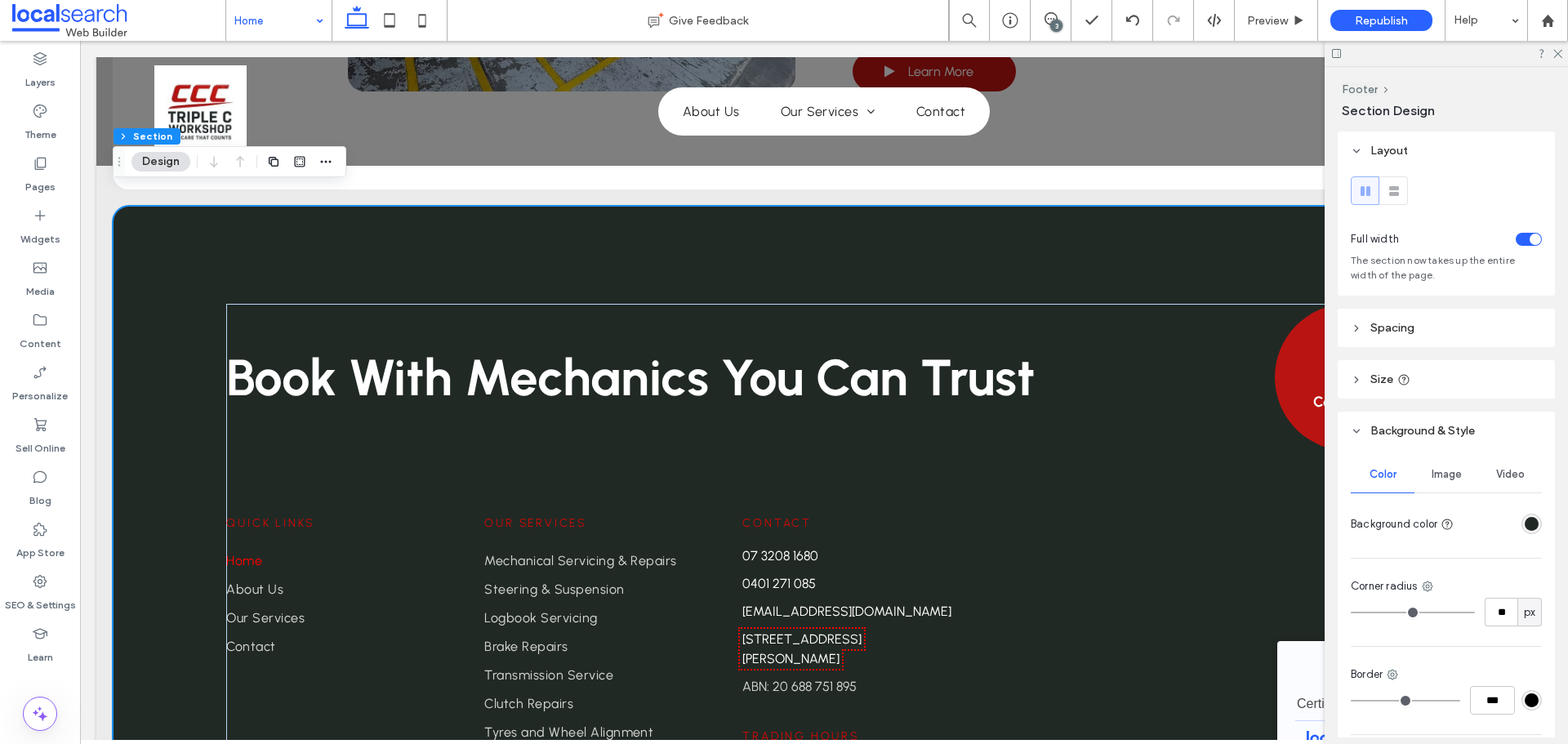
click at [1525, 533] on div "rgba(33, 41, 36, 1)" at bounding box center [1531, 523] width 20 height 20
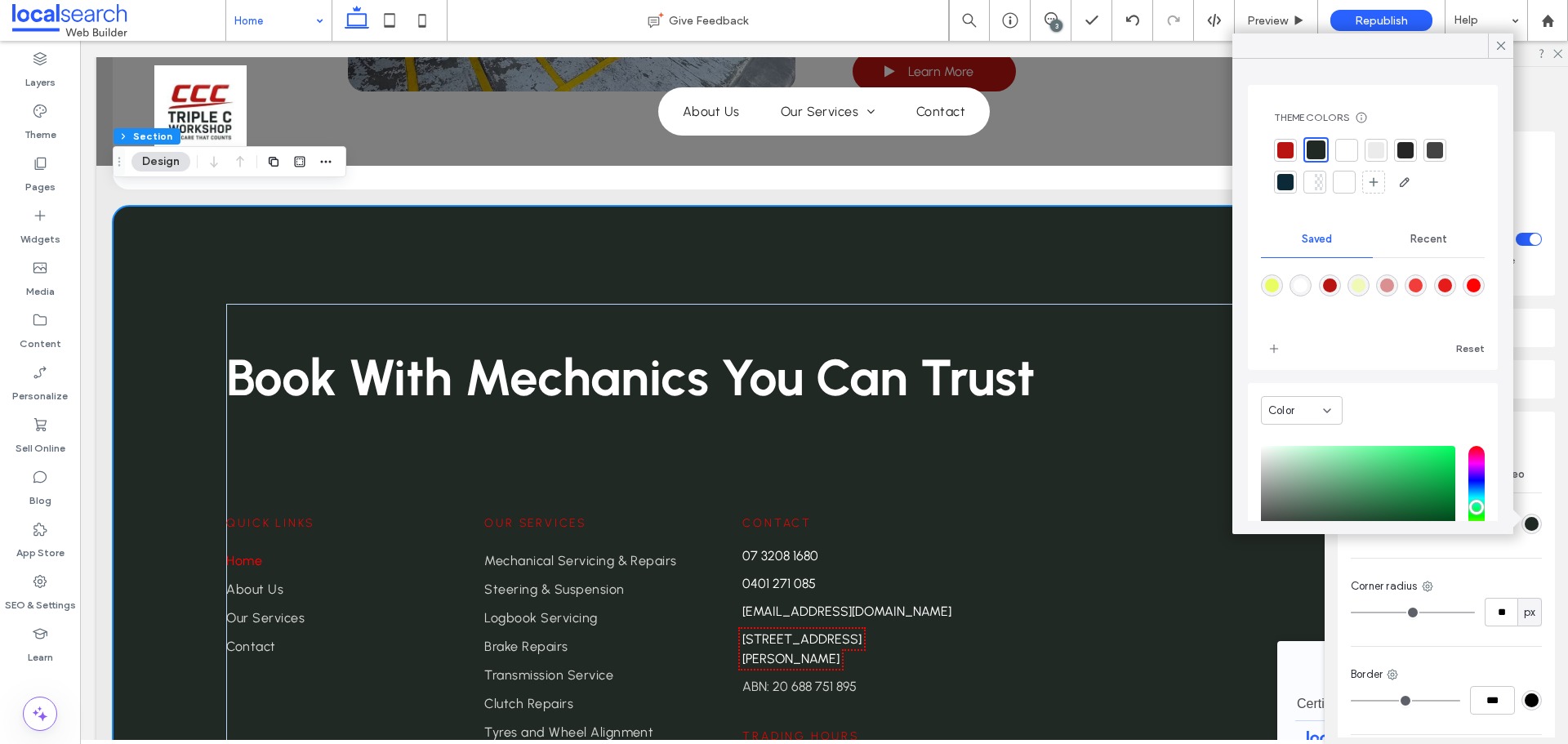
click at [1283, 176] on div at bounding box center [1285, 182] width 16 height 16
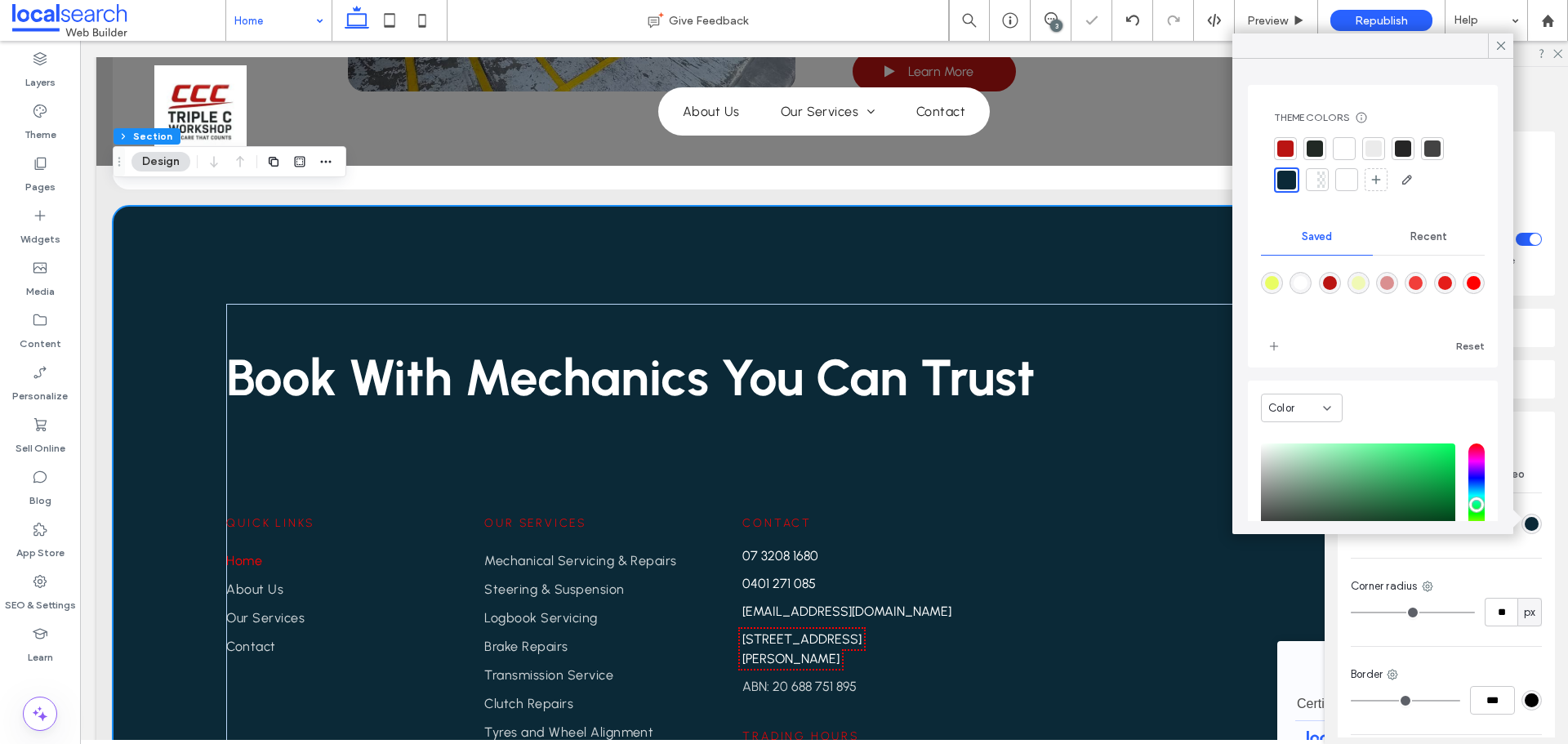
drag, startPoint x: 1509, startPoint y: 49, endPoint x: 1563, endPoint y: 60, distance: 55.1
click at [1508, 48] on div at bounding box center [1500, 46] width 26 height 25
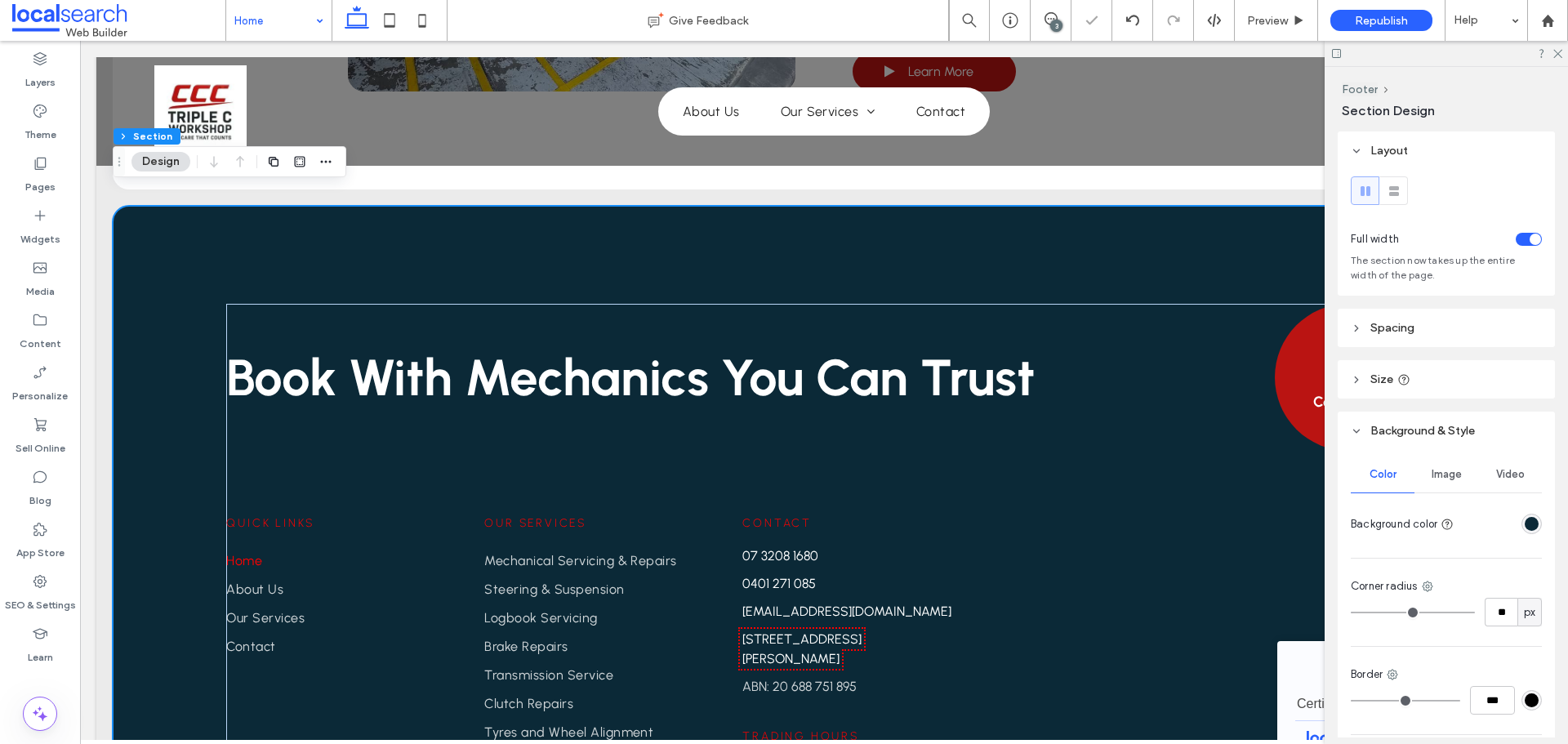
click at [1563, 54] on div at bounding box center [1445, 53] width 243 height 26
click at [1558, 53] on use at bounding box center [1557, 53] width 9 height 9
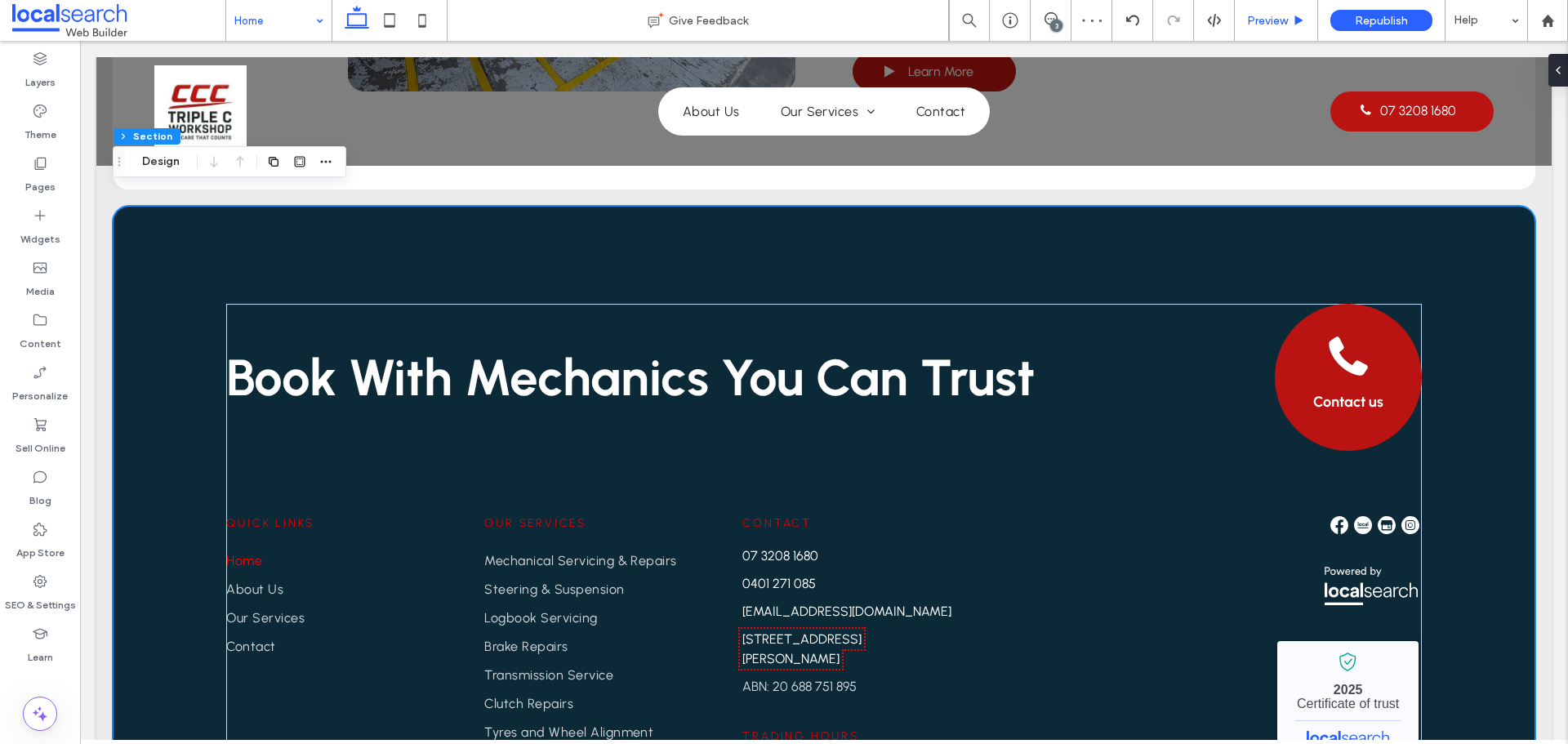
click at [1260, 18] on span "Preview" at bounding box center [1267, 21] width 41 height 14
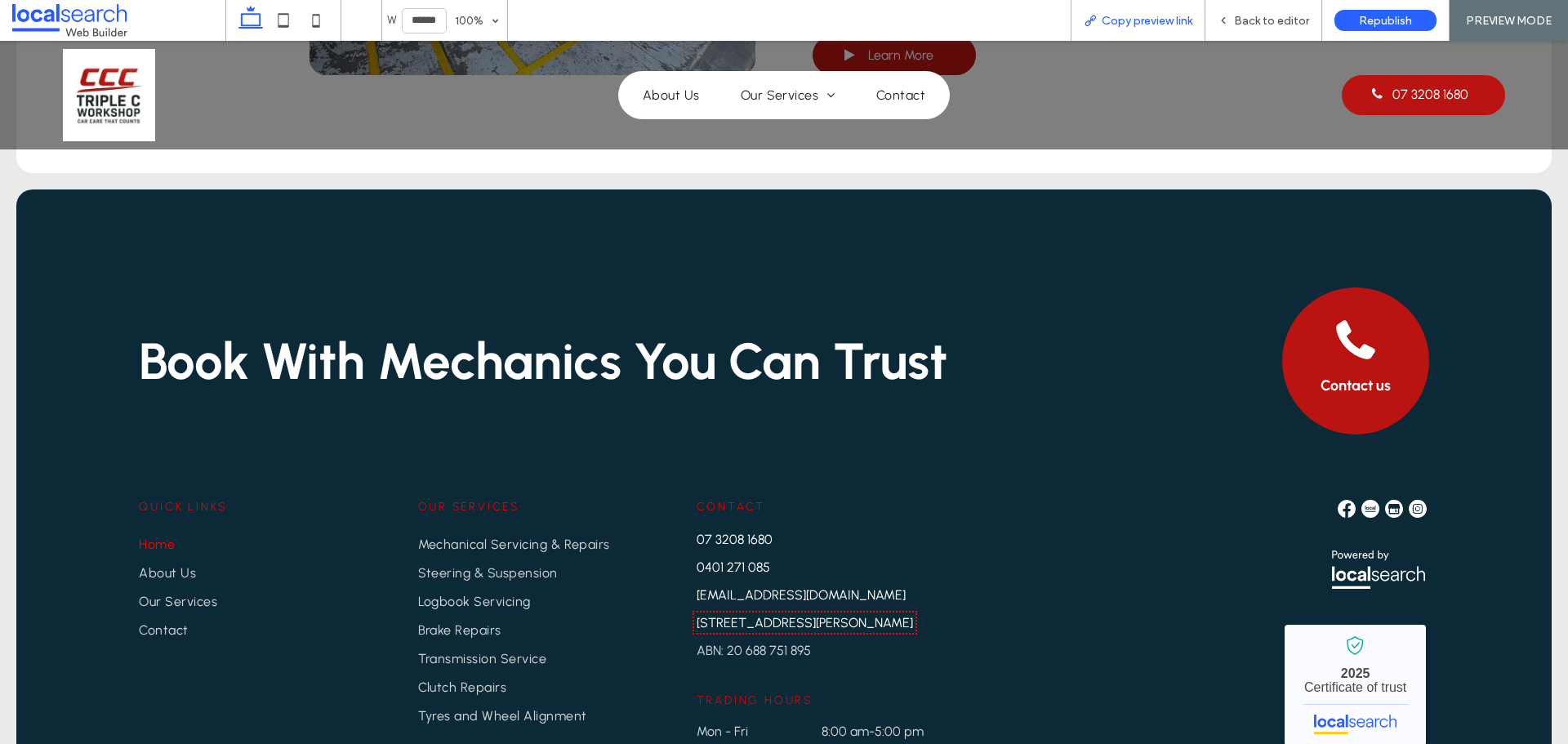
click at [1114, 29] on div "Copy preview link" at bounding box center [1137, 20] width 134 height 41
click at [1119, 15] on span "Copy preview link" at bounding box center [1146, 21] width 90 height 14
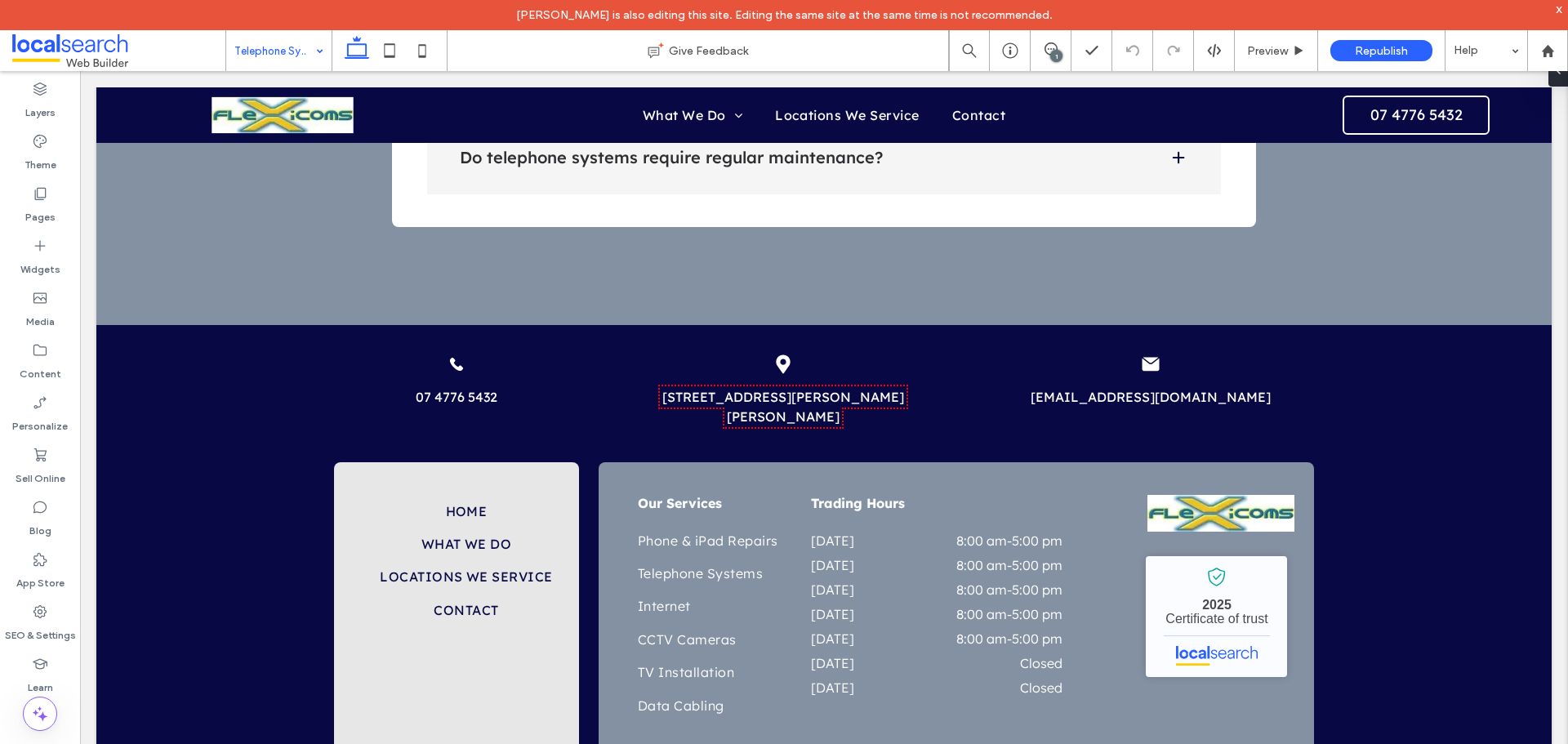
scroll to position [3817, 0]
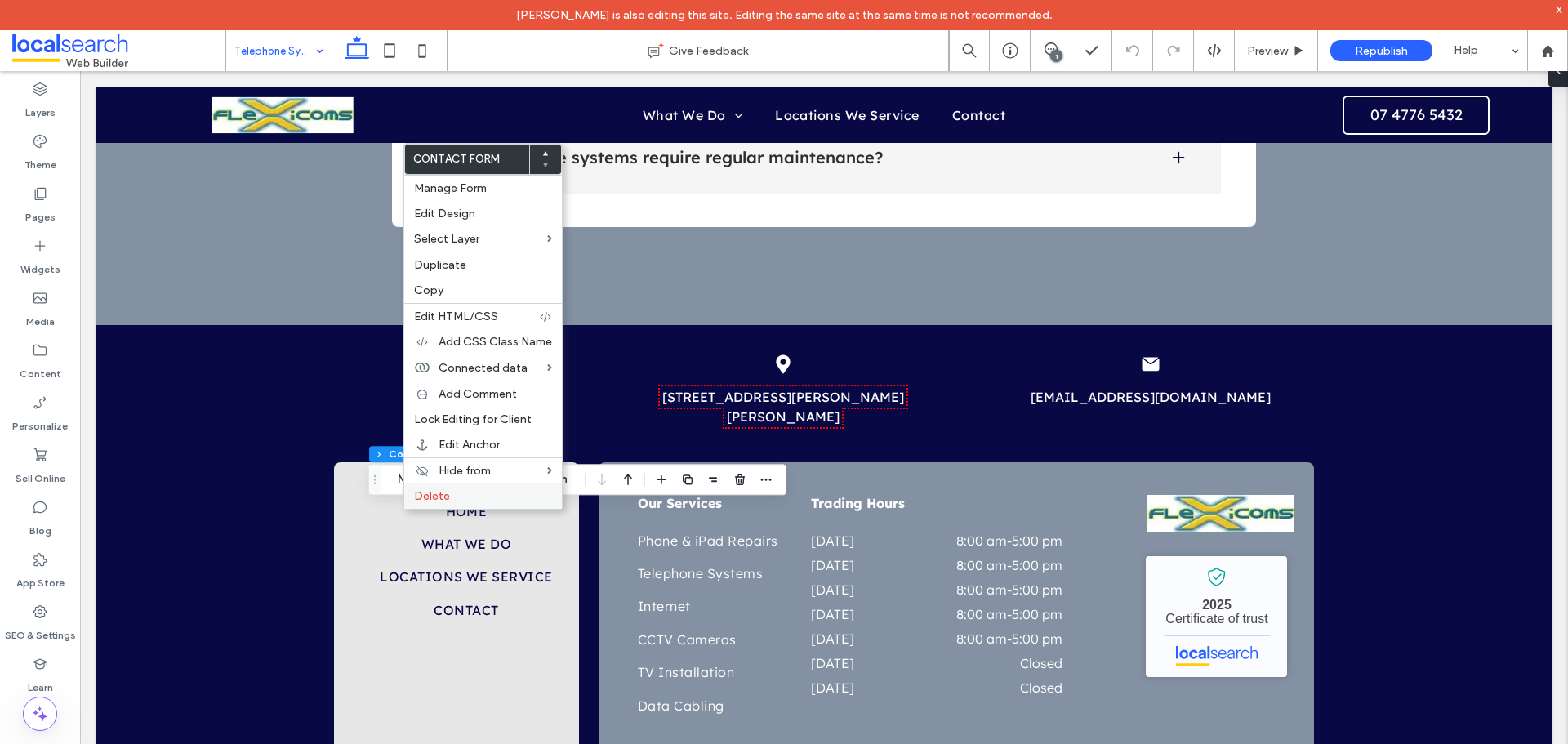
type input "*"
type input "***"
type input "*"
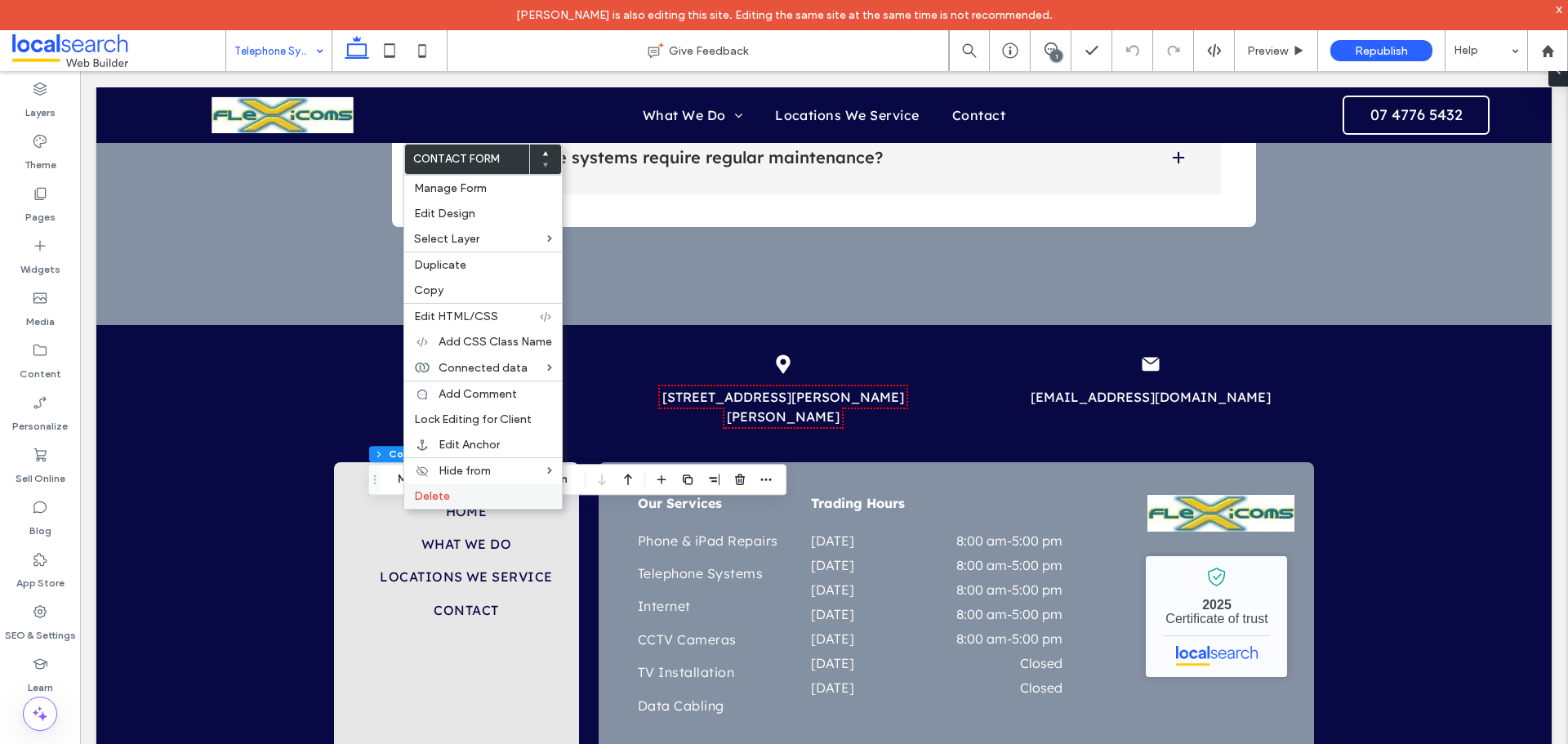
type input "***"
type input "*"
click at [467, 447] on span "Edit Anchor" at bounding box center [469, 444] width 61 height 14
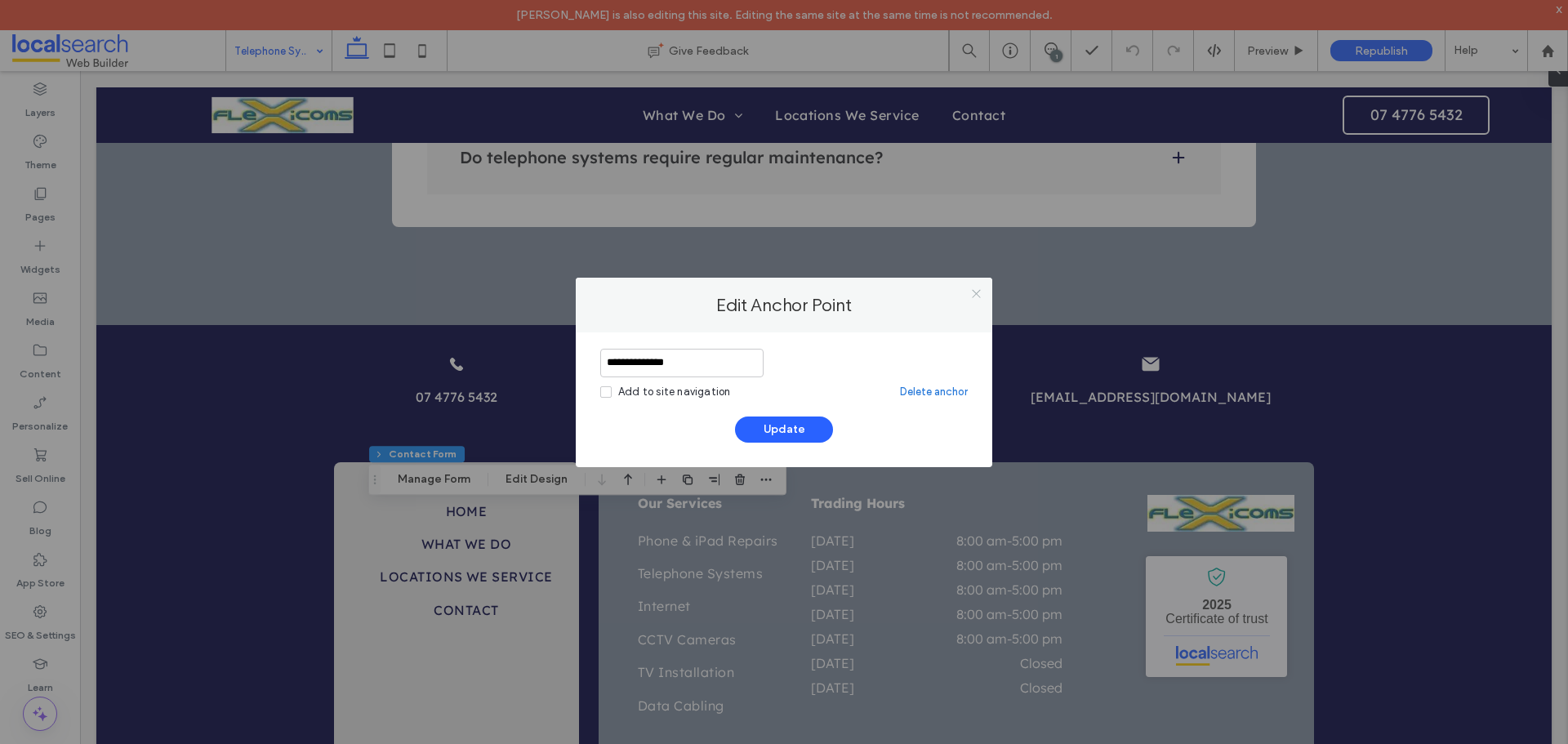
click at [975, 295] on icon at bounding box center [975, 293] width 12 height 12
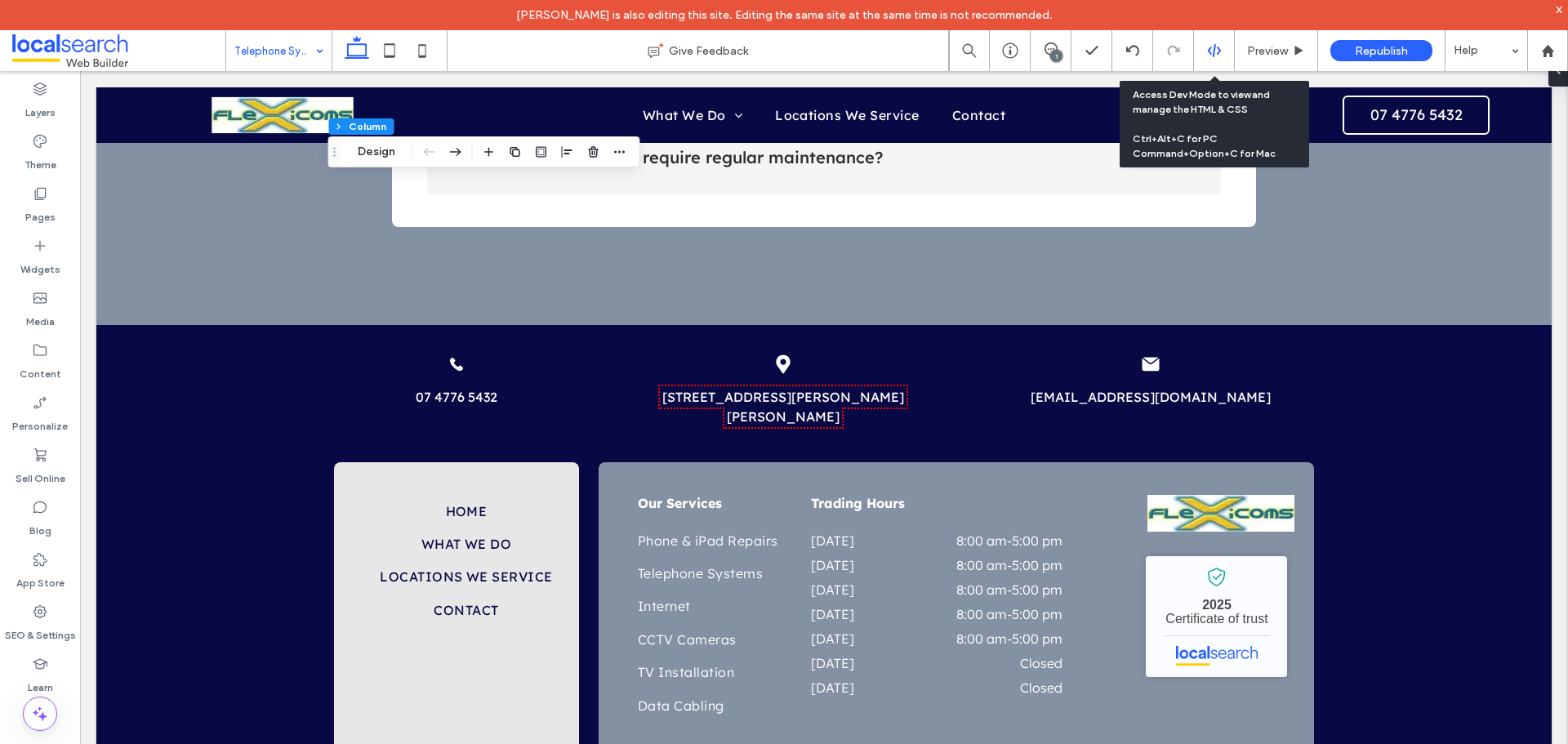
click at [1210, 44] on icon at bounding box center [1214, 50] width 14 height 14
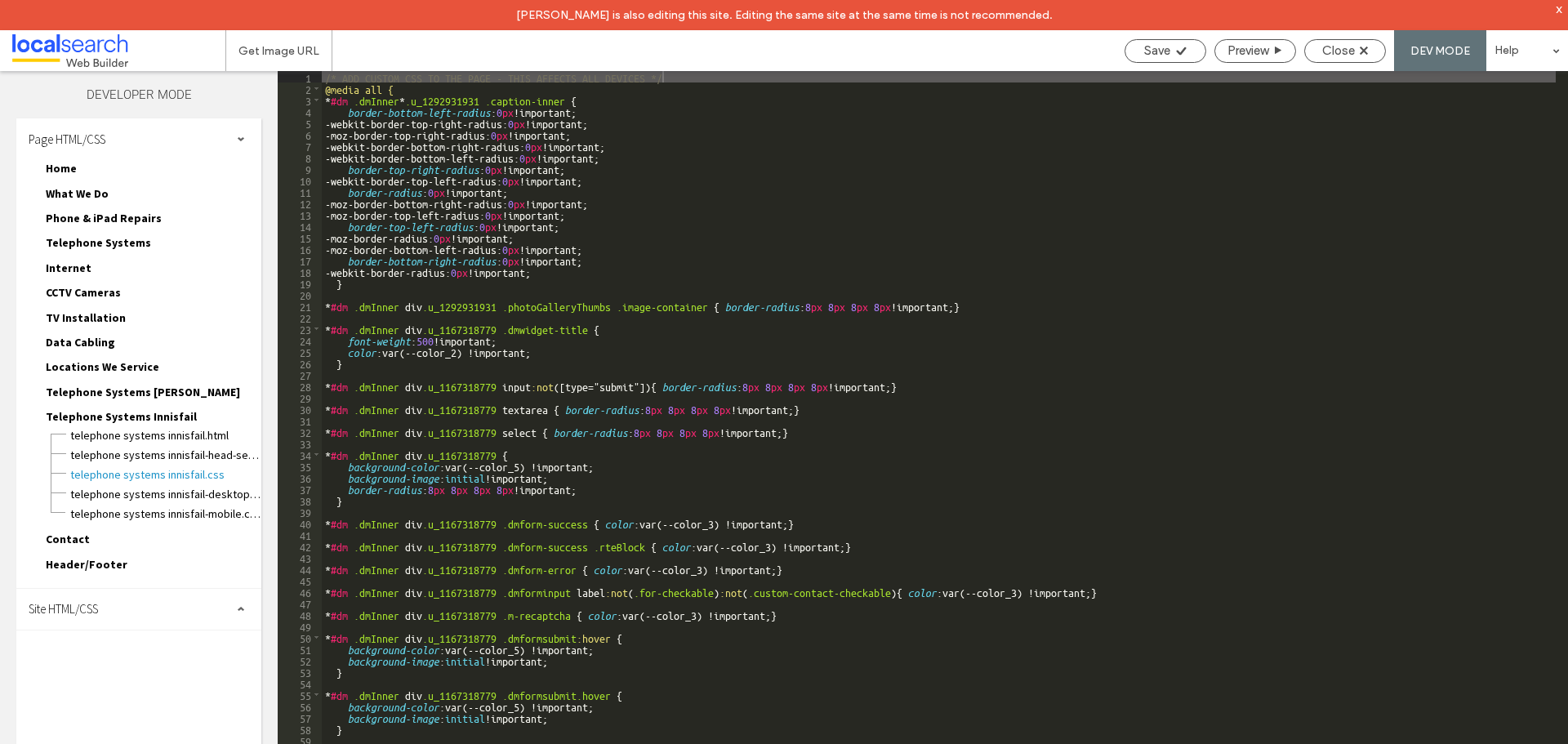
click at [125, 603] on div "Site HTML/CSS" at bounding box center [138, 609] width 245 height 41
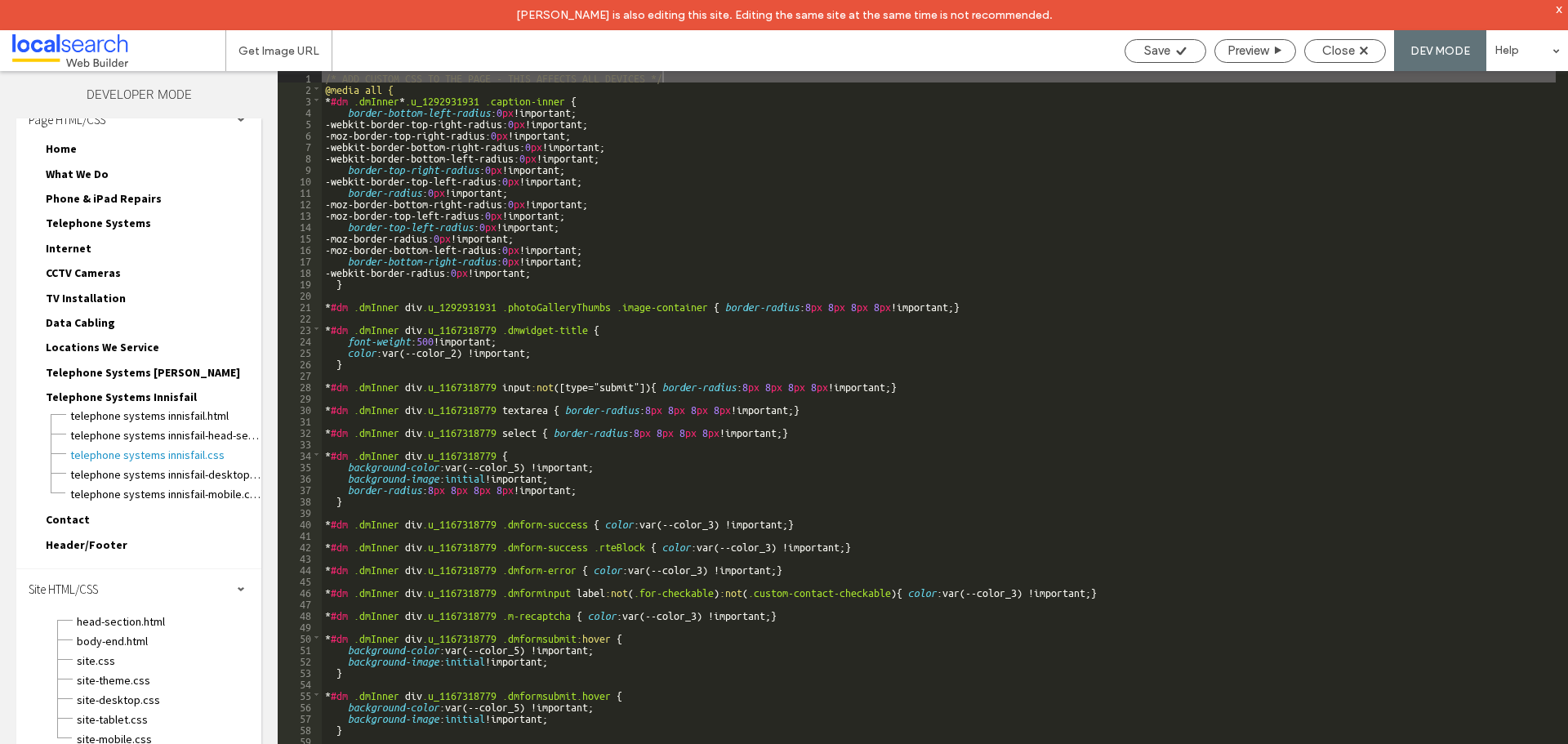
scroll to position [30, 0]
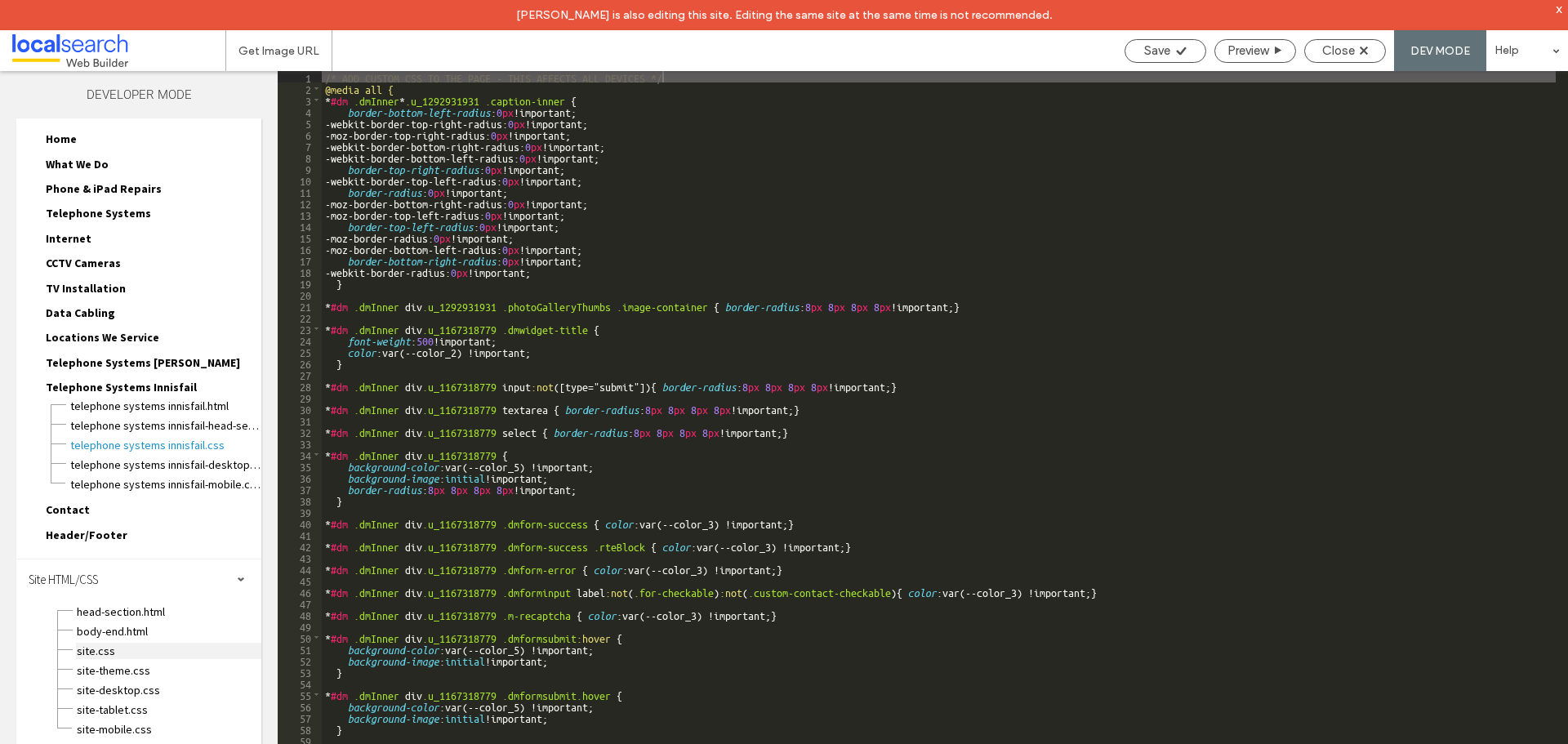
click at [116, 646] on span "site.css" at bounding box center [169, 651] width 186 height 16
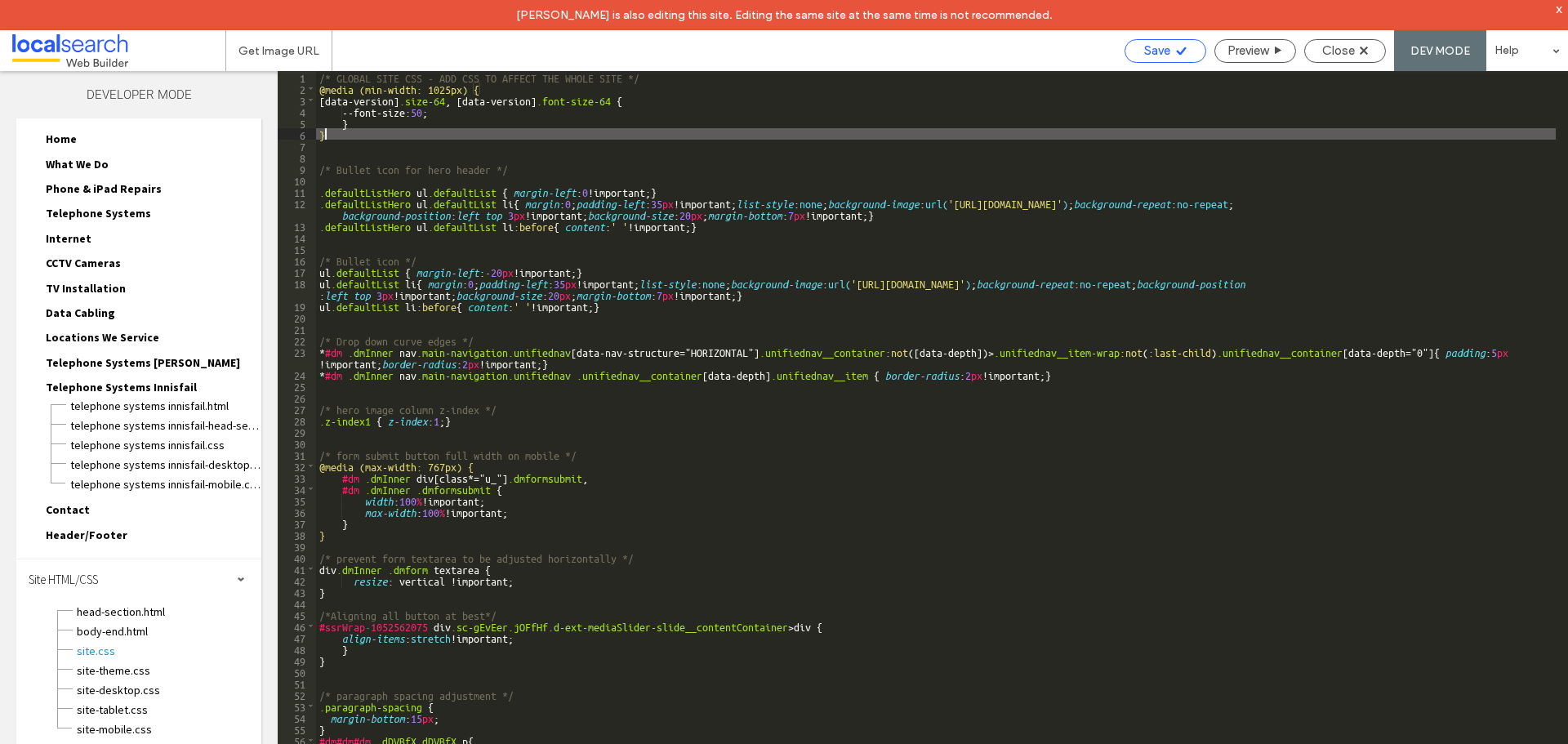
click at [1138, 50] on div "Save" at bounding box center [1165, 50] width 80 height 14
drag, startPoint x: 451, startPoint y: 112, endPoint x: 489, endPoint y: 125, distance: 40.2
click at [451, 112] on div "/* GLOBAL SITE CSS - ADD CSS TO AFFECT THE WHOLE SITE */ @media (min-width: 102…" at bounding box center [935, 434] width 1239 height 726
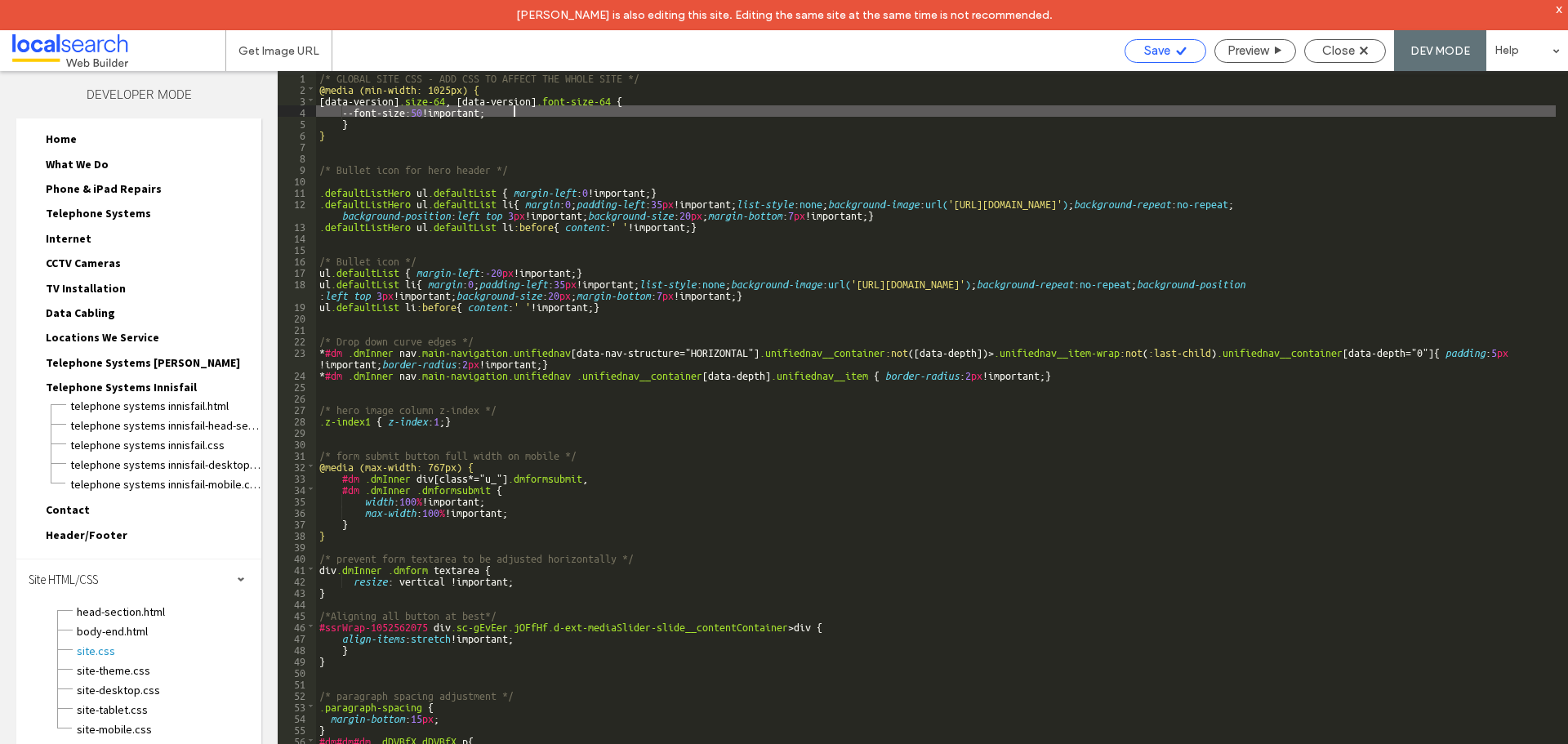
click at [1169, 45] on div "Save" at bounding box center [1165, 50] width 80 height 14
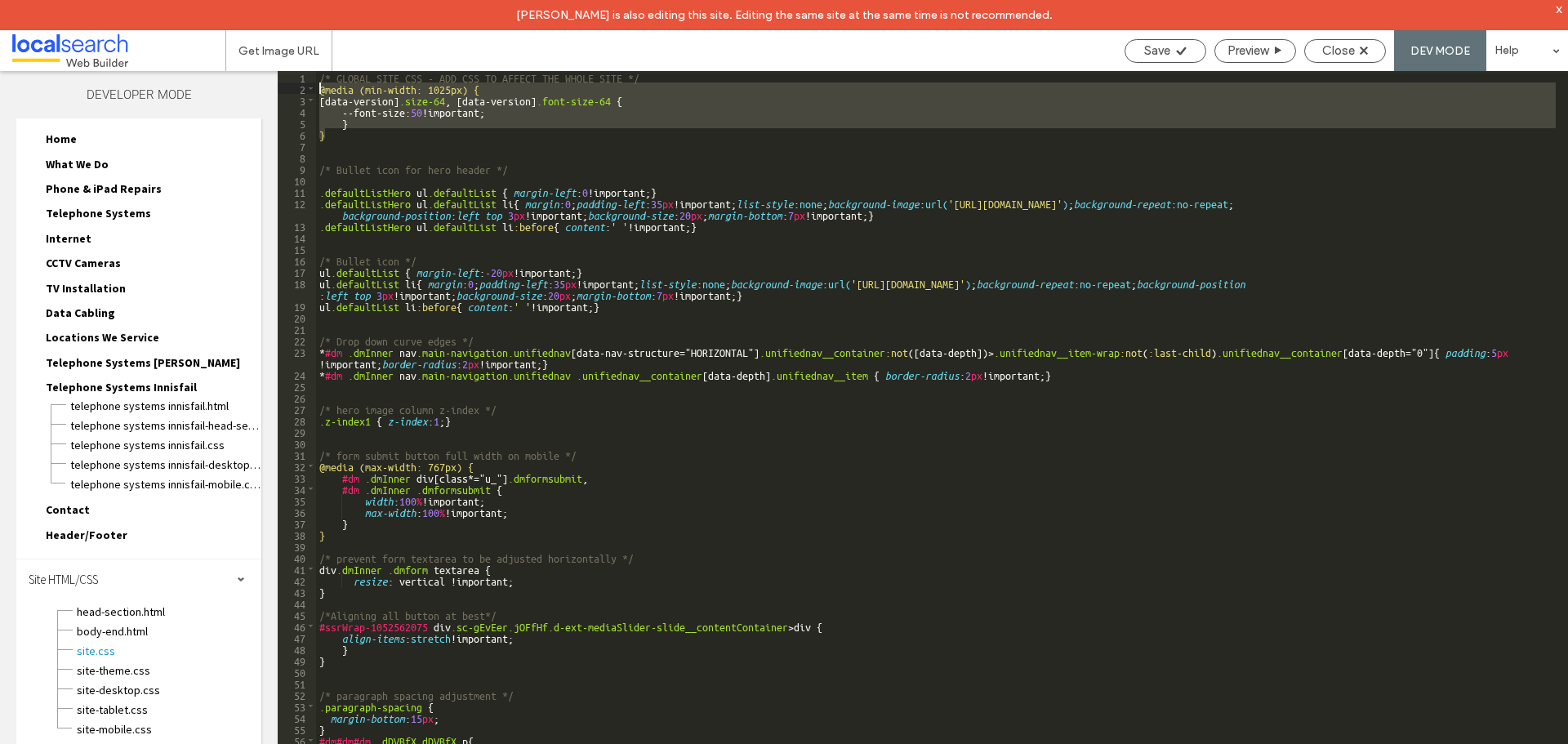
drag, startPoint x: 327, startPoint y: 137, endPoint x: 317, endPoint y: 92, distance: 46.1
click at [317, 92] on div "/* GLOBAL SITE CSS - ADD CSS TO AFFECT THE WHOLE SITE */ @media (min-width: 102…" at bounding box center [935, 434] width 1239 height 726
drag, startPoint x: 329, startPoint y: 139, endPoint x: 338, endPoint y: 137, distance: 9.2
click at [331, 138] on div "/* GLOBAL SITE CSS - ADD CSS TO AFFECT THE WHOLE SITE */ @media (min-width: 102…" at bounding box center [935, 423] width 1239 height 703
drag, startPoint x: 342, startPoint y: 134, endPoint x: 317, endPoint y: 93, distance: 48.0
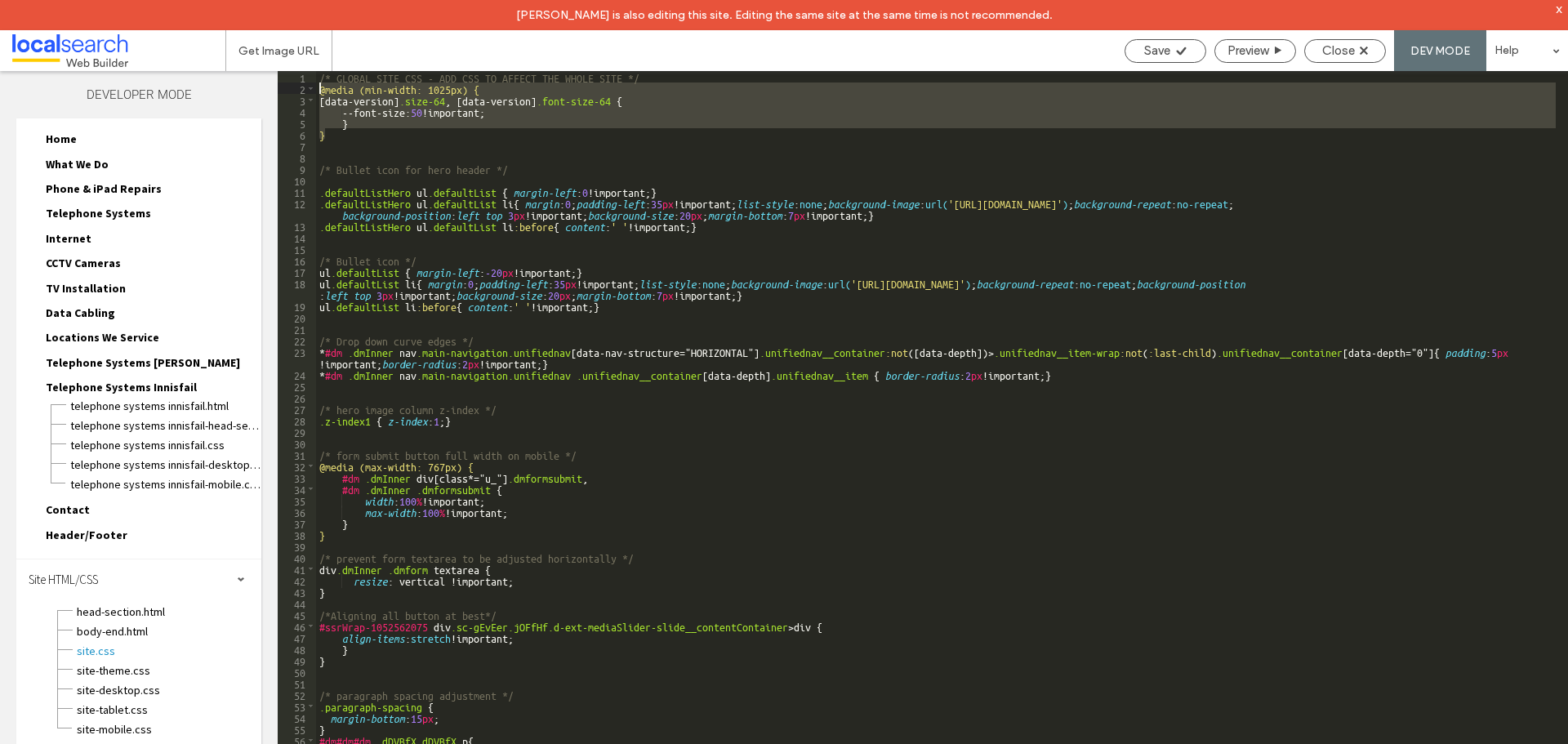
click at [317, 93] on div "/* GLOBAL SITE CSS - ADD CSS TO AFFECT THE WHOLE SITE */ @media (min-width: 102…" at bounding box center [935, 434] width 1239 height 726
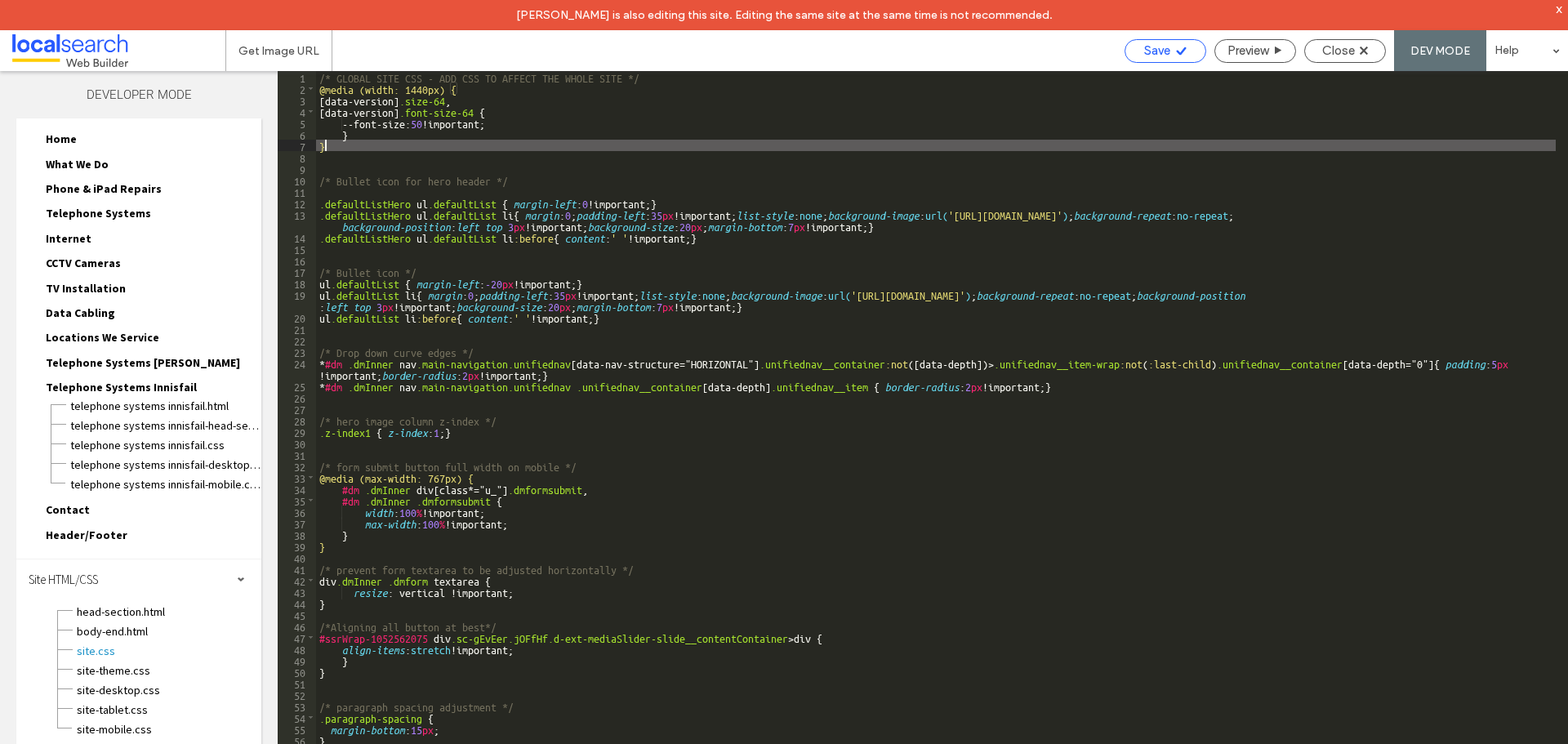
click at [1163, 52] on span "Save" at bounding box center [1156, 50] width 26 height 14
click at [318, 89] on div "/* GLOBAL SITE CSS - ADD CSS TO AFFECT THE WHOLE SITE */ @media (width: 1440px)…" at bounding box center [935, 434] width 1239 height 726
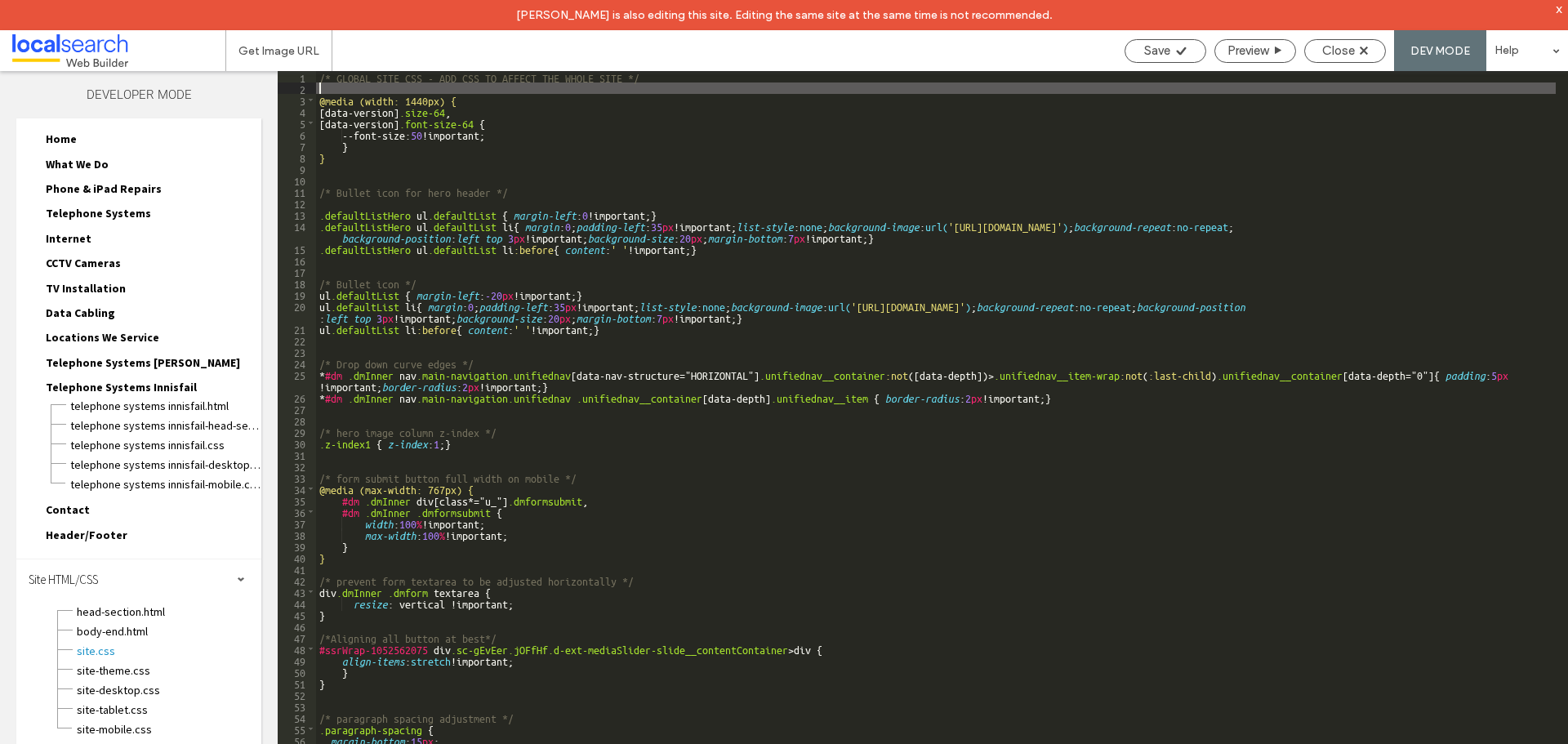
click at [319, 86] on div "/* GLOBAL SITE CSS - ADD CSS TO AFFECT THE WHOLE SITE */ @media (width: 1440px)…" at bounding box center [935, 434] width 1239 height 726
drag, startPoint x: 329, startPoint y: 89, endPoint x: 340, endPoint y: 87, distance: 11.2
click at [330, 89] on div "/* GLOBAL SITE CSS - ADD CSS TO AFFECT THE WHOLE SITE */ /**/ @media (width: 14…" at bounding box center [935, 434] width 1239 height 726
type textarea "**"
drag, startPoint x: 1146, startPoint y: 50, endPoint x: 1170, endPoint y: 56, distance: 24.7
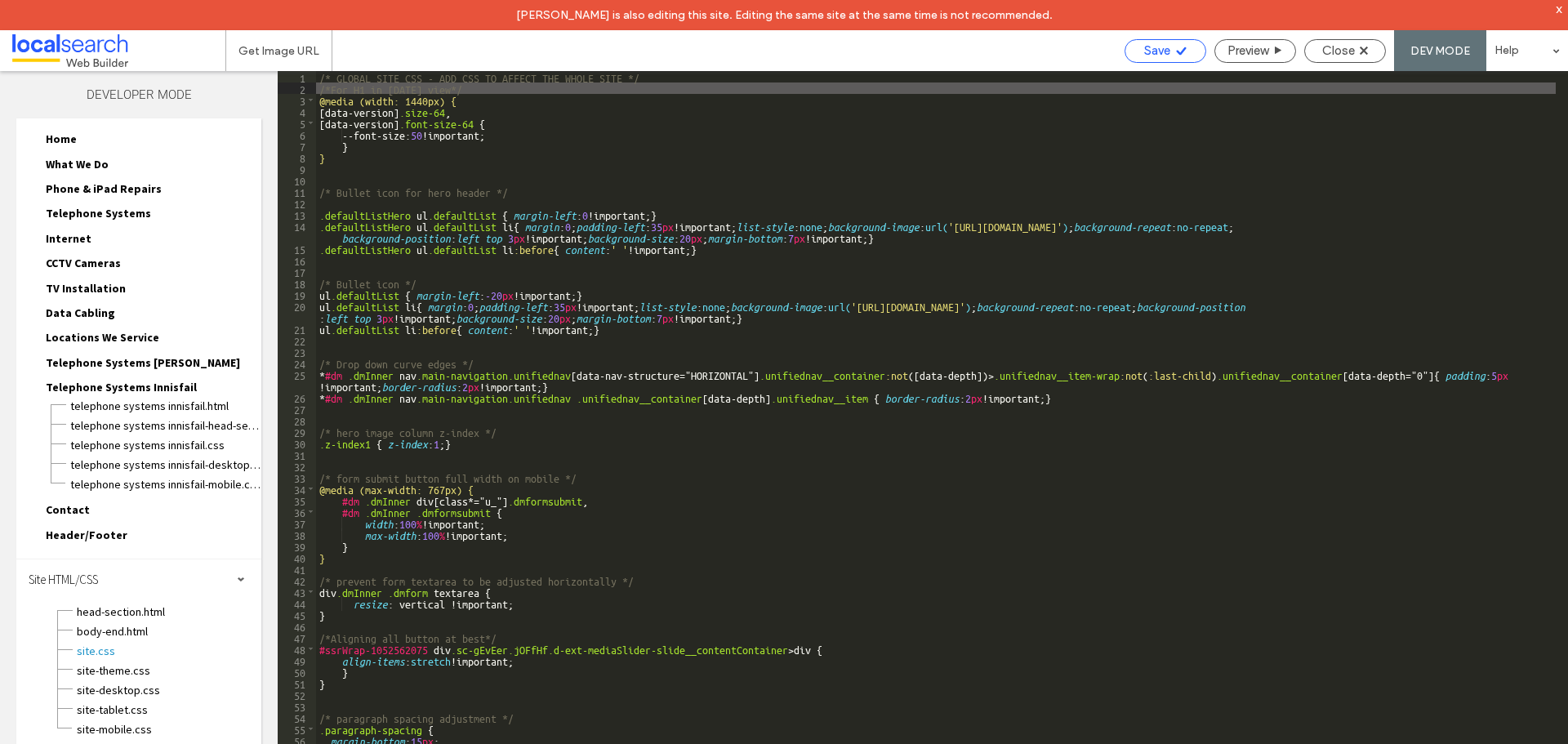
click at [1146, 50] on span "Save" at bounding box center [1156, 50] width 26 height 14
click at [1326, 52] on span "Close" at bounding box center [1338, 50] width 32 height 14
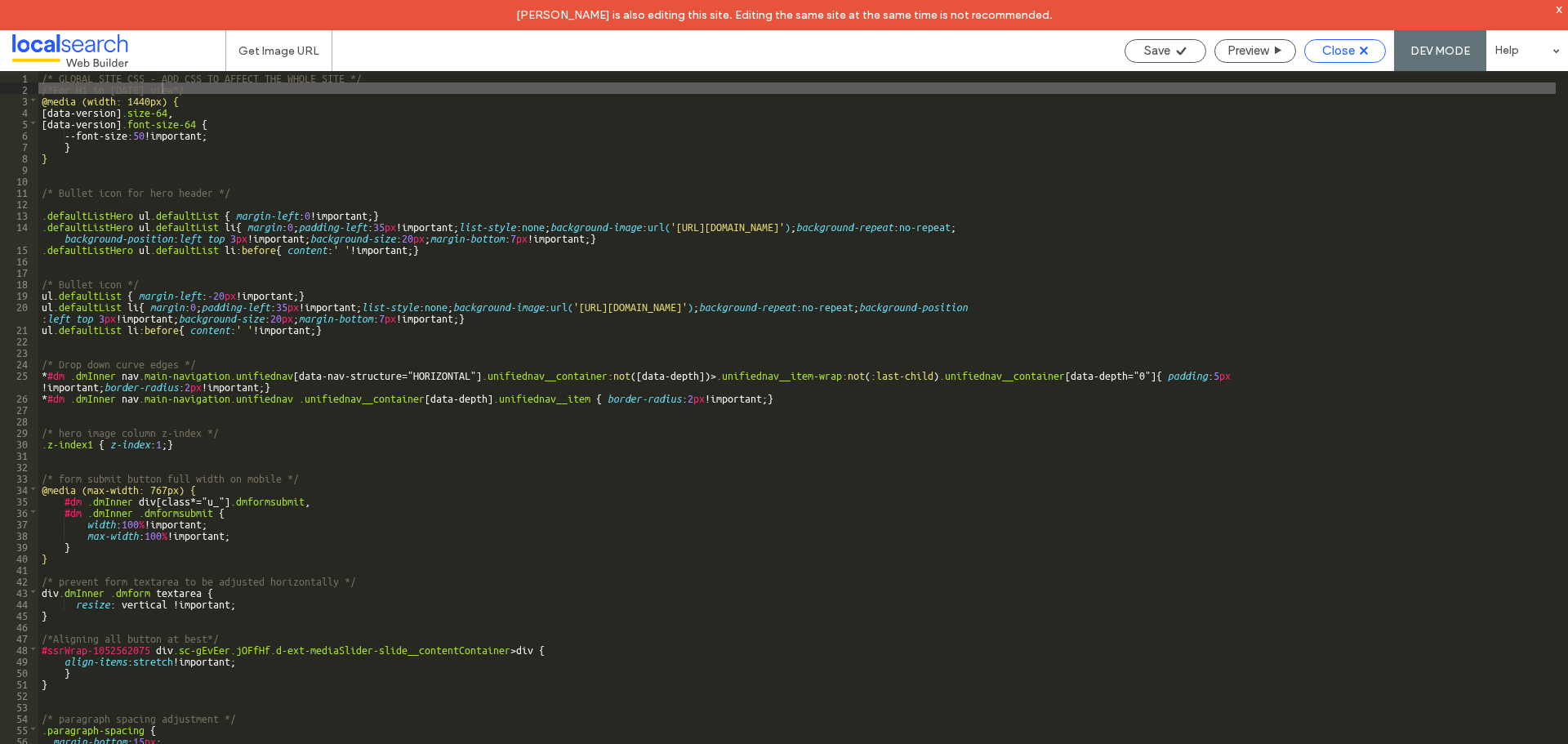
scroll to position [19, 0]
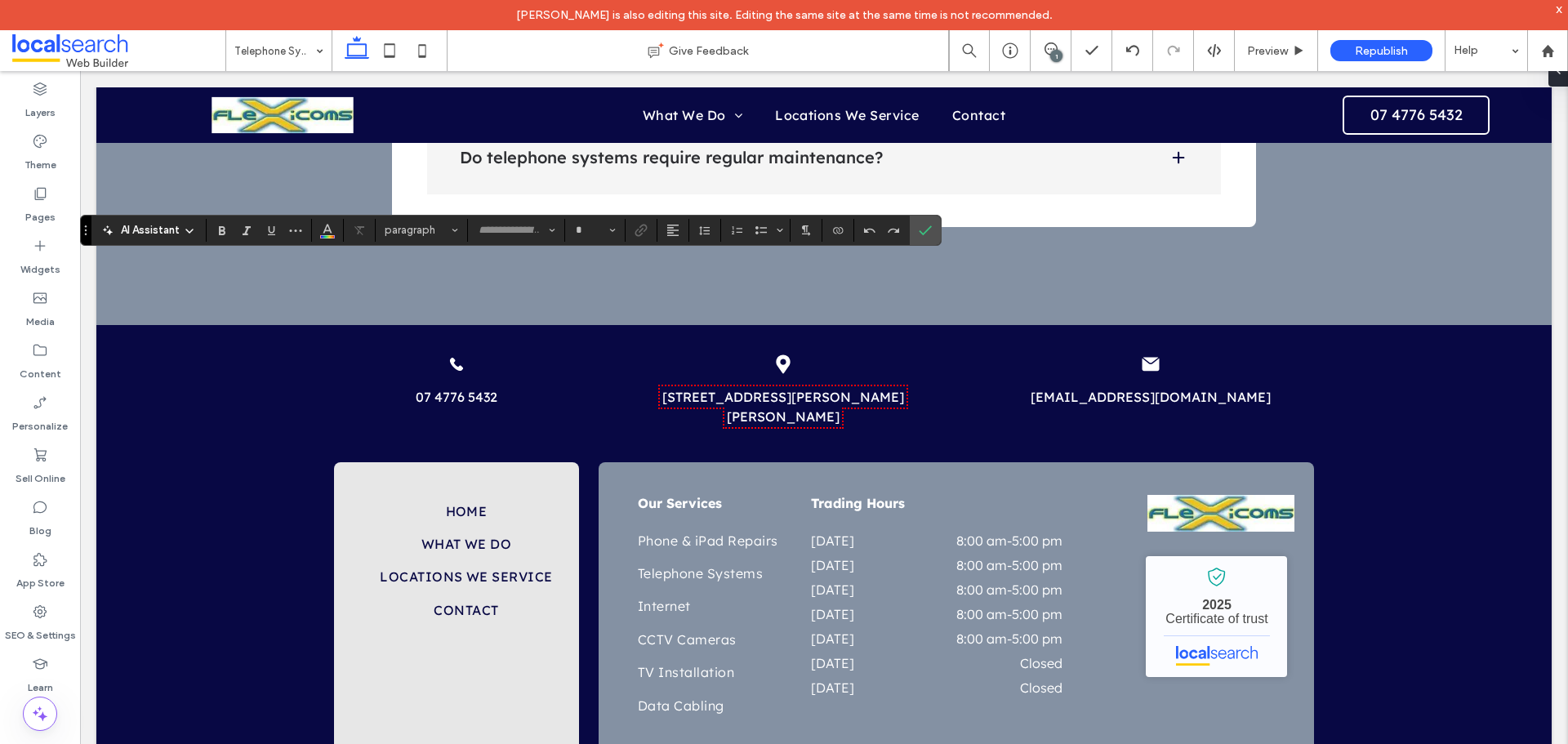
type input "**********"
type input "**"
click at [922, 228] on icon "Confirm" at bounding box center [925, 231] width 13 height 13
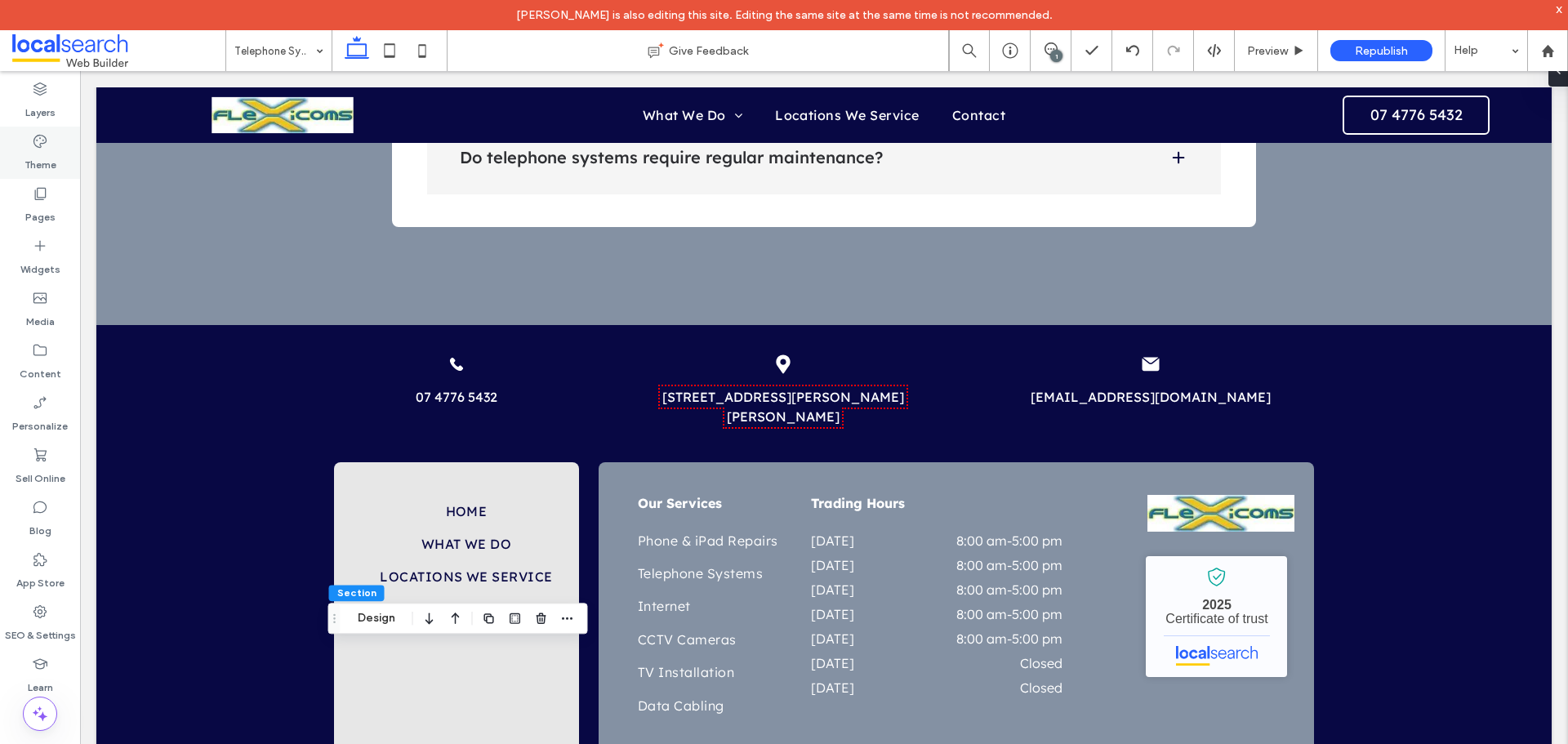
click at [51, 170] on label "Theme" at bounding box center [40, 161] width 31 height 23
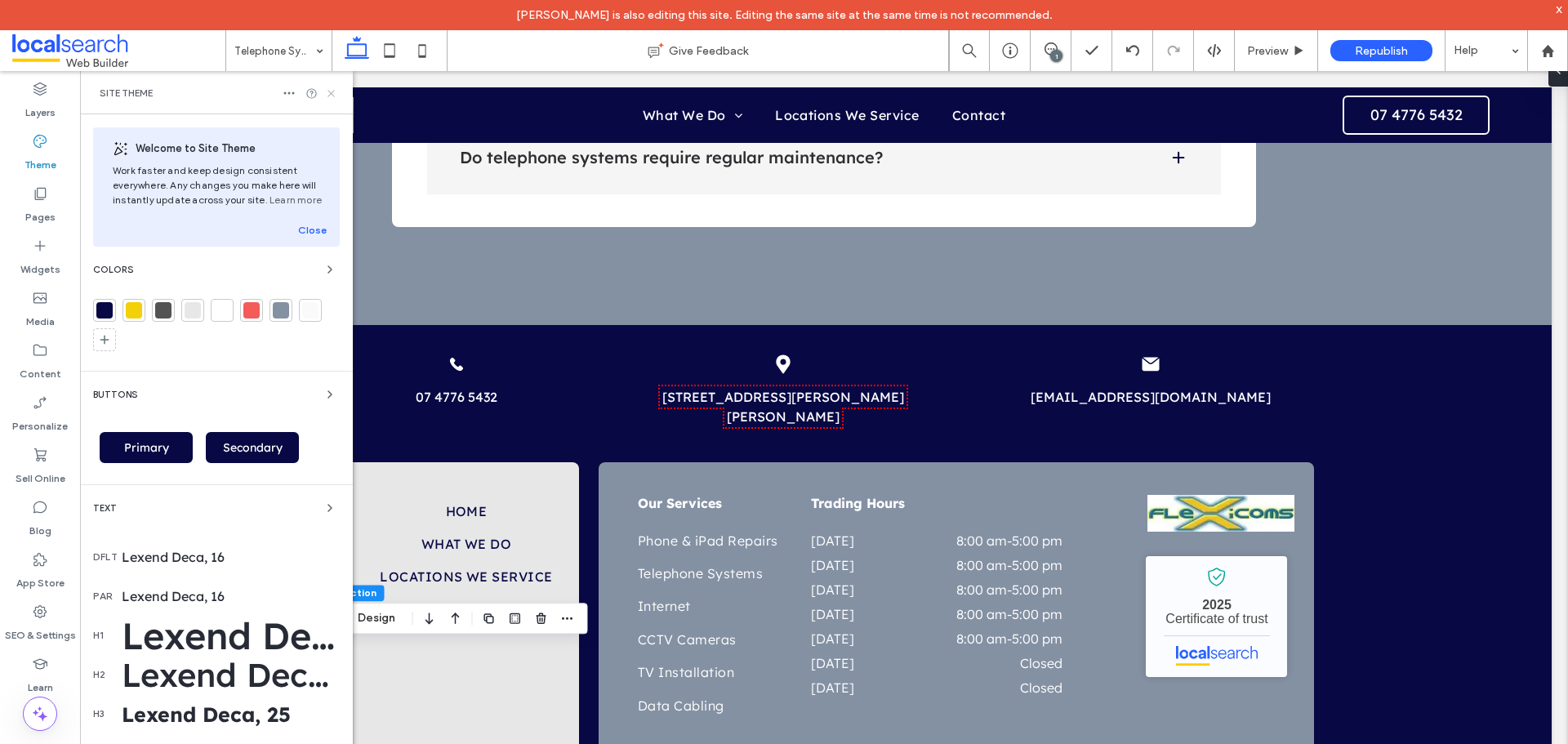
click at [325, 91] on icon at bounding box center [331, 93] width 12 height 12
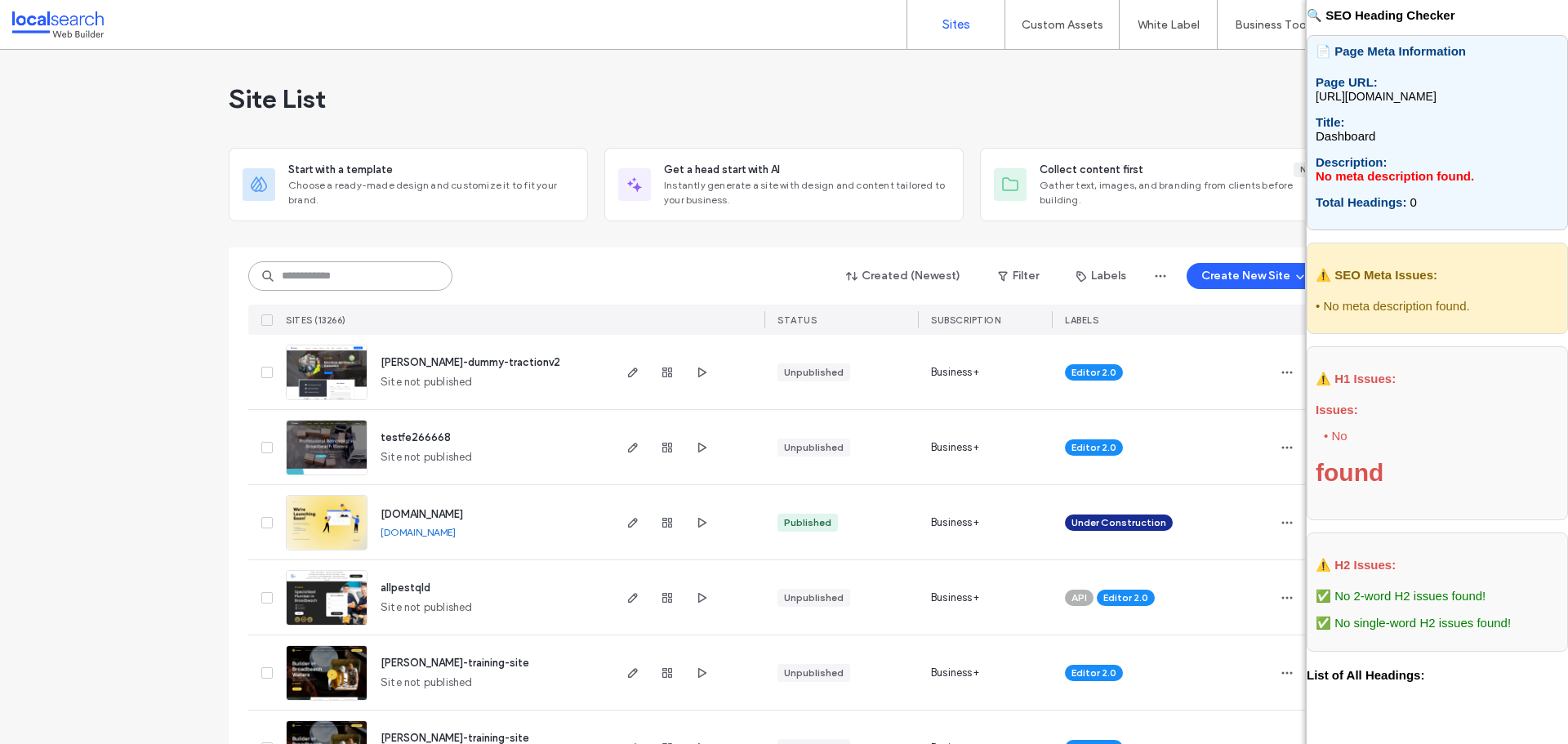
click at [350, 265] on input at bounding box center [351, 275] width 204 height 30
paste input "********"
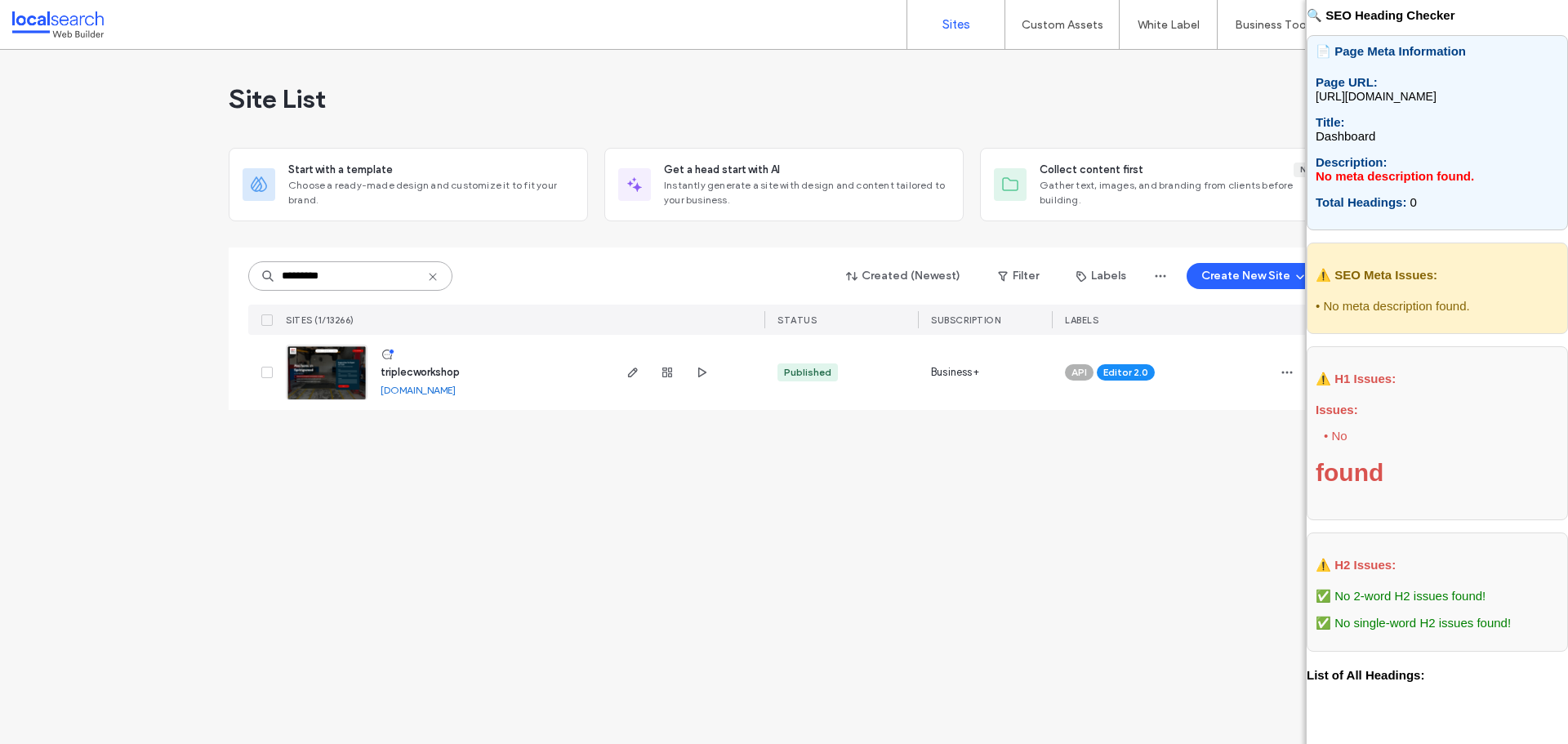
type input "********"
